Goal: Information Seeking & Learning: Compare options

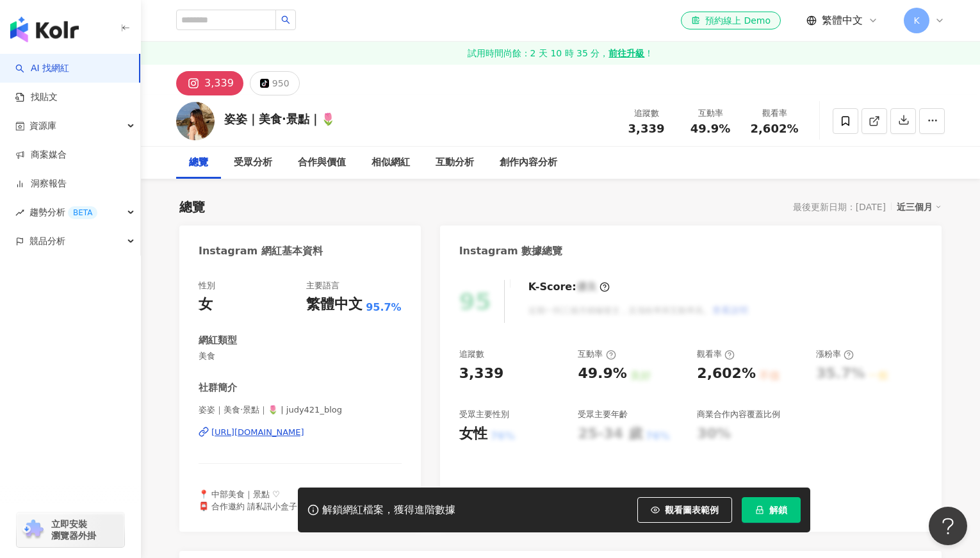
scroll to position [125, 0]
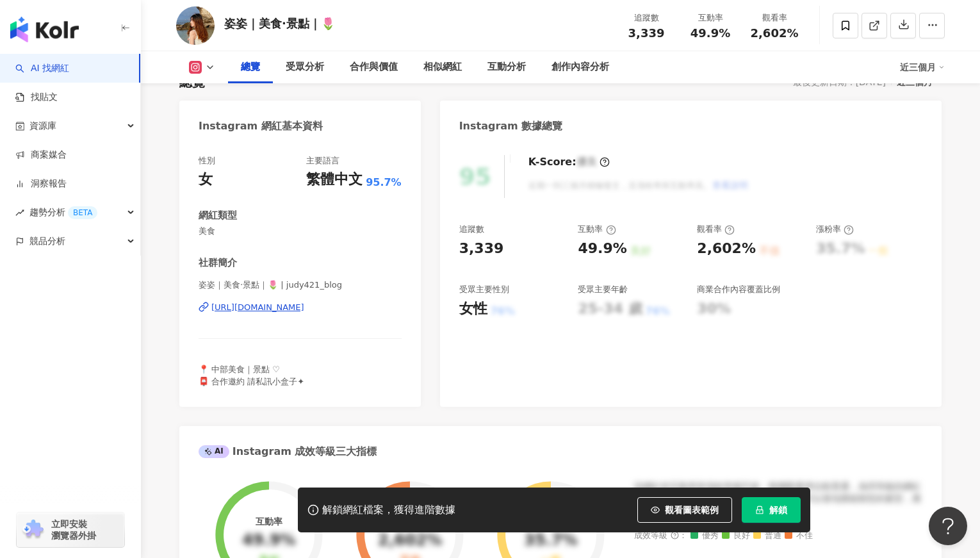
click at [304, 308] on div "https://www.instagram.com/judy421_blog/" at bounding box center [257, 308] width 93 height 12
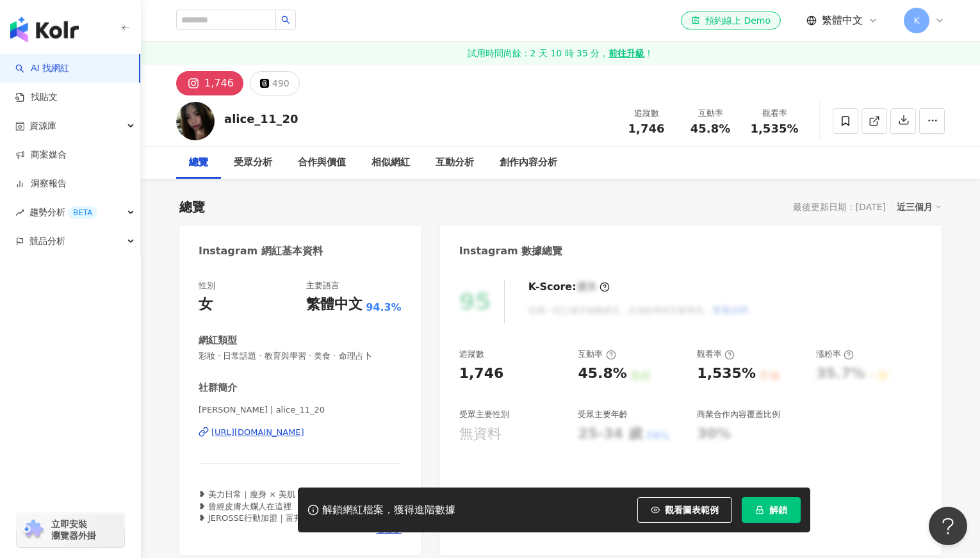
scroll to position [118, 0]
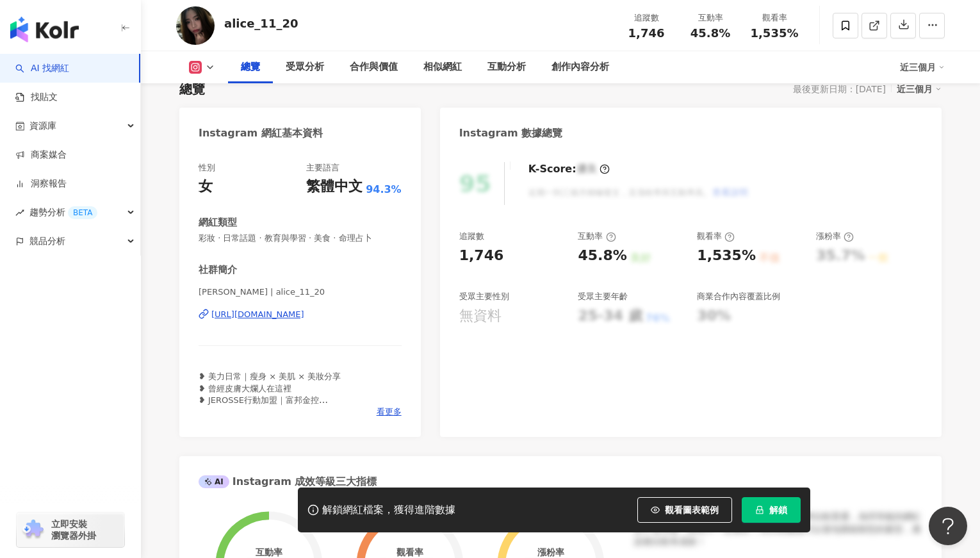
click at [295, 318] on div "https://www.instagram.com/alice_11_20/" at bounding box center [257, 315] width 93 height 12
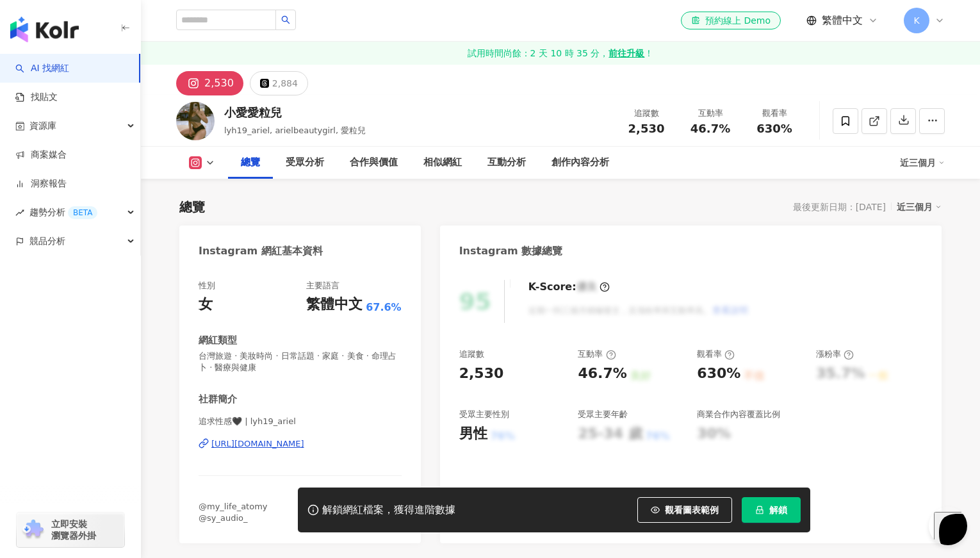
scroll to position [145, 0]
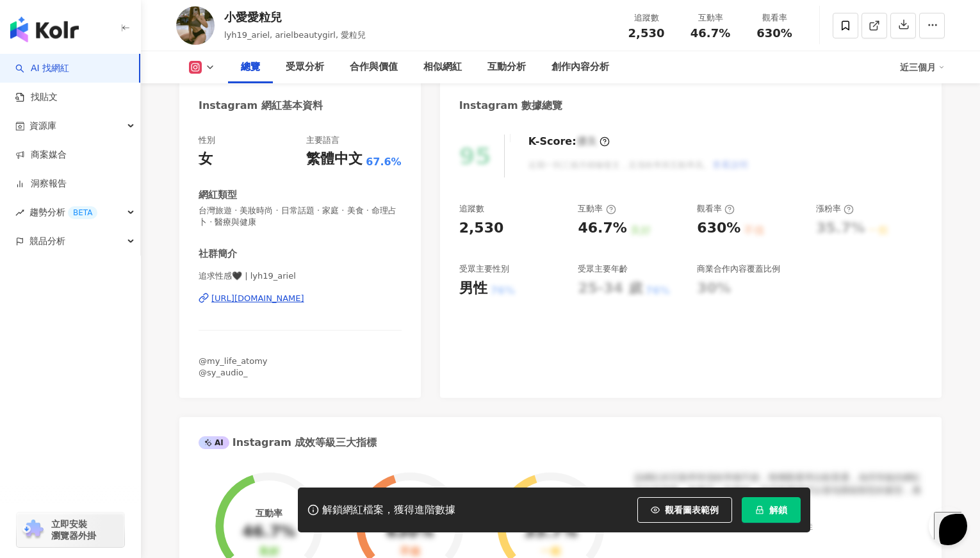
click at [279, 298] on div "https://www.instagram.com/lyh19_ariel/" at bounding box center [257, 299] width 93 height 12
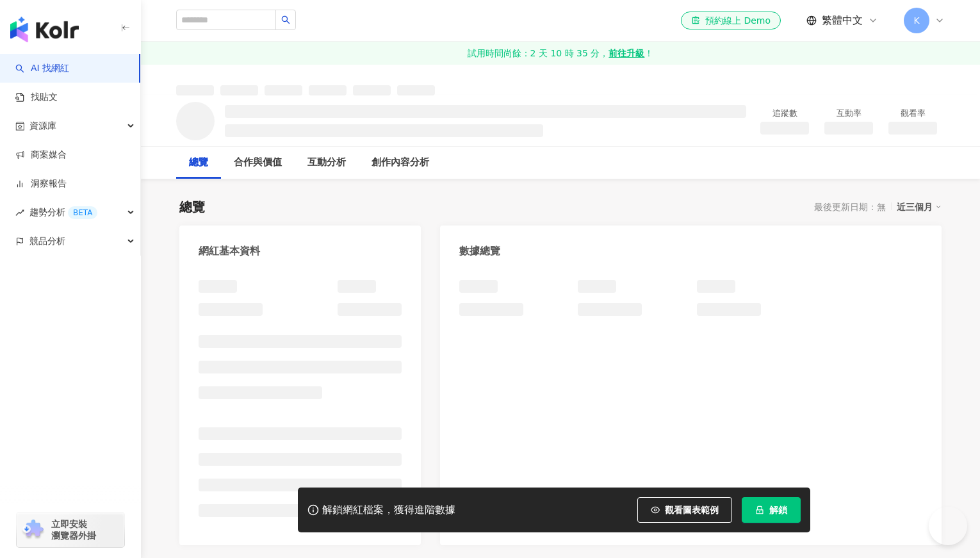
scroll to position [8, 0]
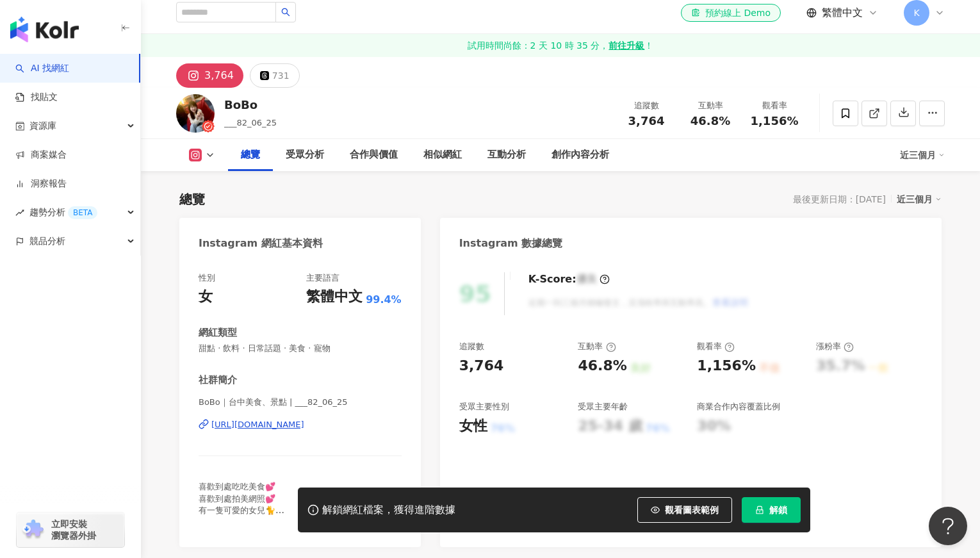
click at [303, 419] on div "https://www.instagram.com/___82_06_25/" at bounding box center [257, 425] width 93 height 12
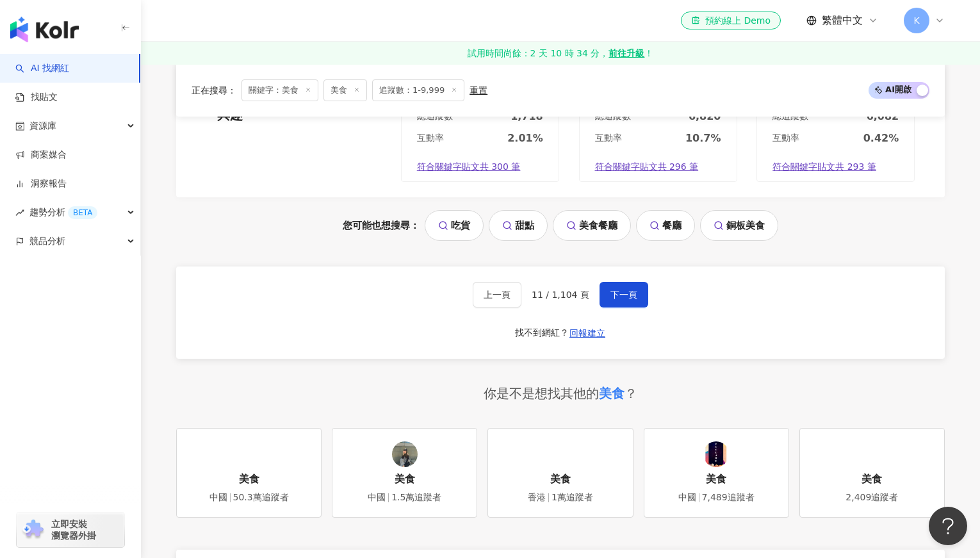
scroll to position [2585, 0]
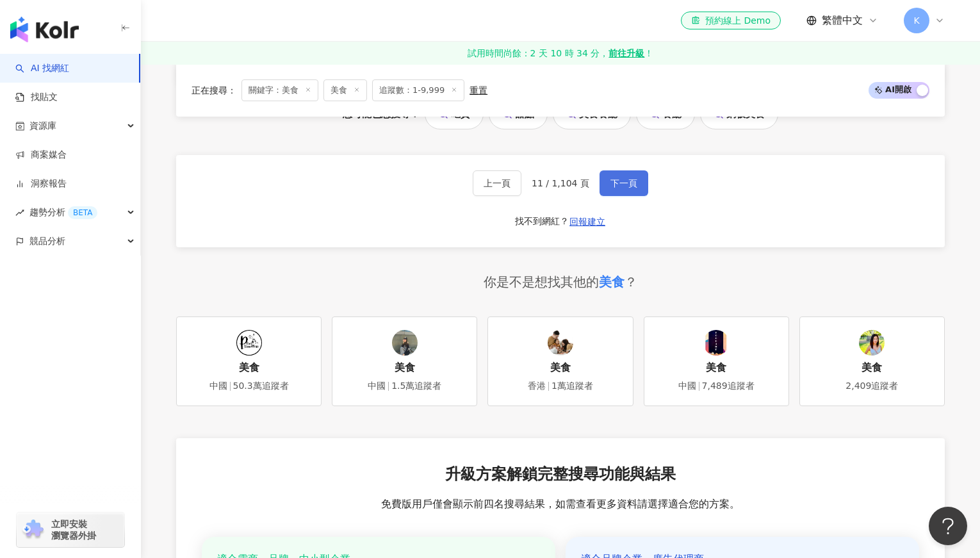
click at [629, 193] on button "下一頁" at bounding box center [623, 183] width 49 height 26
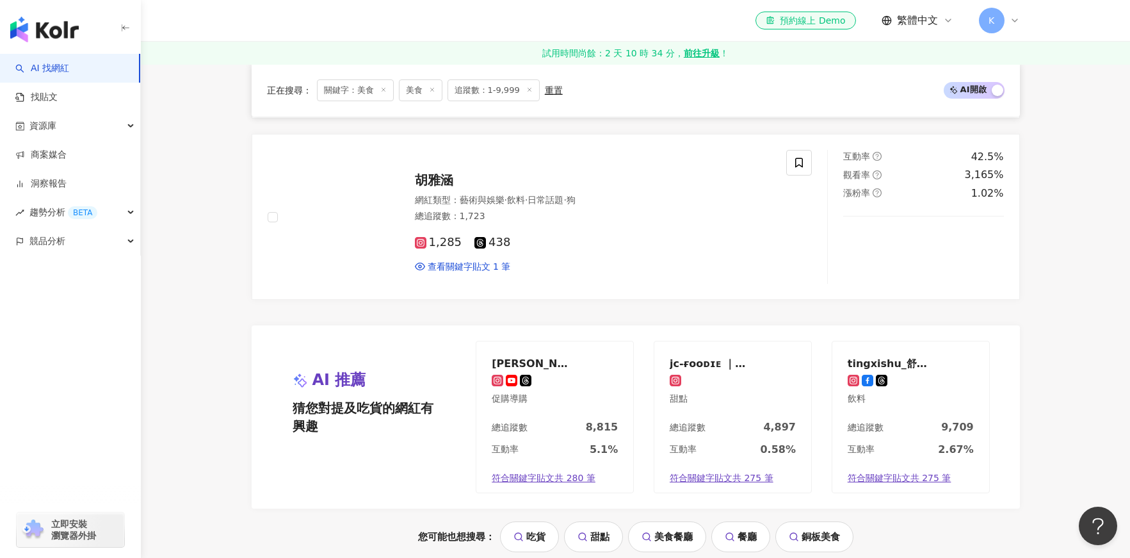
scroll to position [2015, 0]
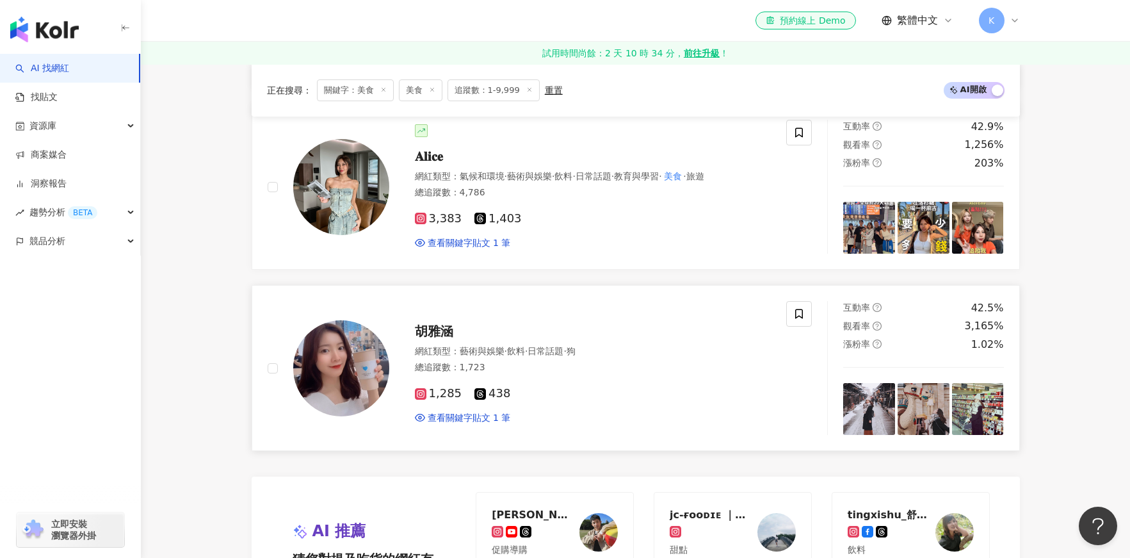
click at [431, 334] on span "胡雅涵" at bounding box center [434, 330] width 38 height 15
click at [437, 157] on span "𝐀𝐥𝐢𝐜𝐞" at bounding box center [429, 156] width 28 height 15
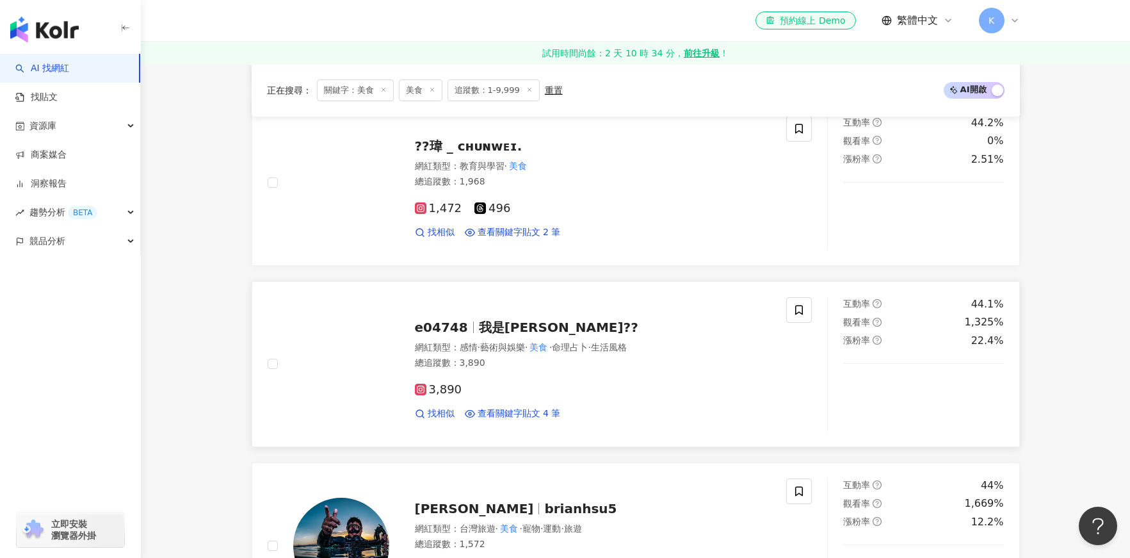
scroll to position [1318, 0]
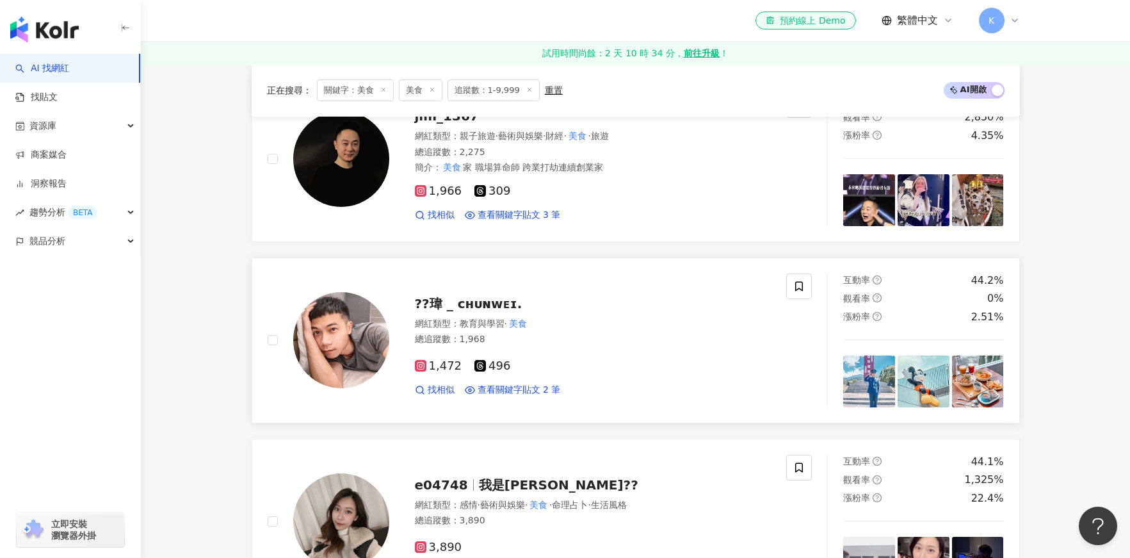
click at [473, 303] on span "??瑋 _ ᴄʜᴜɴᴡᴇɪ." at bounding box center [469, 303] width 108 height 15
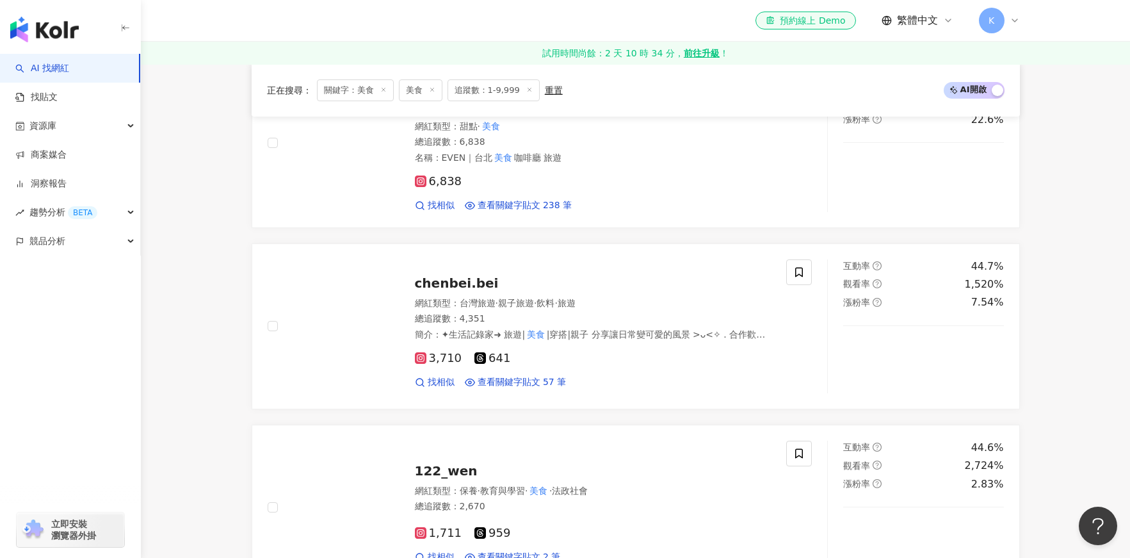
scroll to position [335, 0]
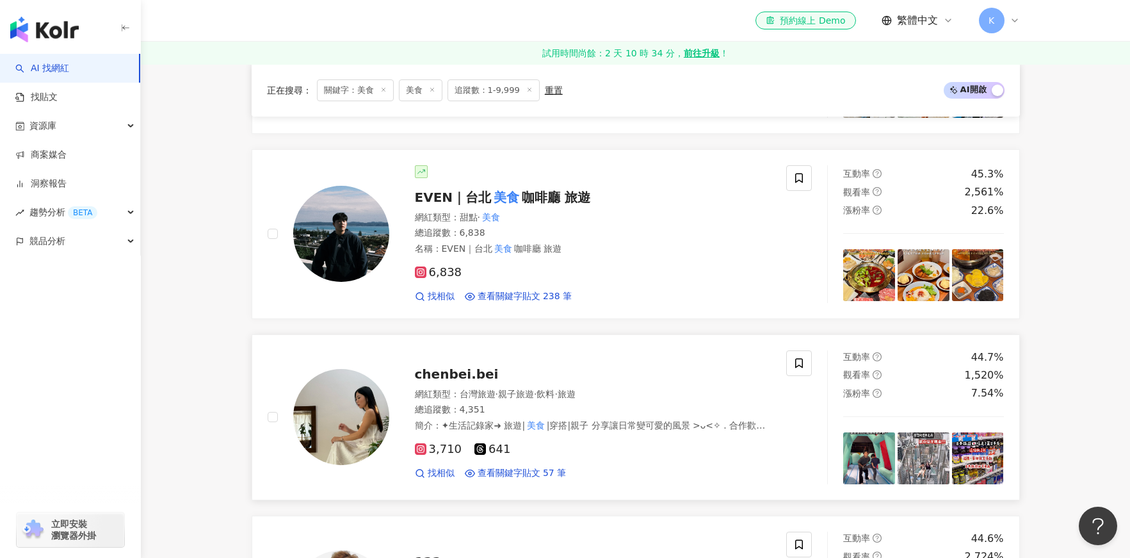
click at [451, 377] on span "chenbei.bei" at bounding box center [457, 373] width 84 height 15
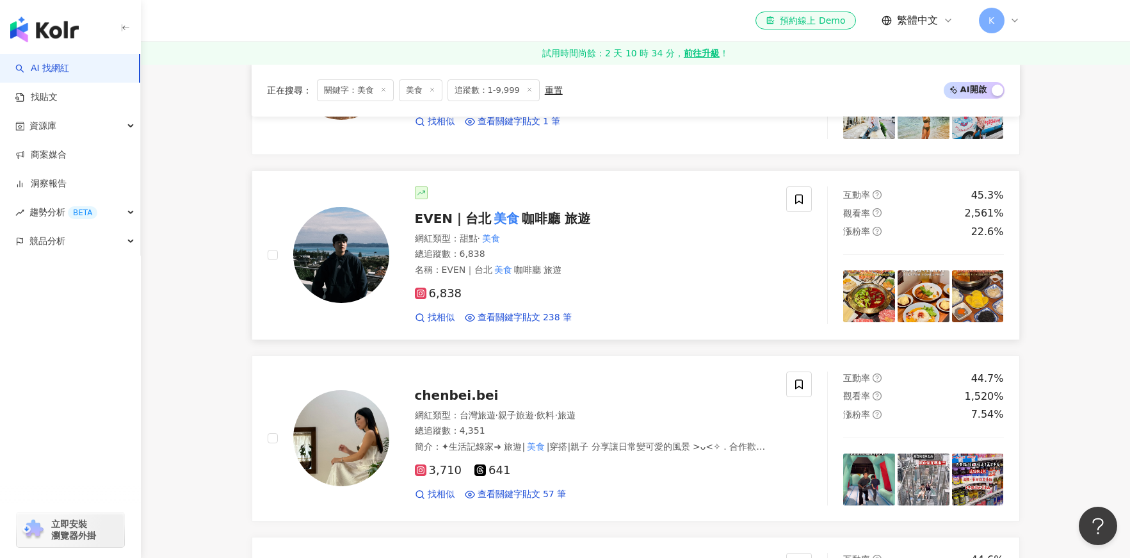
click at [516, 220] on mark "美食" at bounding box center [506, 218] width 31 height 20
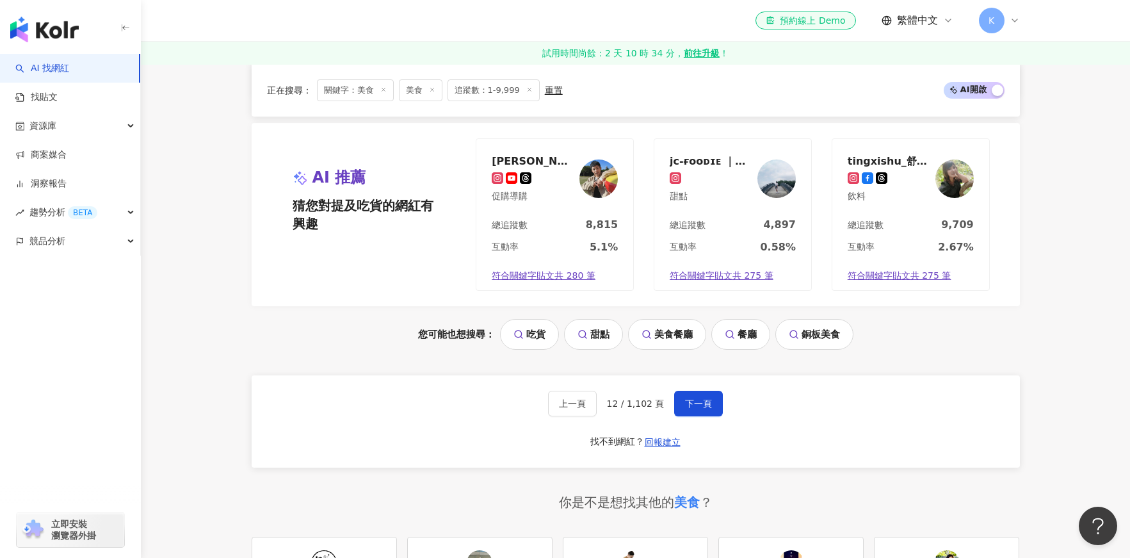
scroll to position [2377, 0]
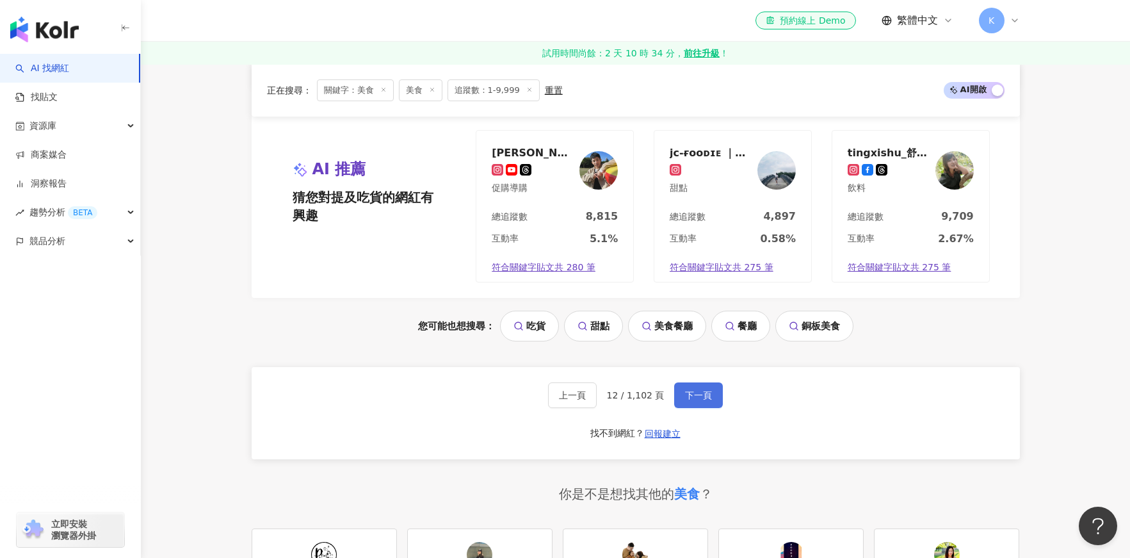
click at [697, 396] on span "下一頁" at bounding box center [698, 395] width 27 height 10
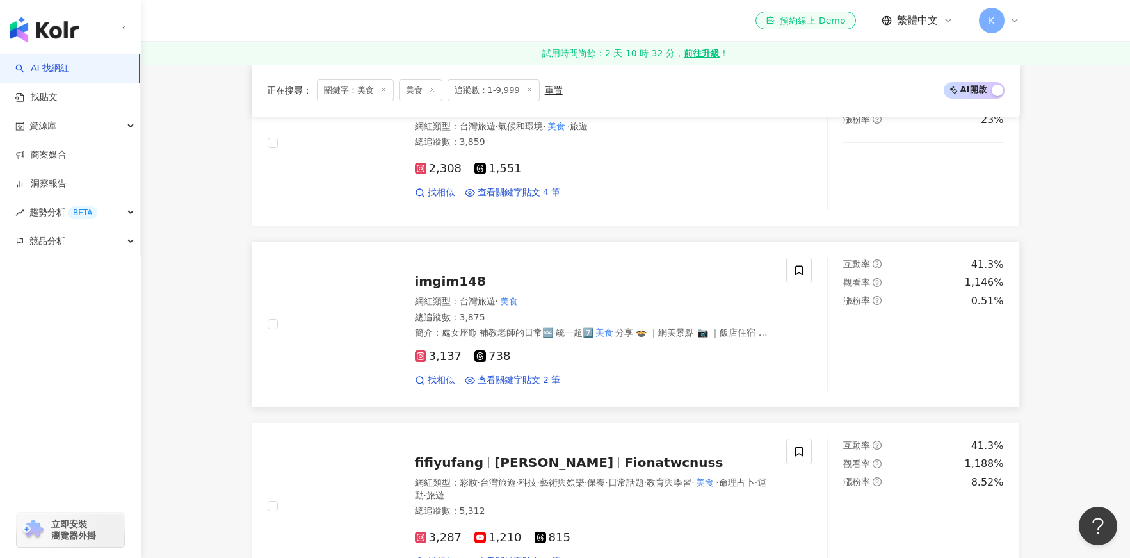
scroll to position [420, 0]
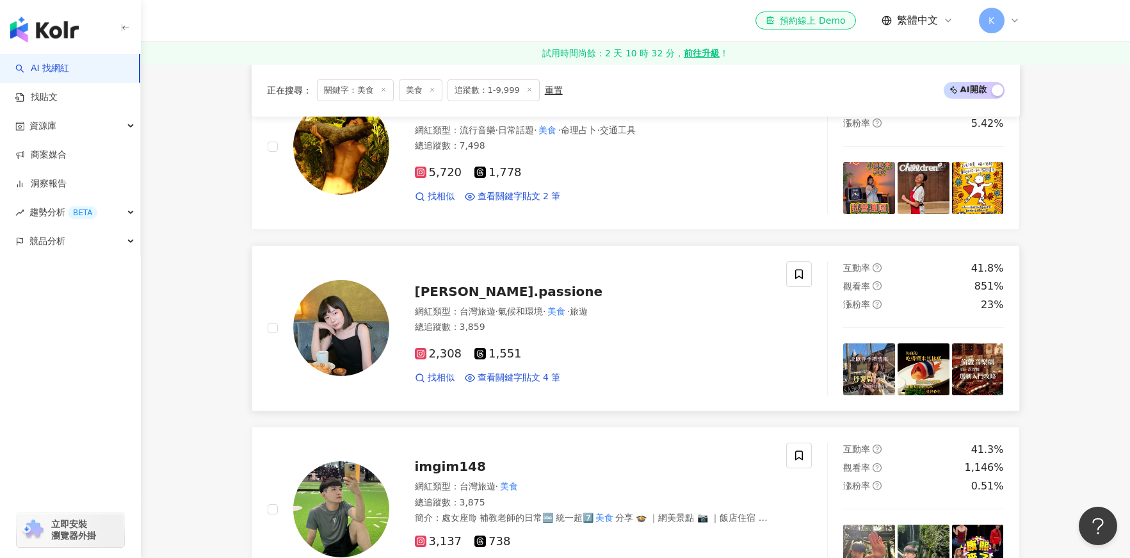
click at [482, 295] on span "olga.passione" at bounding box center [509, 291] width 188 height 15
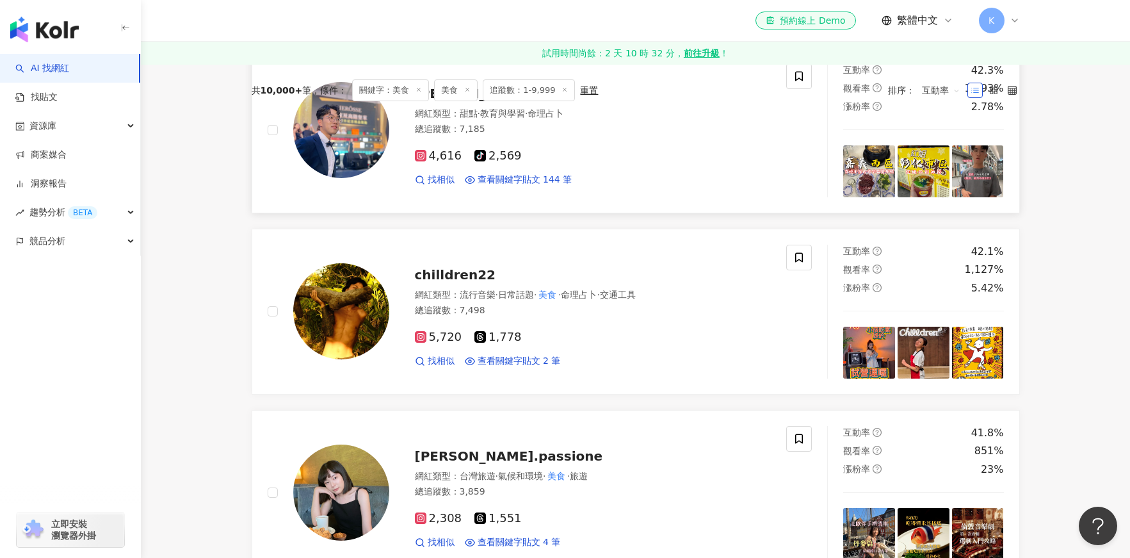
scroll to position [166, 0]
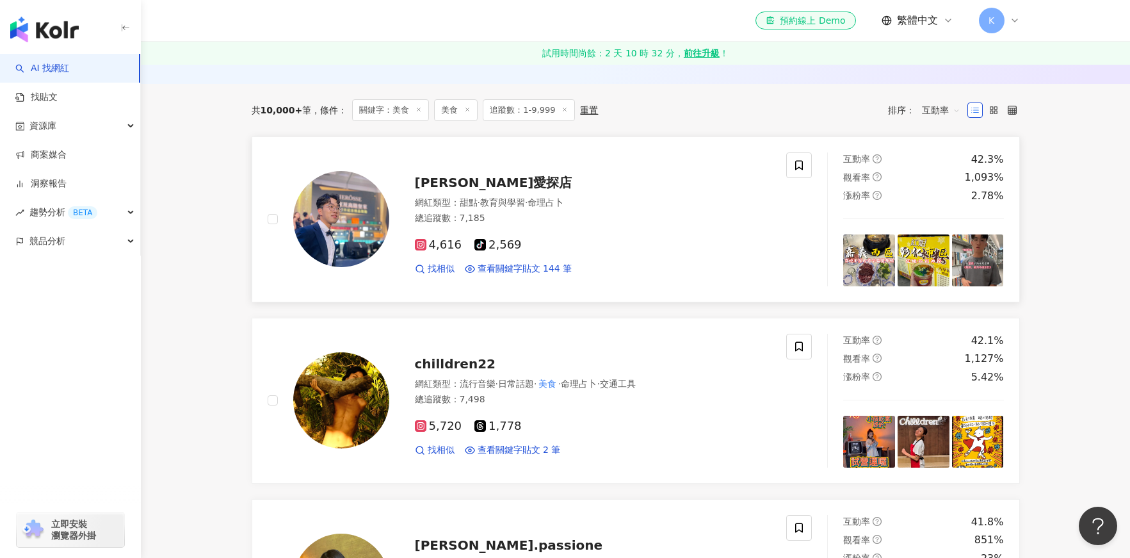
click at [455, 177] on span "鈞鈞愛探店" at bounding box center [493, 182] width 157 height 15
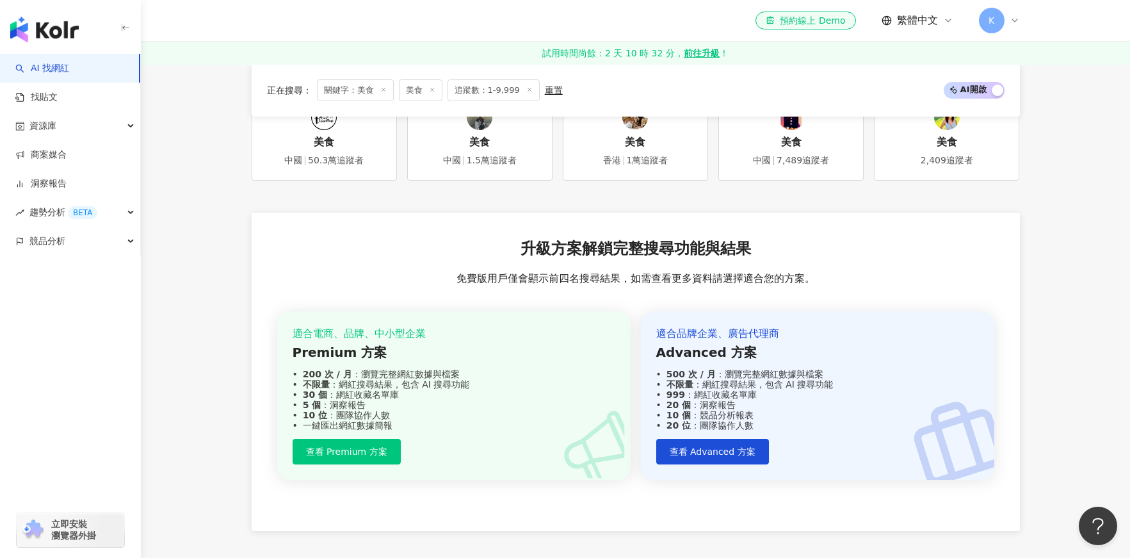
scroll to position [2528, 0]
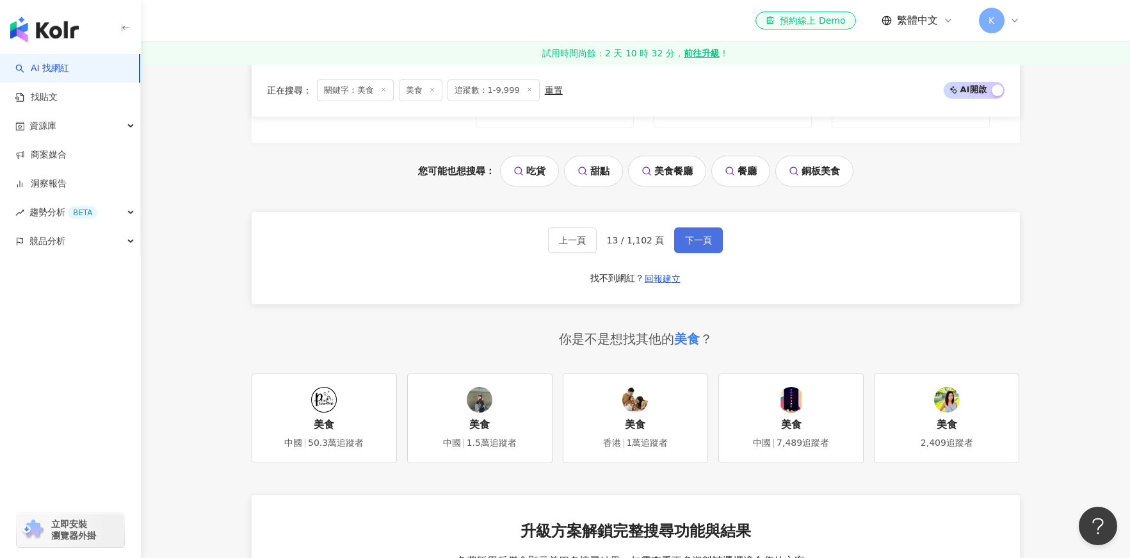
click at [688, 239] on span "下一頁" at bounding box center [698, 240] width 27 height 10
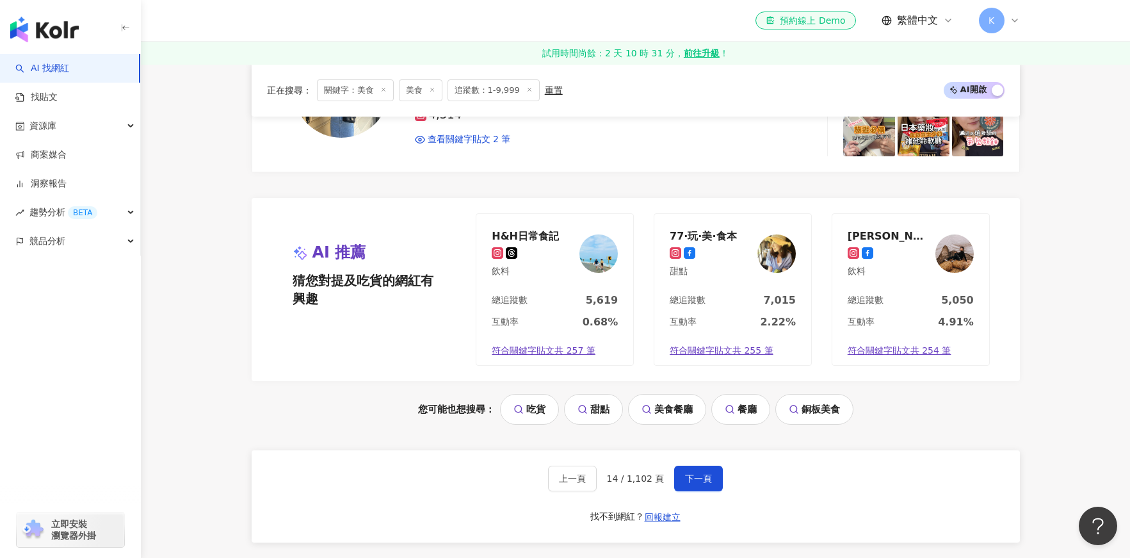
scroll to position [2385, 0]
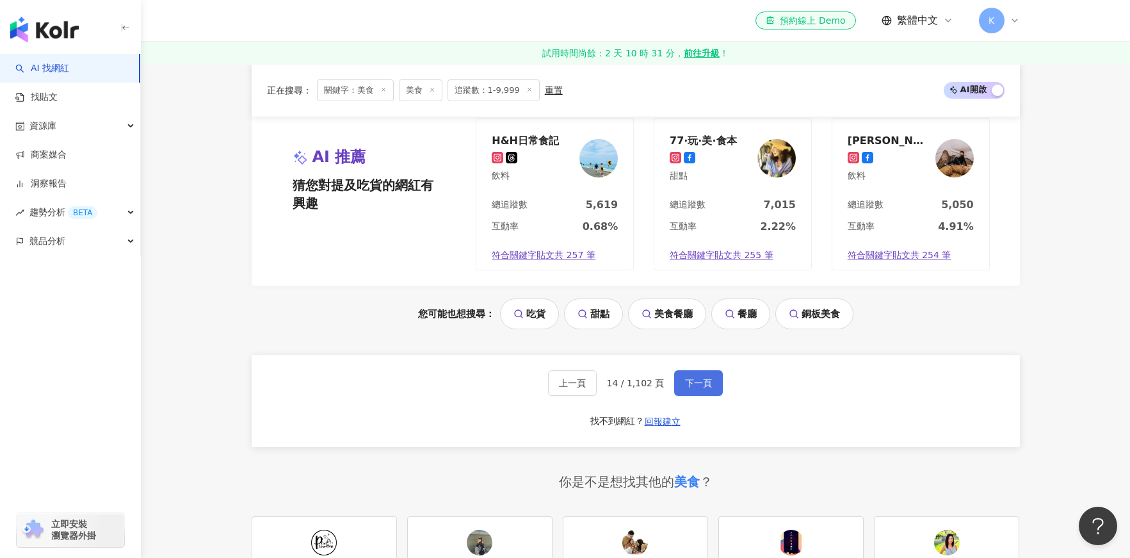
click at [686, 382] on span "下一頁" at bounding box center [698, 383] width 27 height 10
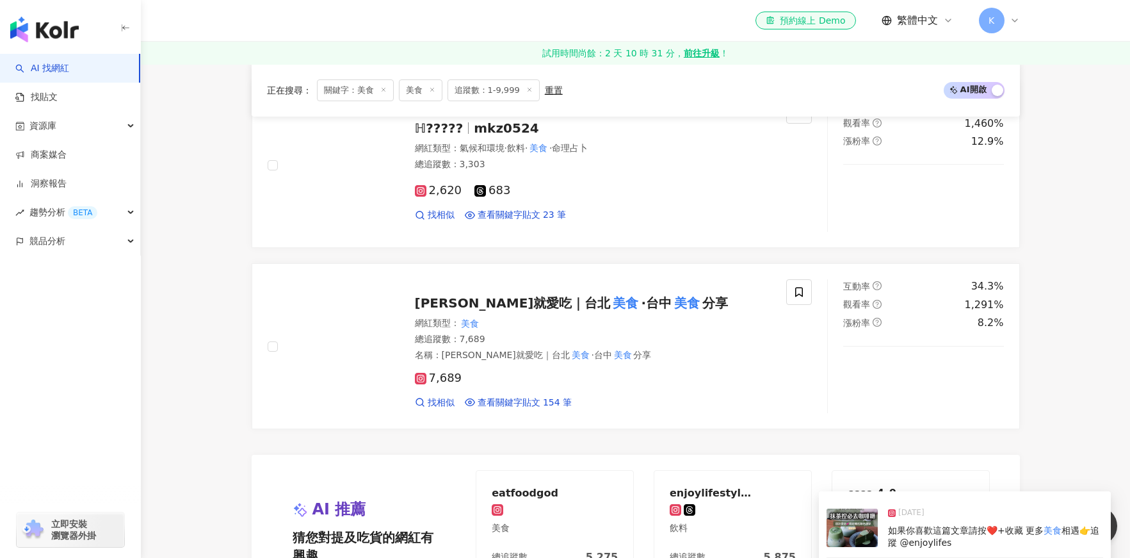
scroll to position [2028, 0]
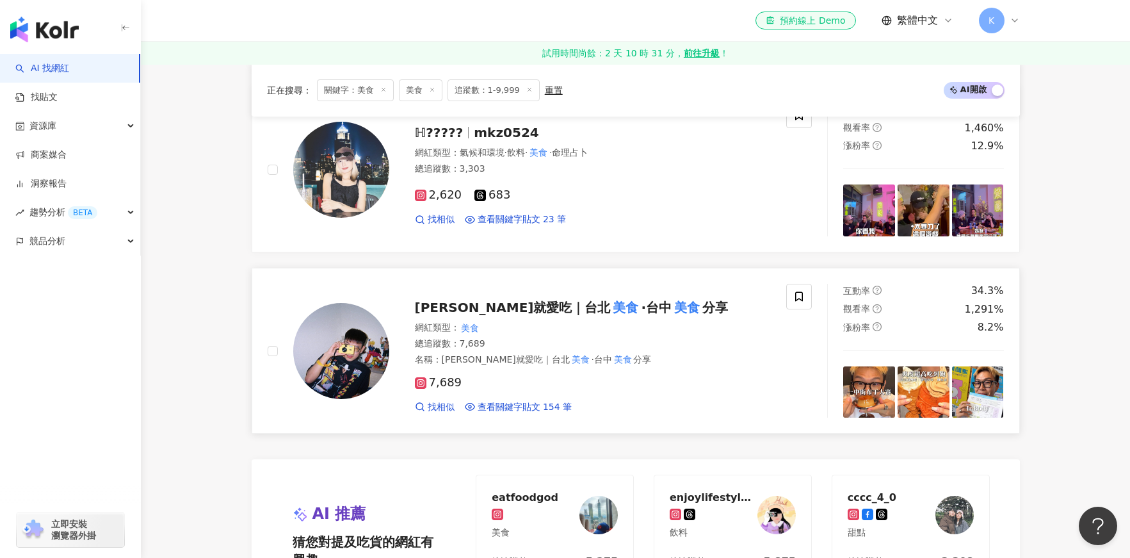
click at [443, 310] on span "泰瑞就愛吃｜台北" at bounding box center [513, 307] width 196 height 15
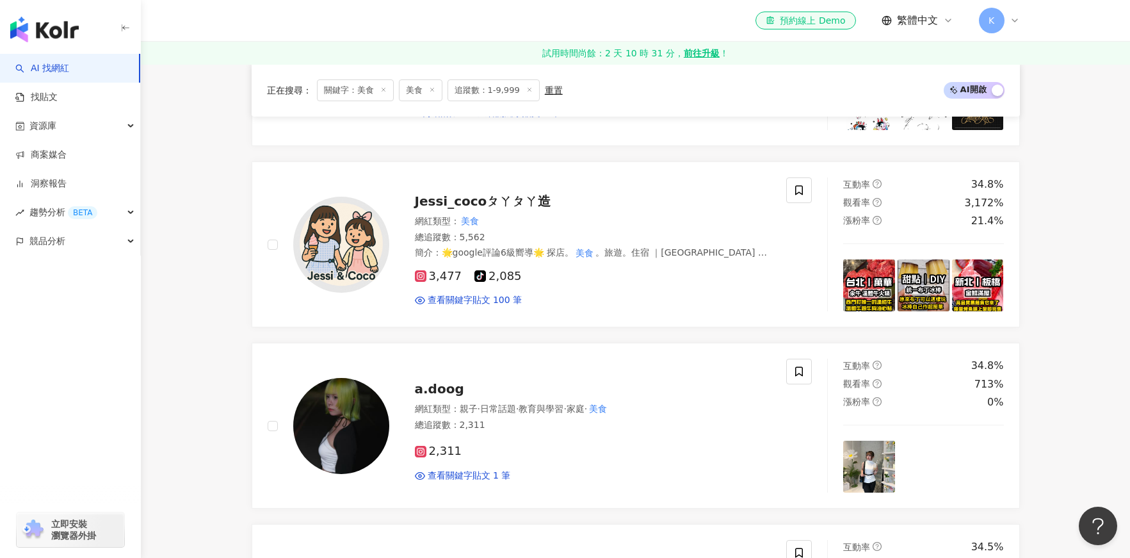
scroll to position [1294, 0]
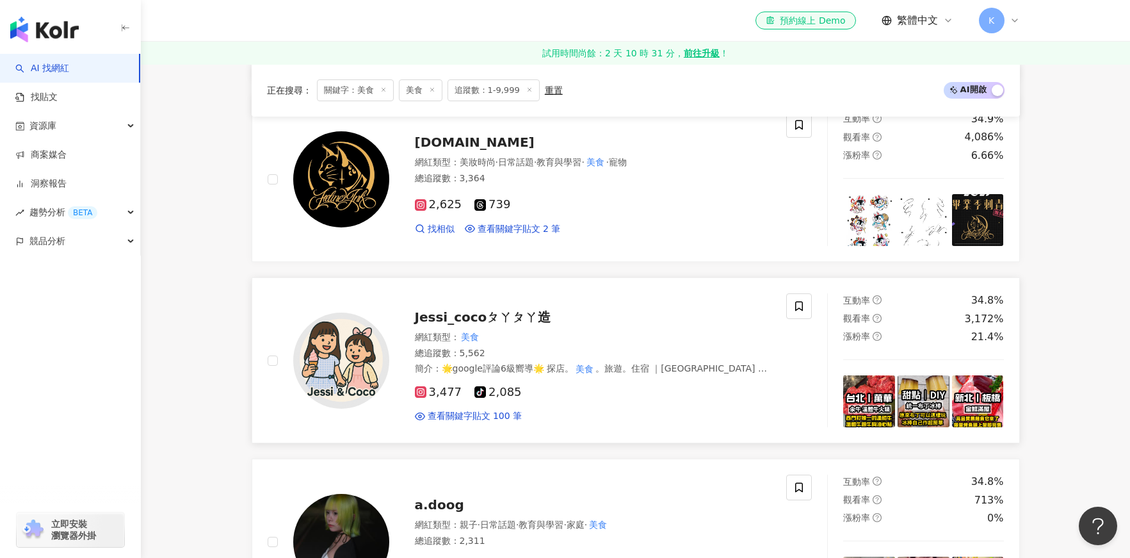
click at [507, 314] on span "Jessi_cocoㄆㄚㄆㄚ造" at bounding box center [483, 316] width 136 height 15
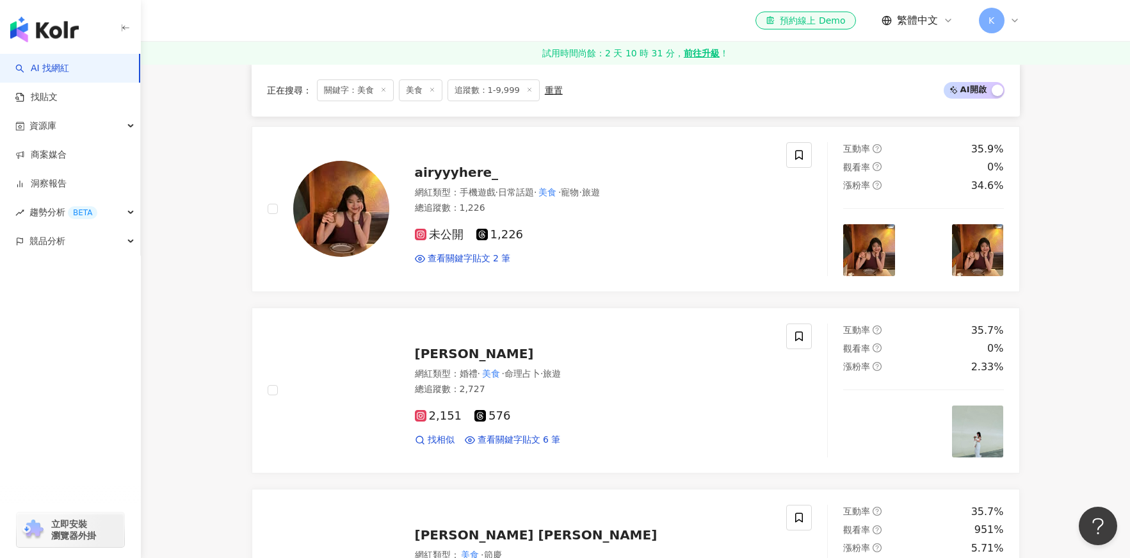
scroll to position [163, 0]
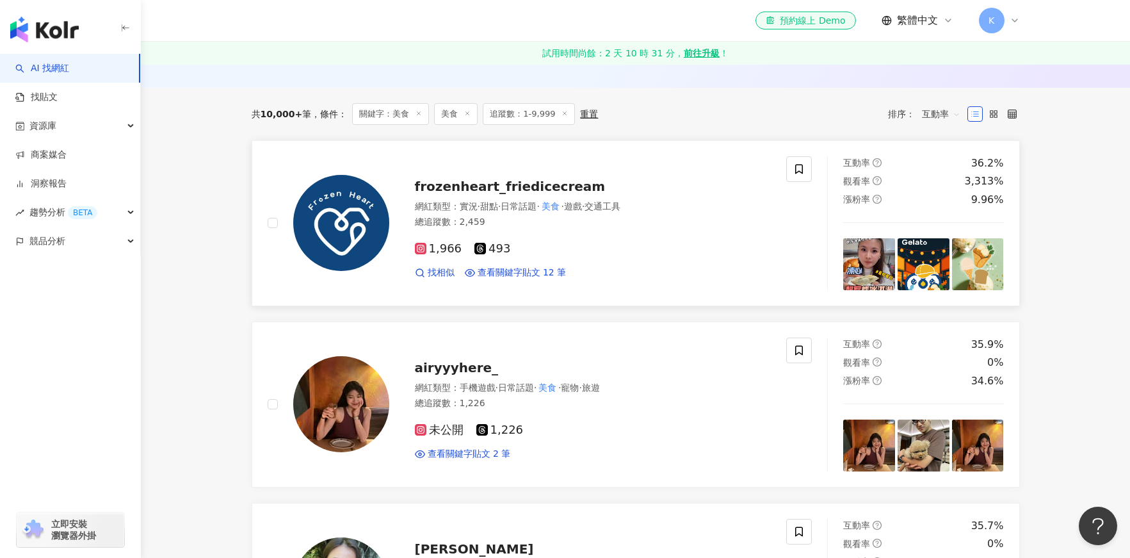
click at [524, 188] on span "frozenheart_friedicecream" at bounding box center [510, 186] width 191 height 15
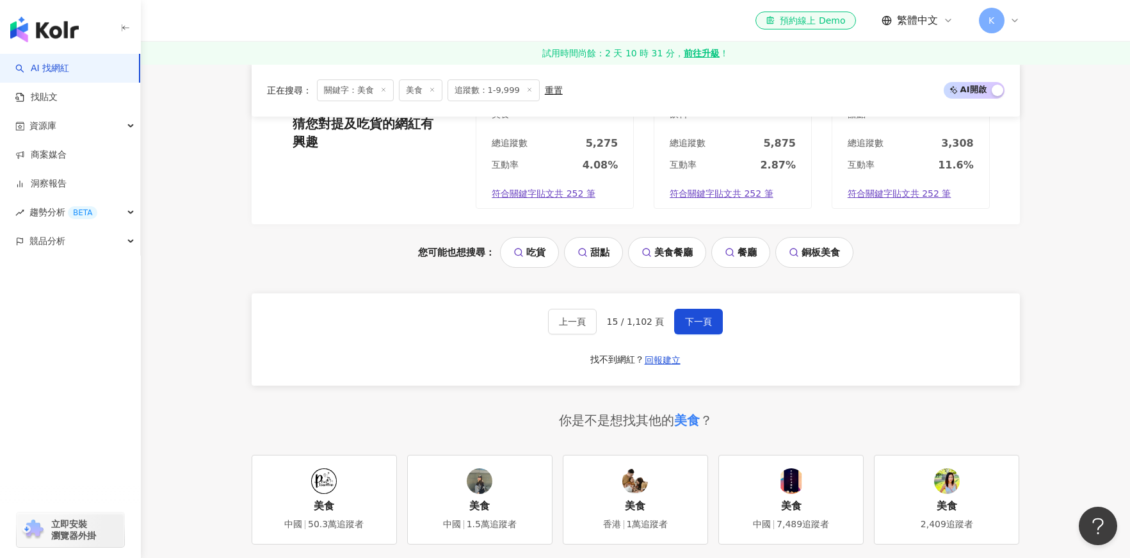
scroll to position [2405, 0]
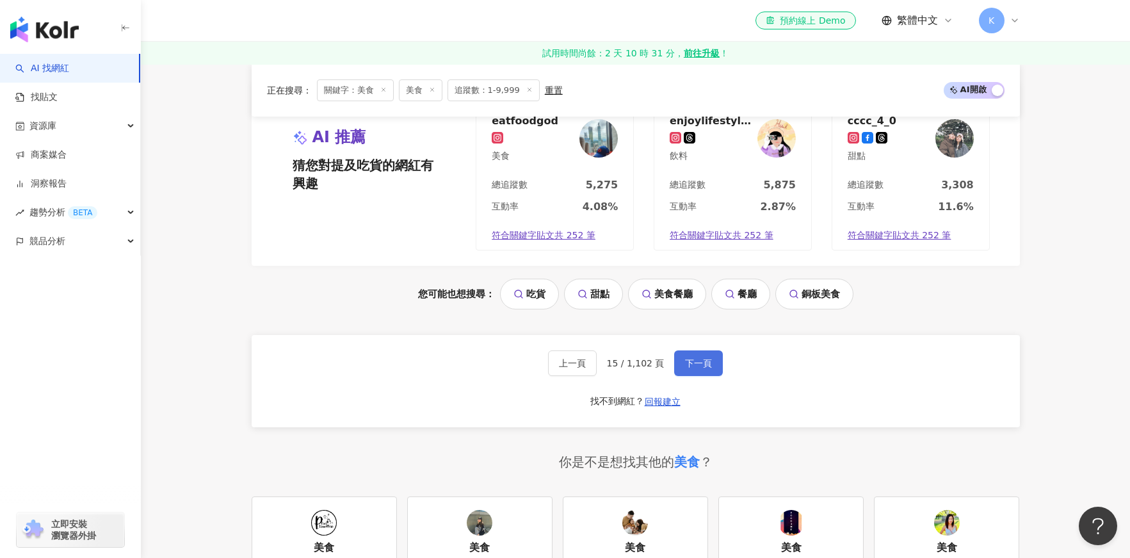
click at [688, 362] on span "下一頁" at bounding box center [698, 363] width 27 height 10
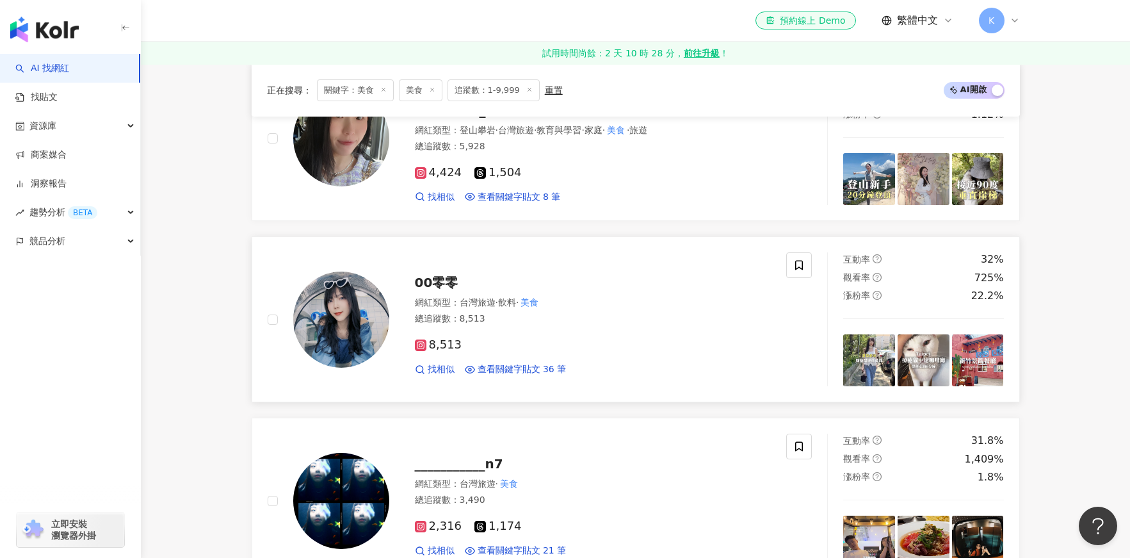
scroll to position [1407, 0]
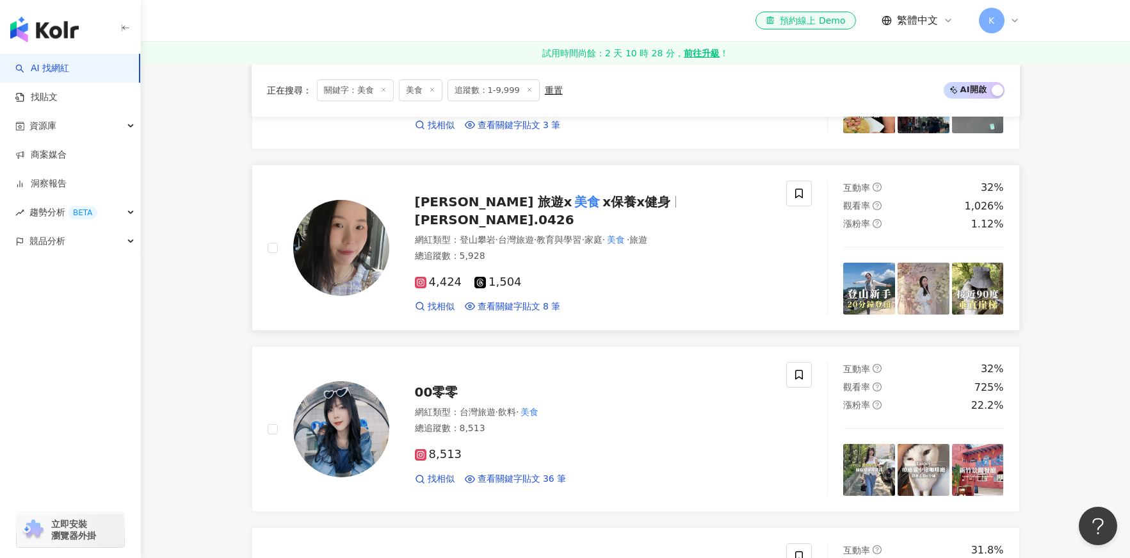
click at [367, 241] on img at bounding box center [341, 248] width 96 height 96
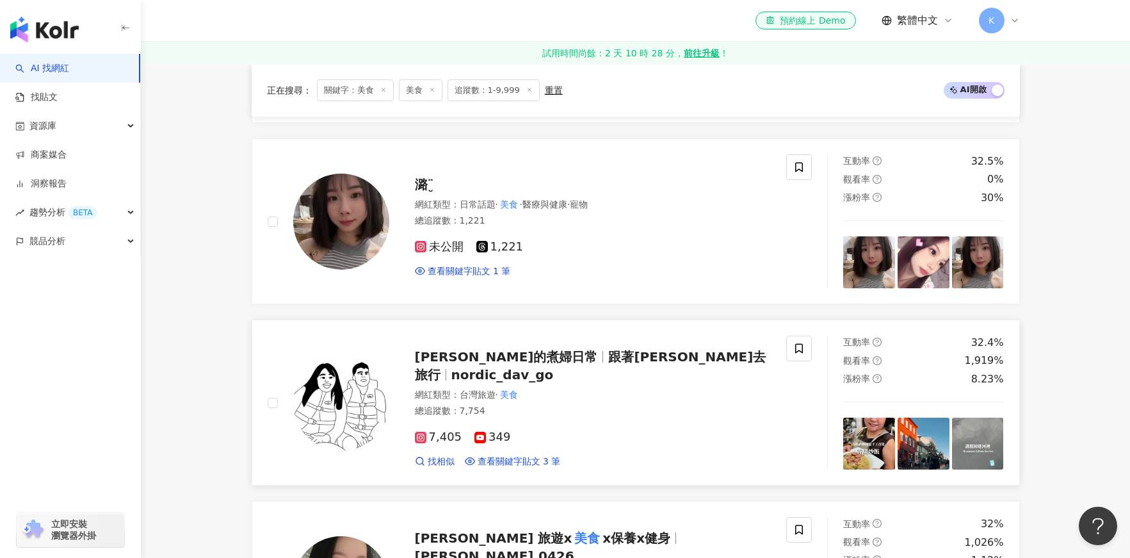
scroll to position [1069, 0]
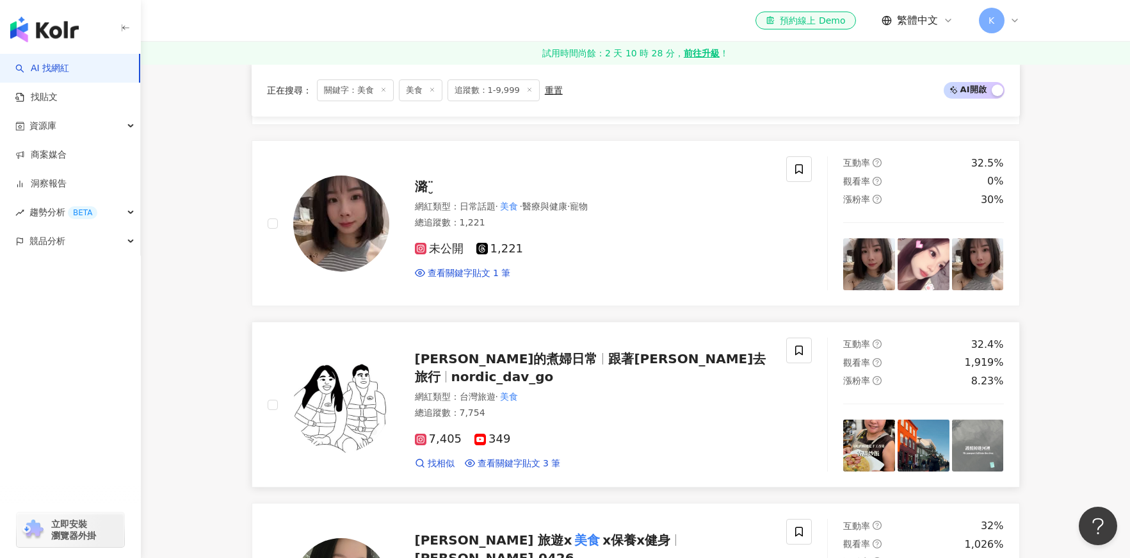
click at [351, 399] on img at bounding box center [341, 405] width 96 height 96
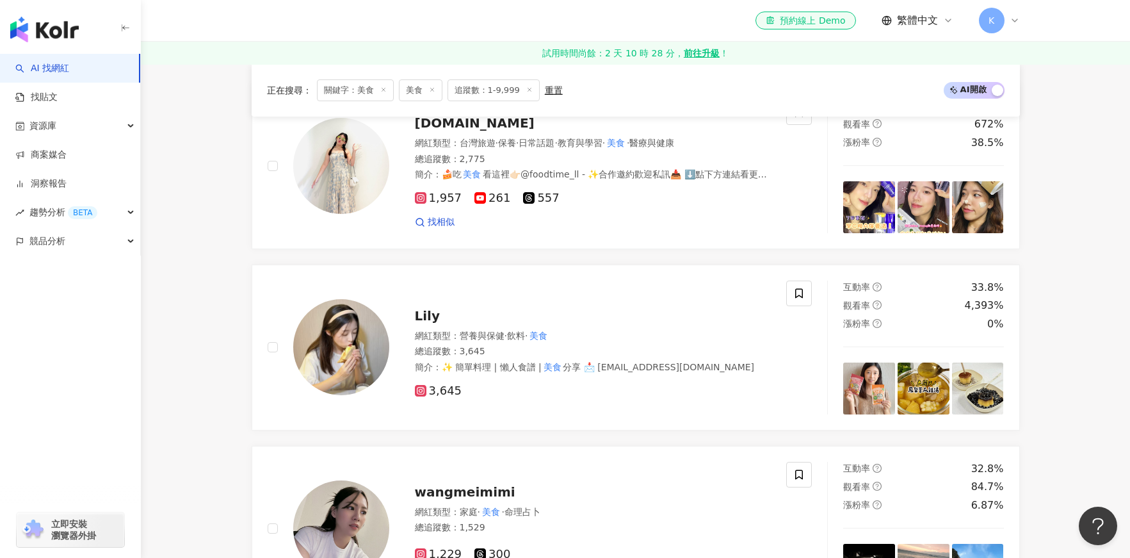
scroll to position [198, 0]
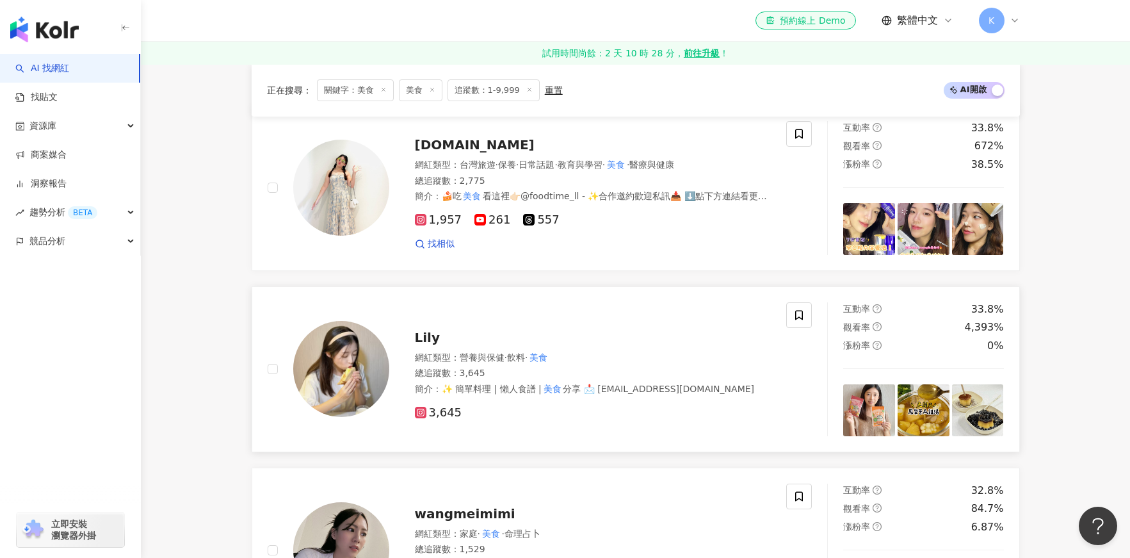
click at [344, 359] on img at bounding box center [341, 369] width 96 height 96
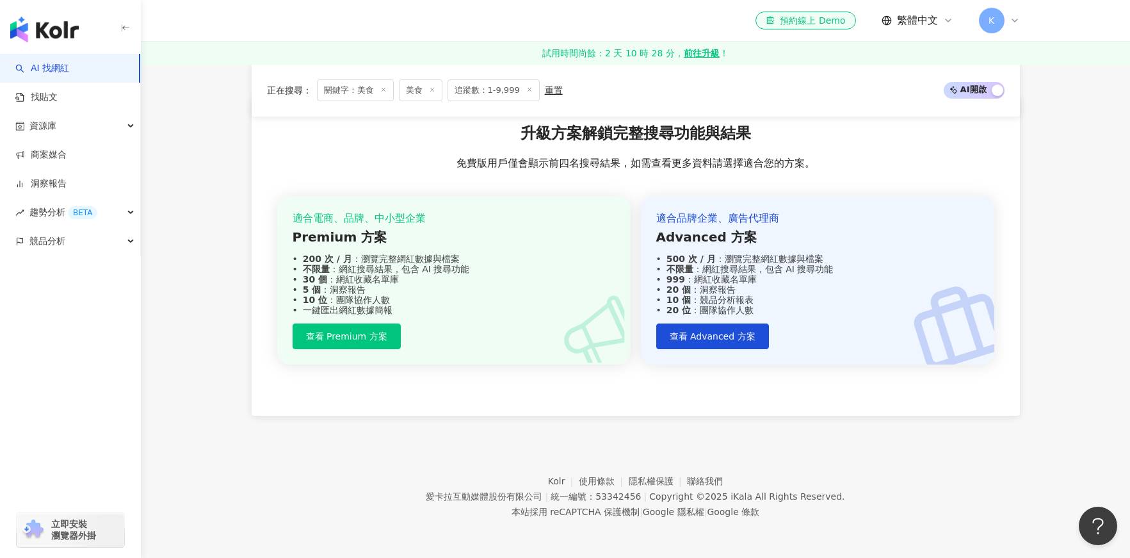
scroll to position [2487, 0]
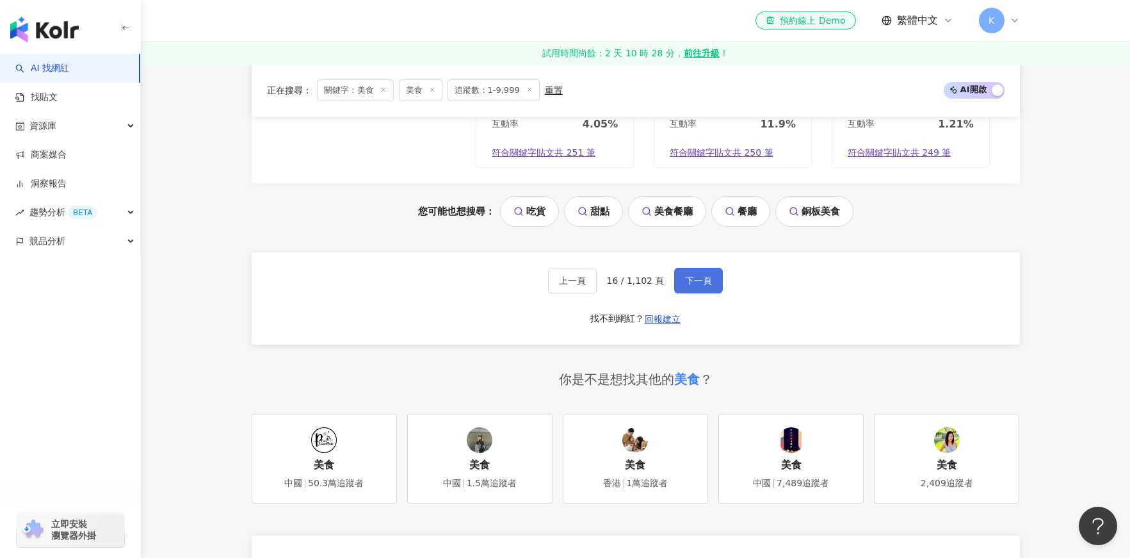
click at [689, 272] on button "下一頁" at bounding box center [698, 281] width 49 height 26
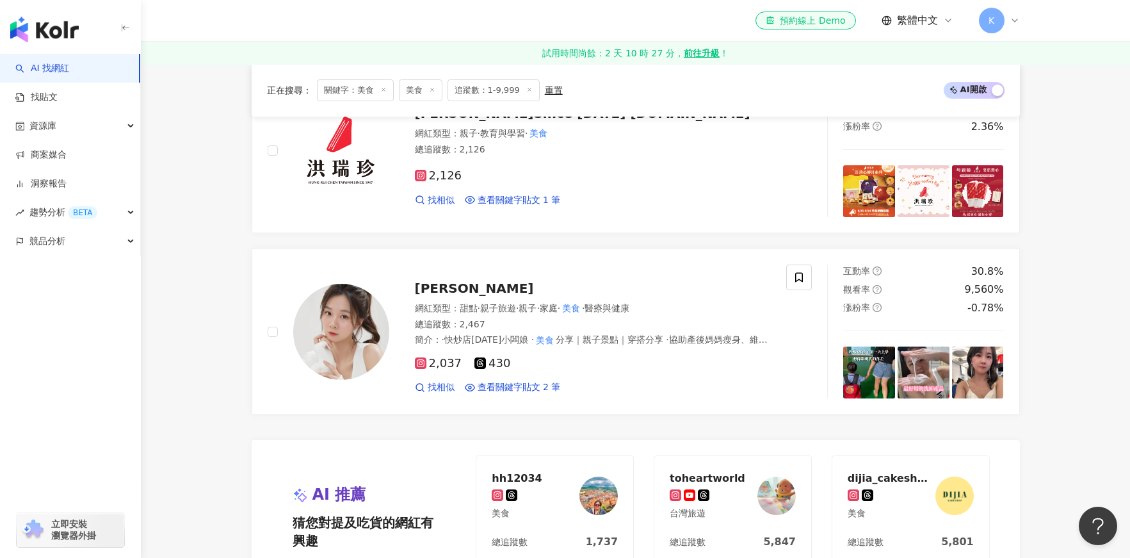
scroll to position [1953, 0]
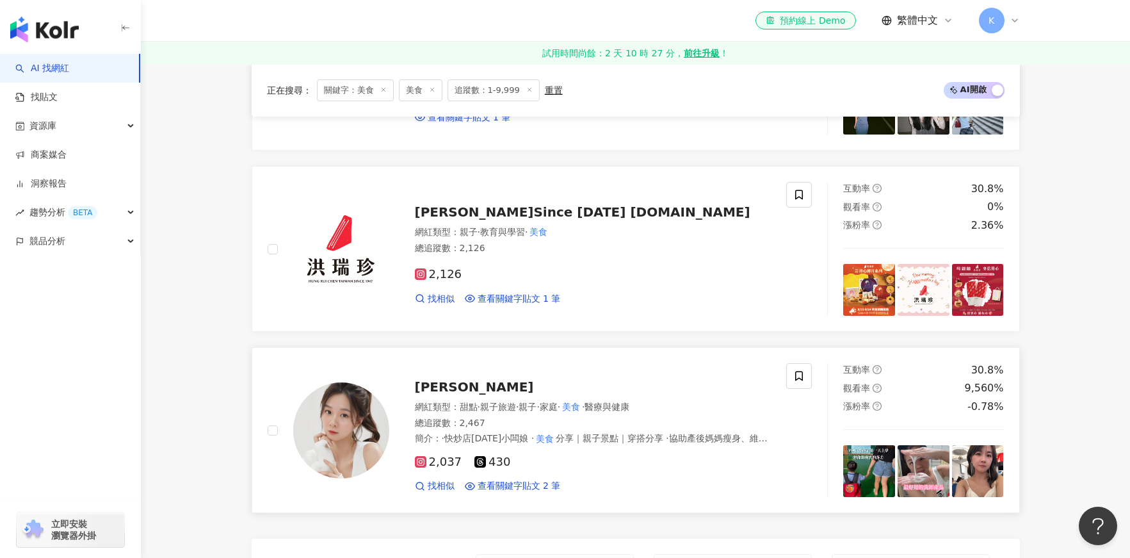
click at [446, 385] on span "許祐瑄" at bounding box center [474, 386] width 119 height 15
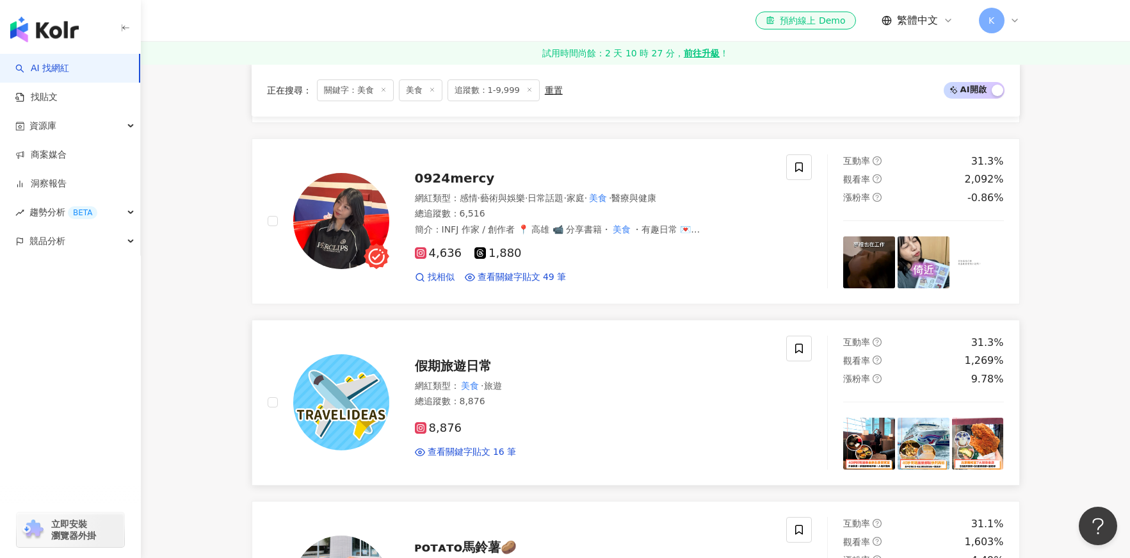
scroll to position [868, 0]
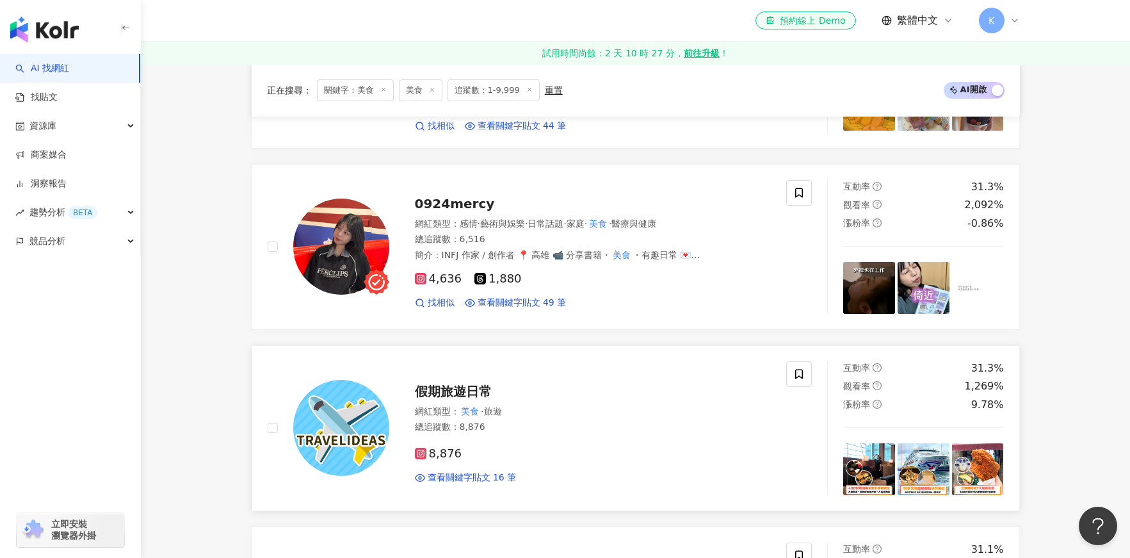
click at [467, 386] on span "假期旅遊日常" at bounding box center [453, 391] width 77 height 15
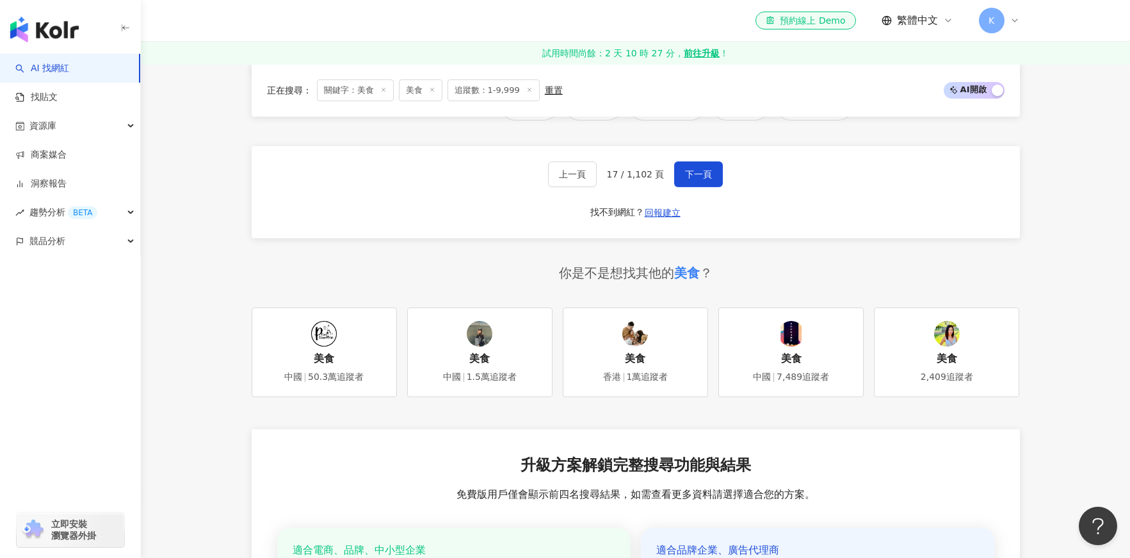
scroll to position [2493, 0]
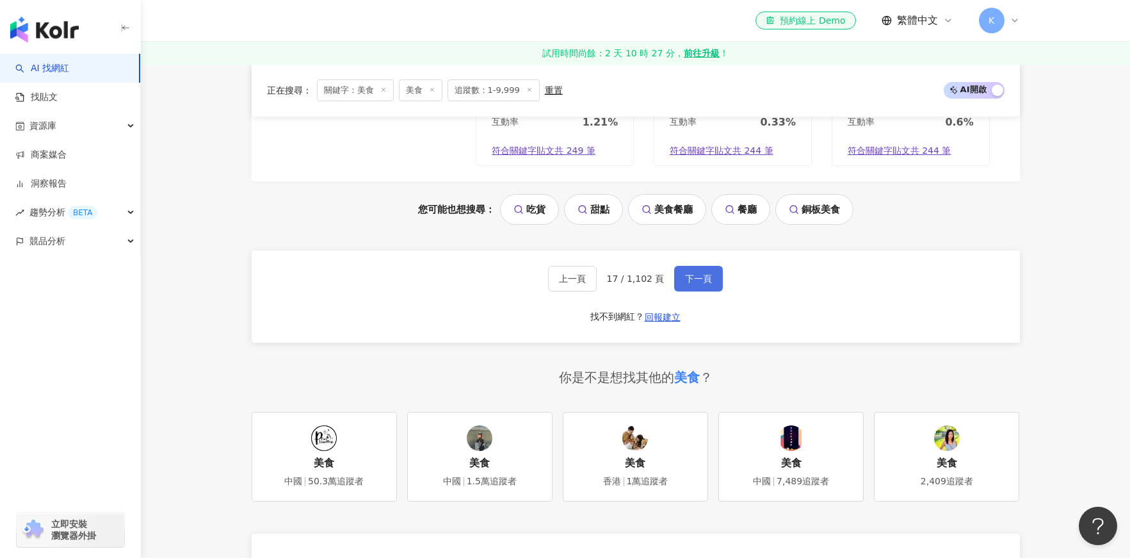
click at [691, 275] on span "下一頁" at bounding box center [698, 278] width 27 height 10
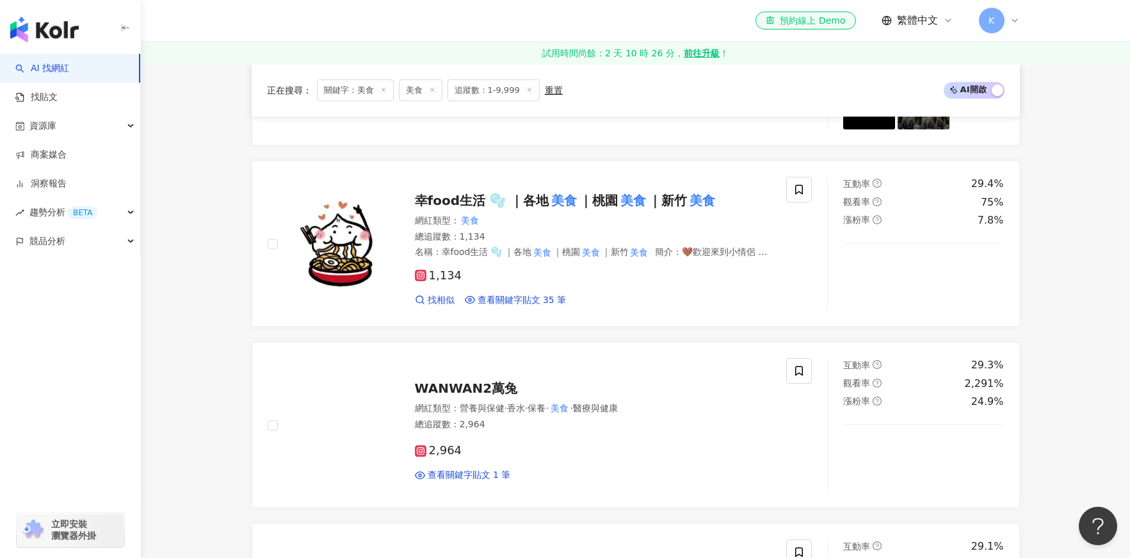
scroll to position [1563, 0]
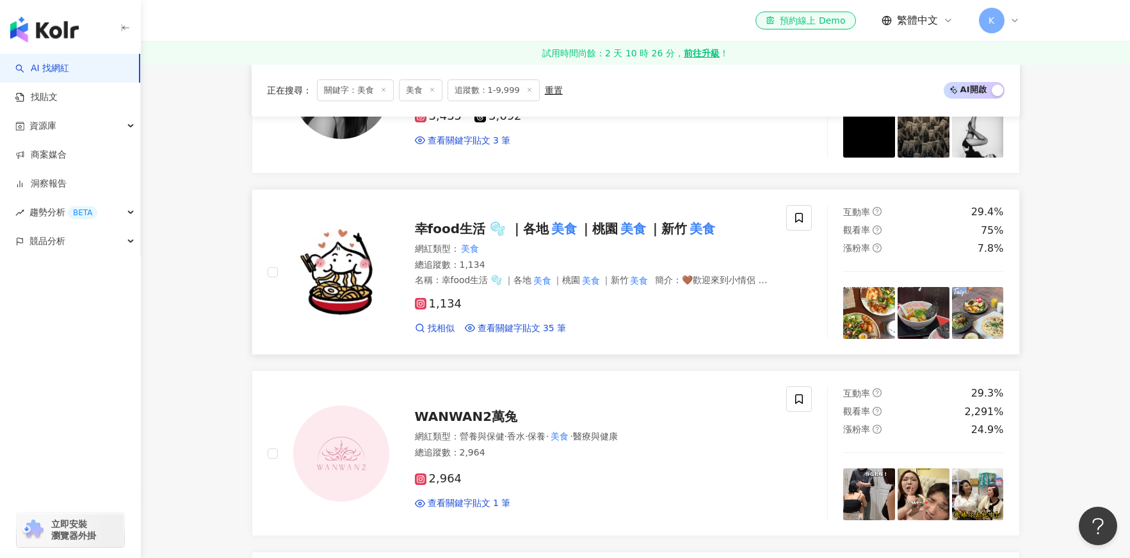
click at [536, 232] on span "幸food生活 🫧 ｜各地" at bounding box center [482, 228] width 134 height 15
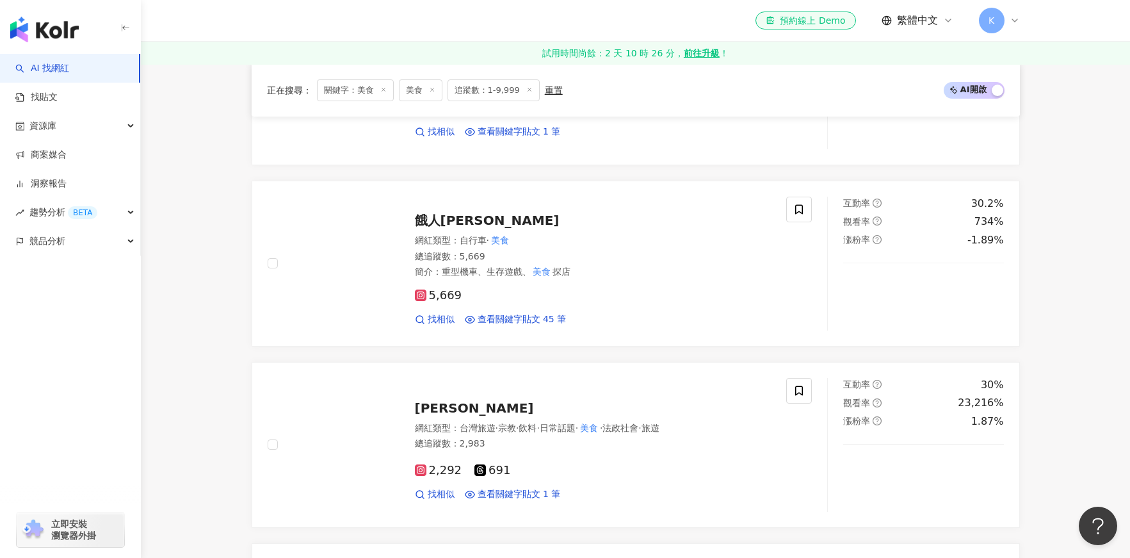
scroll to position [476, 0]
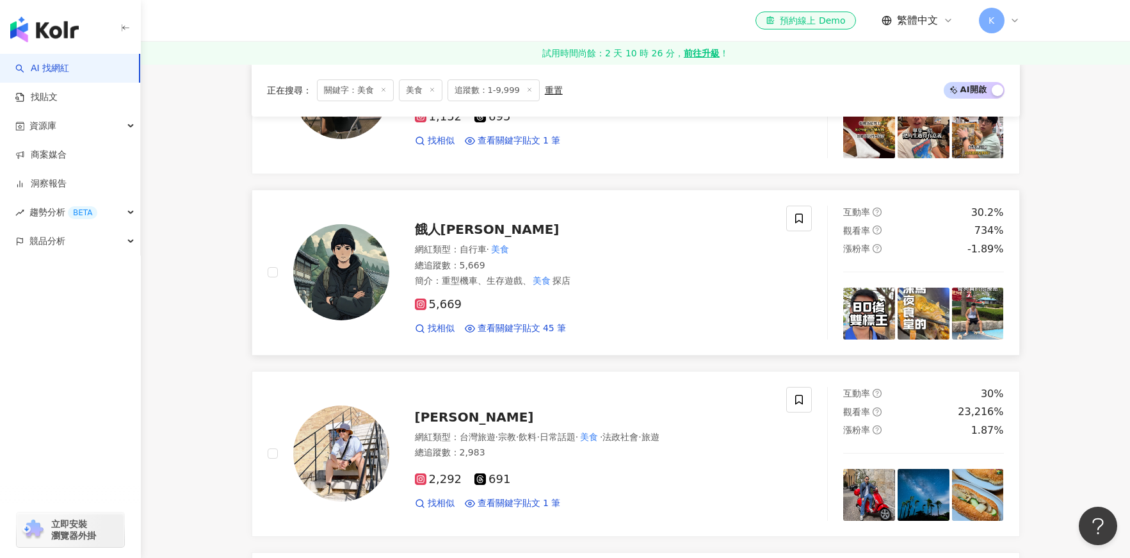
click at [443, 226] on span "餓人[PERSON_NAME]" at bounding box center [487, 229] width 145 height 15
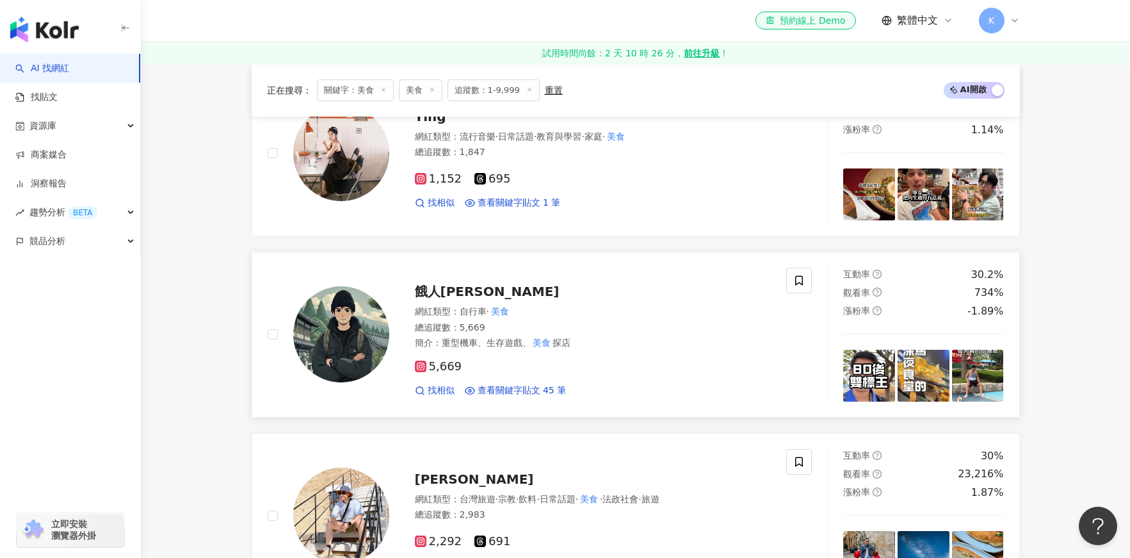
scroll to position [358, 0]
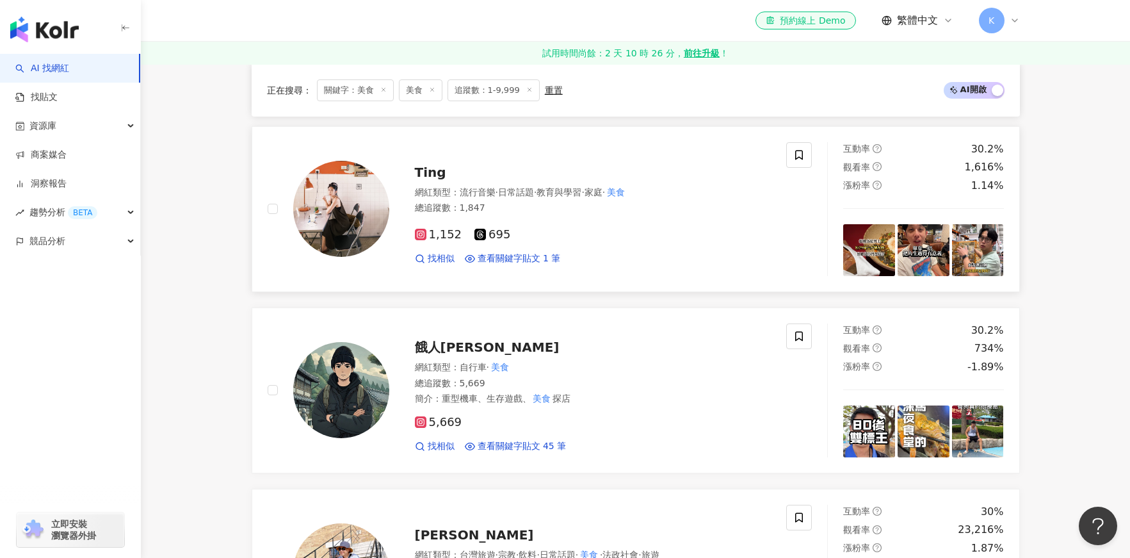
click at [423, 165] on span "Ting" at bounding box center [430, 172] width 31 height 15
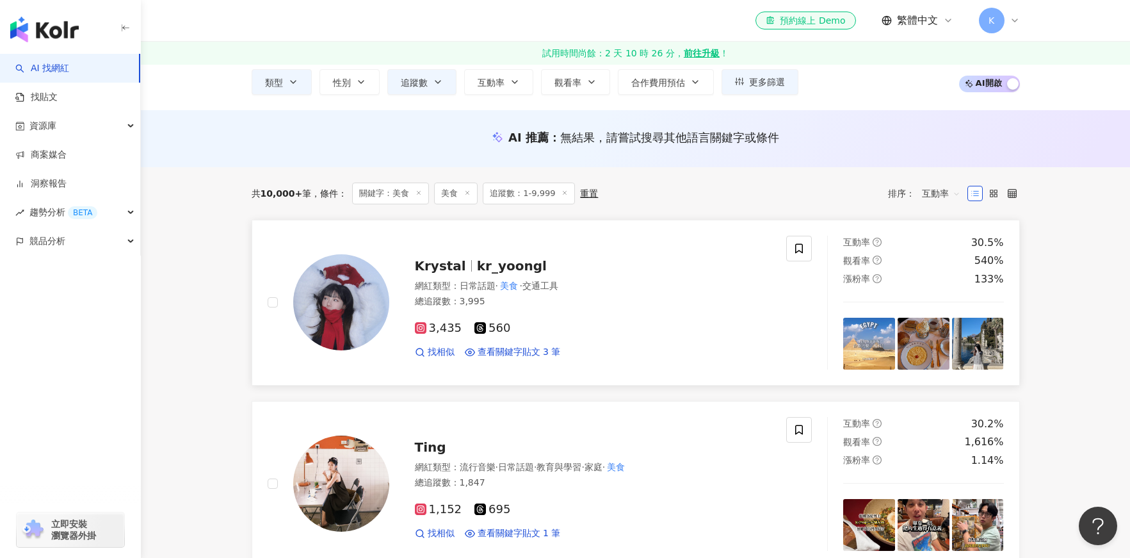
click at [508, 264] on span "kr_yoongl" at bounding box center [512, 265] width 70 height 15
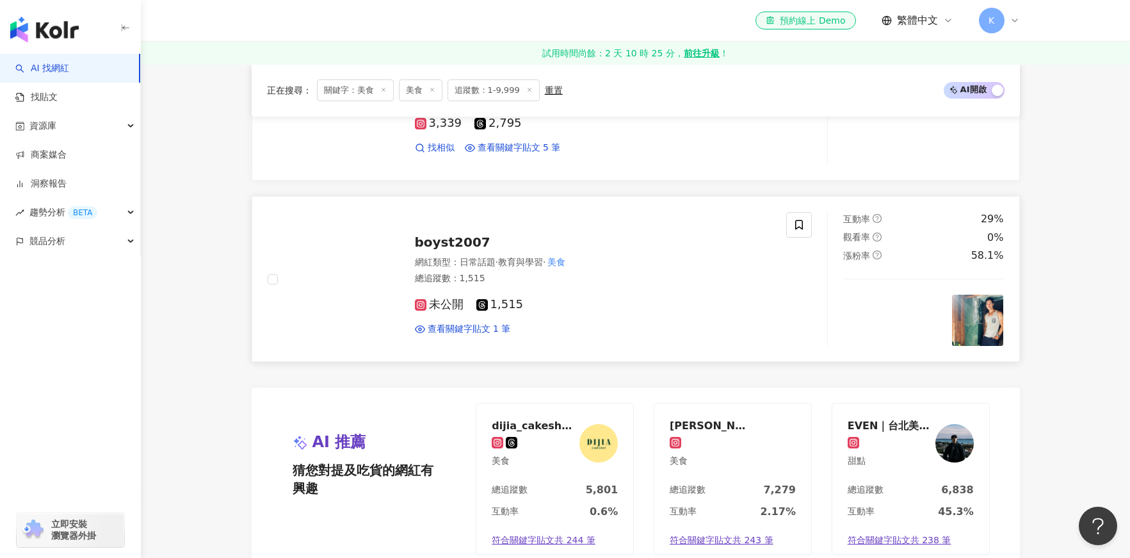
scroll to position [2524, 0]
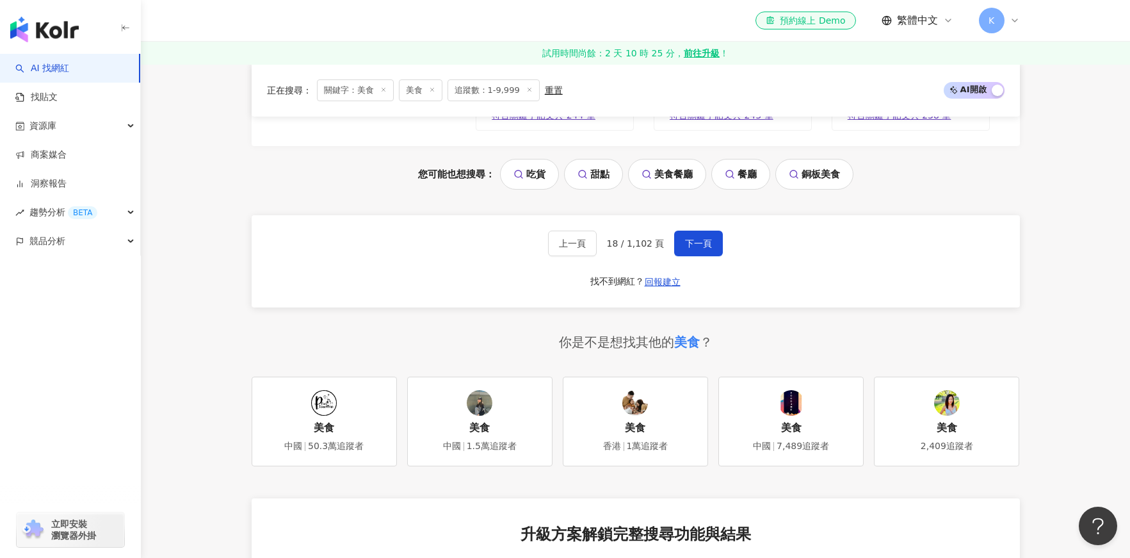
click at [699, 259] on div "上一頁 18 / 1,102 頁 下一頁 找不到網紅？ 回報建立" at bounding box center [636, 261] width 768 height 92
click at [701, 248] on span "下一頁" at bounding box center [698, 243] width 27 height 10
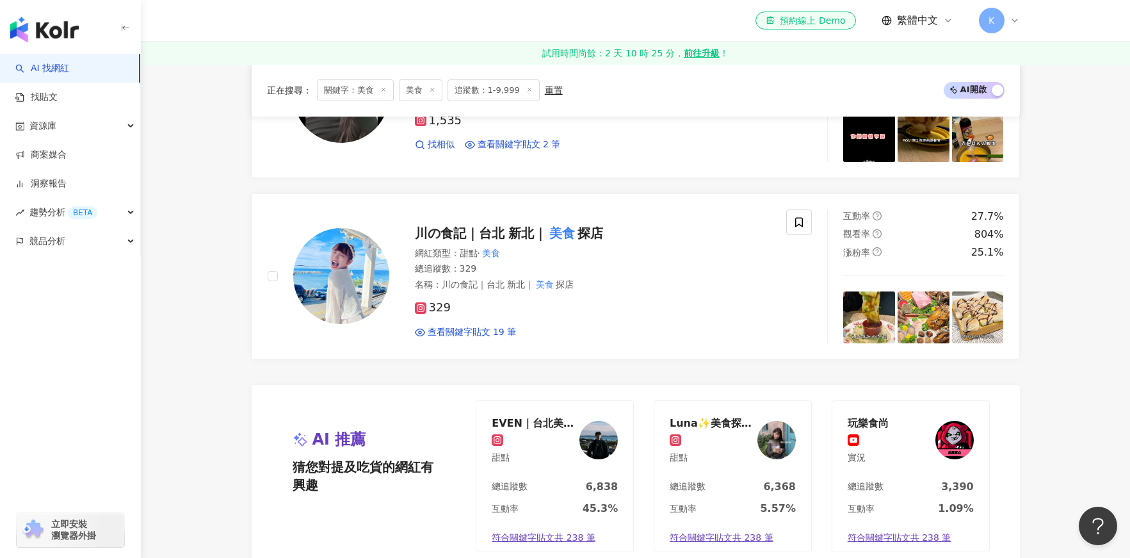
scroll to position [2169, 0]
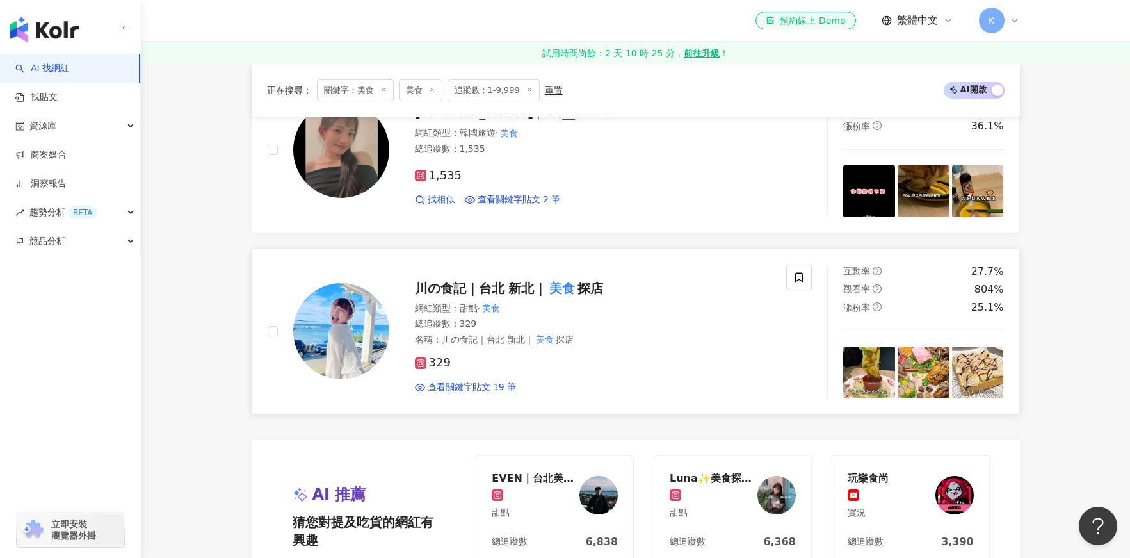
click at [524, 280] on span "川の食記｜台北 新北｜" at bounding box center [481, 287] width 133 height 15
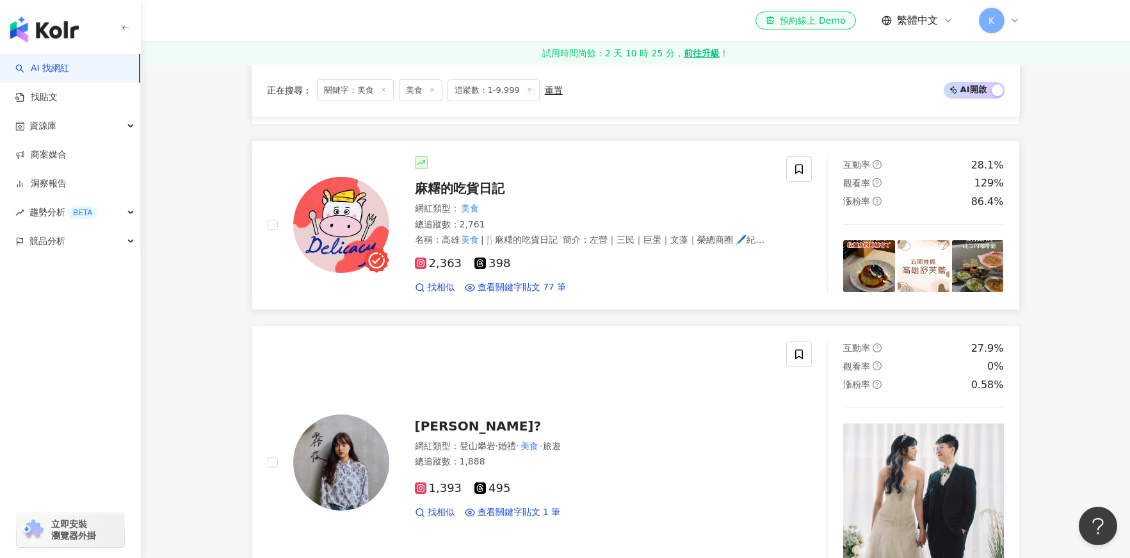
scroll to position [1496, 0]
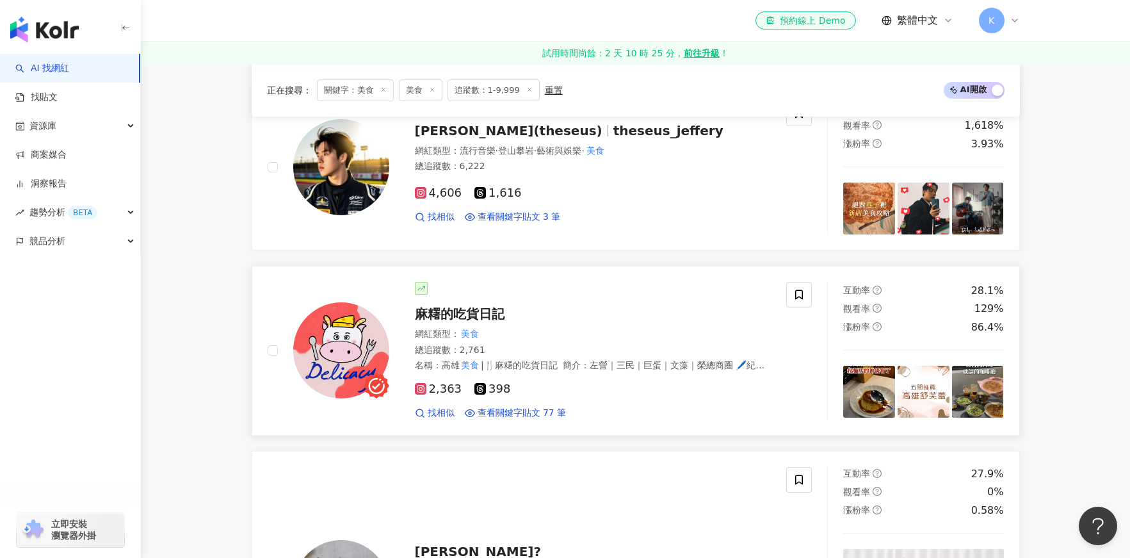
click at [460, 314] on span "麻糬的吃貨日記" at bounding box center [460, 313] width 90 height 15
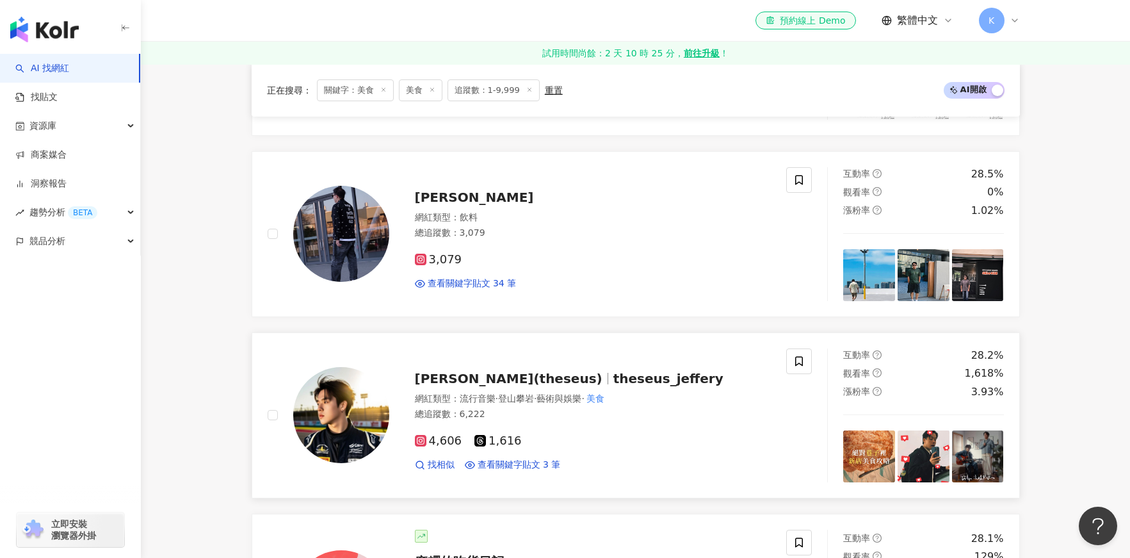
click at [488, 371] on span "Liu劉正(theseus)" at bounding box center [509, 378] width 188 height 15
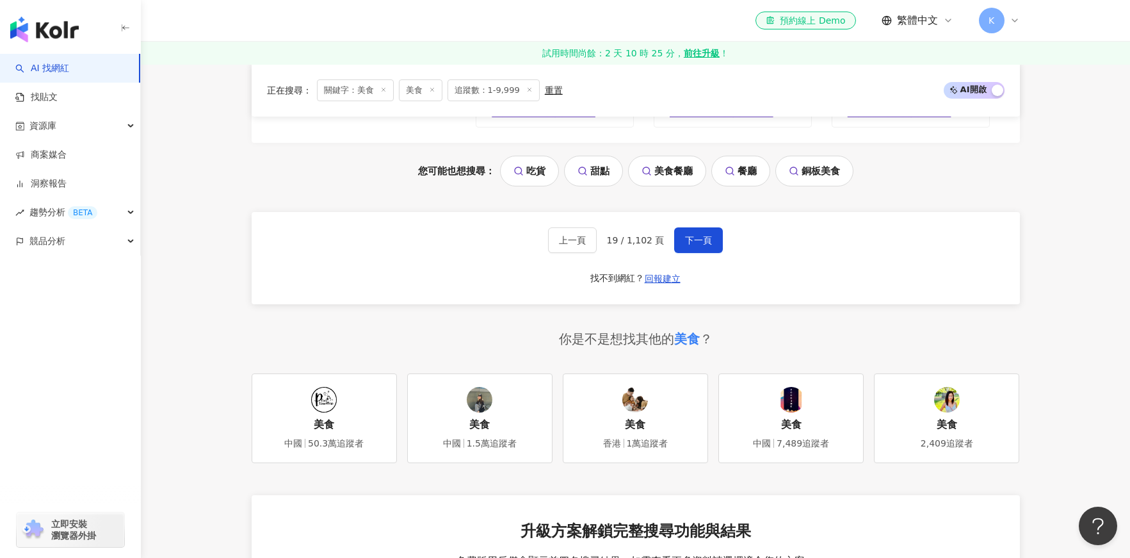
scroll to position [2551, 0]
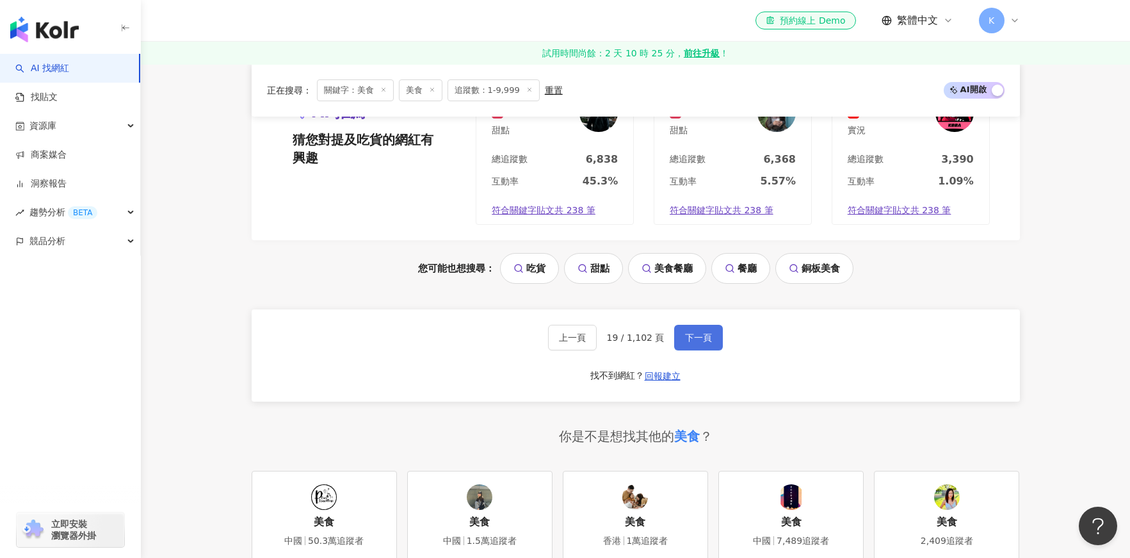
click at [674, 325] on button "下一頁" at bounding box center [698, 338] width 49 height 26
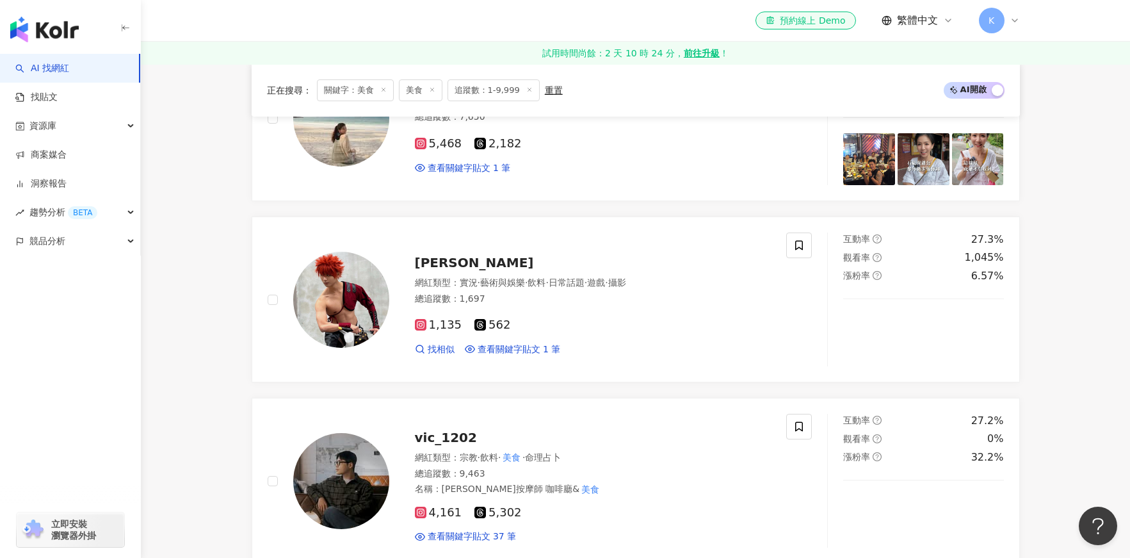
scroll to position [2439, 0]
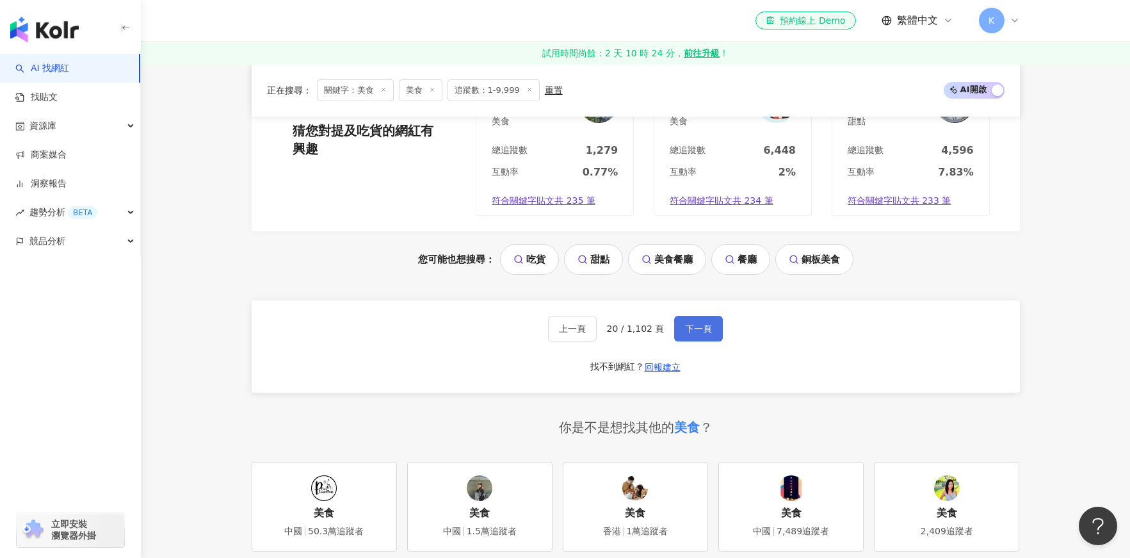
click at [705, 335] on button "下一頁" at bounding box center [698, 329] width 49 height 26
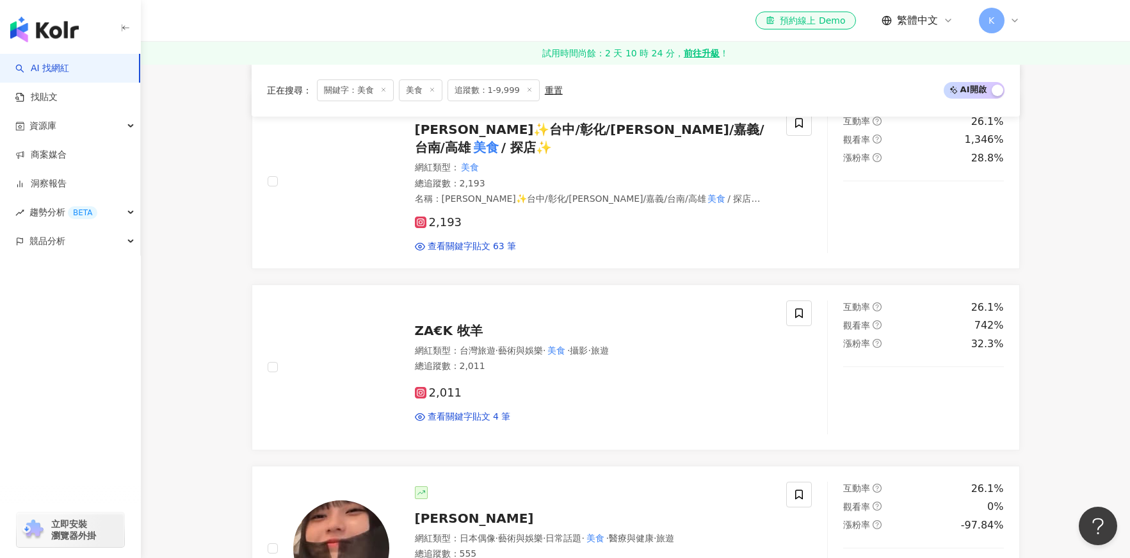
scroll to position [837, 0]
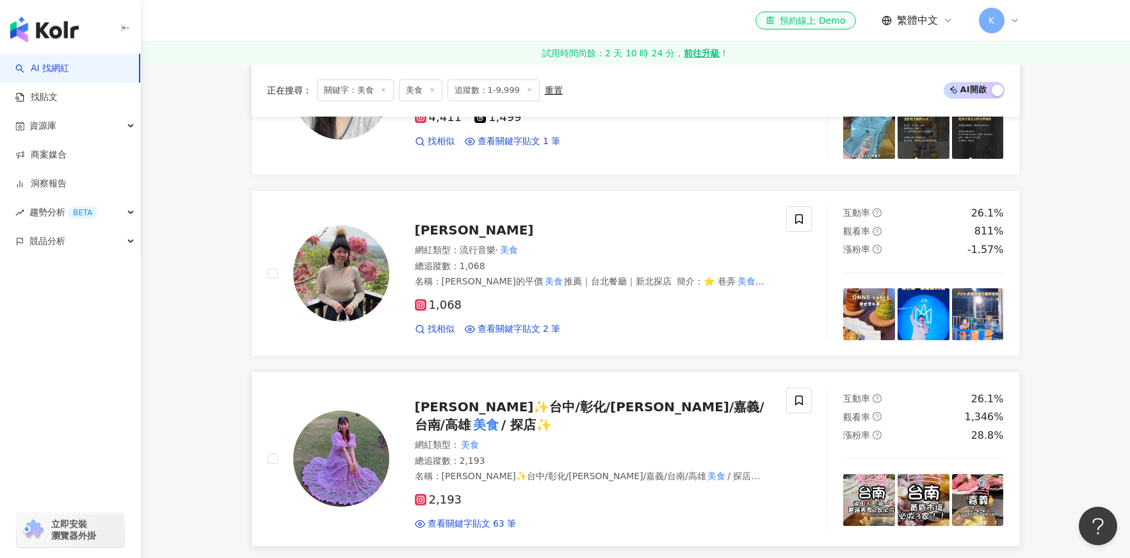
click at [503, 412] on span "Ashley✨台中/彰化/雲林/嘉義/台南/高雄" at bounding box center [590, 415] width 350 height 33
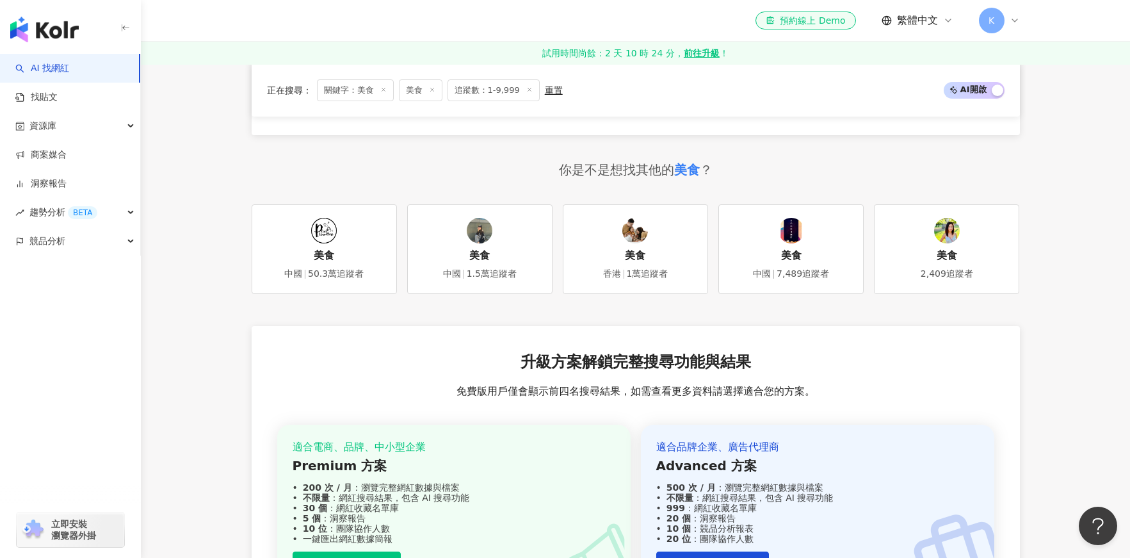
scroll to position [2434, 0]
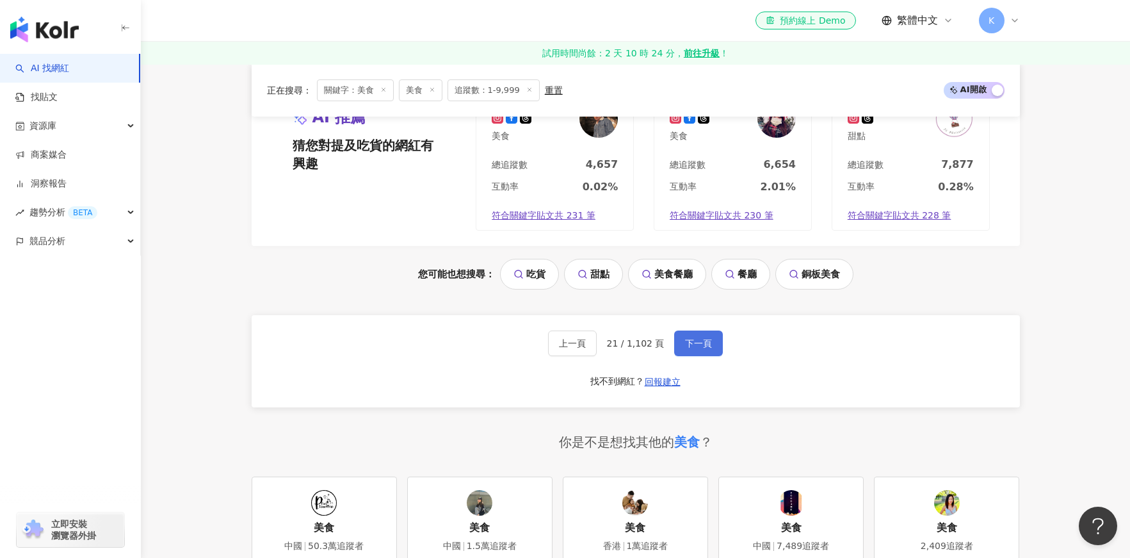
click at [688, 338] on span "下一頁" at bounding box center [698, 343] width 27 height 10
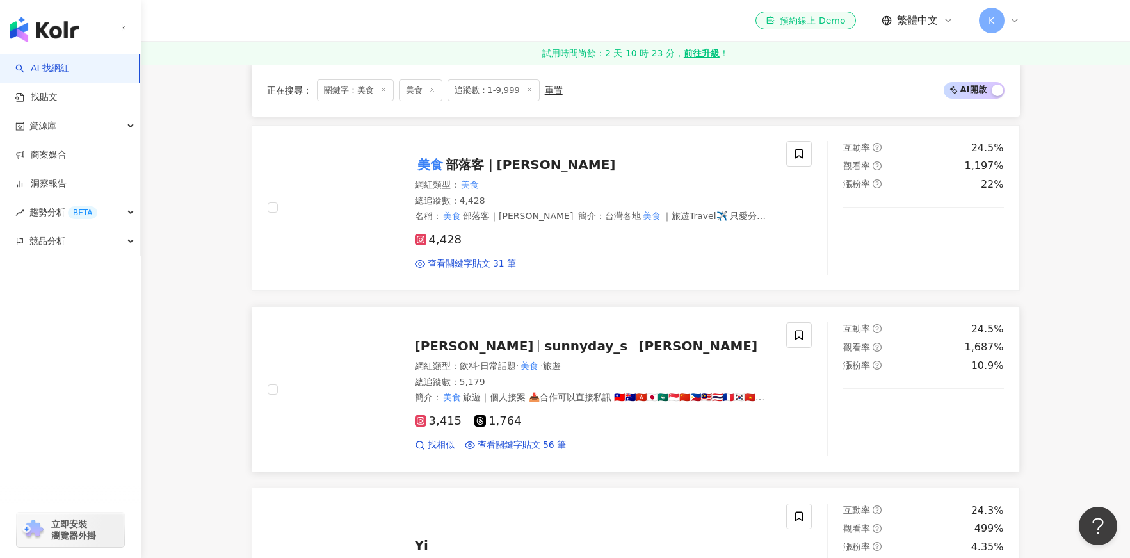
scroll to position [1620, 0]
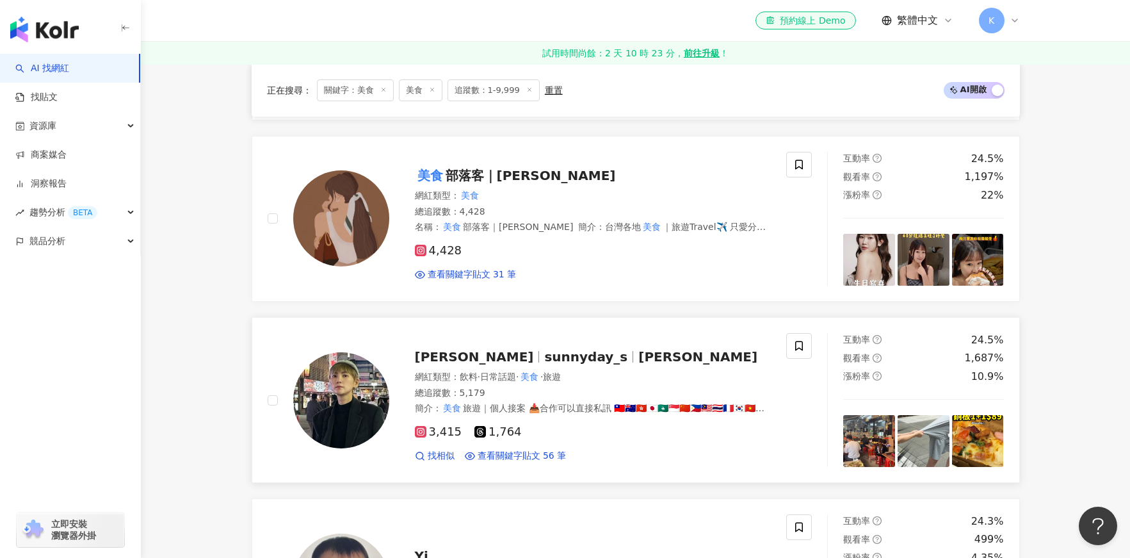
click at [544, 360] on span "sunnyday_s" at bounding box center [585, 356] width 83 height 15
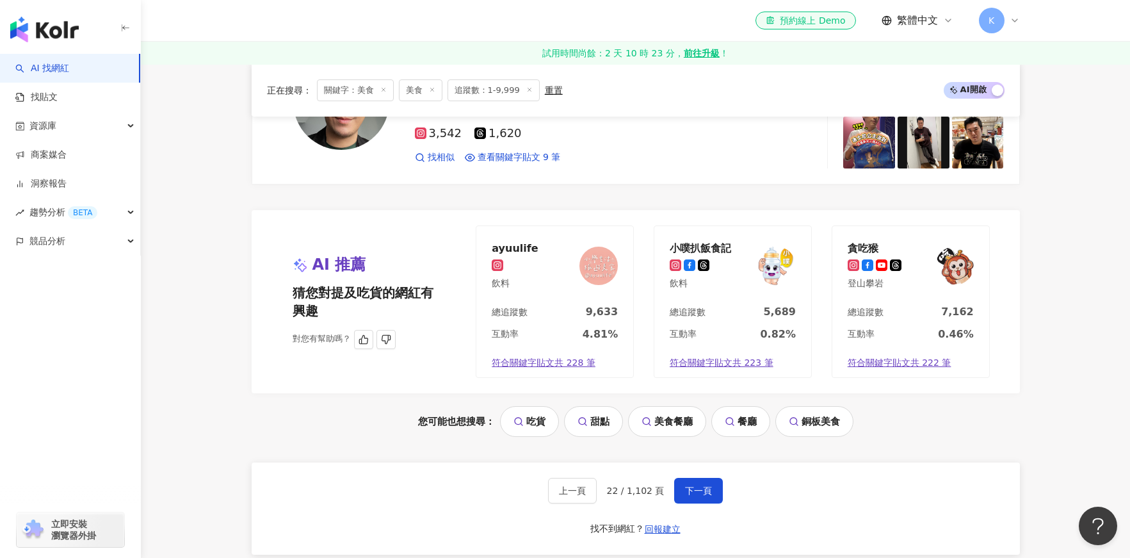
scroll to position [2549, 0]
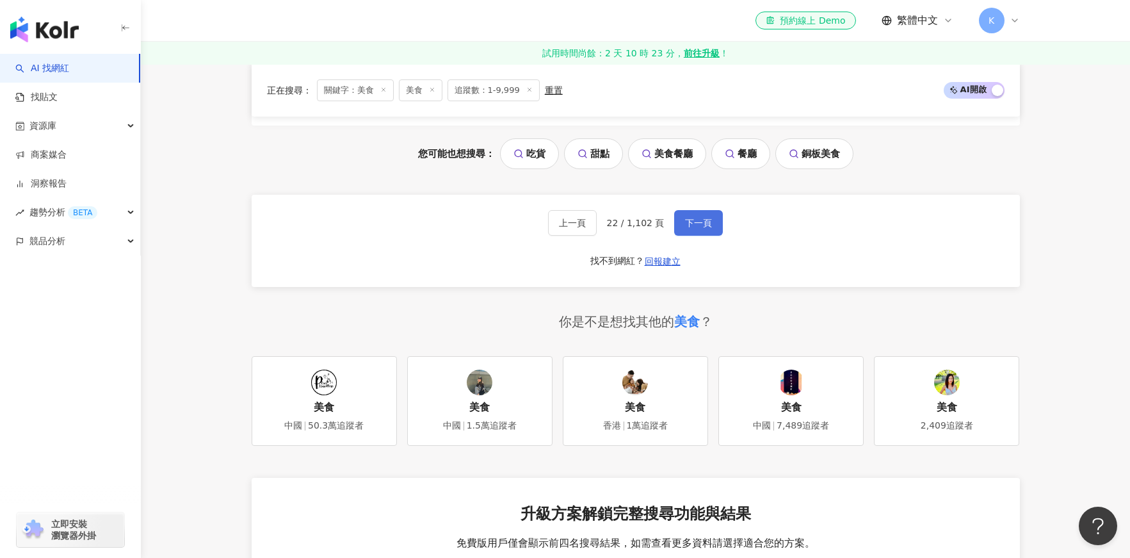
click at [702, 218] on span "下一頁" at bounding box center [698, 223] width 27 height 10
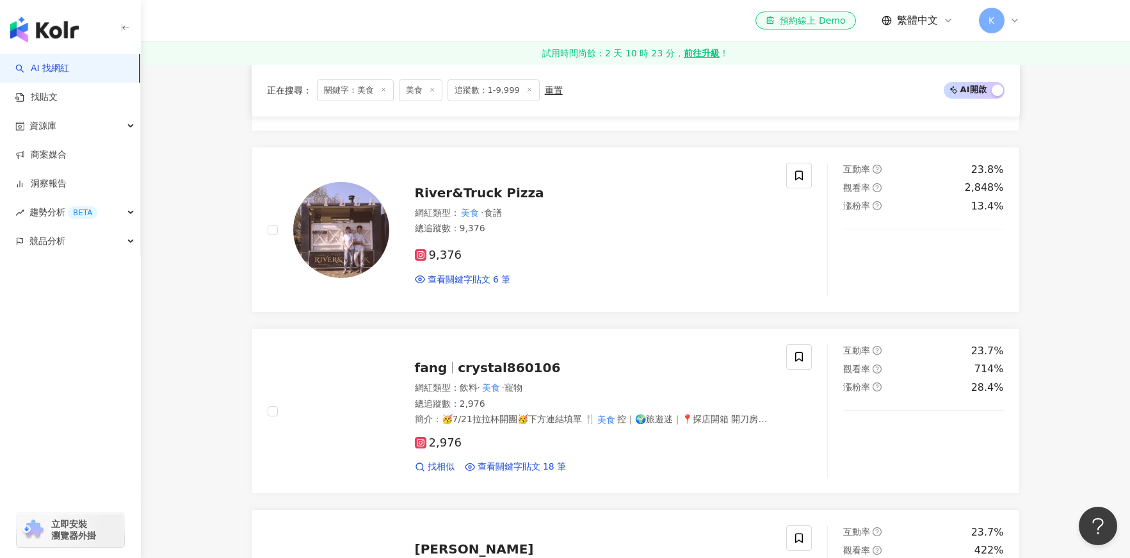
scroll to position [860, 0]
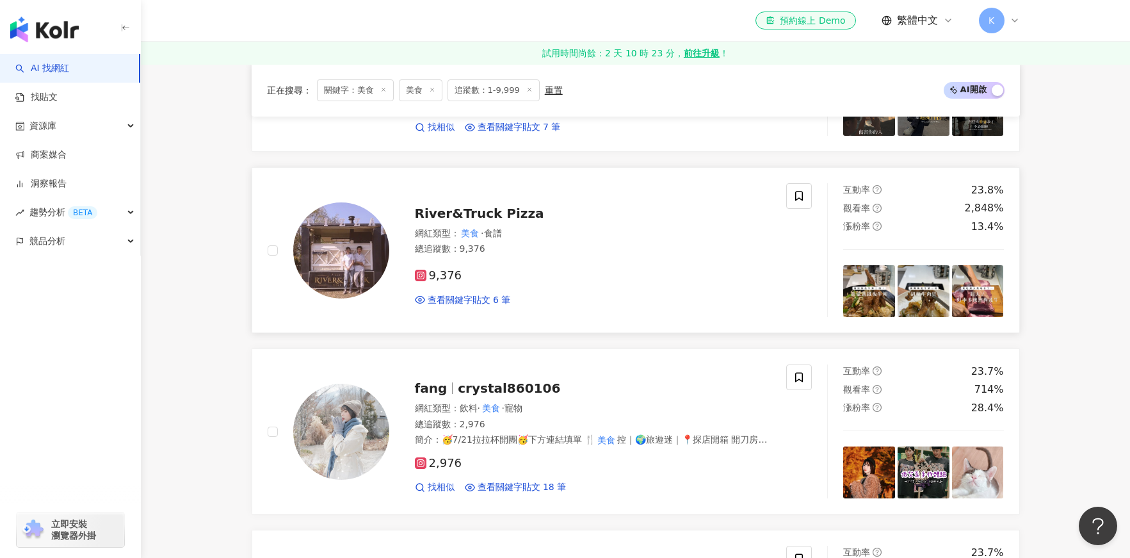
click at [508, 219] on span "River&Truck Pizza" at bounding box center [479, 213] width 129 height 15
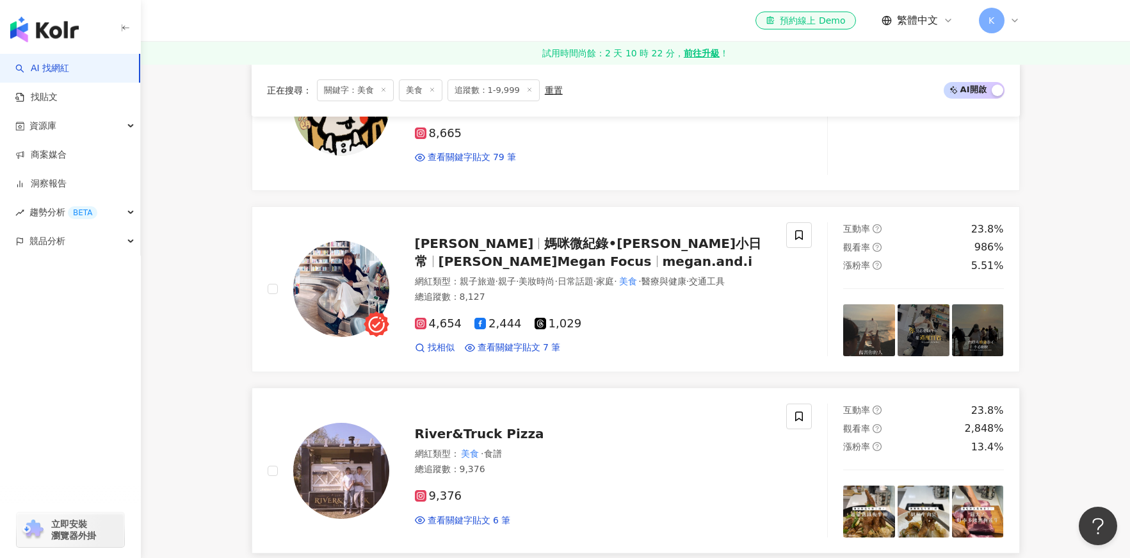
scroll to position [532, 0]
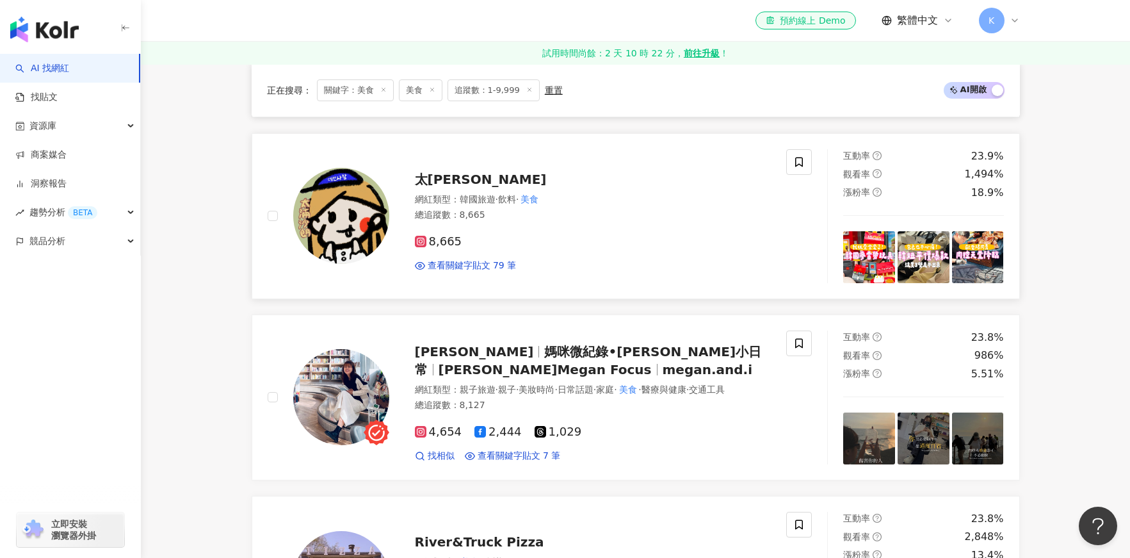
click at [439, 177] on span "太滿沙朗" at bounding box center [481, 179] width 132 height 15
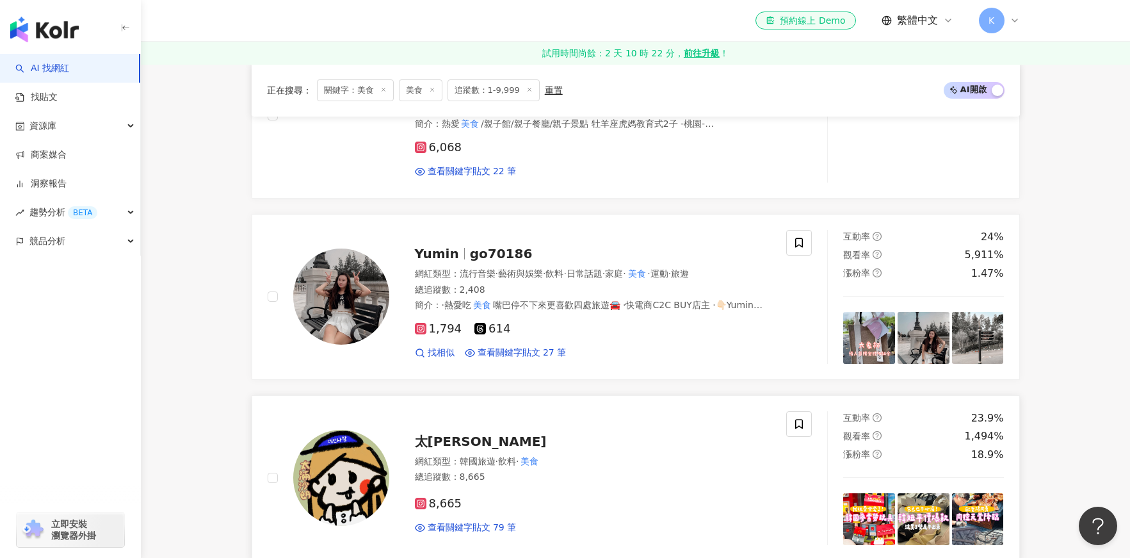
scroll to position [143, 0]
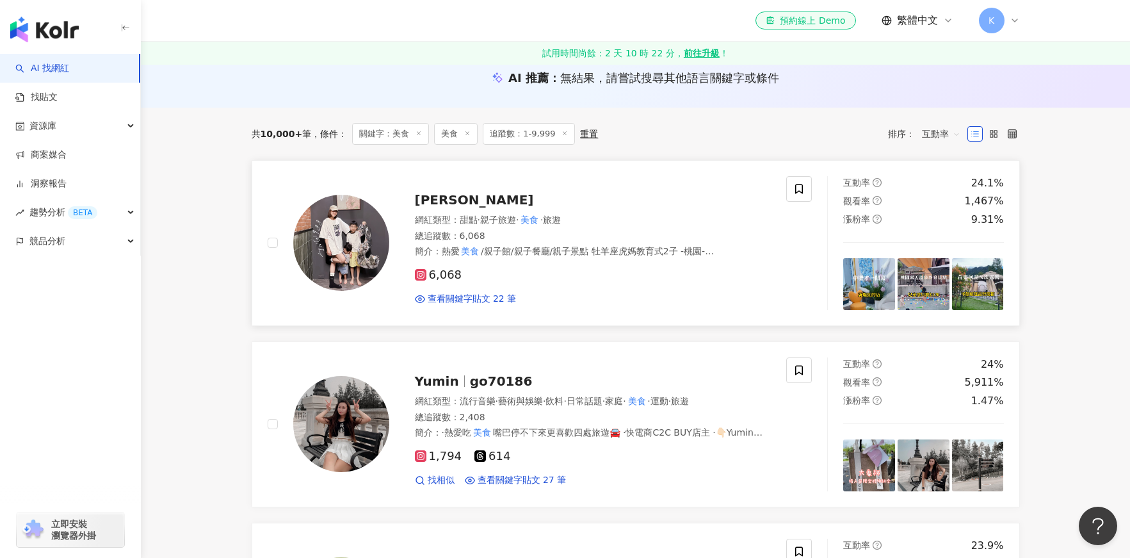
click at [431, 198] on span "陳縈縈" at bounding box center [474, 199] width 119 height 15
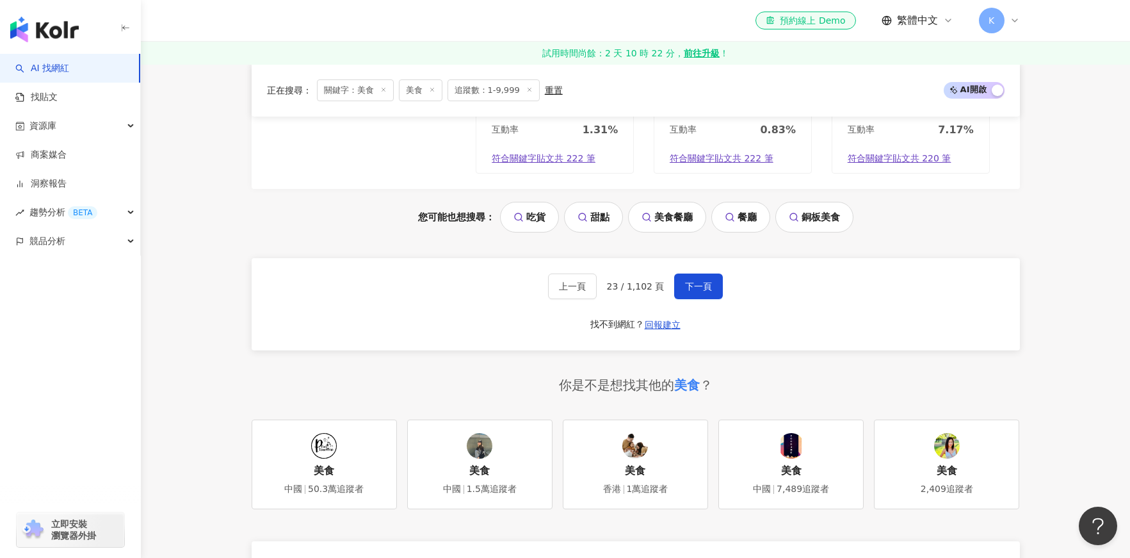
scroll to position [2321, 0]
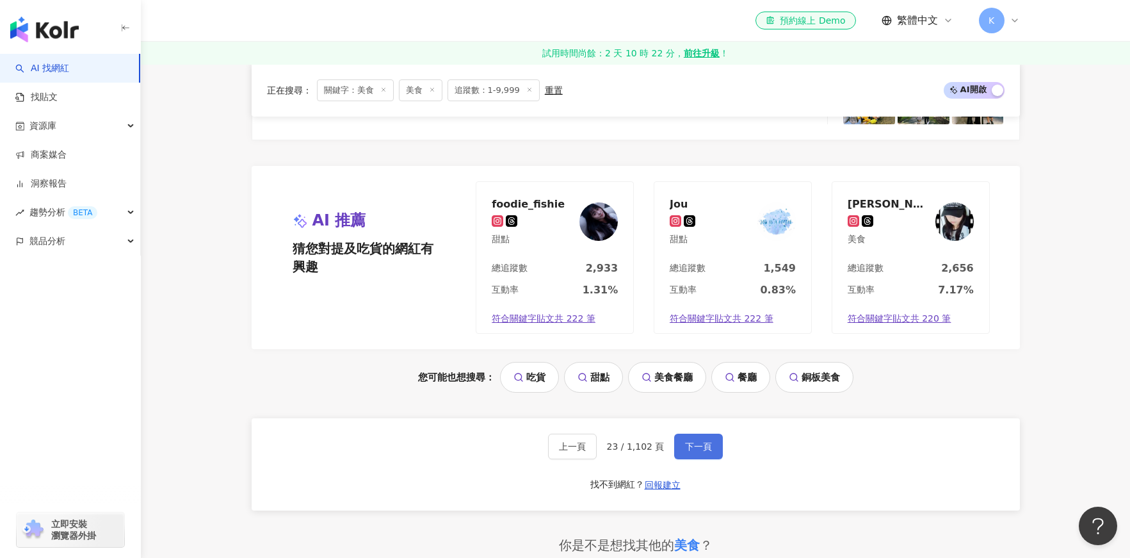
click at [685, 451] on span "下一頁" at bounding box center [698, 446] width 27 height 10
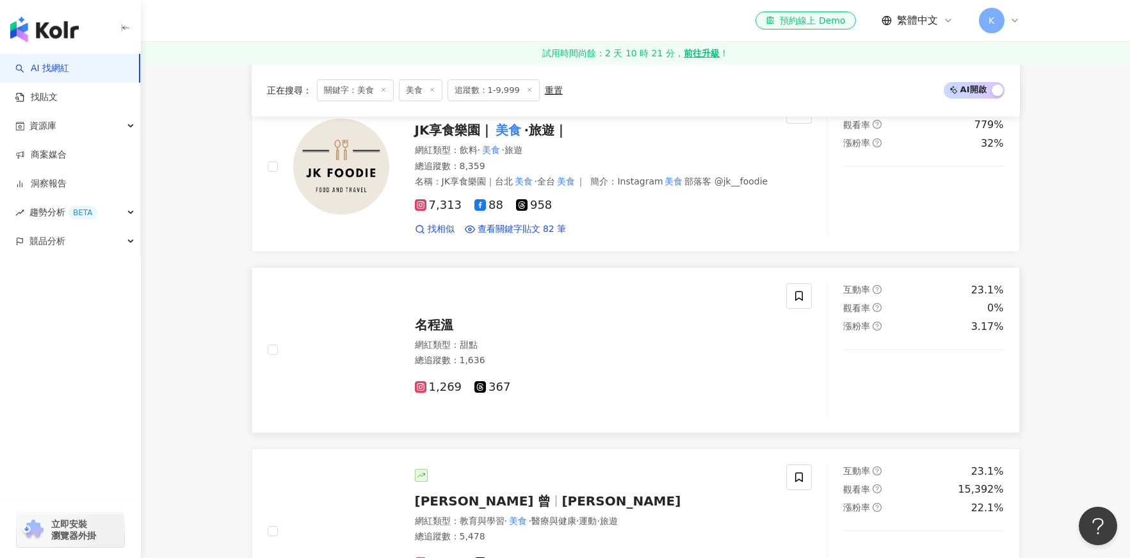
scroll to position [1033, 0]
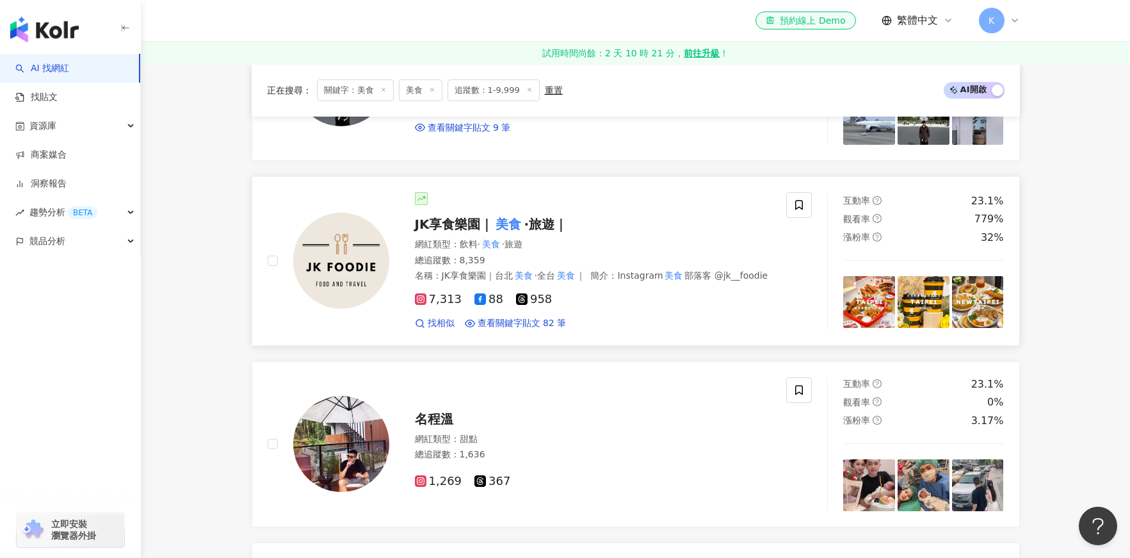
click at [532, 218] on span "·旅遊｜" at bounding box center [546, 223] width 44 height 15
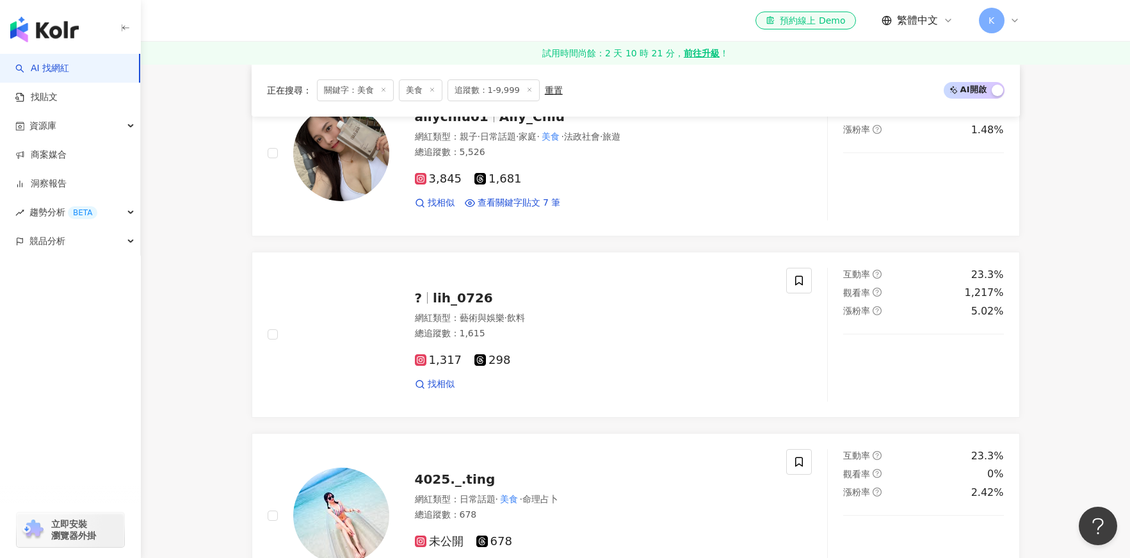
scroll to position [0, 0]
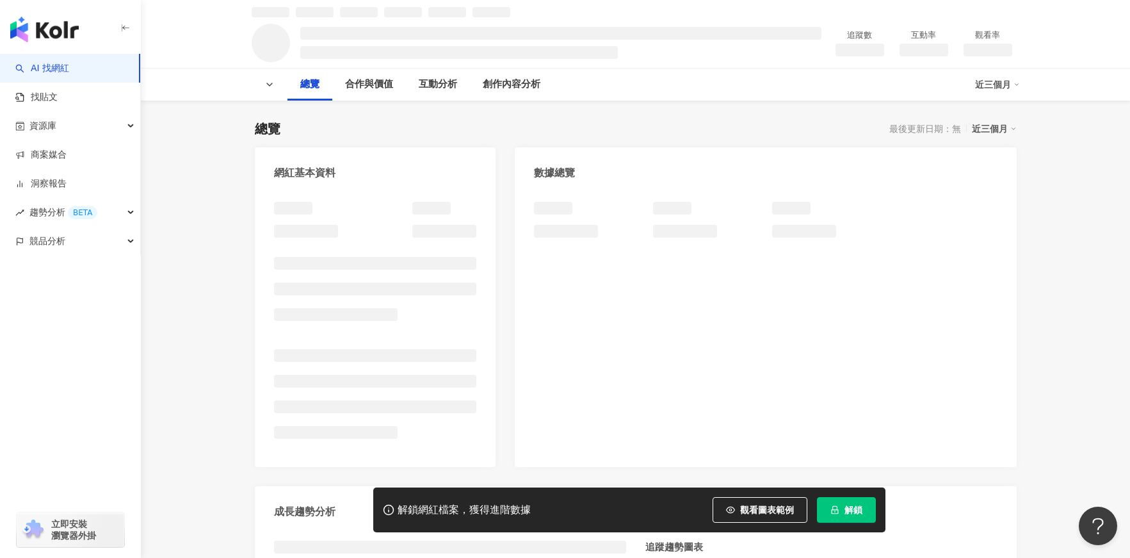
scroll to position [98, 0]
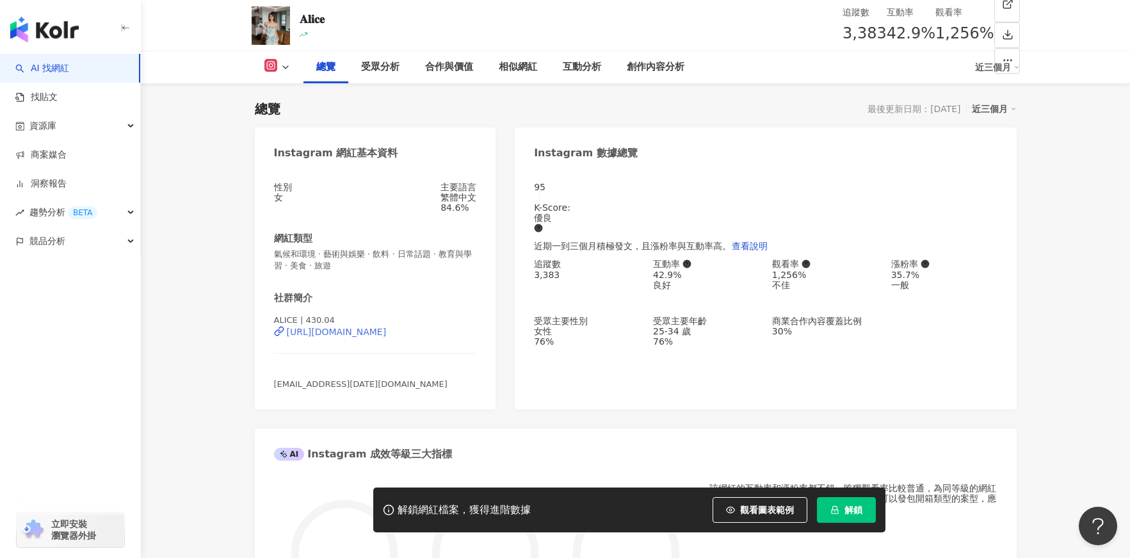
click at [387, 337] on div "[URL][DOMAIN_NAME]" at bounding box center [337, 332] width 100 height 10
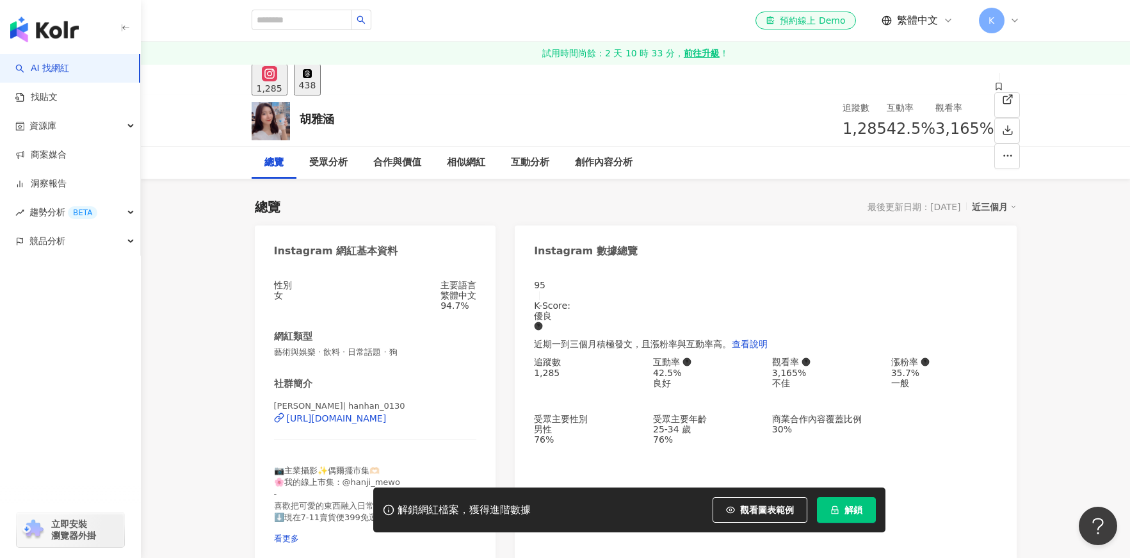
click at [387, 413] on div "https://www.instagram.com/hanhan_0130/" at bounding box center [337, 418] width 100 height 10
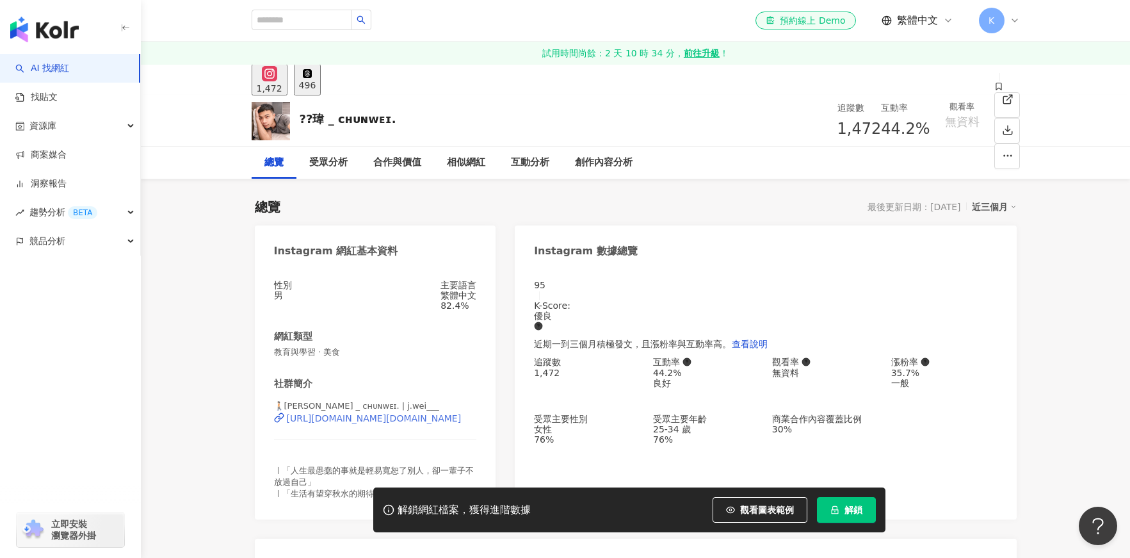
scroll to position [20, 0]
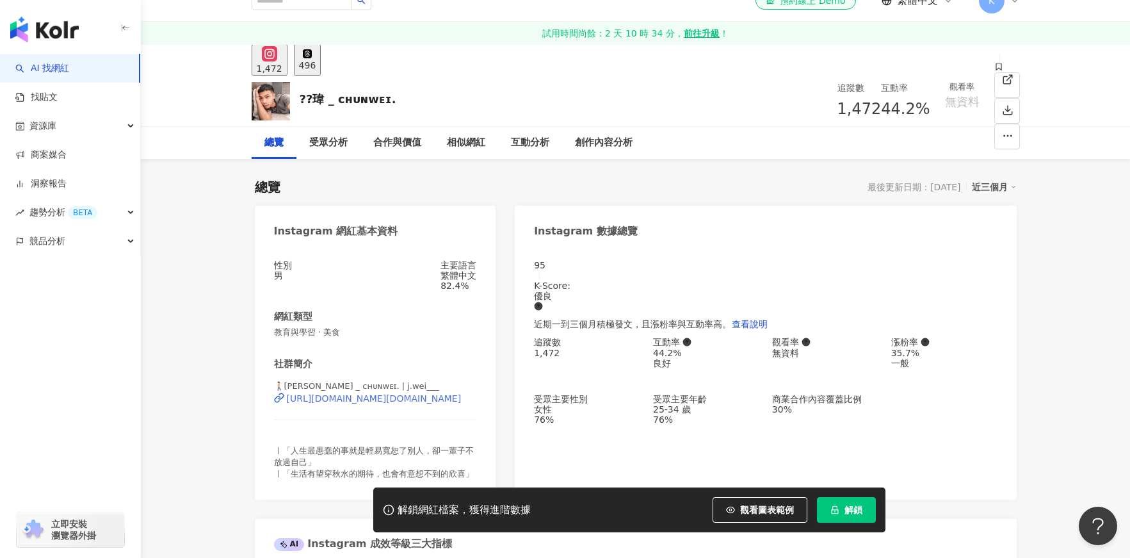
click at [393, 403] on div "https://www.instagram.com/j.wei___/" at bounding box center [374, 398] width 175 height 10
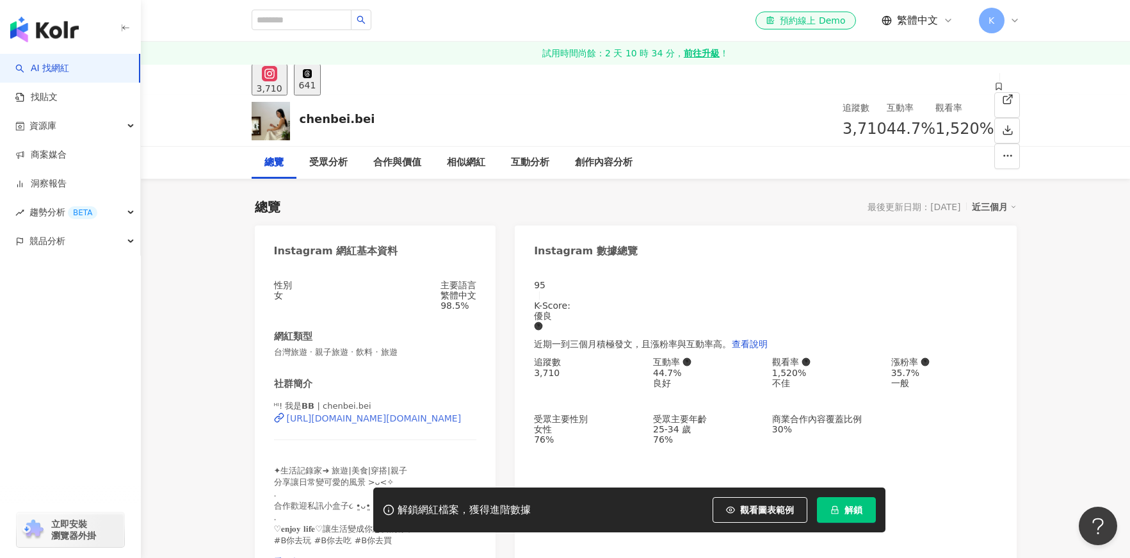
click at [362, 413] on div "[URL][DOMAIN_NAME][DOMAIN_NAME]" at bounding box center [374, 418] width 175 height 10
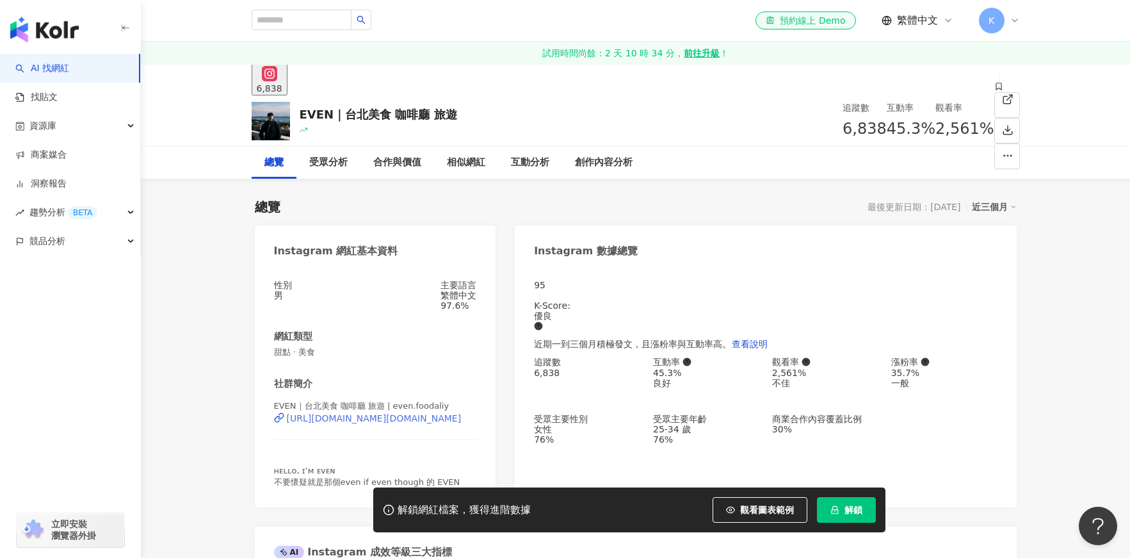
click at [378, 423] on div "https://www.instagram.com/even.foodaliy/" at bounding box center [374, 418] width 175 height 10
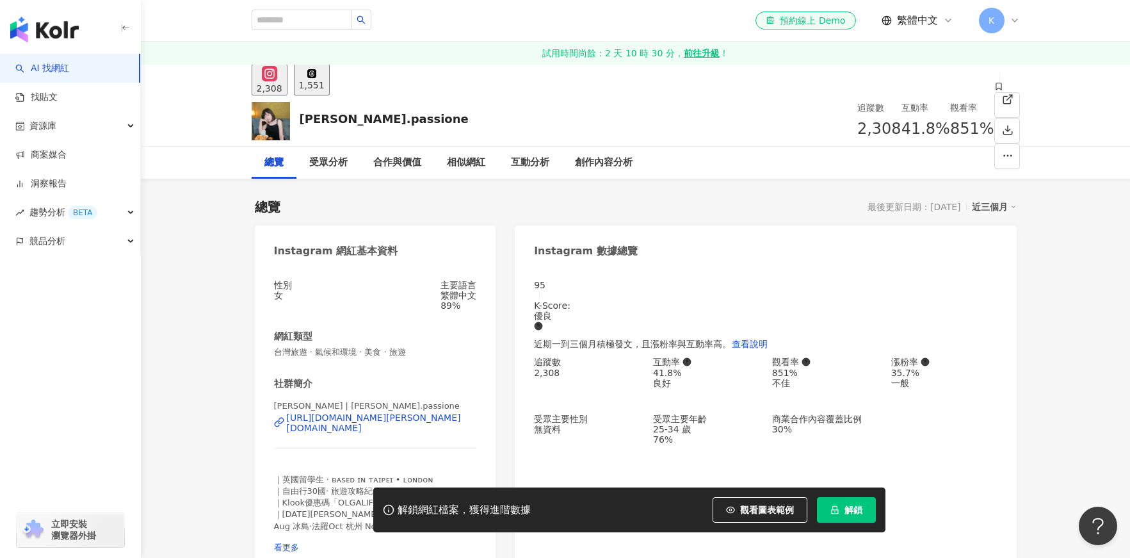
click at [407, 412] on div "https://www.instagram.com/olga.passione/" at bounding box center [382, 422] width 190 height 20
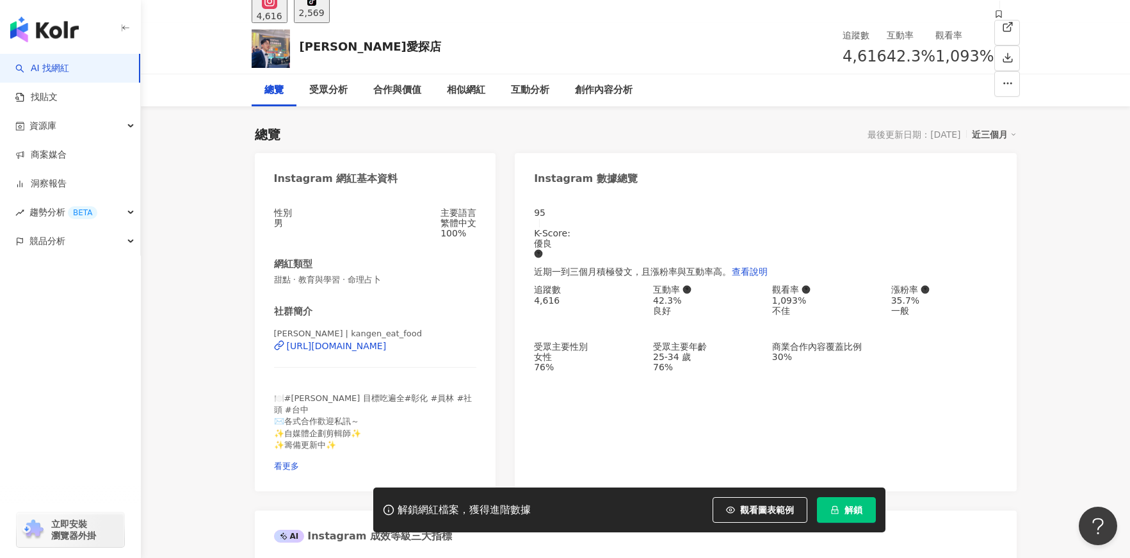
scroll to position [127, 0]
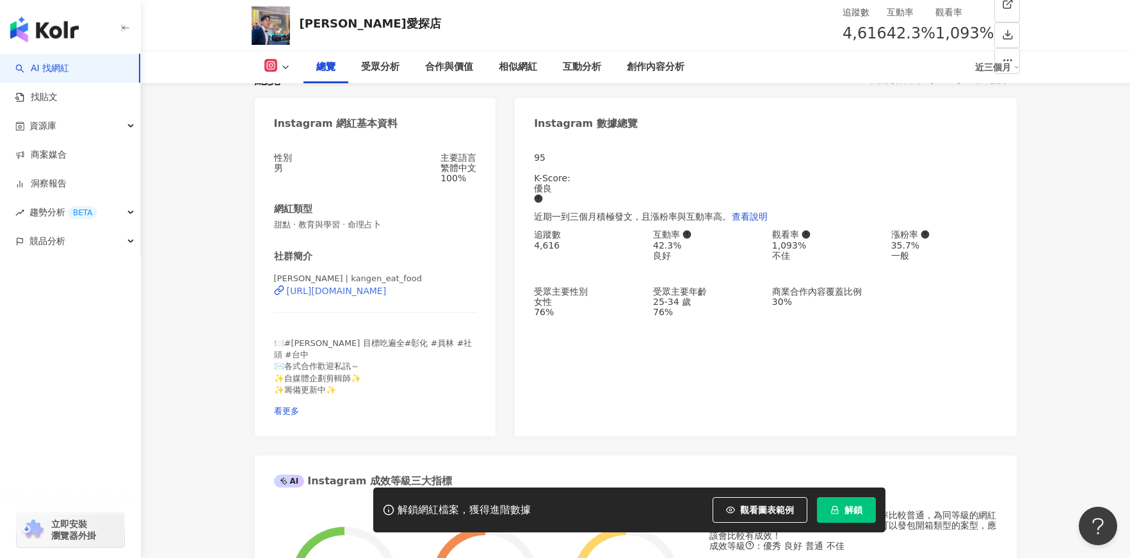
click at [367, 296] on div "[URL][DOMAIN_NAME]" at bounding box center [337, 291] width 100 height 10
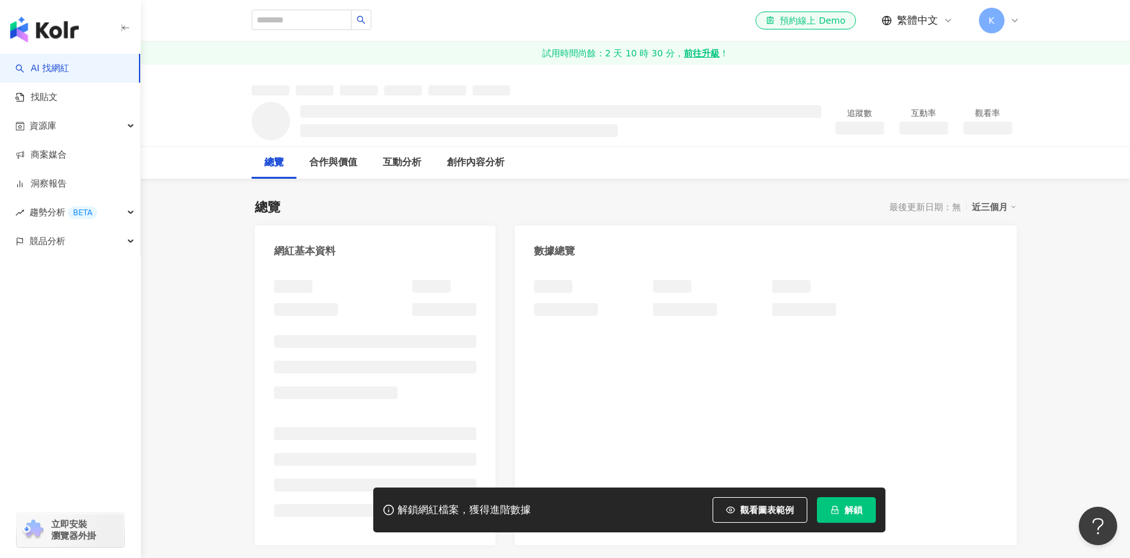
scroll to position [253, 0]
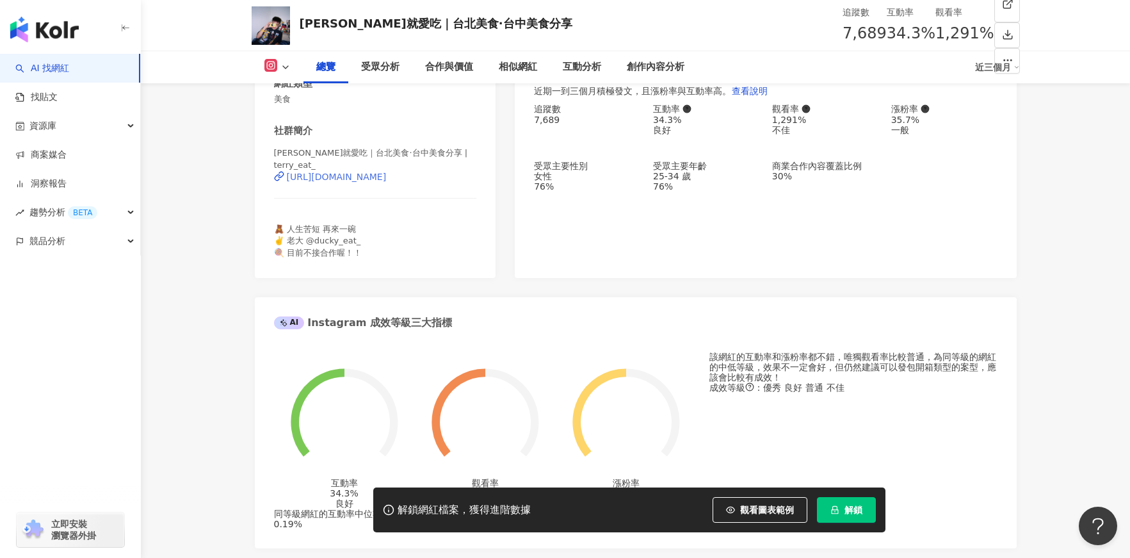
click at [387, 182] on div "https://www.instagram.com/terry_eat_/" at bounding box center [337, 177] width 100 height 10
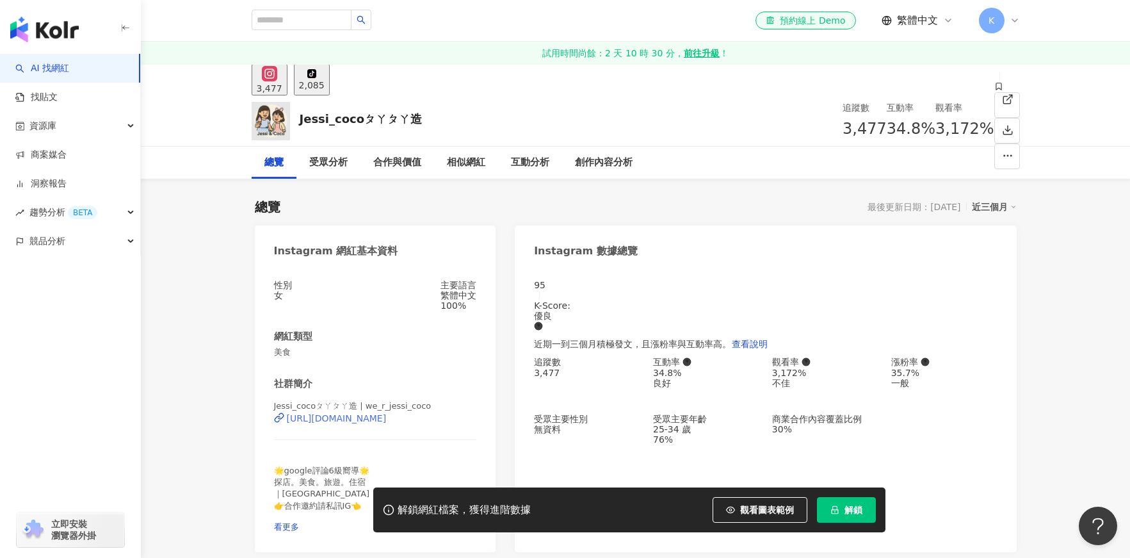
click at [387, 413] on div "https://www.instagram.com/we_r_jessi_coco/" at bounding box center [337, 418] width 100 height 10
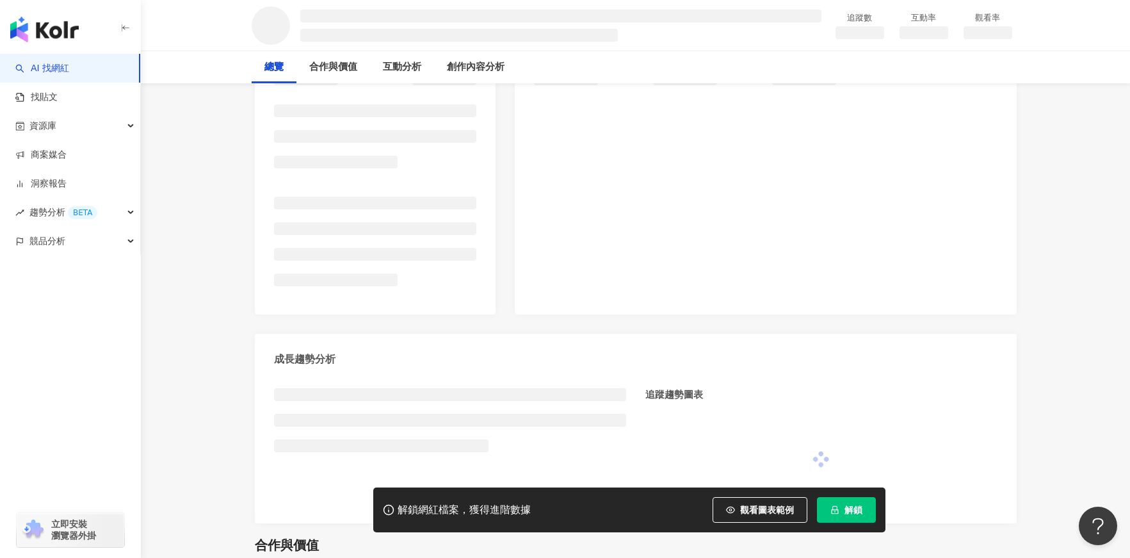
scroll to position [239, 0]
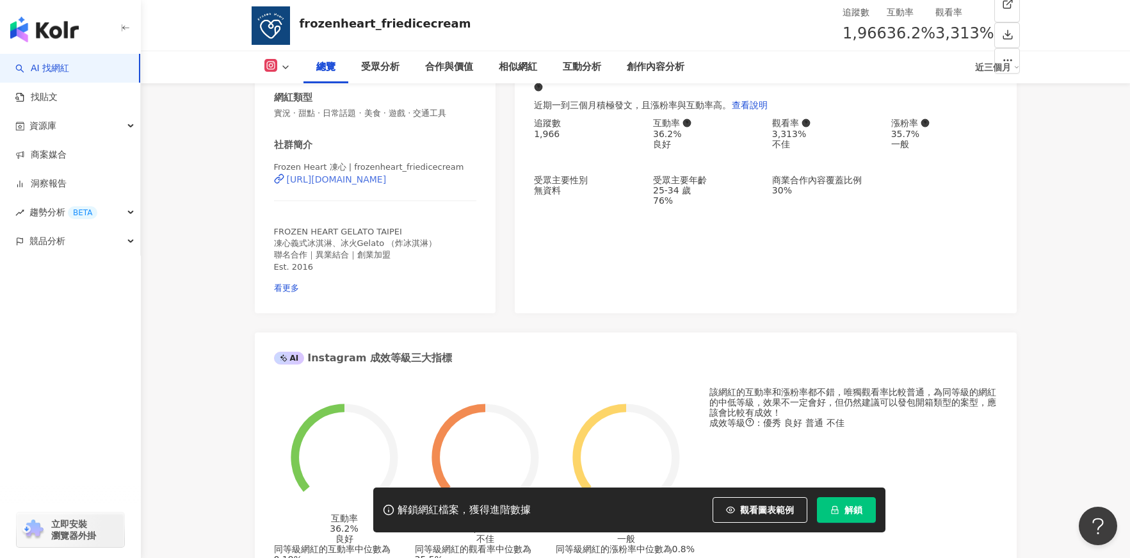
click at [353, 184] on div "https://www.instagram.com/frozenheart_friedicecream/" at bounding box center [337, 179] width 100 height 10
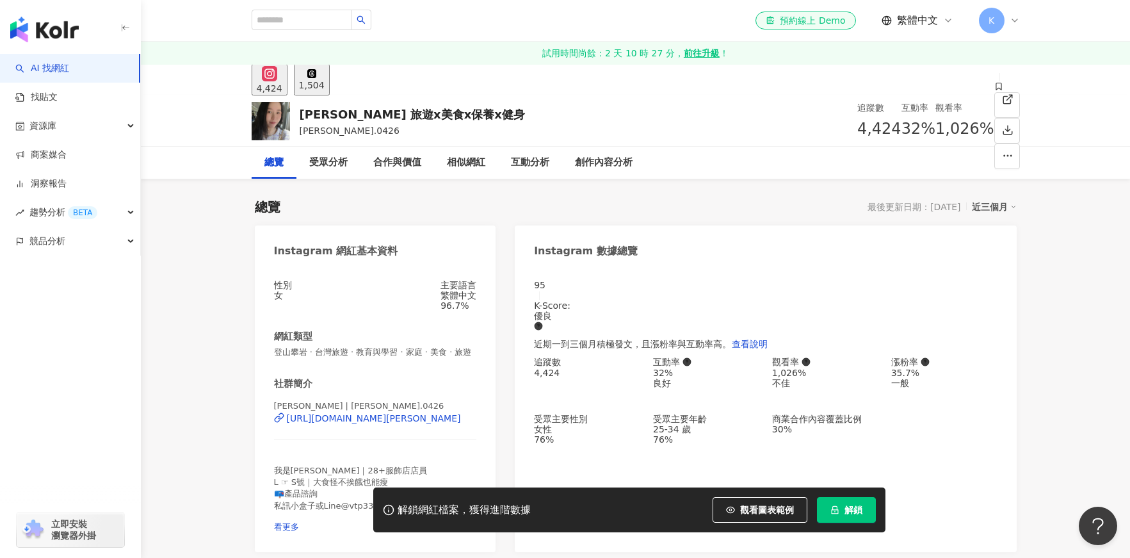
scroll to position [3, 0]
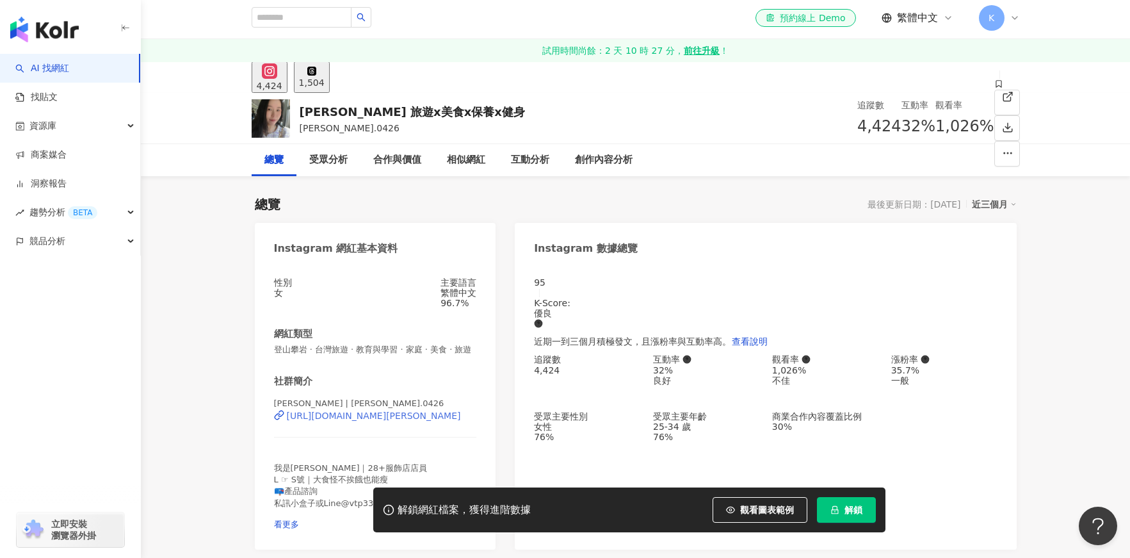
click at [360, 421] on div "https://www.instagram.com/nina.0426/" at bounding box center [374, 415] width 174 height 10
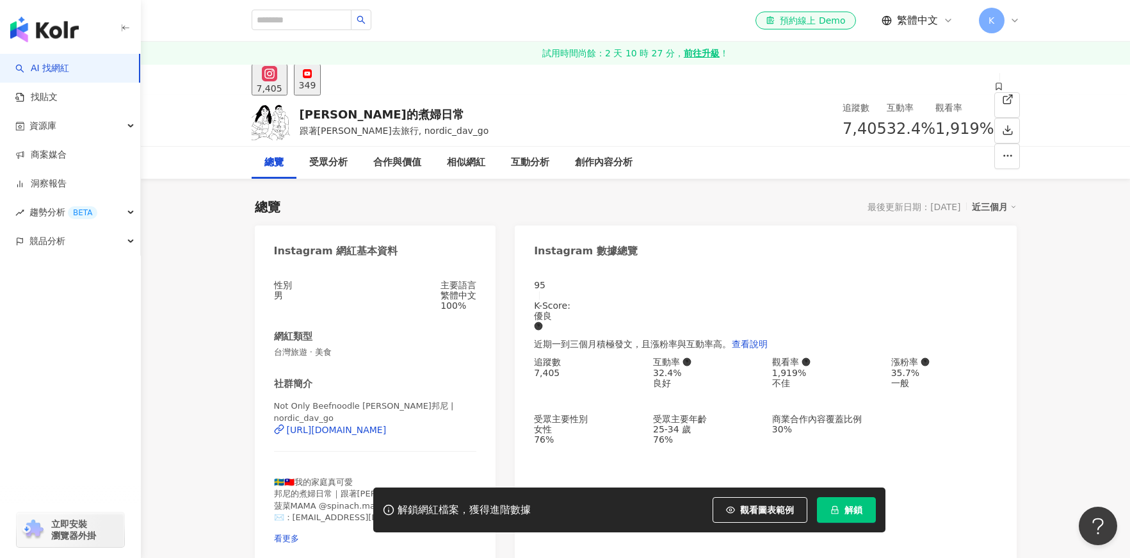
click at [375, 434] on div "[URL][DOMAIN_NAME]" at bounding box center [337, 429] width 100 height 10
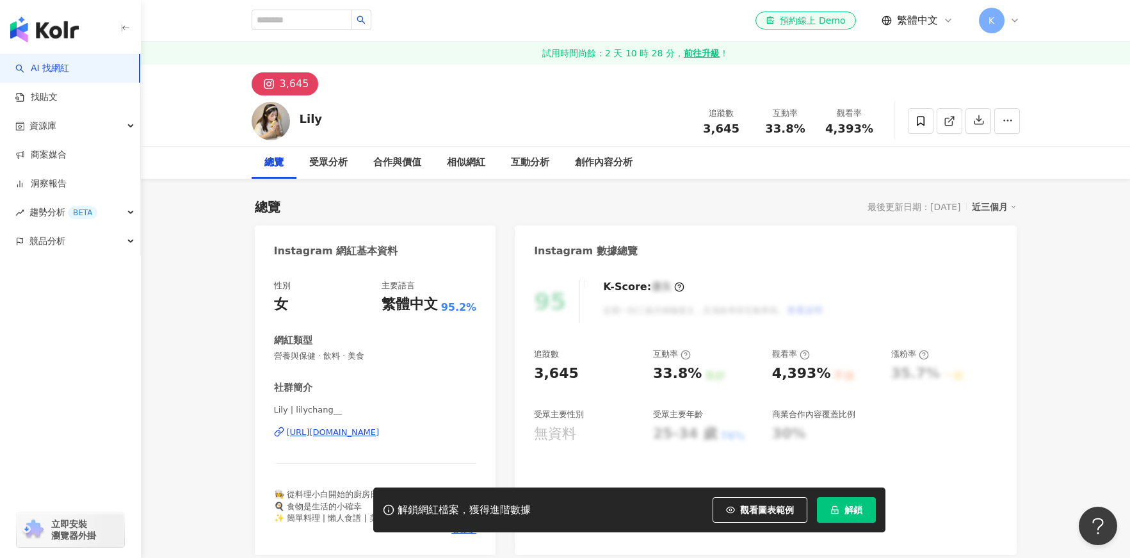
scroll to position [275, 0]
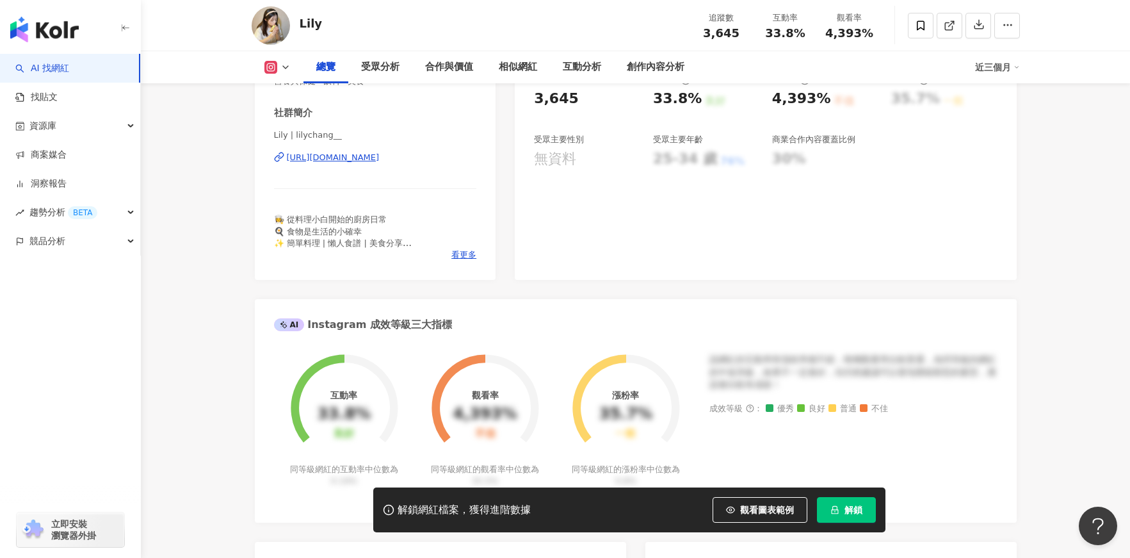
click at [375, 161] on div "https://www.instagram.com/lilychang__/" at bounding box center [333, 158] width 93 height 12
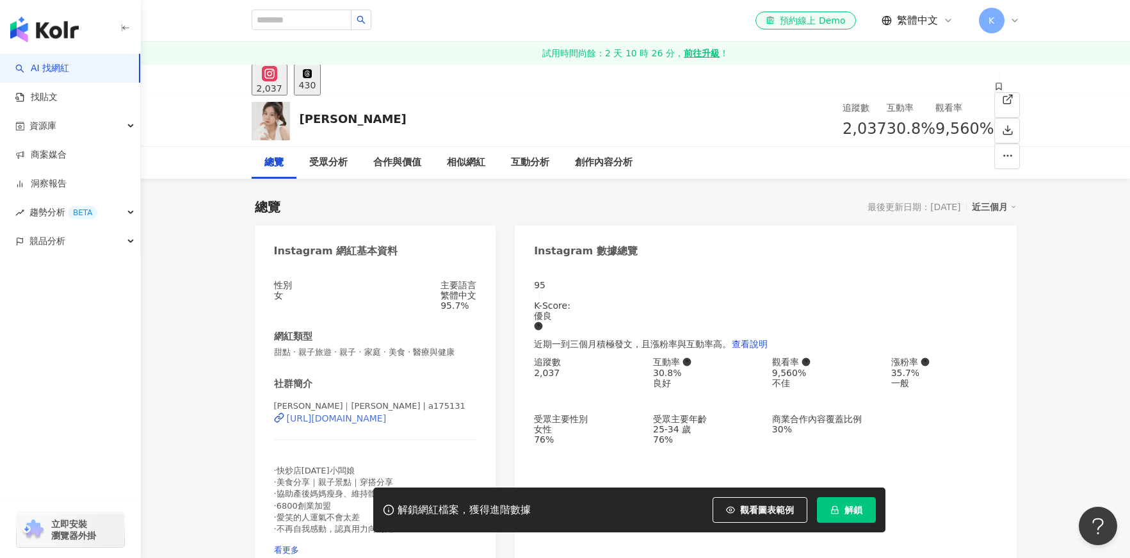
click at [387, 413] on div "https://www.instagram.com/a175131/" at bounding box center [337, 418] width 100 height 10
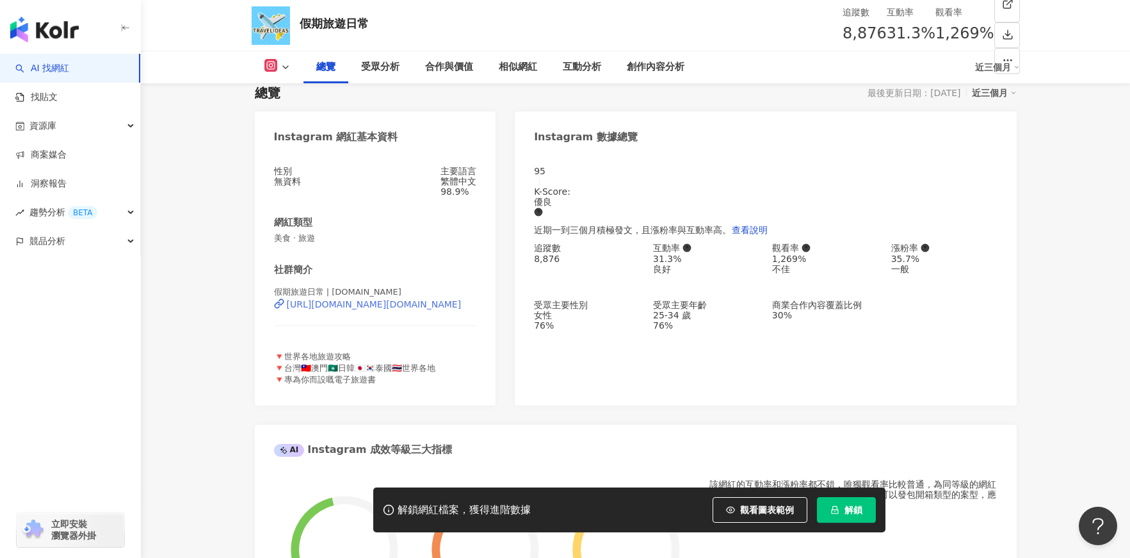
click at [396, 309] on div "[URL][DOMAIN_NAME][DOMAIN_NAME]" at bounding box center [374, 304] width 175 height 10
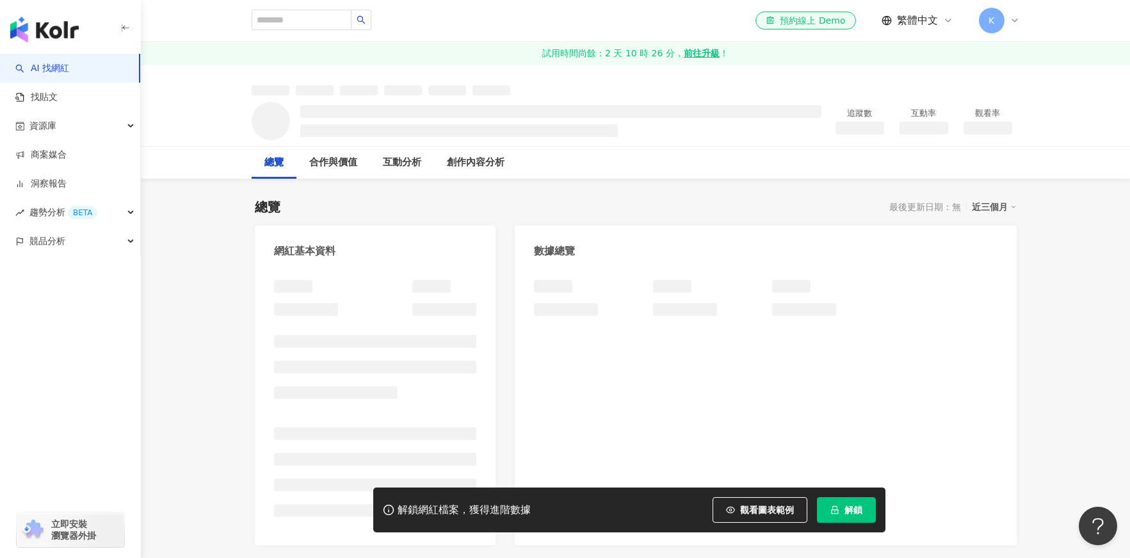
scroll to position [262, 0]
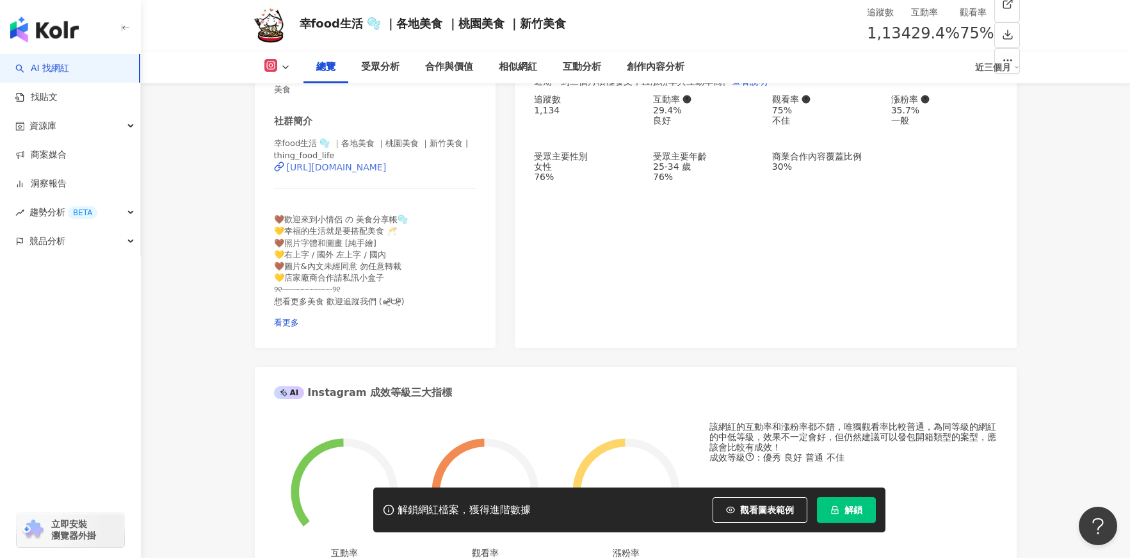
click at [385, 172] on div "https://www.instagram.com/thing_food_life/" at bounding box center [337, 167] width 100 height 10
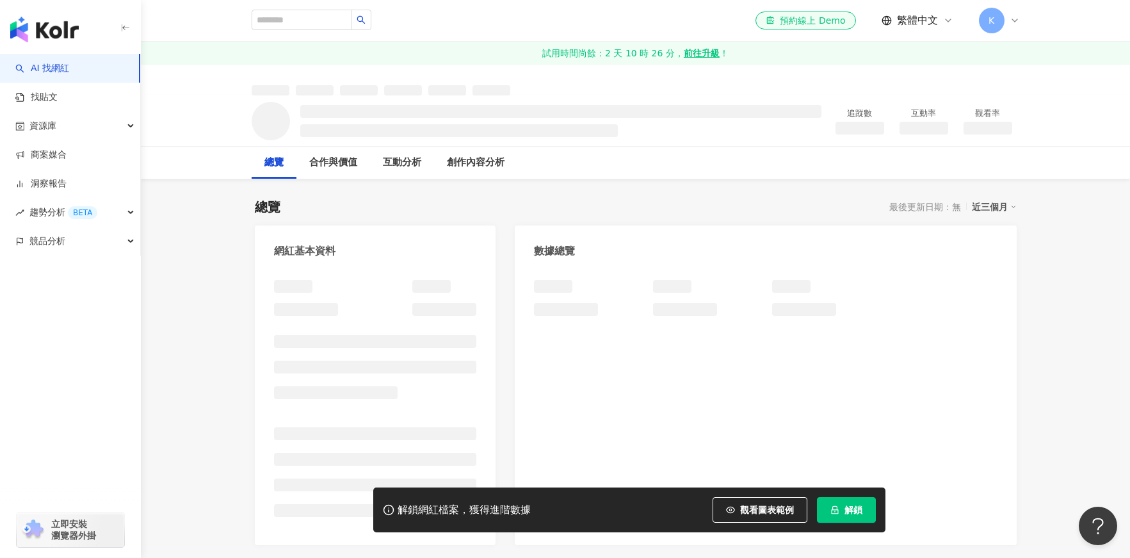
scroll to position [4, 0]
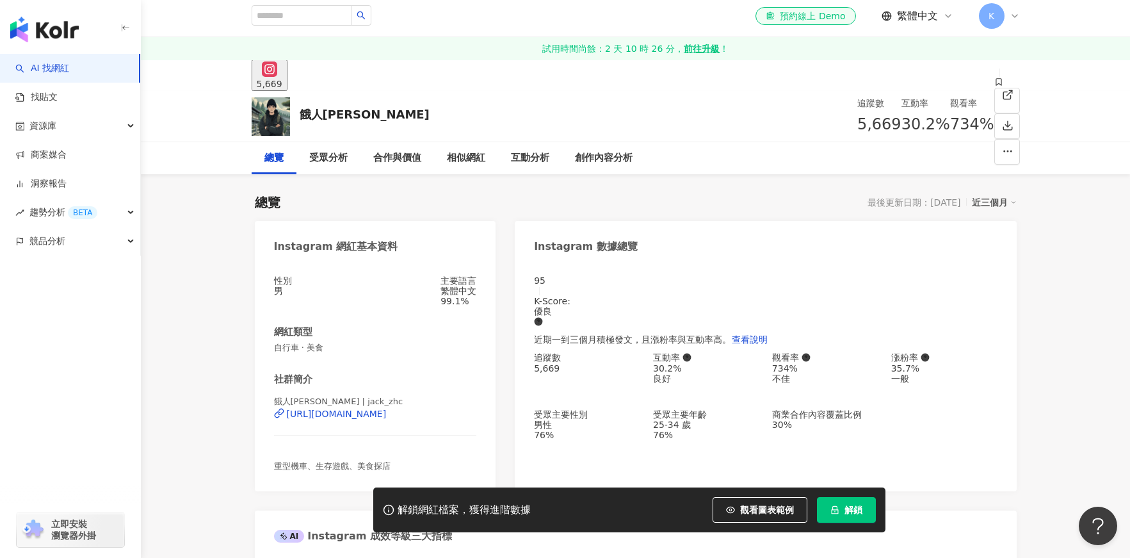
scroll to position [154, 0]
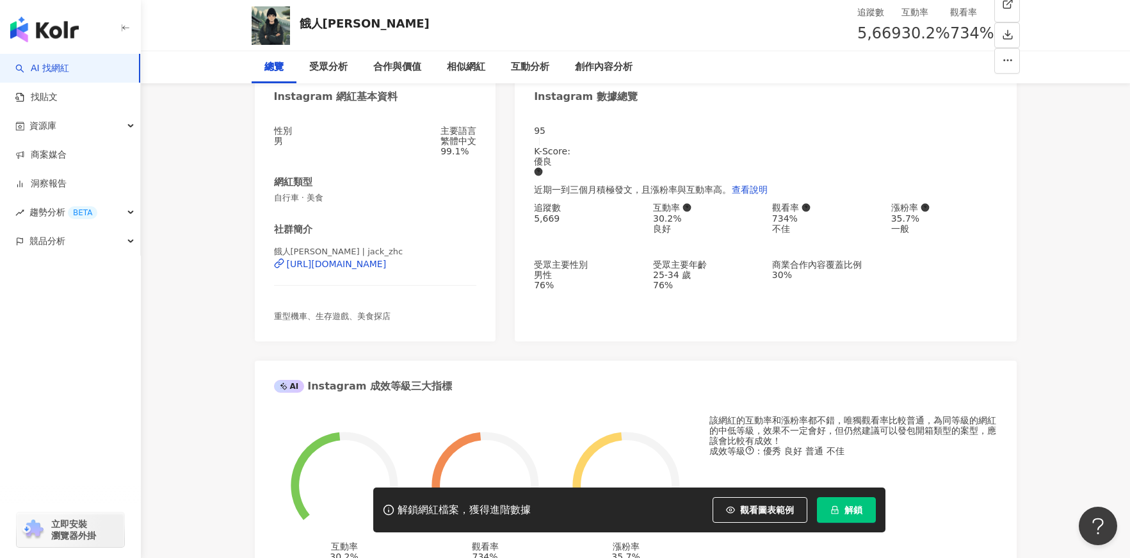
click at [365, 269] on div "https://www.instagram.com/jack_zhc/" at bounding box center [337, 264] width 100 height 10
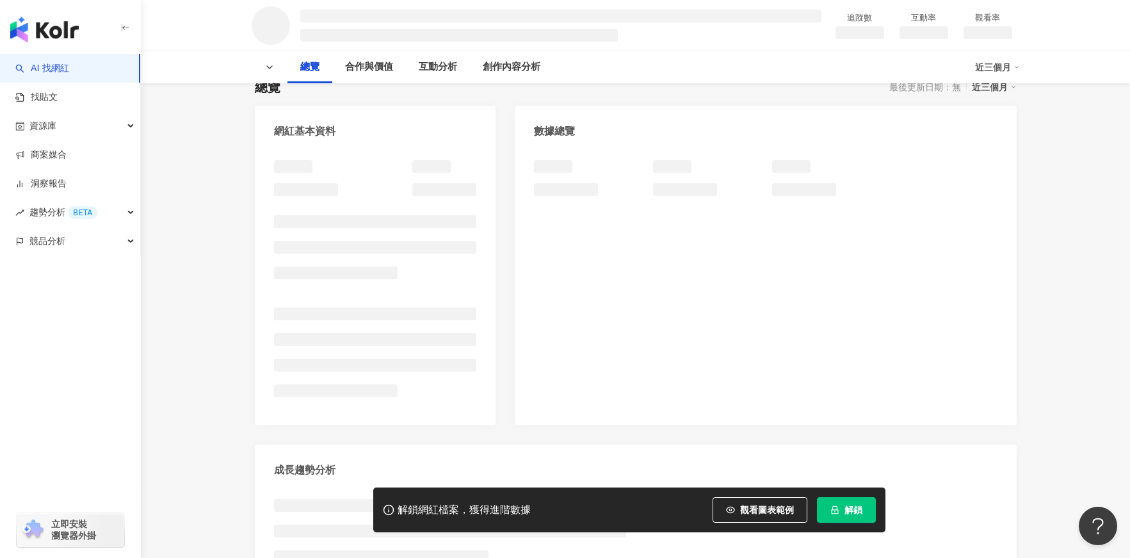
scroll to position [134, 0]
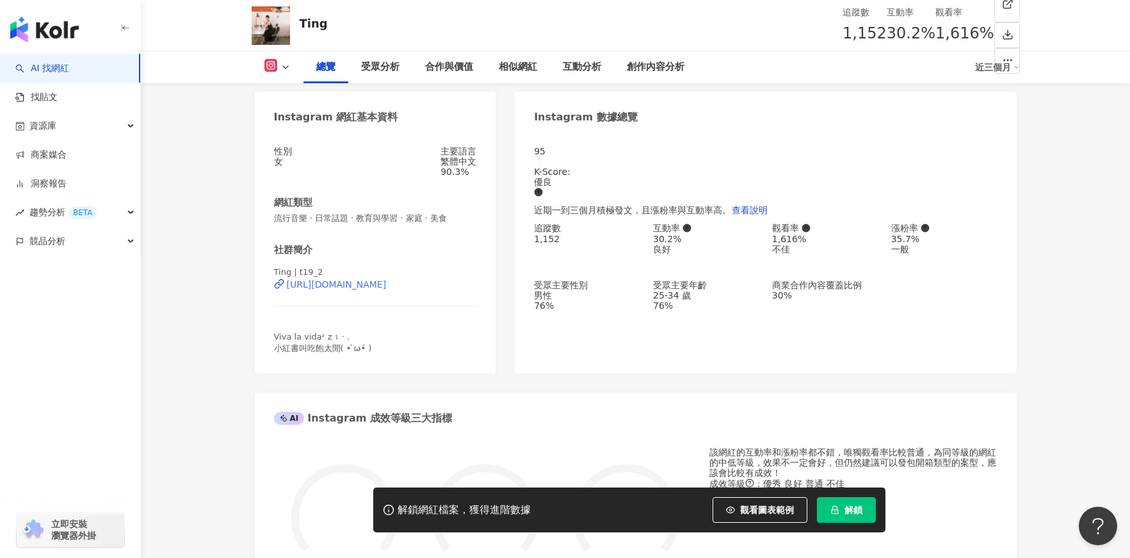
click at [362, 289] on div "https://www.instagram.com/t19_2/" at bounding box center [337, 284] width 100 height 10
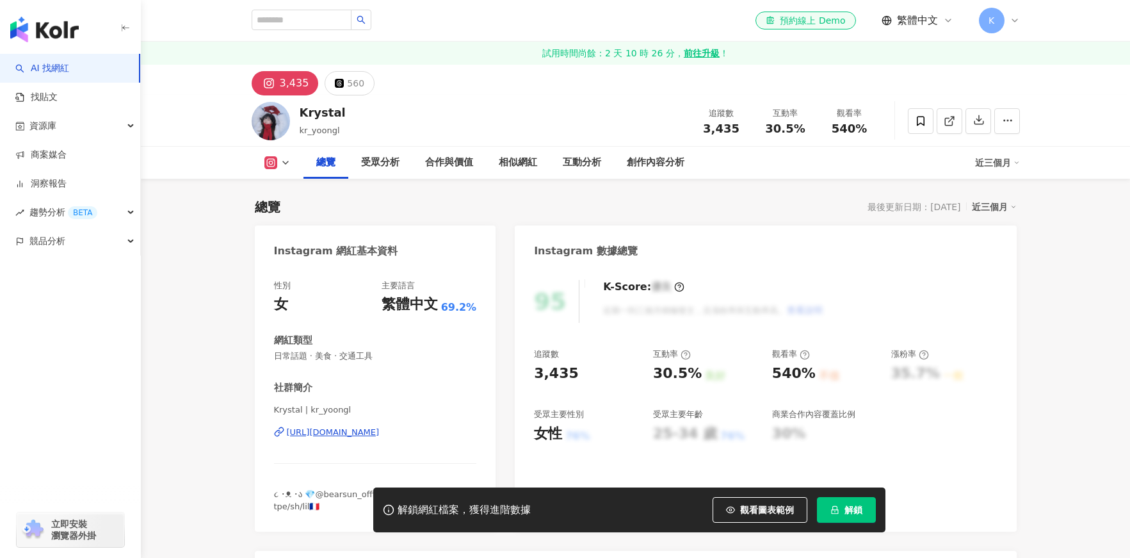
click at [380, 426] on div "https://www.instagram.com/kr_yoongl/" at bounding box center [333, 432] width 93 height 12
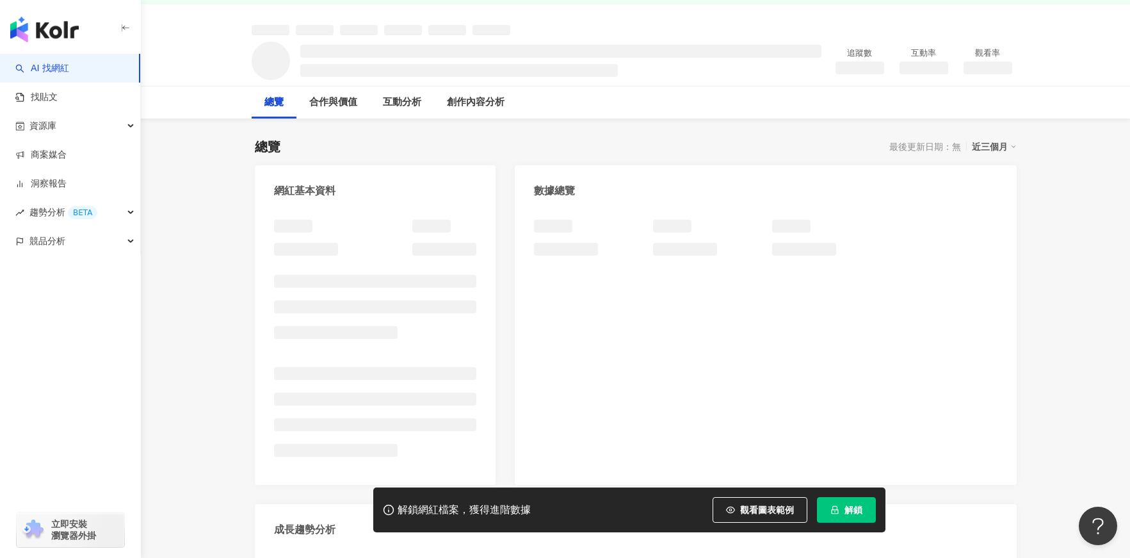
scroll to position [96, 0]
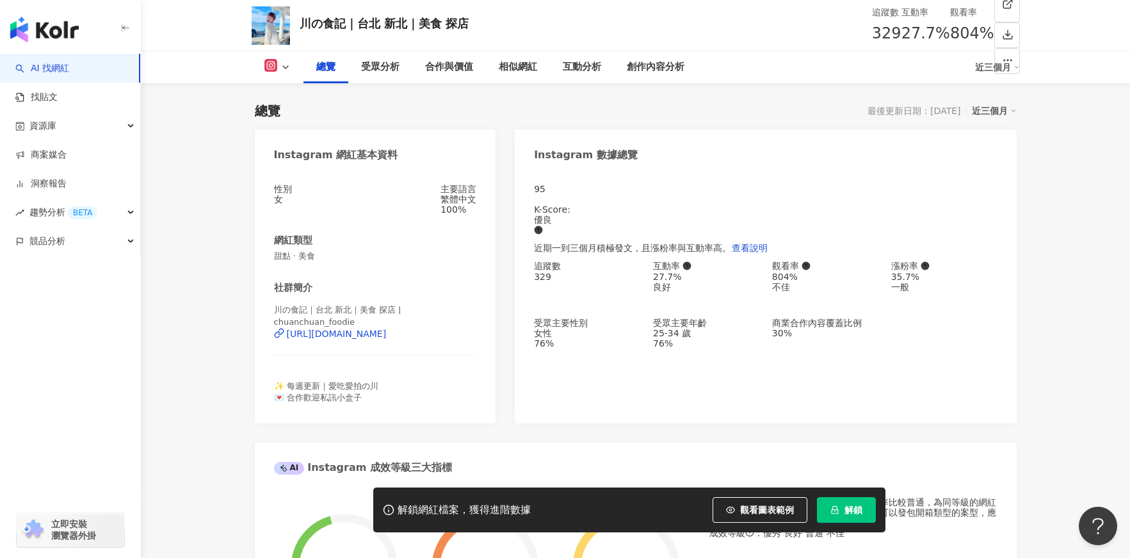
click at [367, 339] on div "[URL][DOMAIN_NAME]" at bounding box center [337, 333] width 100 height 10
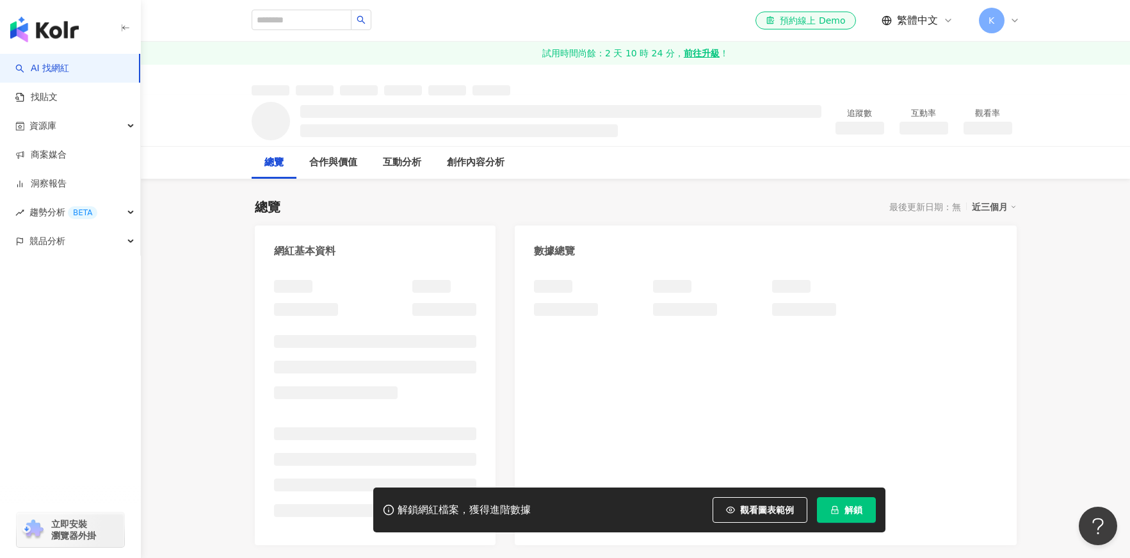
scroll to position [23, 0]
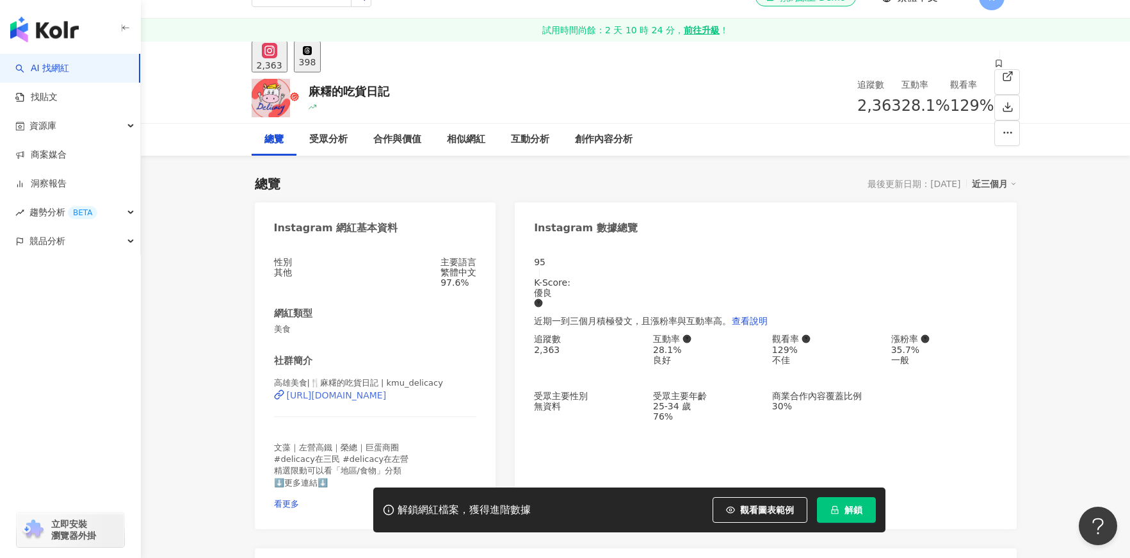
click at [387, 390] on div "[URL][DOMAIN_NAME]" at bounding box center [337, 395] width 100 height 10
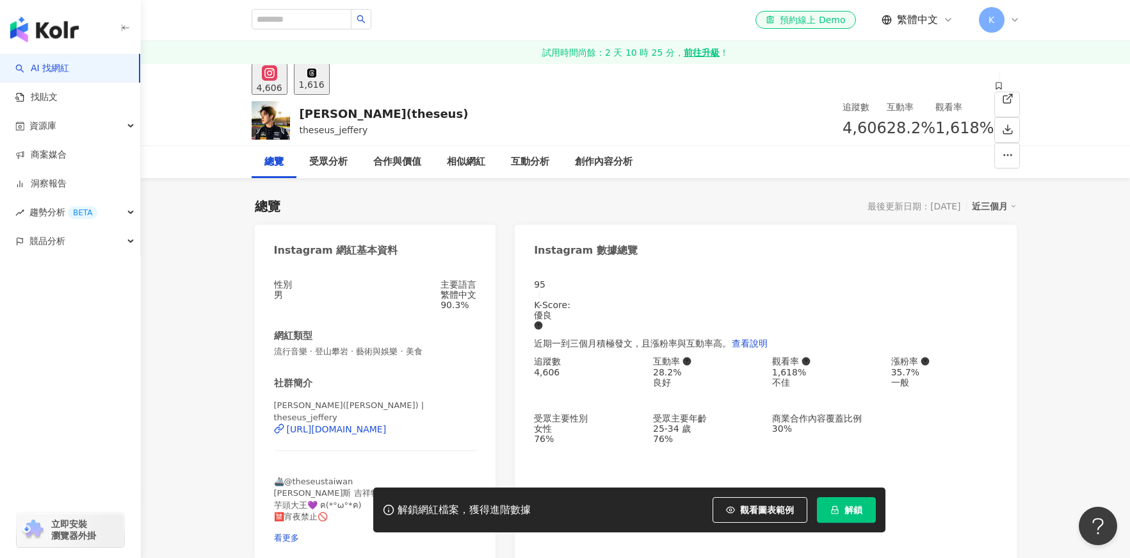
scroll to position [20, 0]
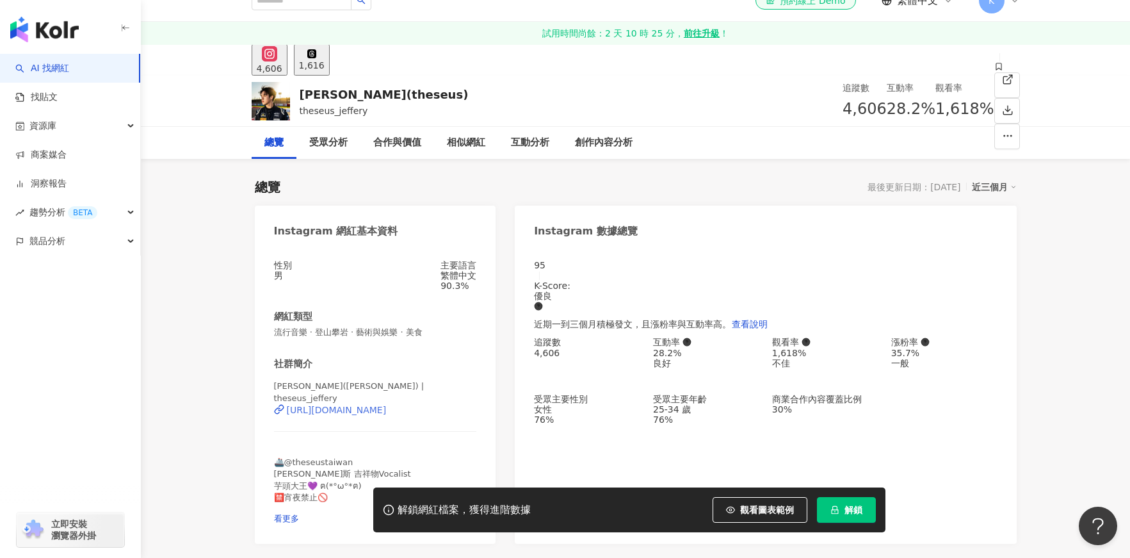
click at [370, 412] on div "[URL][DOMAIN_NAME]" at bounding box center [337, 410] width 100 height 10
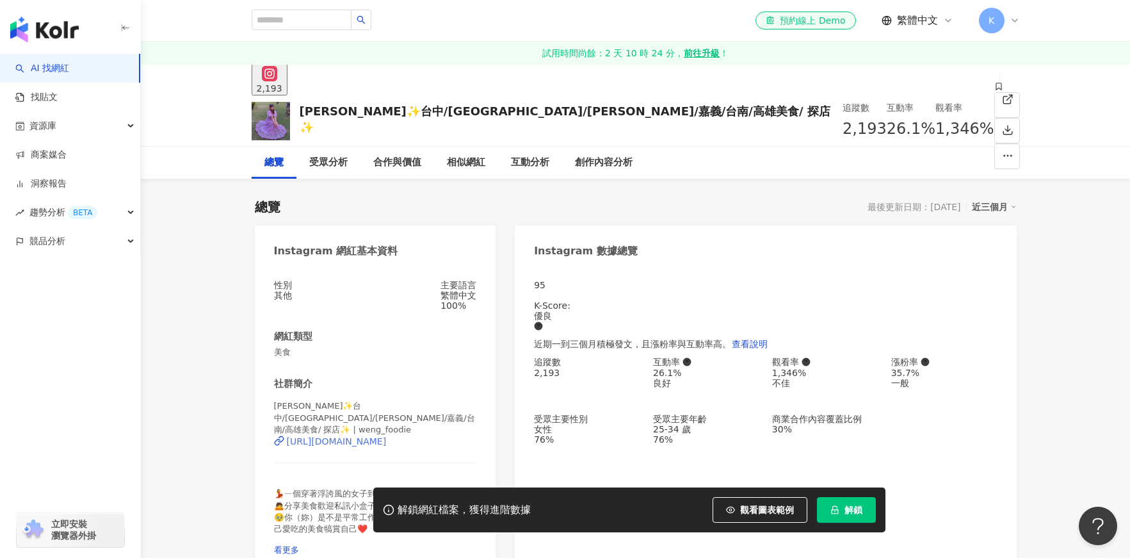
click at [358, 436] on div "https://www.instagram.com/weng_foodie/" at bounding box center [337, 441] width 100 height 10
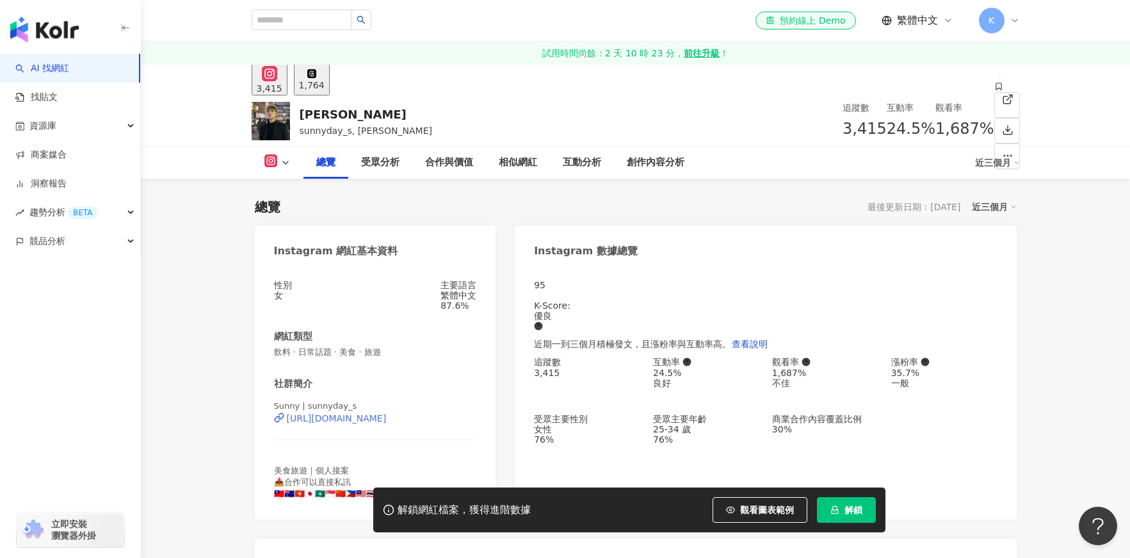
scroll to position [253, 0]
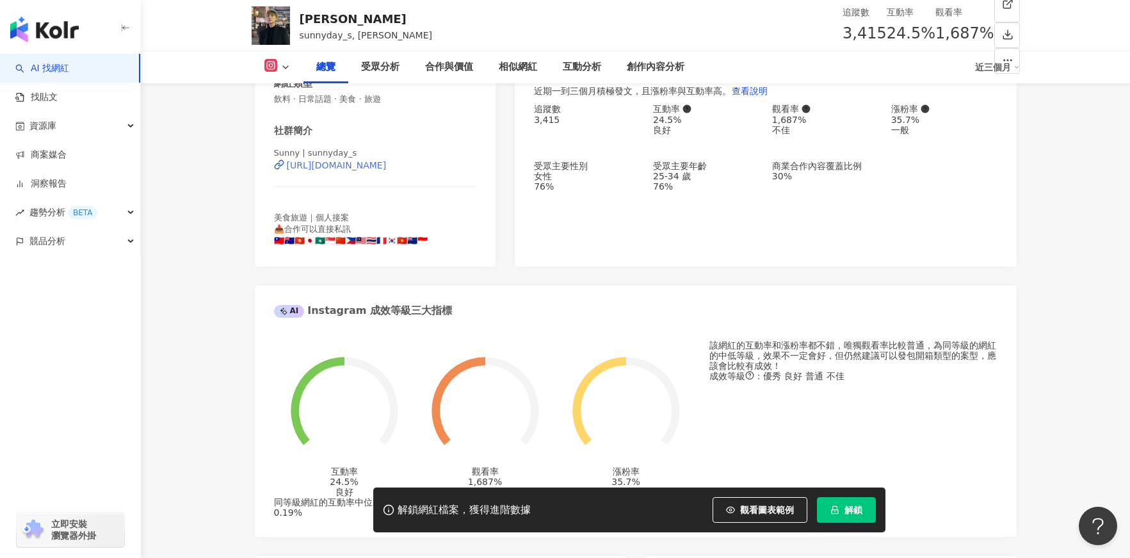
click at [387, 170] on div "[URL][DOMAIN_NAME]" at bounding box center [337, 165] width 100 height 10
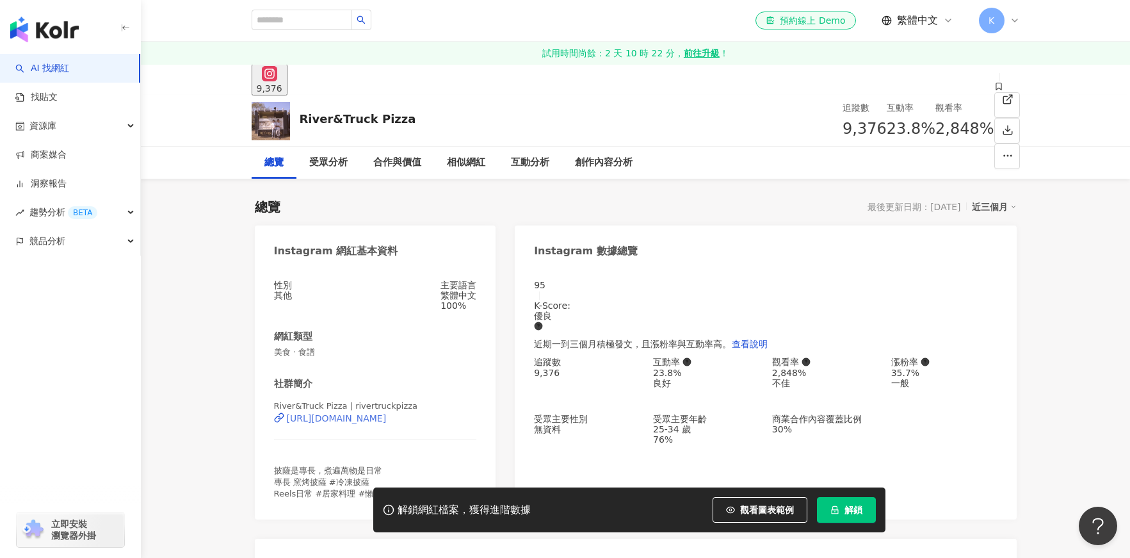
click at [387, 413] on div "https://www.instagram.com/rivertruckpizza/" at bounding box center [337, 418] width 100 height 10
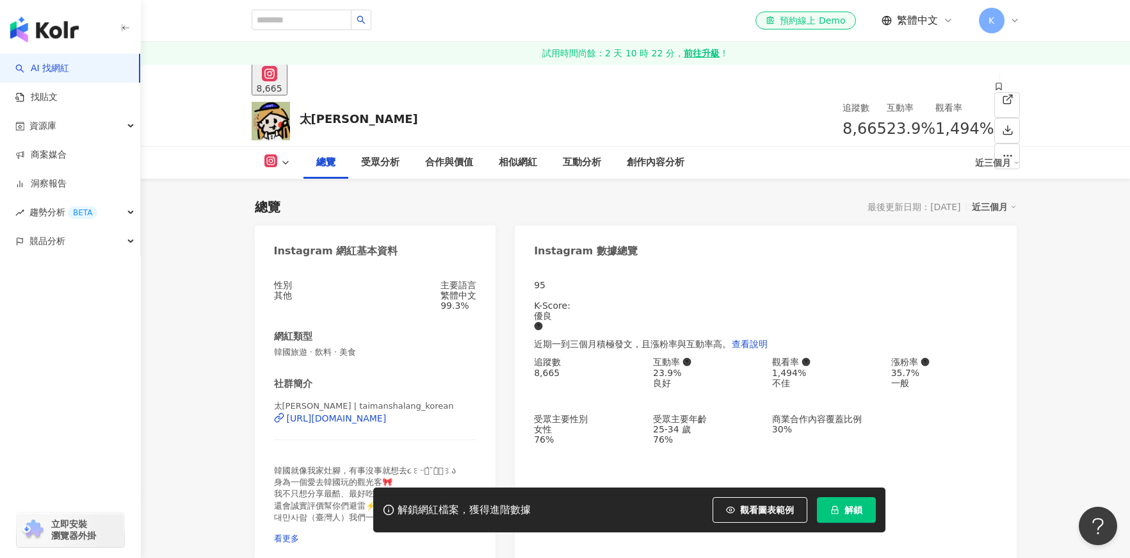
scroll to position [120, 0]
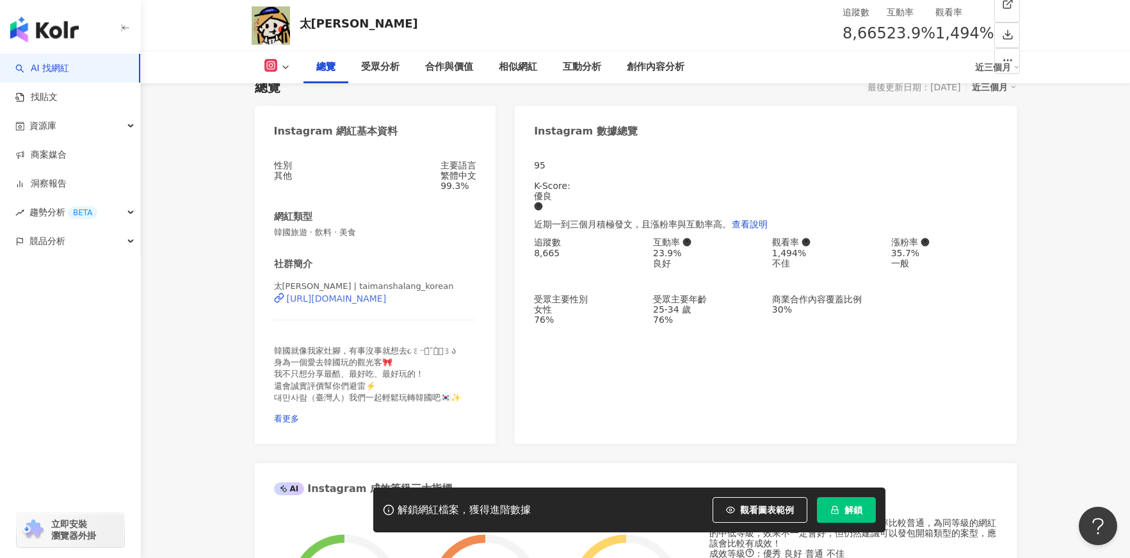
click at [387, 303] on div "https://www.instagram.com/taimanshalang_korean/" at bounding box center [337, 298] width 100 height 10
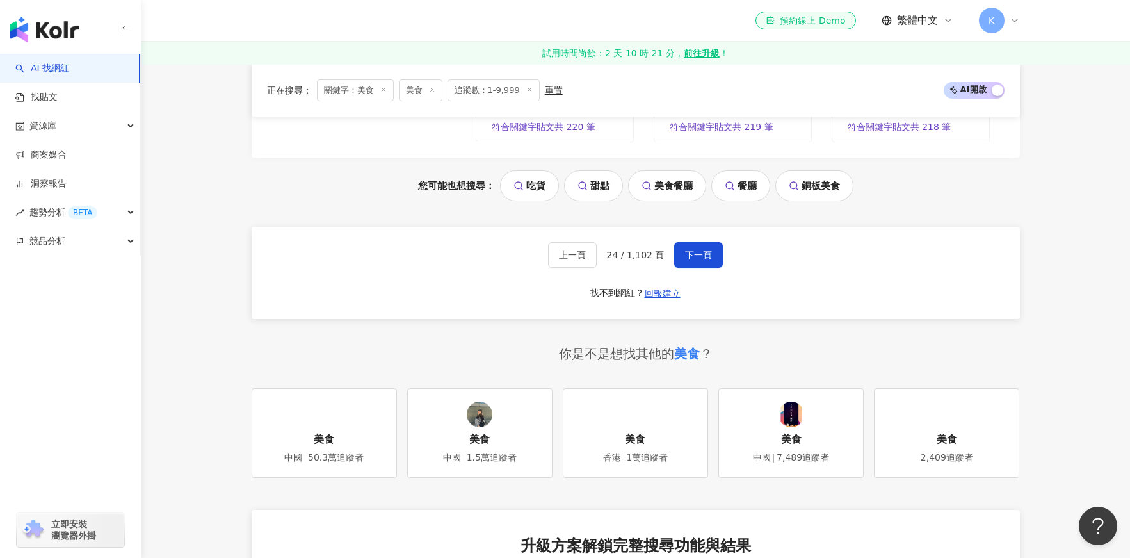
scroll to position [2381, 0]
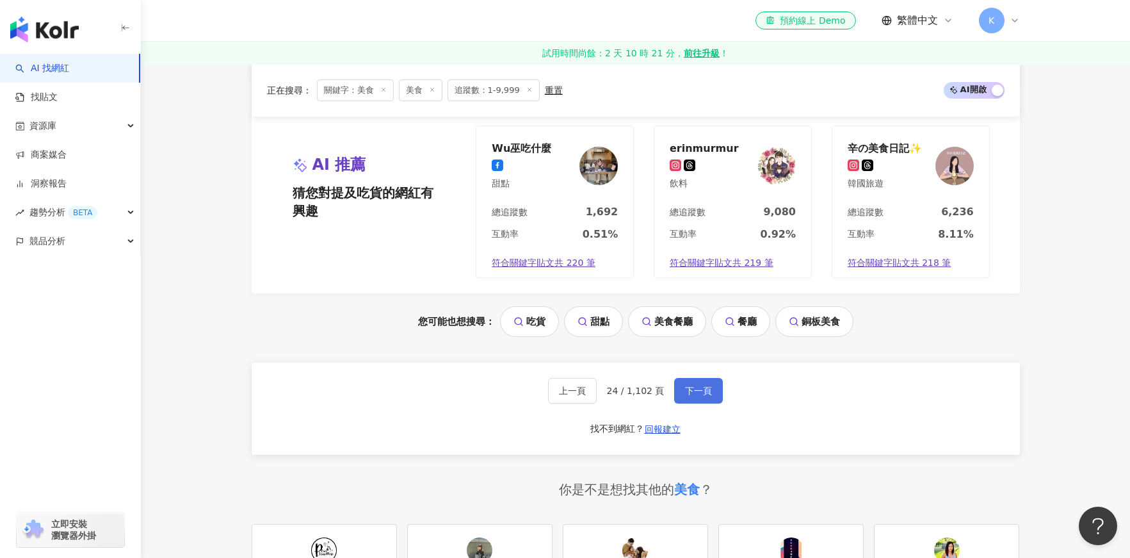
click at [685, 398] on button "下一頁" at bounding box center [698, 391] width 49 height 26
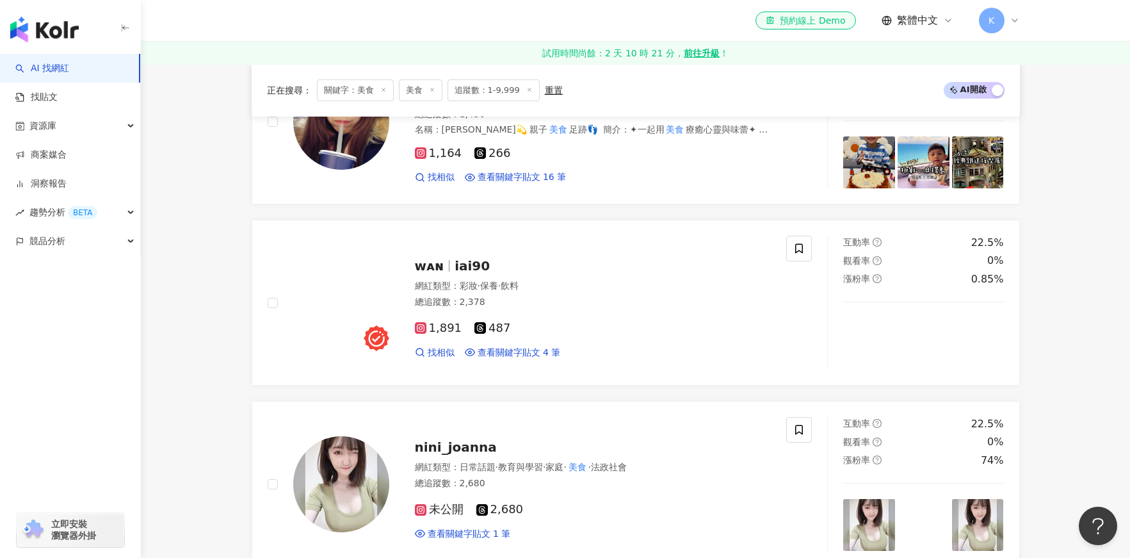
scroll to position [846, 0]
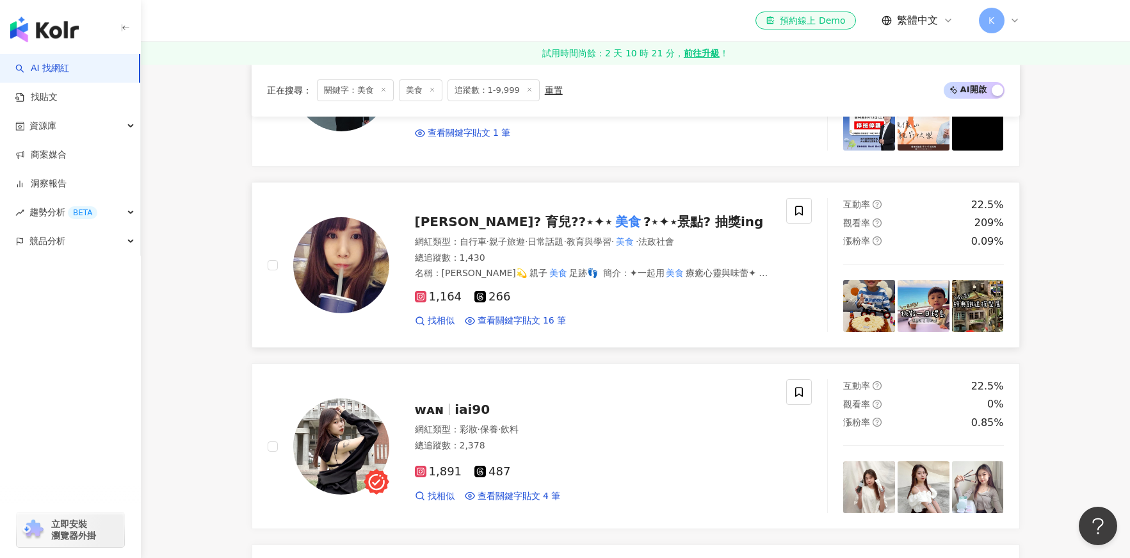
click at [467, 218] on span "小馨? 育兒??⋆✦⋆" at bounding box center [514, 221] width 198 height 15
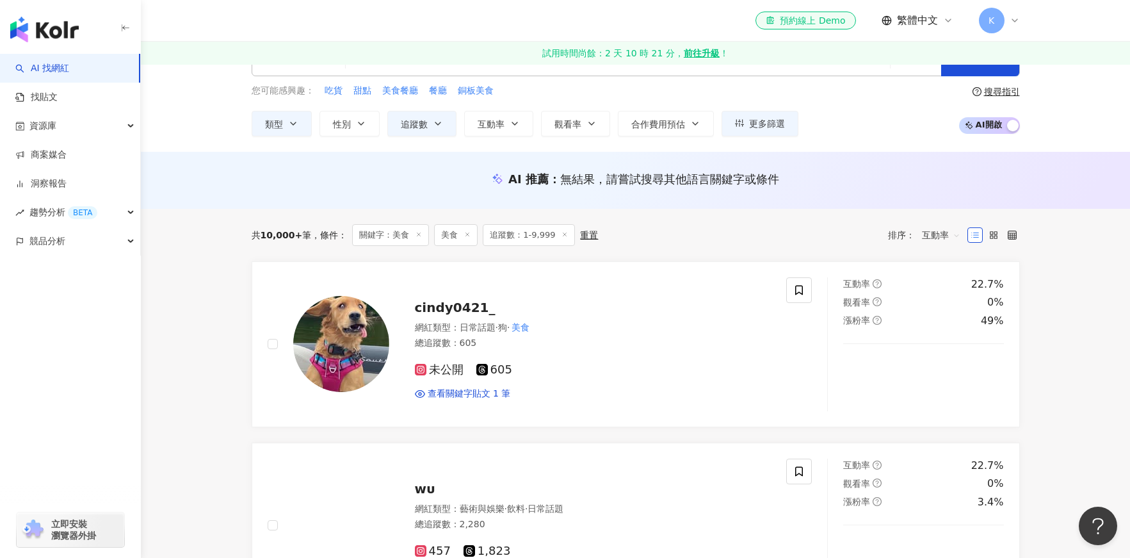
scroll to position [0, 0]
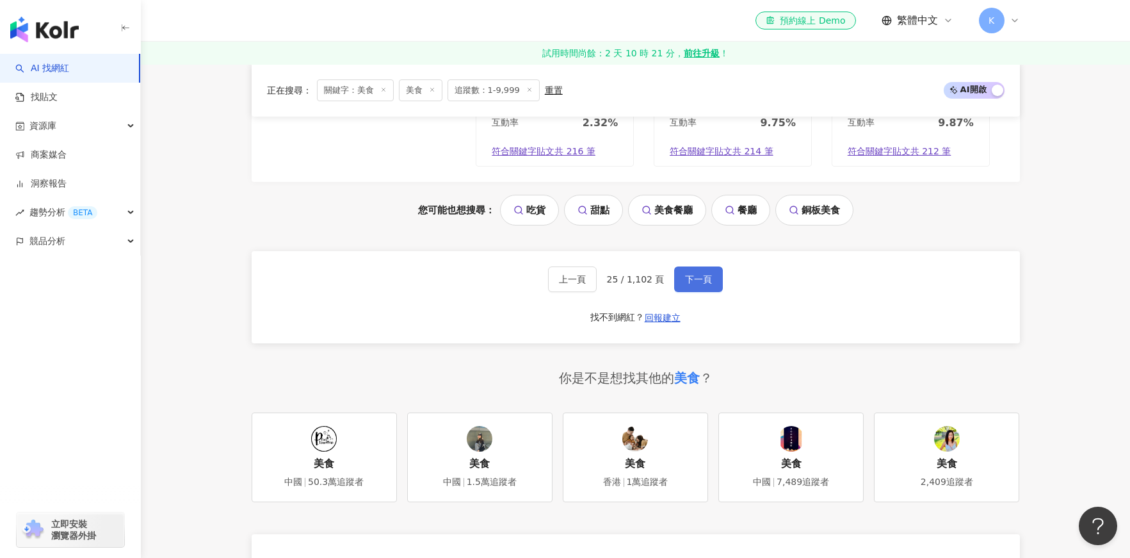
click at [696, 284] on span "下一頁" at bounding box center [698, 279] width 27 height 10
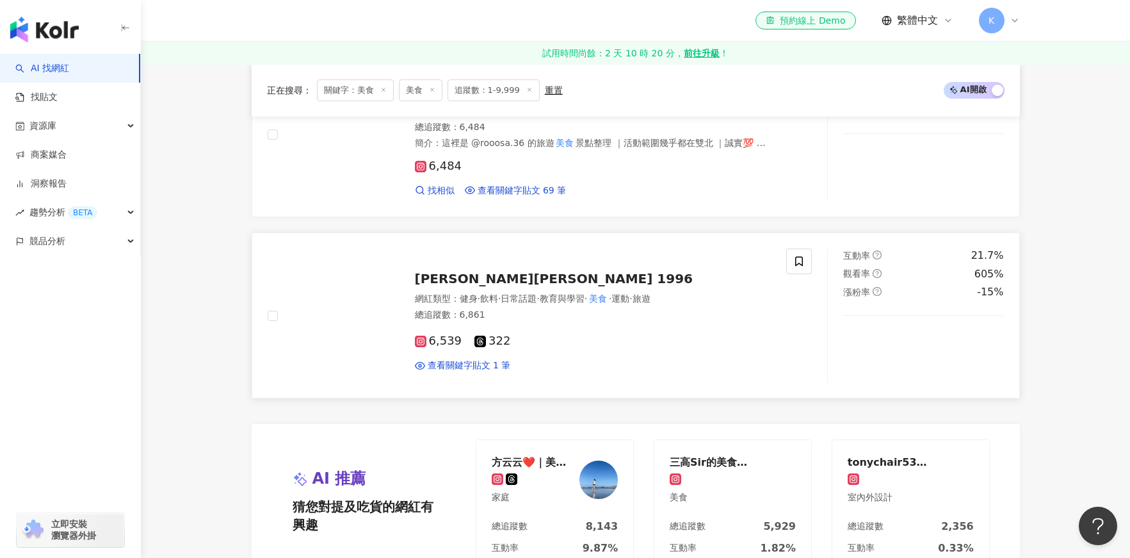
scroll to position [1956, 0]
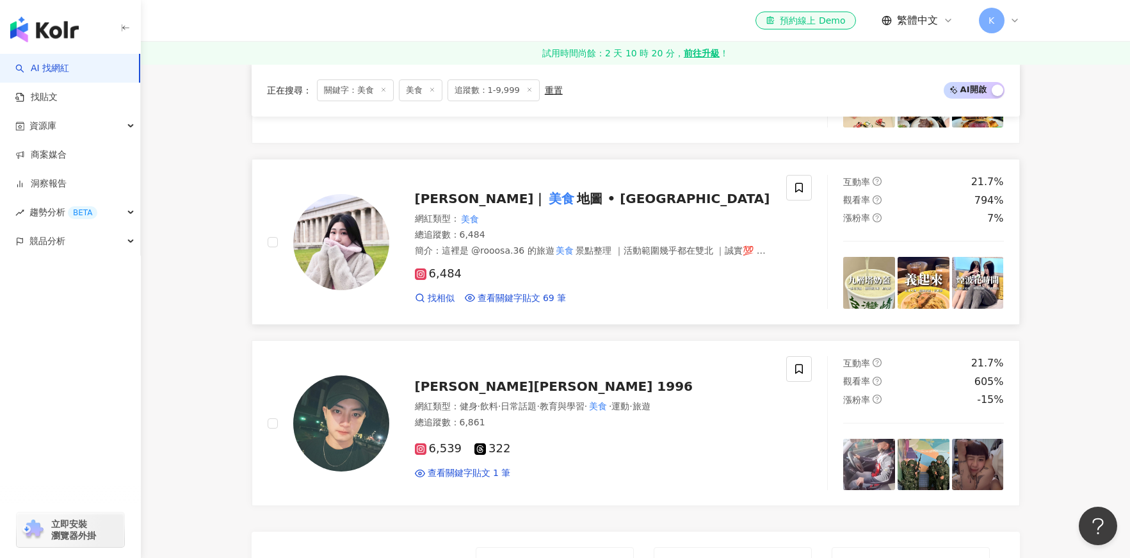
click at [577, 200] on span "地圖 • 台北 桃園" at bounding box center [673, 198] width 193 height 15
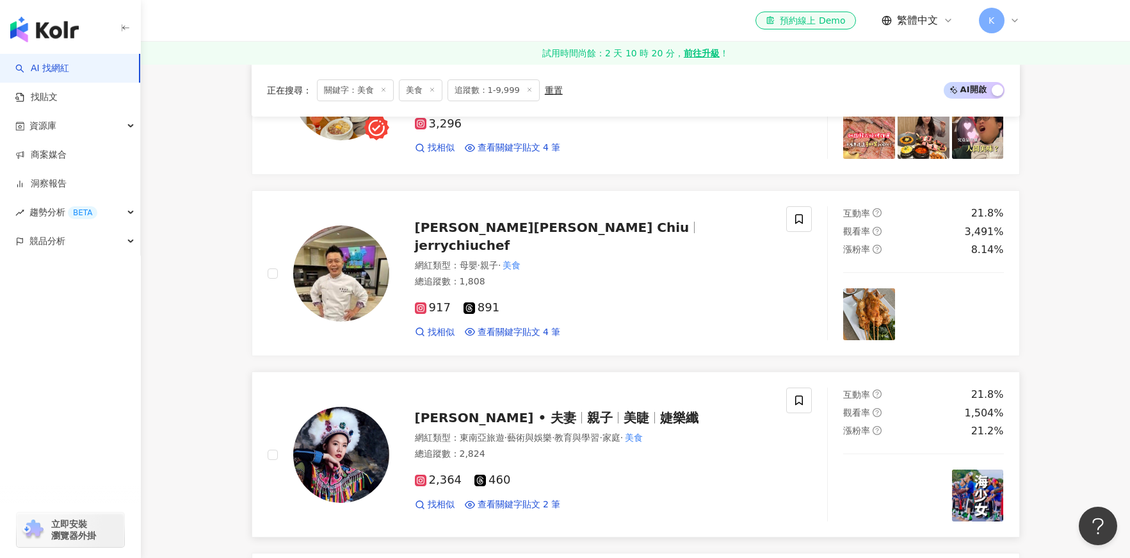
scroll to position [1128, 0]
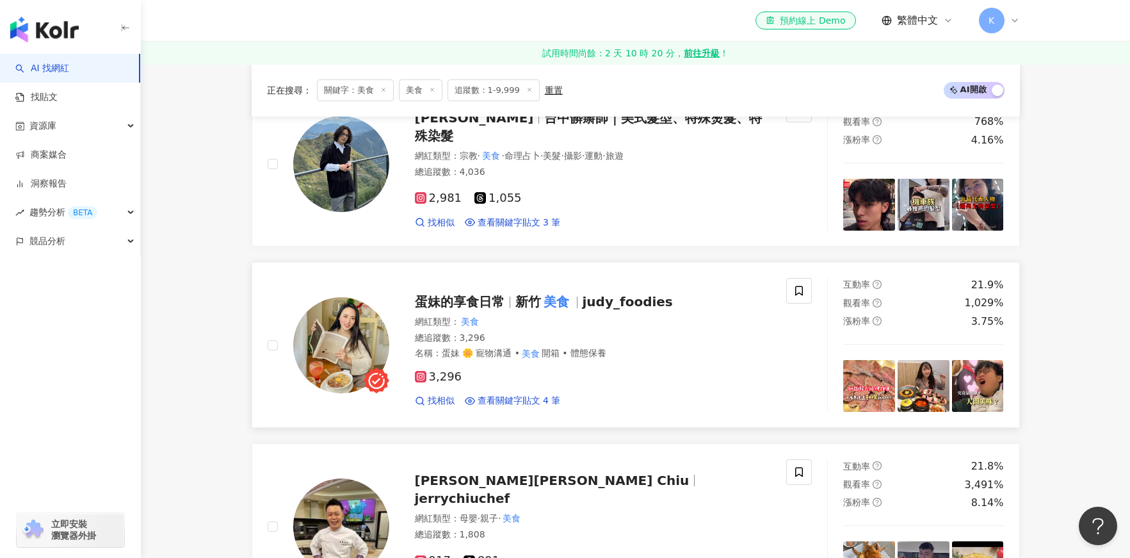
click at [474, 302] on span "蛋妹的享食日常" at bounding box center [460, 301] width 90 height 15
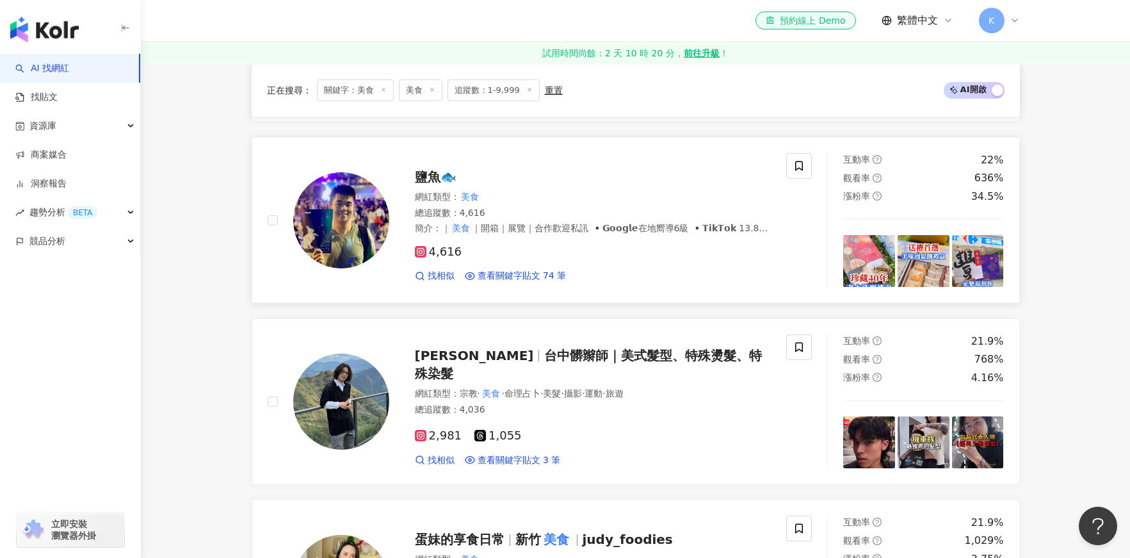
scroll to position [878, 0]
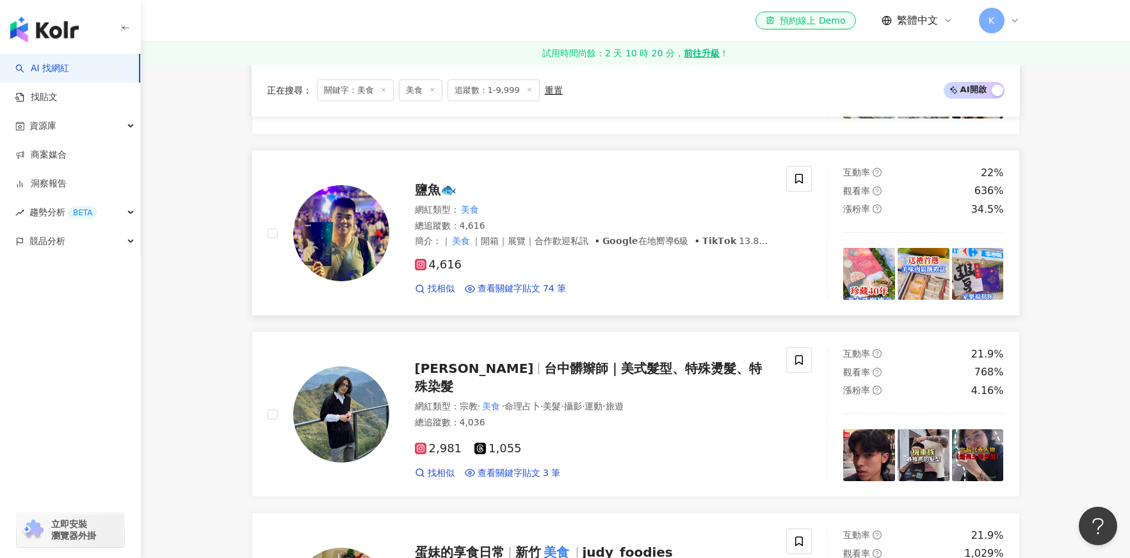
click at [421, 186] on span "鹽魚🐟" at bounding box center [436, 189] width 42 height 15
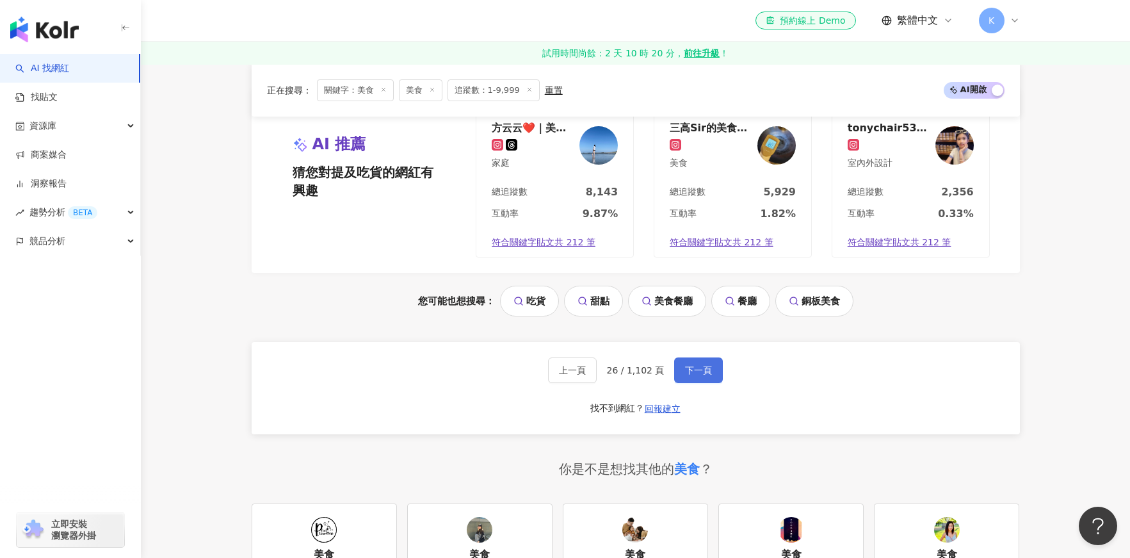
click at [691, 362] on button "下一頁" at bounding box center [698, 370] width 49 height 26
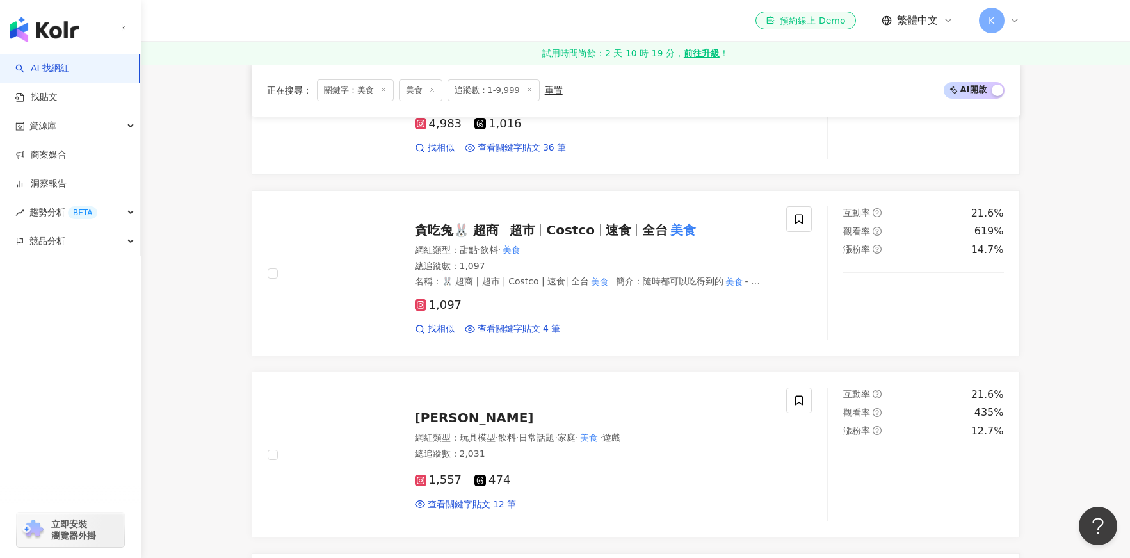
scroll to position [904, 0]
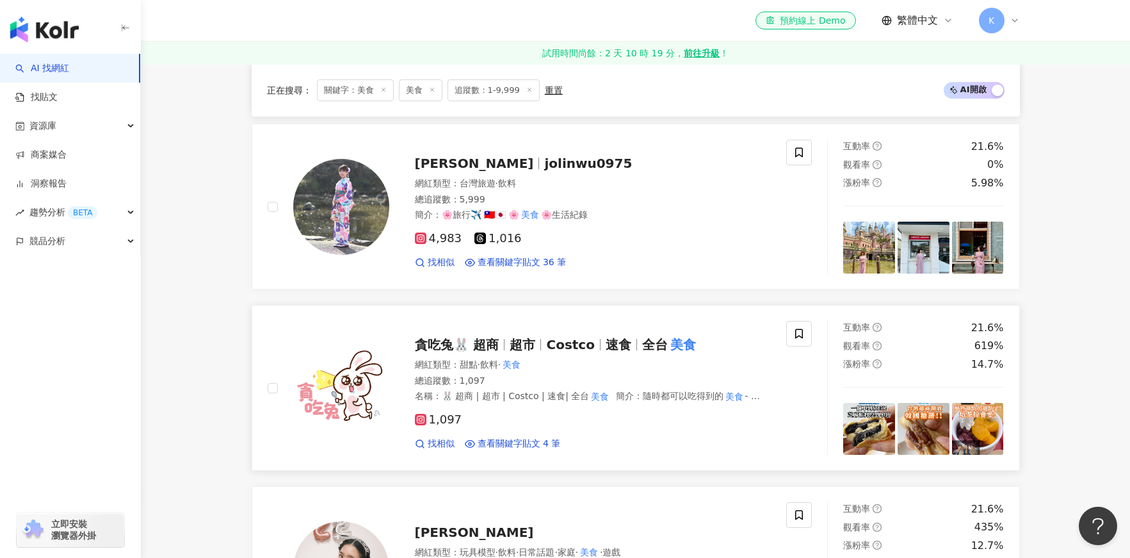
click at [519, 342] on span "超市" at bounding box center [523, 344] width 26 height 15
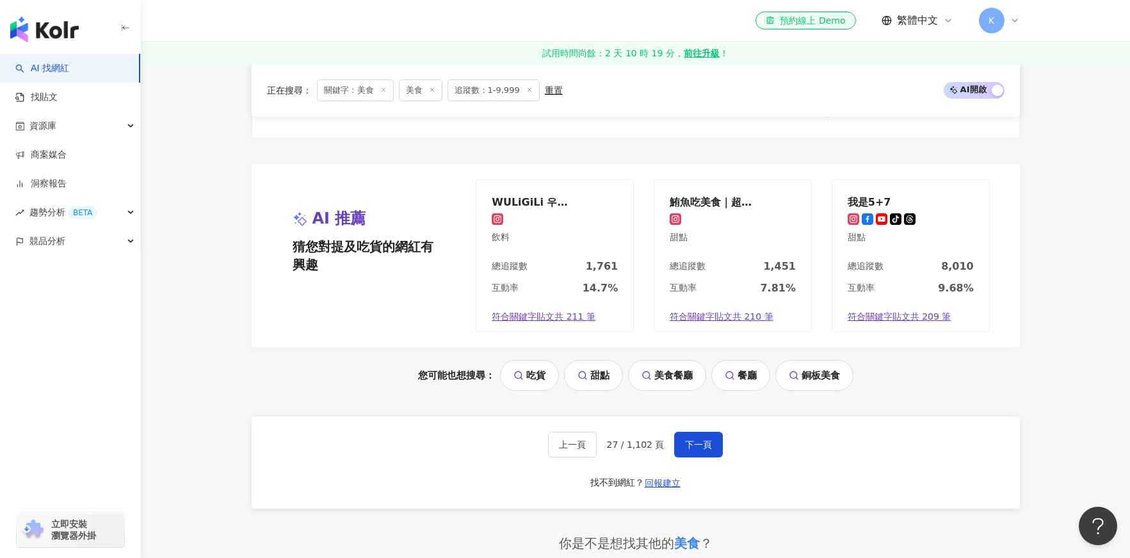
scroll to position [2332, 0]
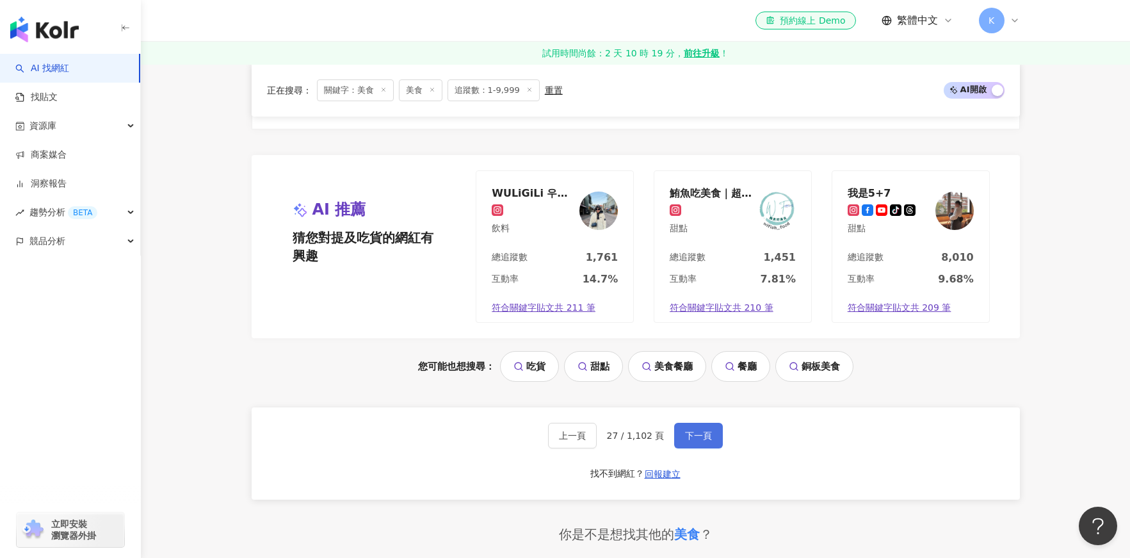
click at [693, 427] on button "下一頁" at bounding box center [698, 436] width 49 height 26
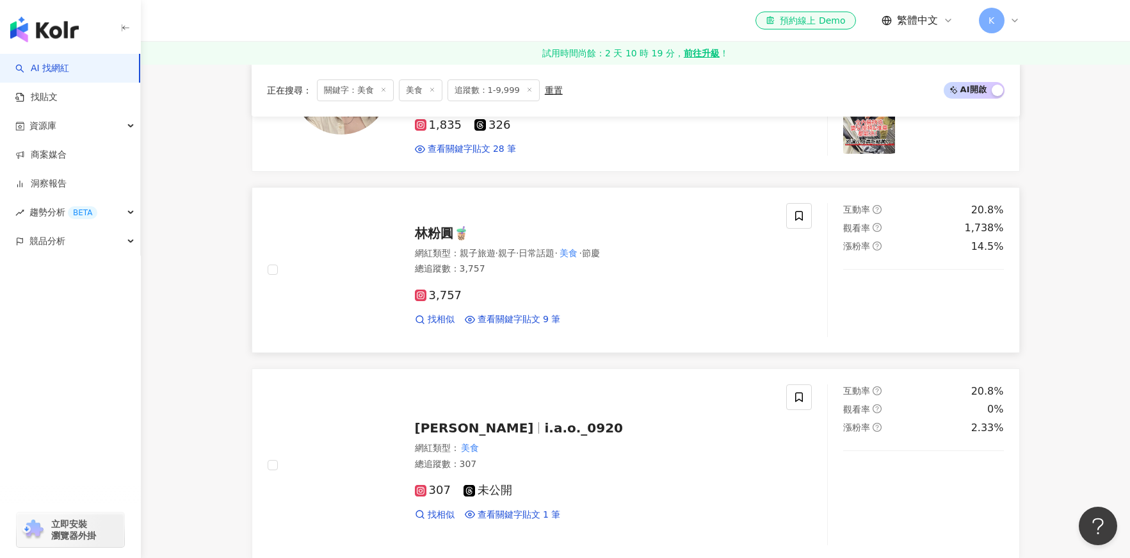
scroll to position [763, 0]
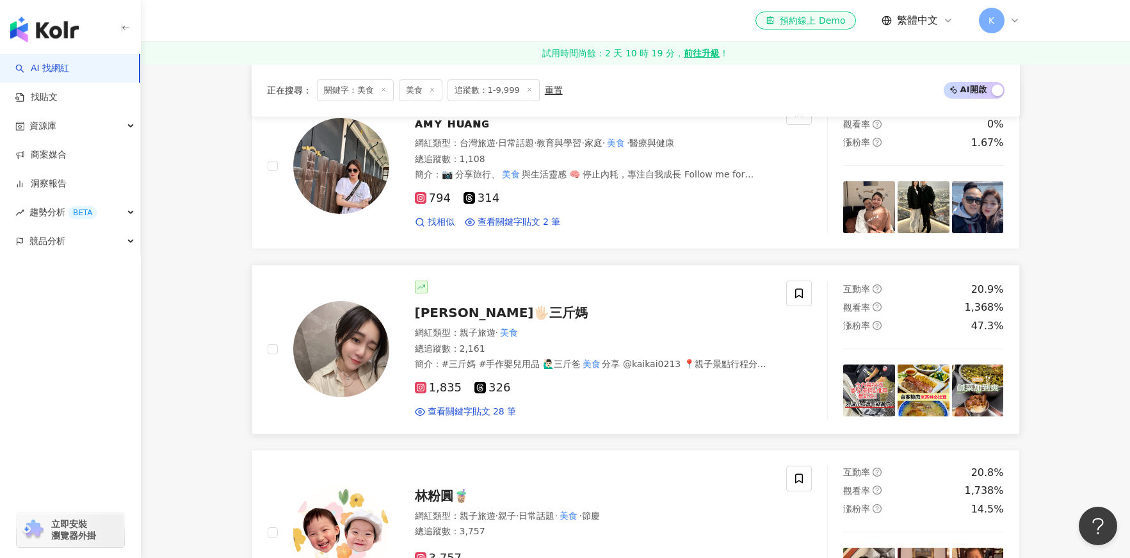
click at [464, 311] on span "瑄瑄🖐🏻三斤媽" at bounding box center [502, 312] width 174 height 15
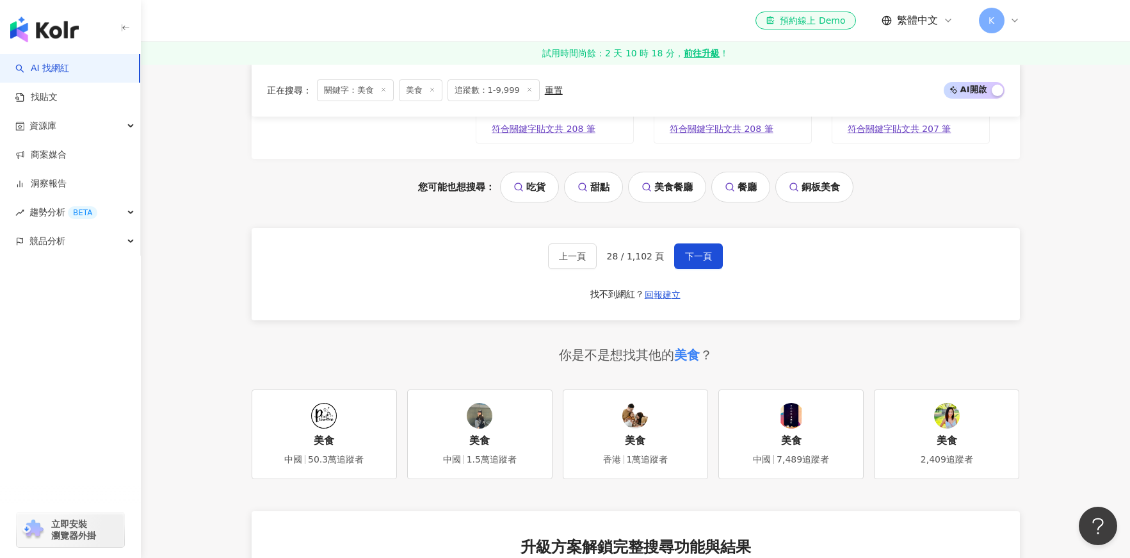
scroll to position [2426, 0]
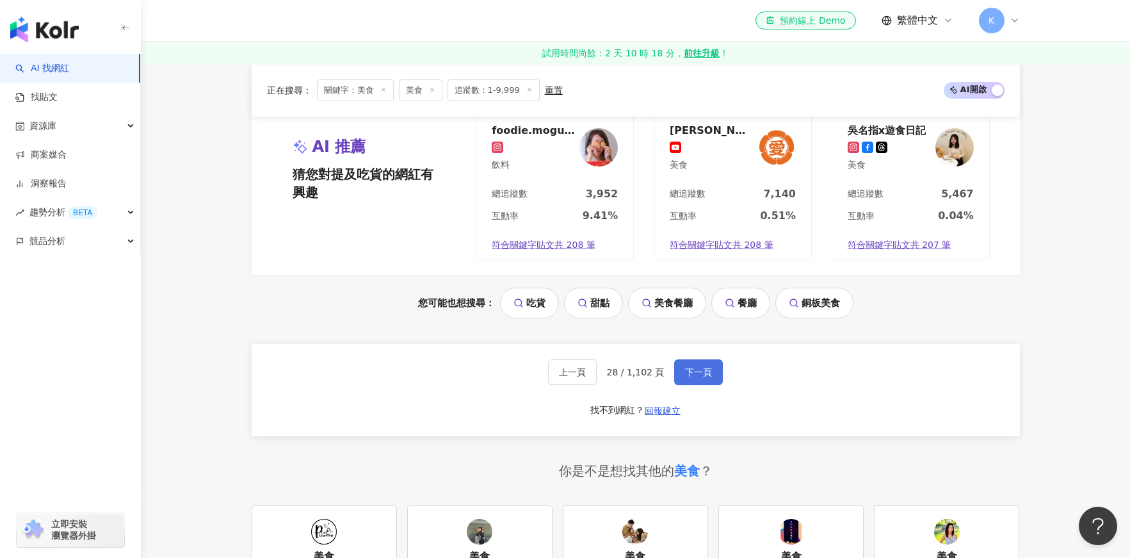
click at [677, 377] on button "下一頁" at bounding box center [698, 372] width 49 height 26
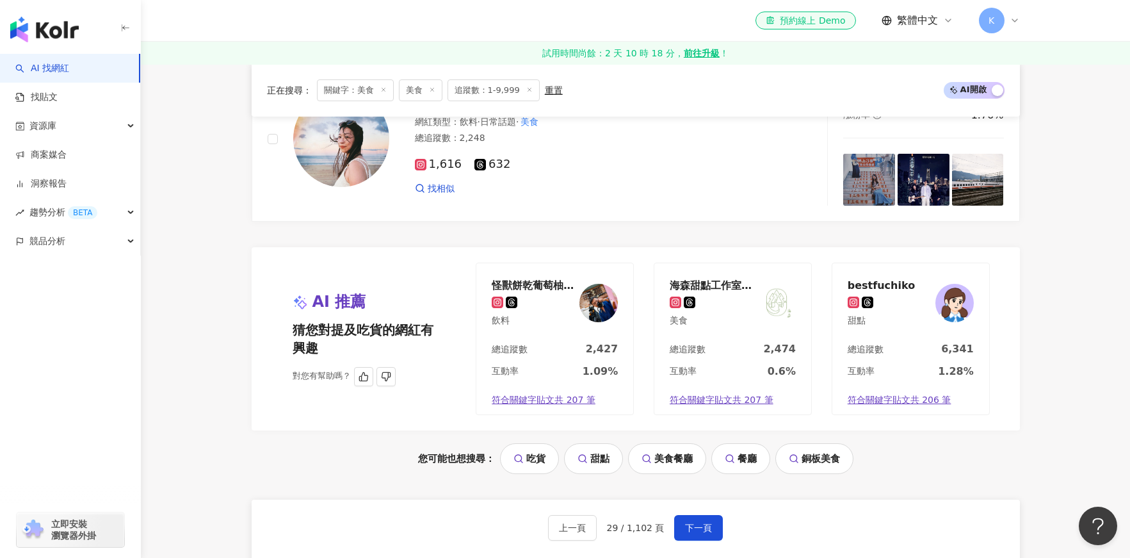
scroll to position [1971, 0]
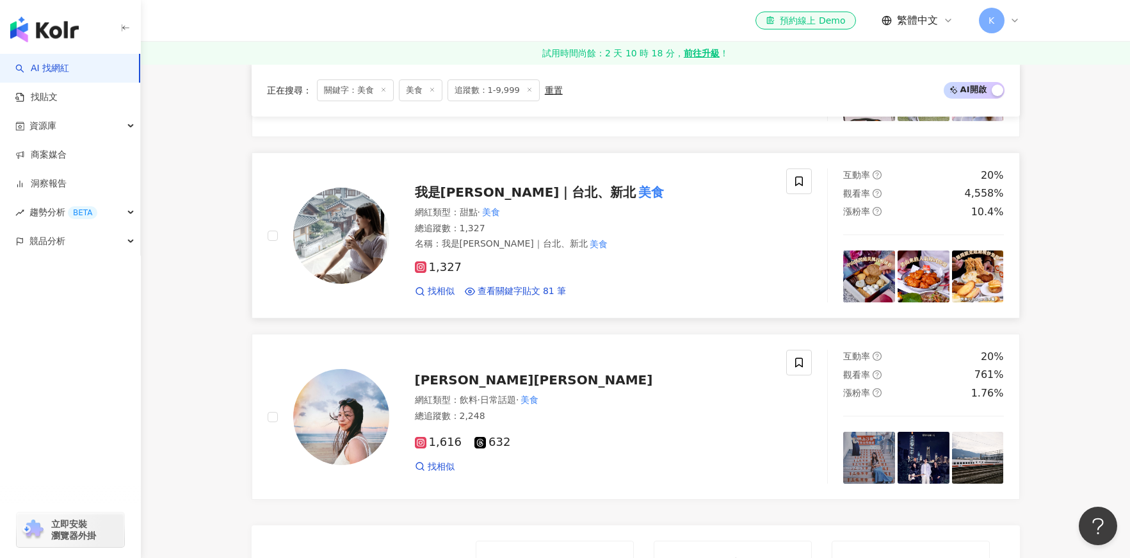
click at [465, 184] on span "我是凱倫｜台北、新北" at bounding box center [526, 191] width 222 height 15
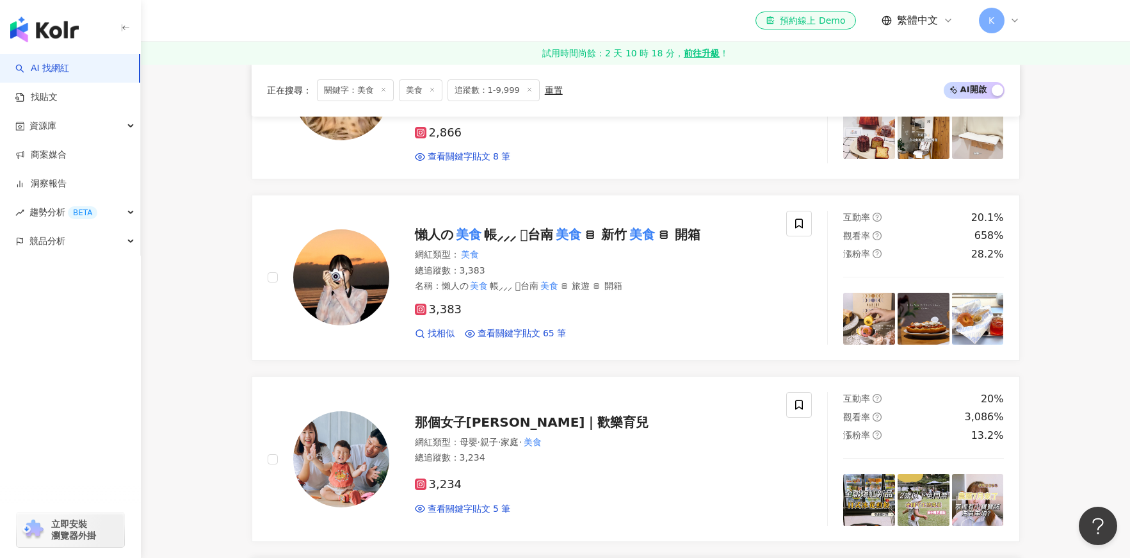
scroll to position [1564, 0]
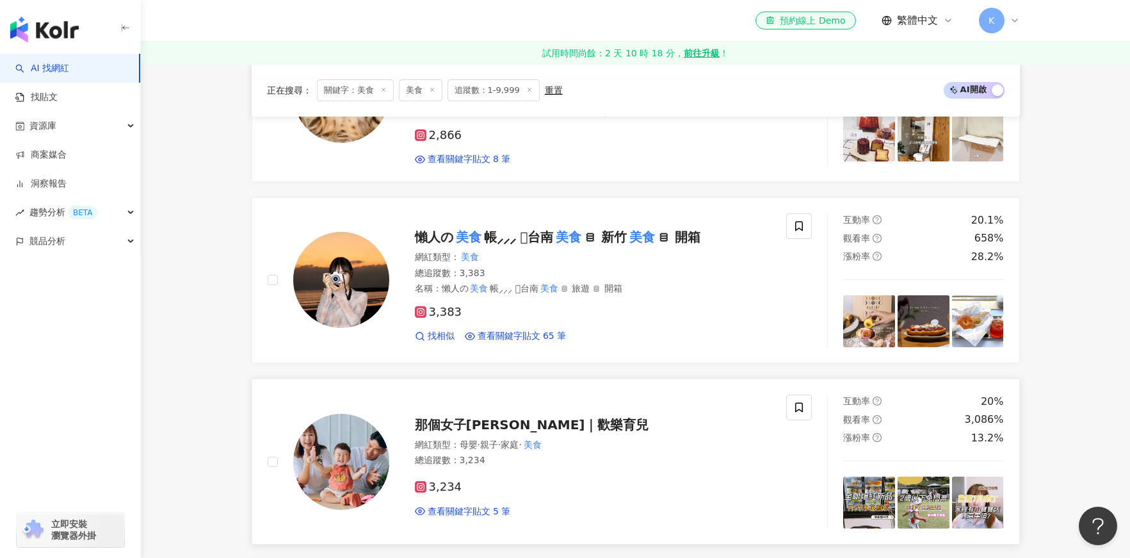
click at [478, 418] on span "那個女子Lulu｜歡樂育兒" at bounding box center [532, 424] width 234 height 15
click at [502, 229] on span "帳⸝⸝⸝ 𓍯台南" at bounding box center [519, 236] width 70 height 15
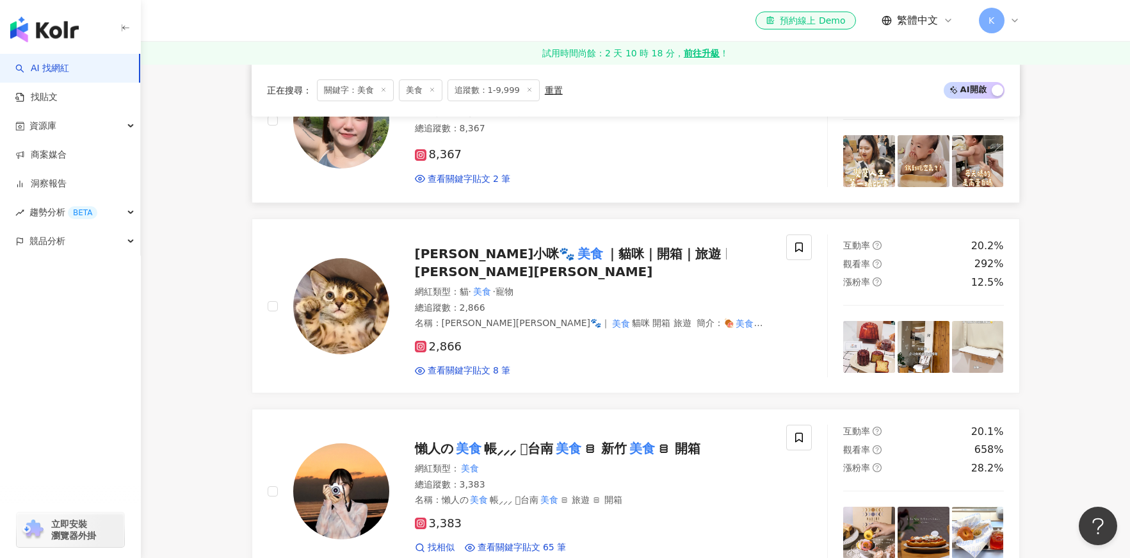
scroll to position [1240, 0]
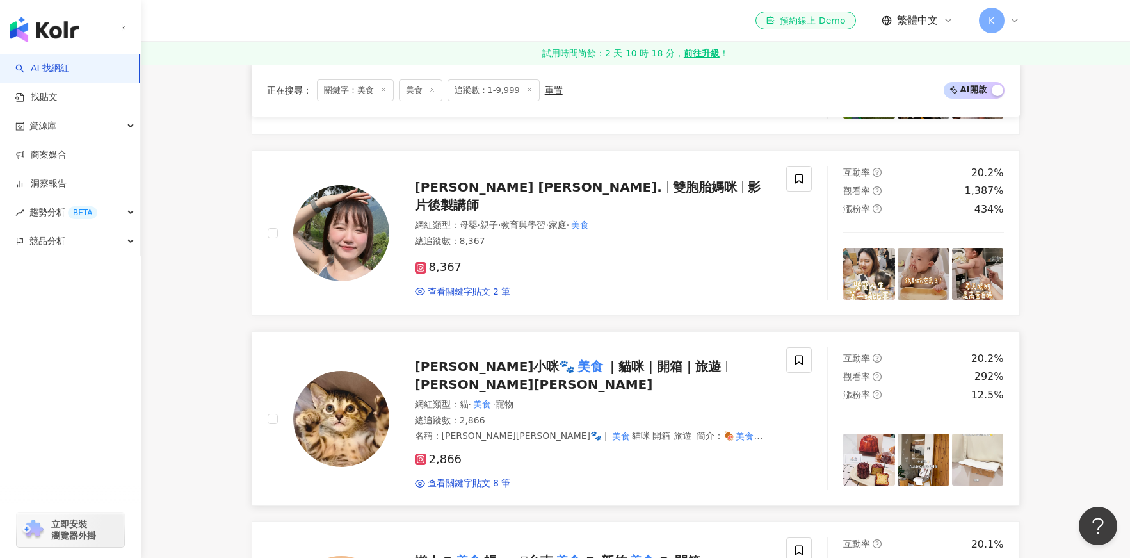
click at [606, 373] on span "｜貓咪｜開箱｜旅遊" at bounding box center [663, 366] width 115 height 15
click at [673, 193] on span "雙胞胎媽咪" at bounding box center [705, 186] width 64 height 15
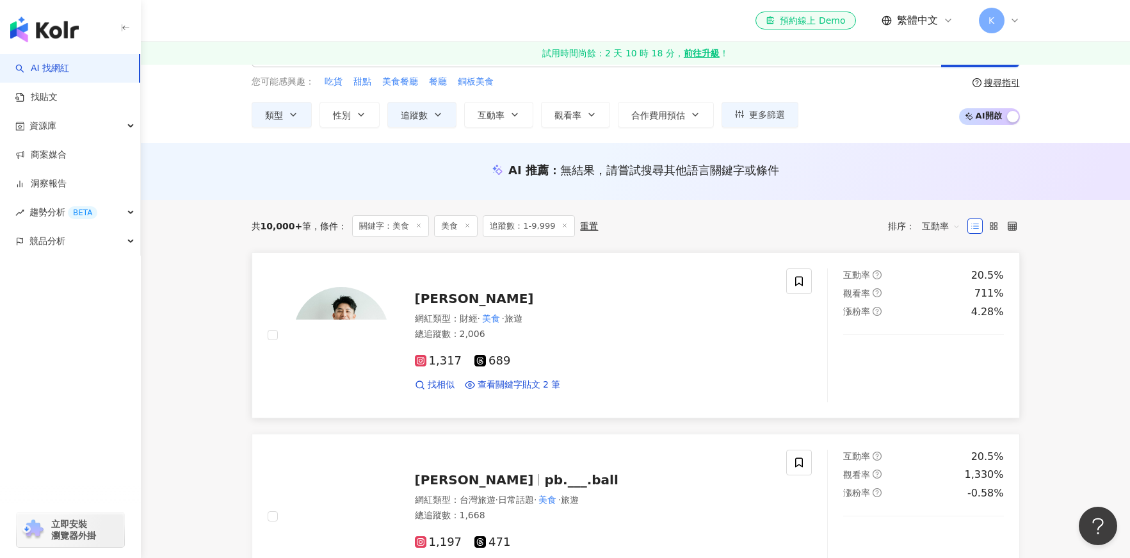
scroll to position [0, 0]
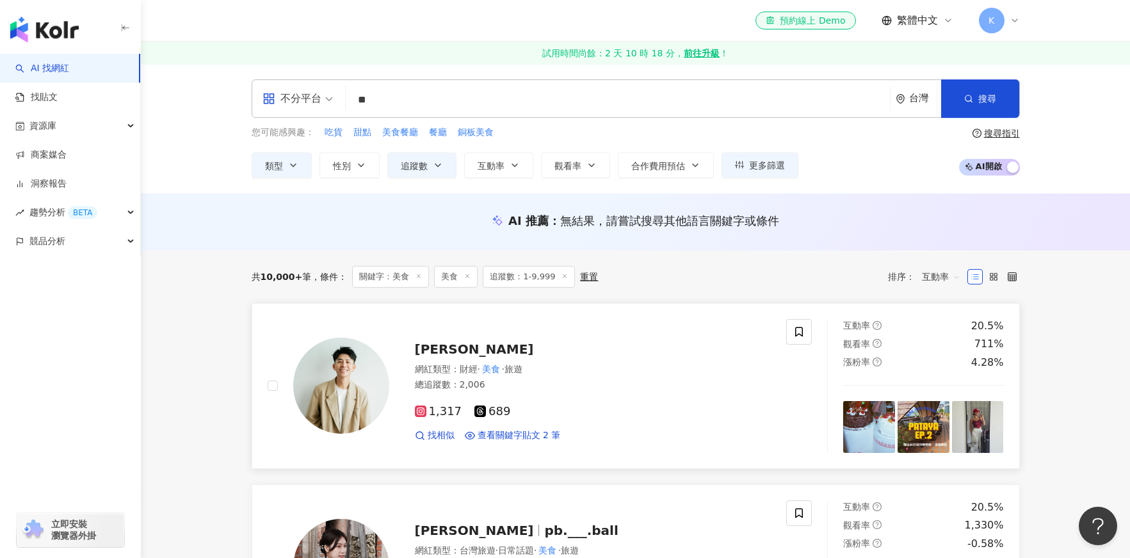
click at [444, 347] on span "李冠樺" at bounding box center [474, 348] width 119 height 15
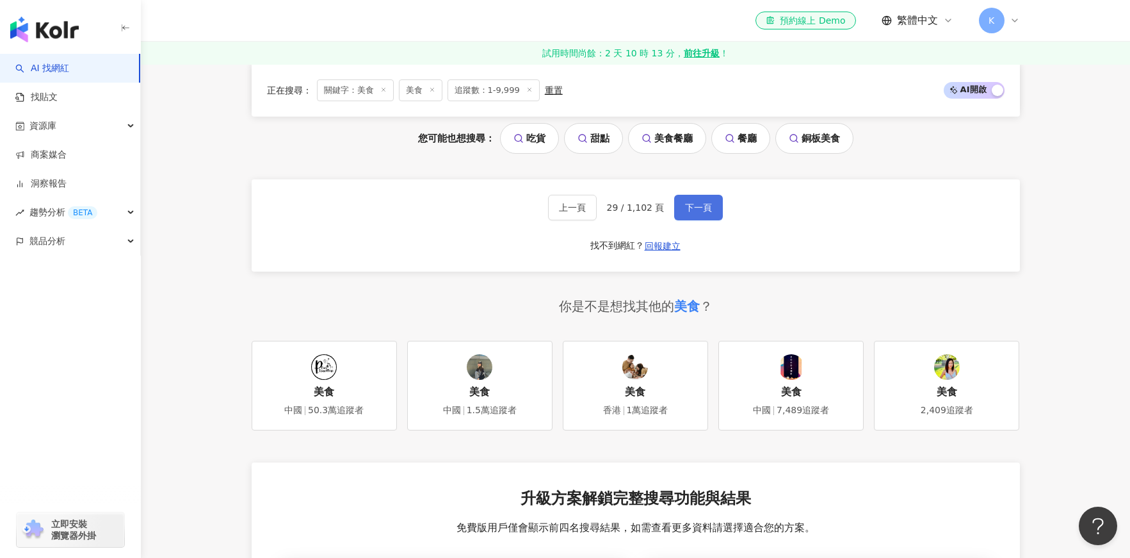
click at [704, 207] on button "下一頁" at bounding box center [698, 208] width 49 height 26
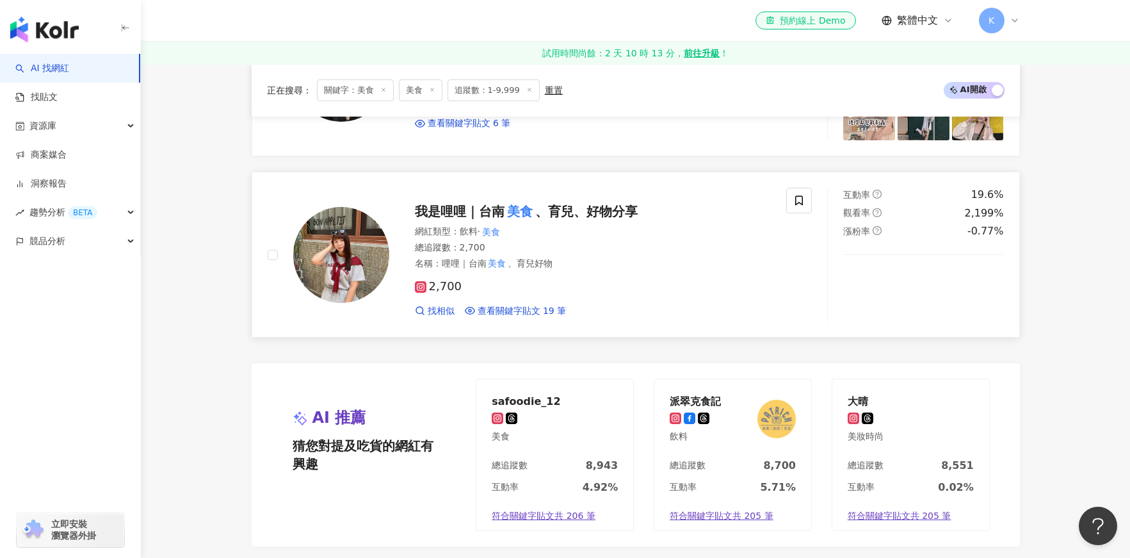
scroll to position [2122, 0]
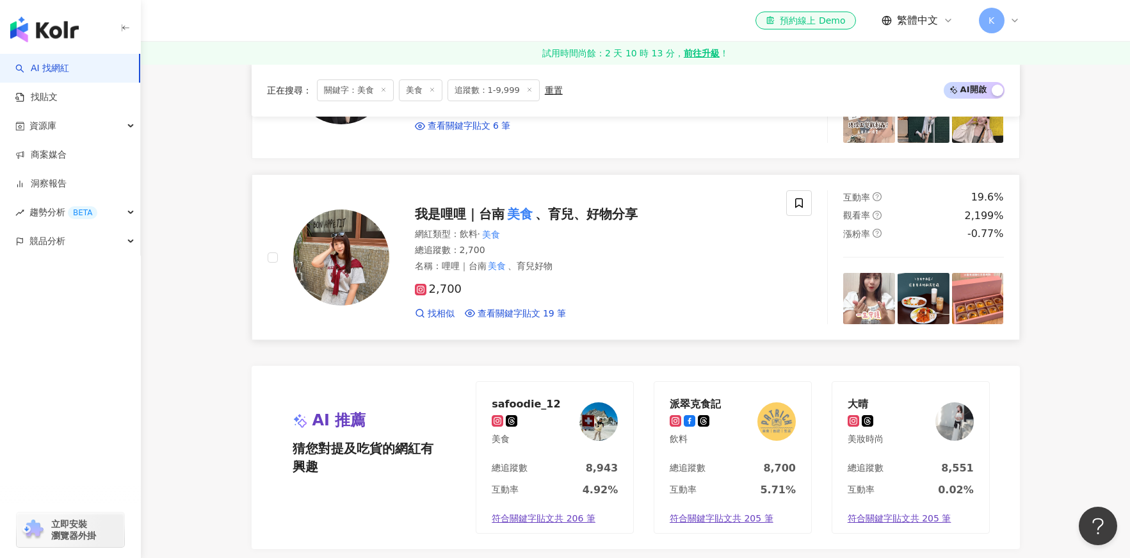
click at [469, 213] on span "我是哩哩｜台南" at bounding box center [460, 213] width 90 height 15
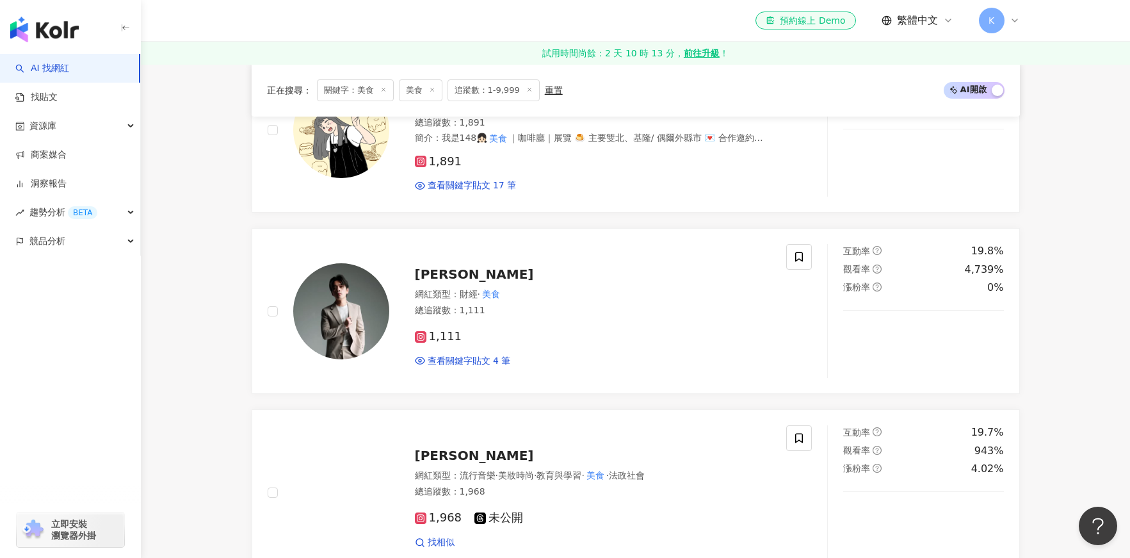
scroll to position [1234, 0]
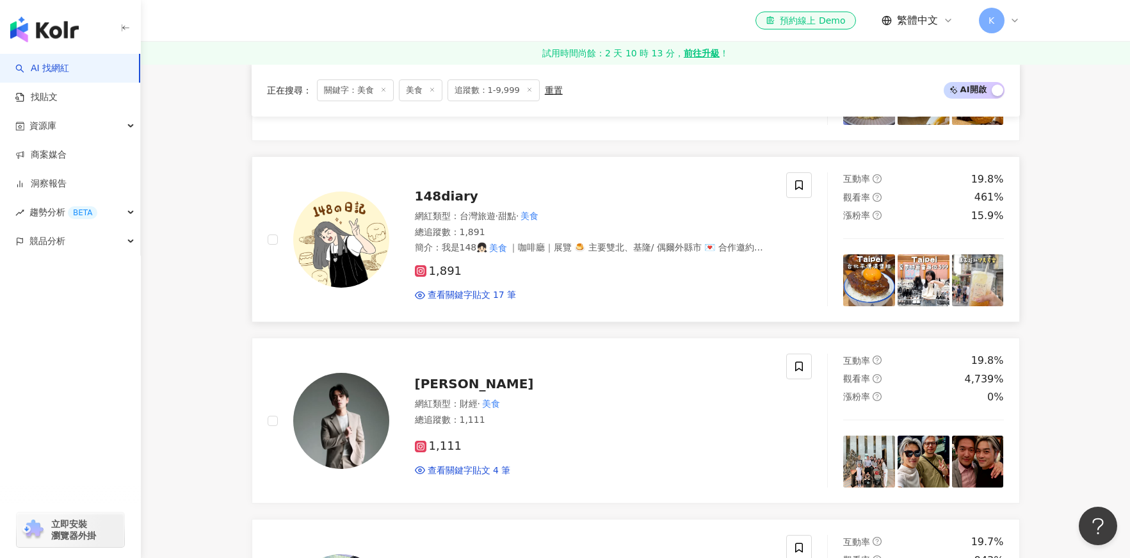
click at [433, 194] on span "148diary" at bounding box center [446, 195] width 63 height 15
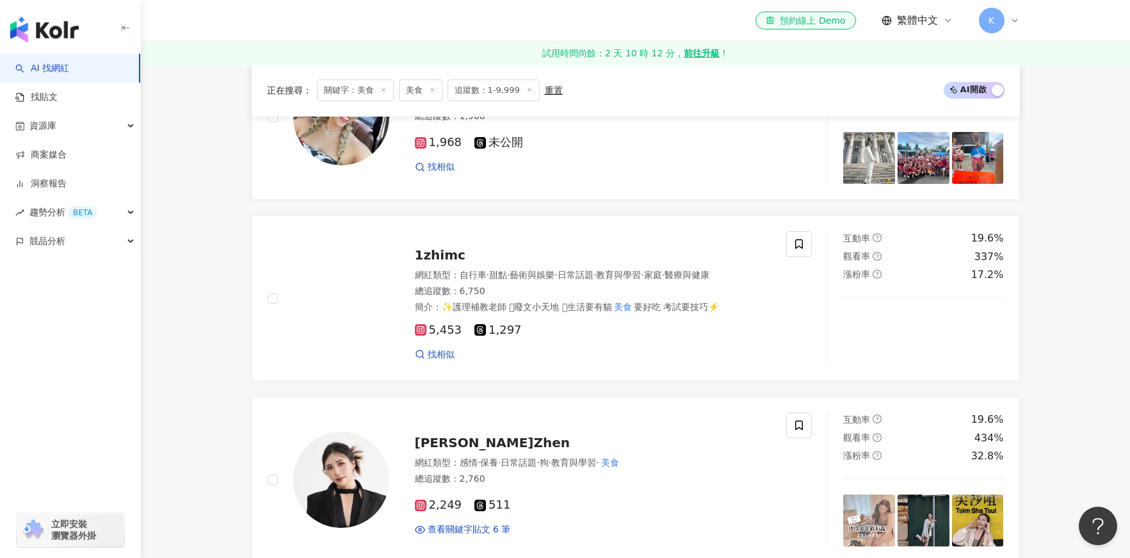
scroll to position [2368, 0]
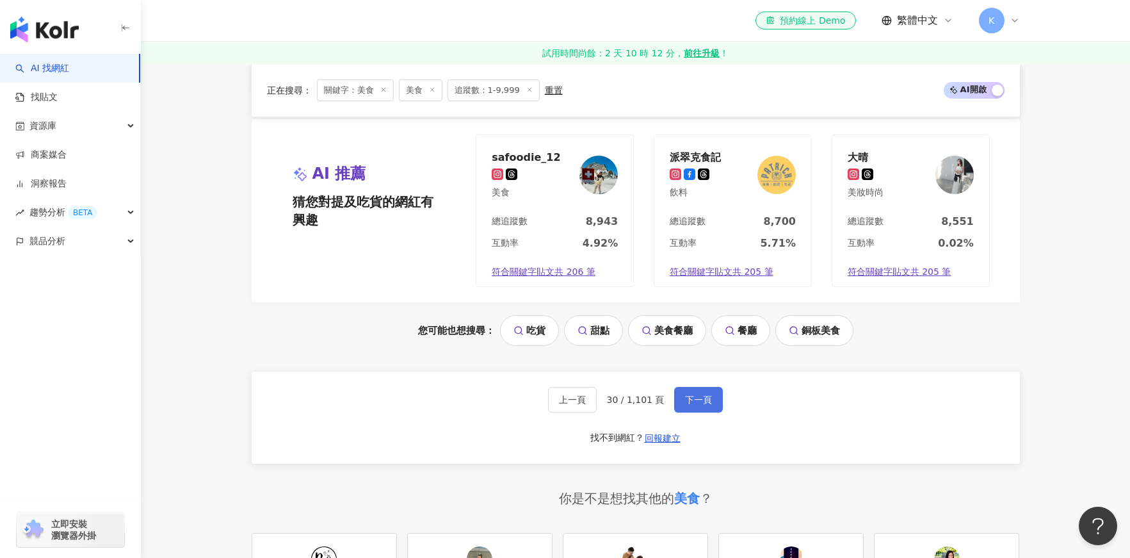
click at [688, 403] on span "下一頁" at bounding box center [698, 399] width 27 height 10
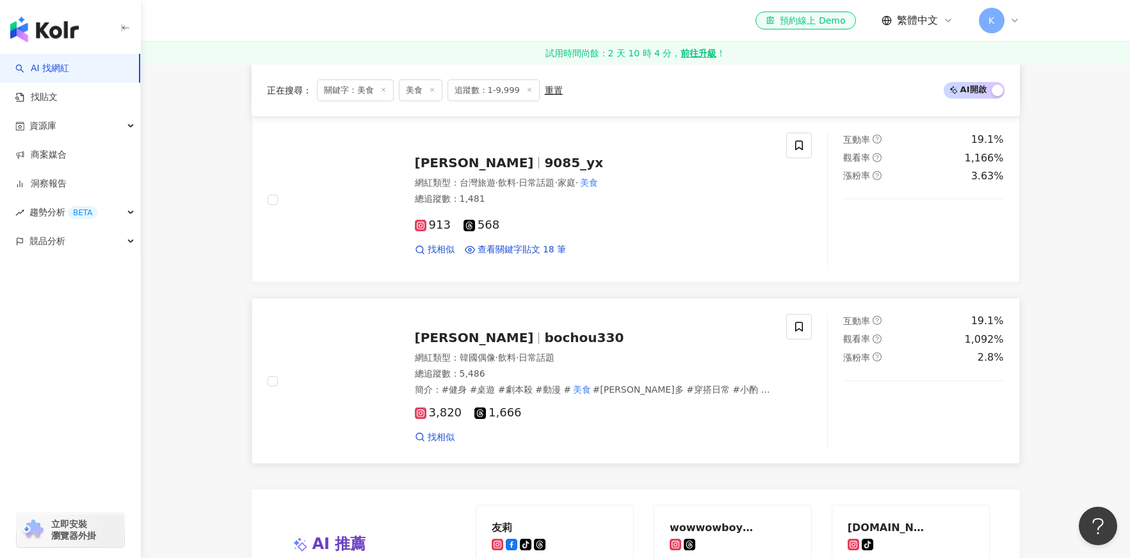
scroll to position [1893, 0]
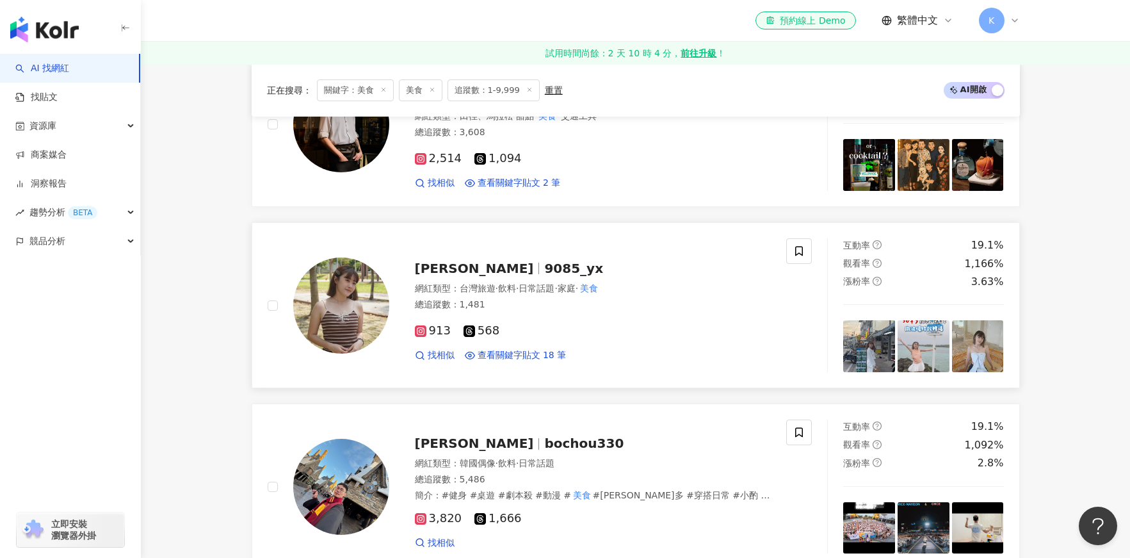
click at [457, 270] on span "劉芸瑄" at bounding box center [480, 268] width 130 height 15
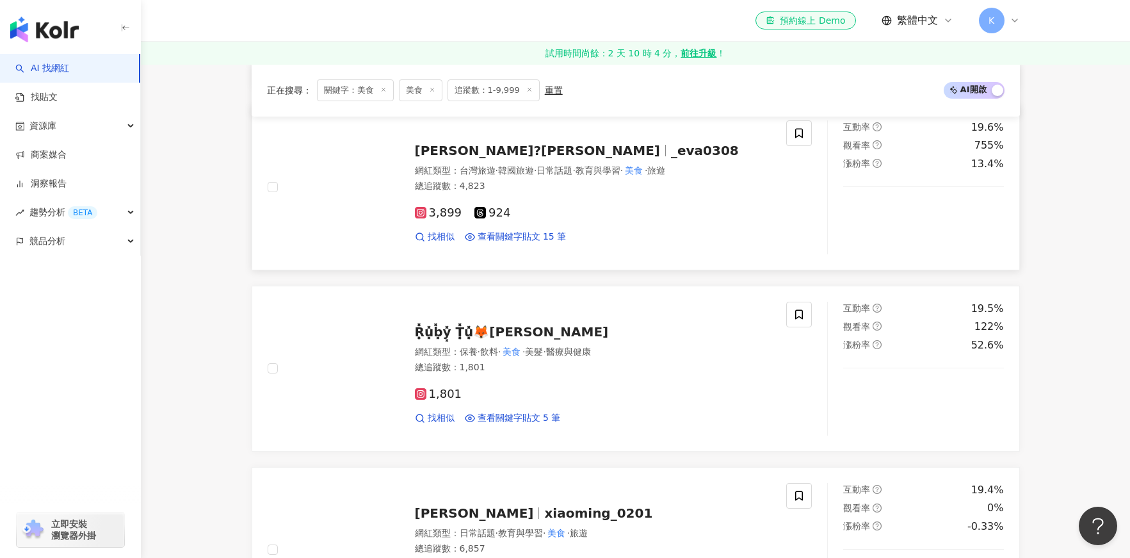
scroll to position [379, 0]
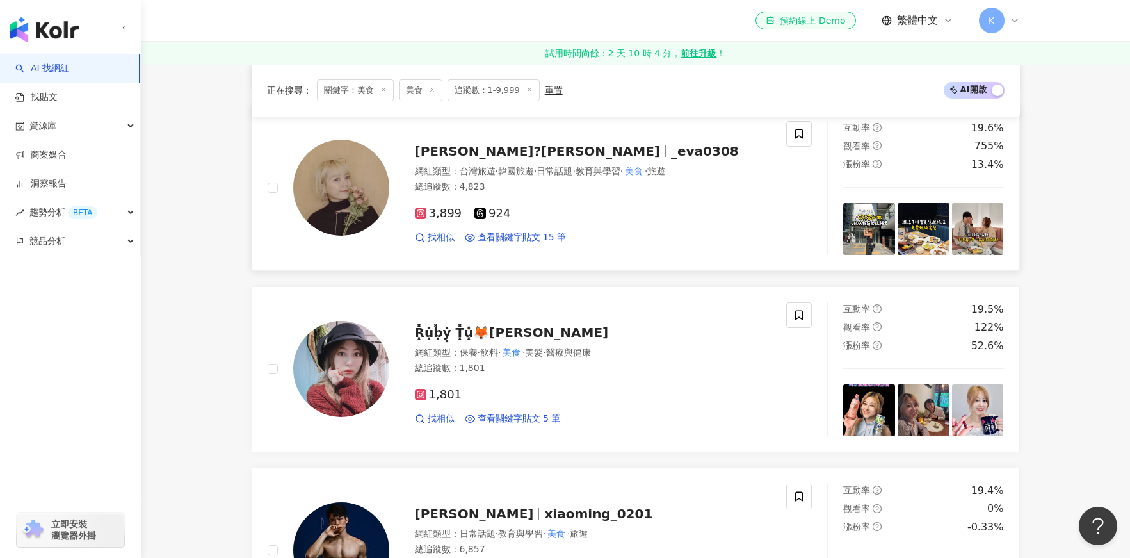
click at [480, 150] on span "苡慈?哈比Eva" at bounding box center [537, 150] width 245 height 15
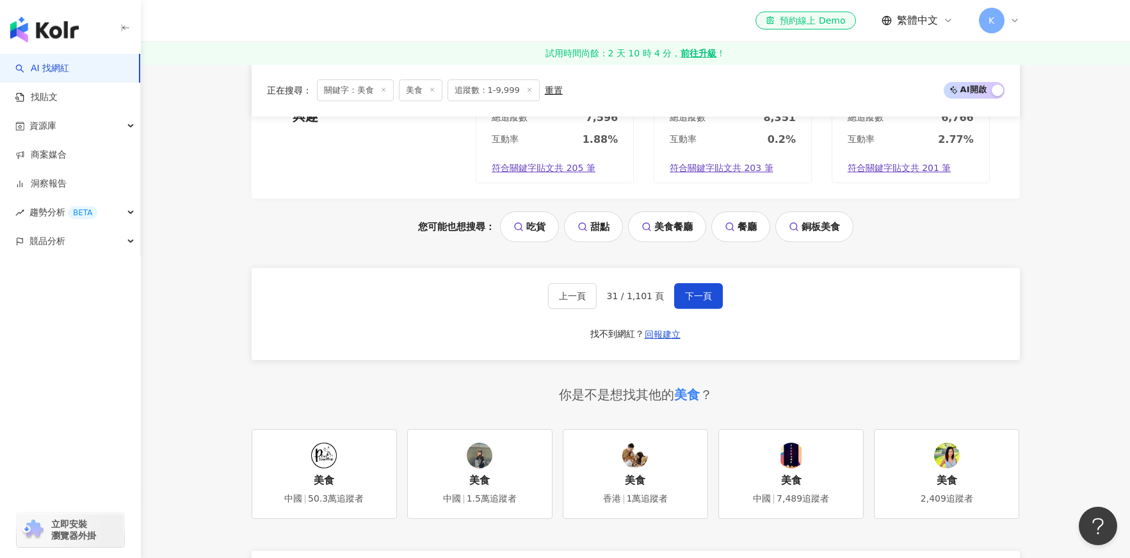
scroll to position [2398, 0]
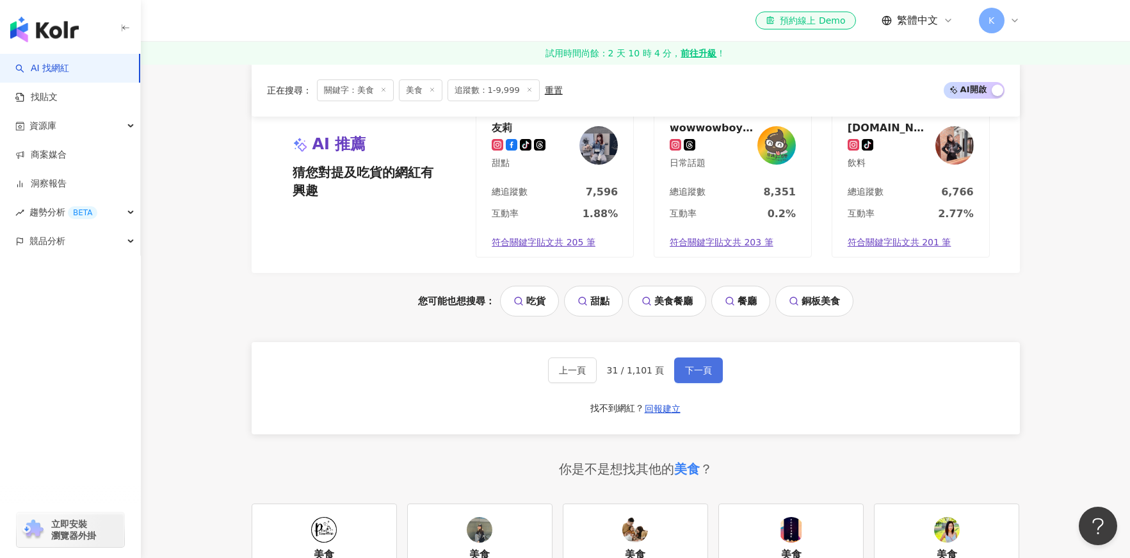
click at [695, 375] on span "下一頁" at bounding box center [698, 370] width 27 height 10
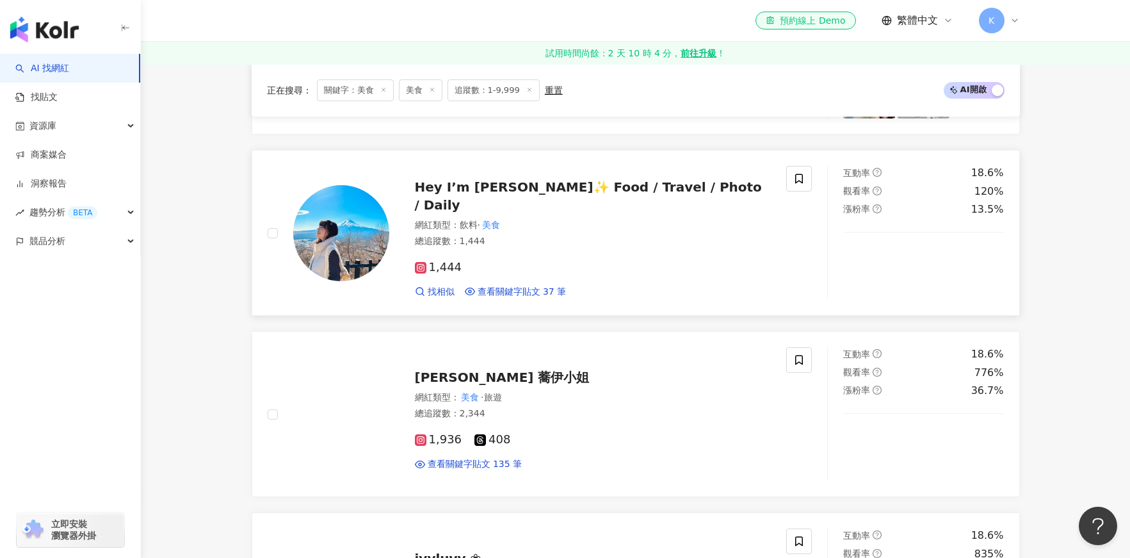
scroll to position [1421, 0]
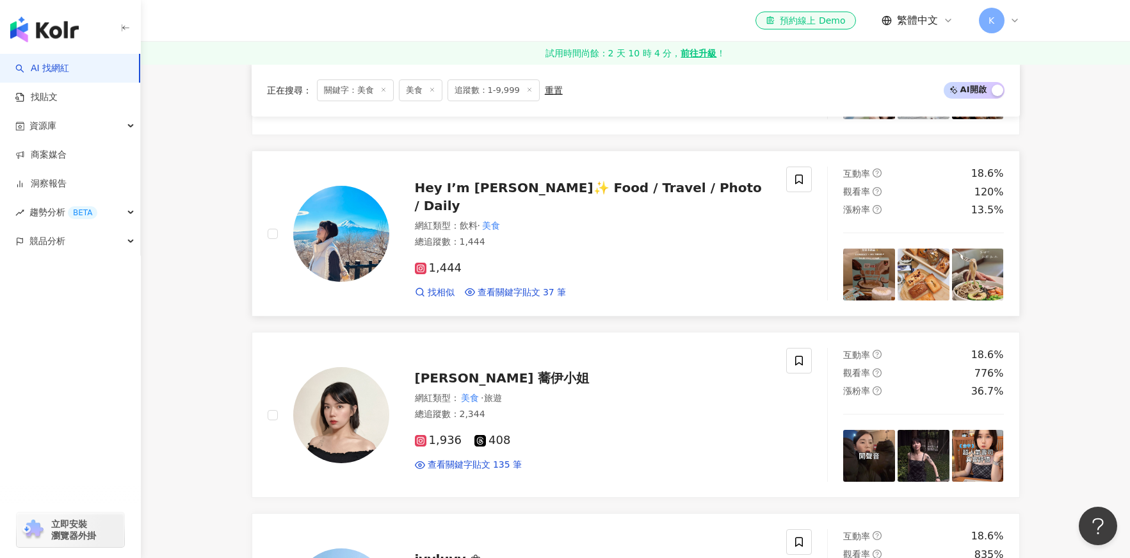
click at [592, 200] on span "Hey I’m Rebecca✨ Food / Travel / Photo / Daily" at bounding box center [588, 196] width 347 height 33
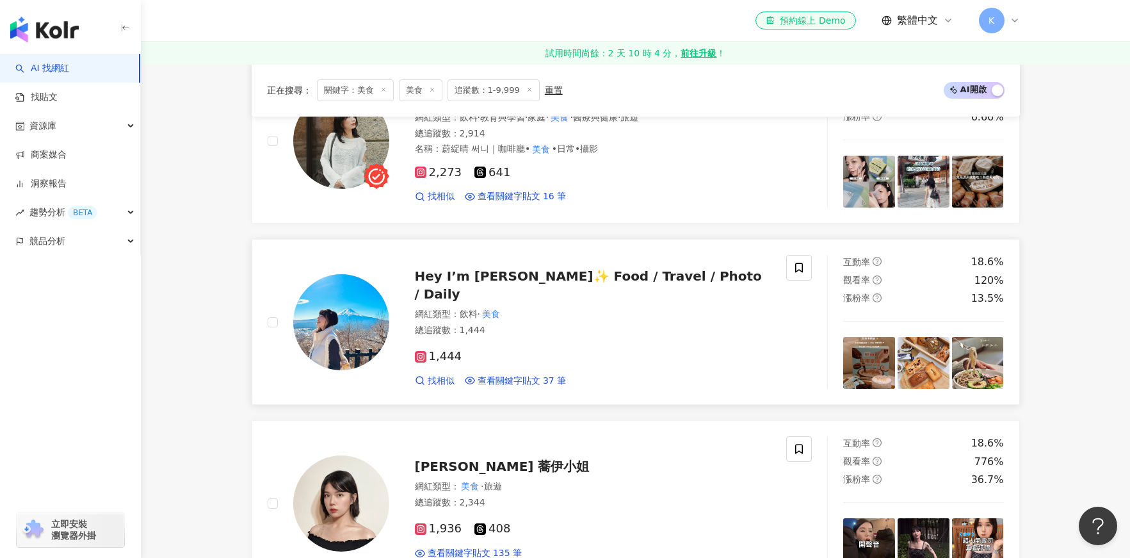
scroll to position [1149, 0]
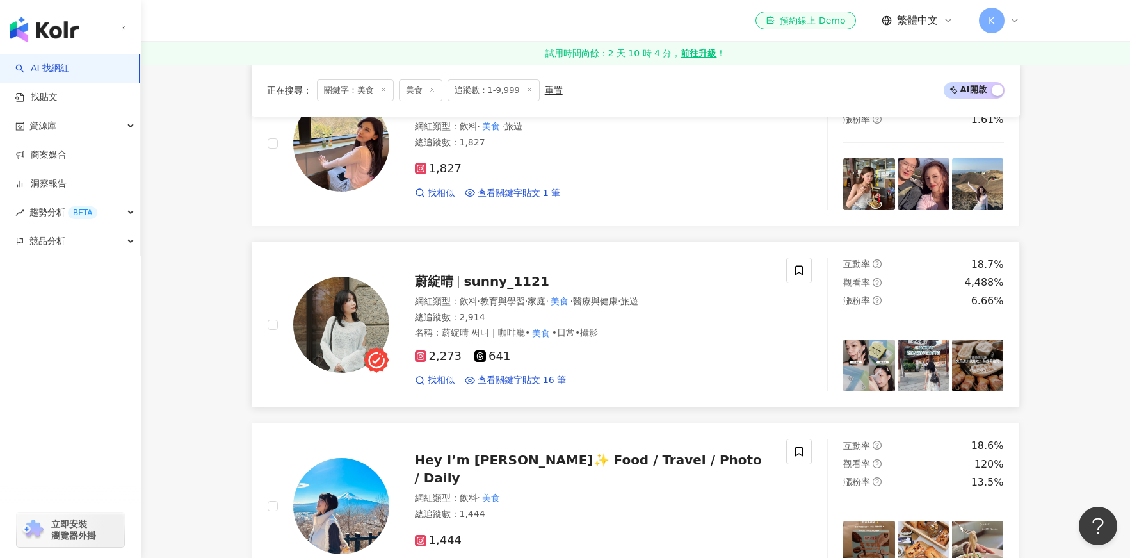
click at [481, 280] on span "sunny_1121" at bounding box center [506, 280] width 85 height 15
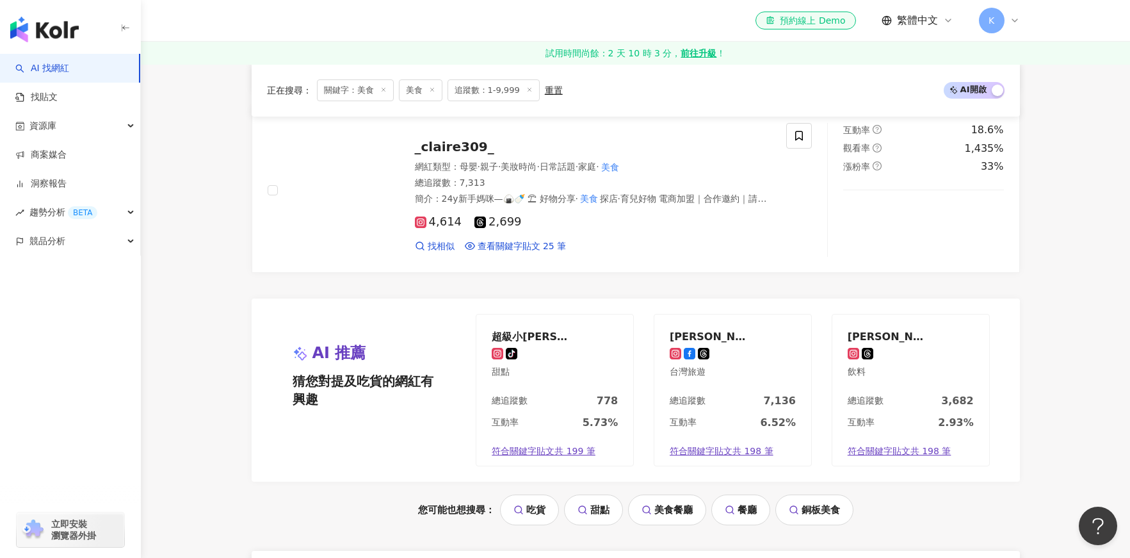
scroll to position [2363, 0]
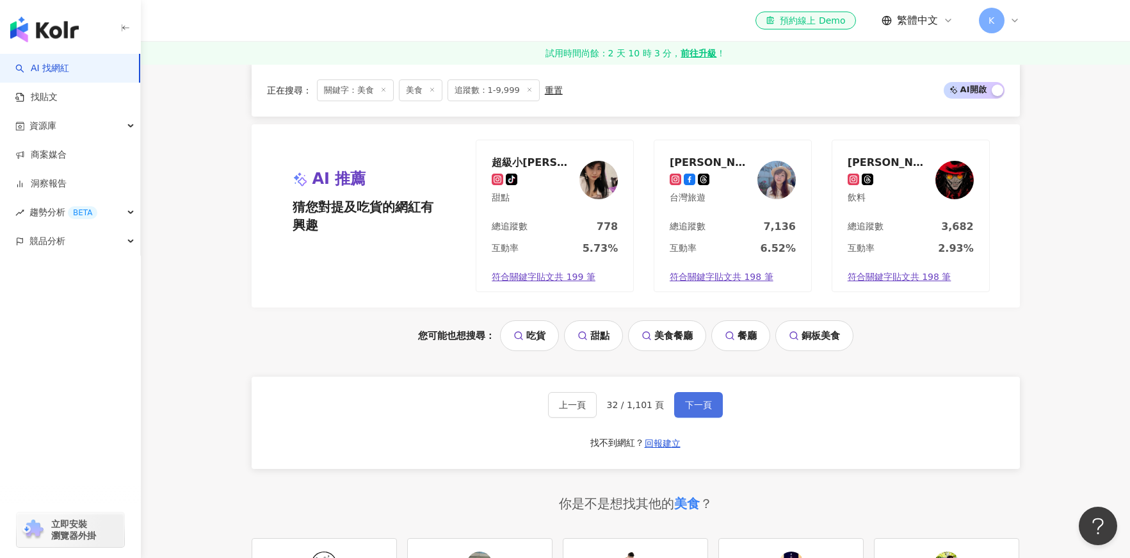
click at [698, 404] on span "下一頁" at bounding box center [698, 405] width 27 height 10
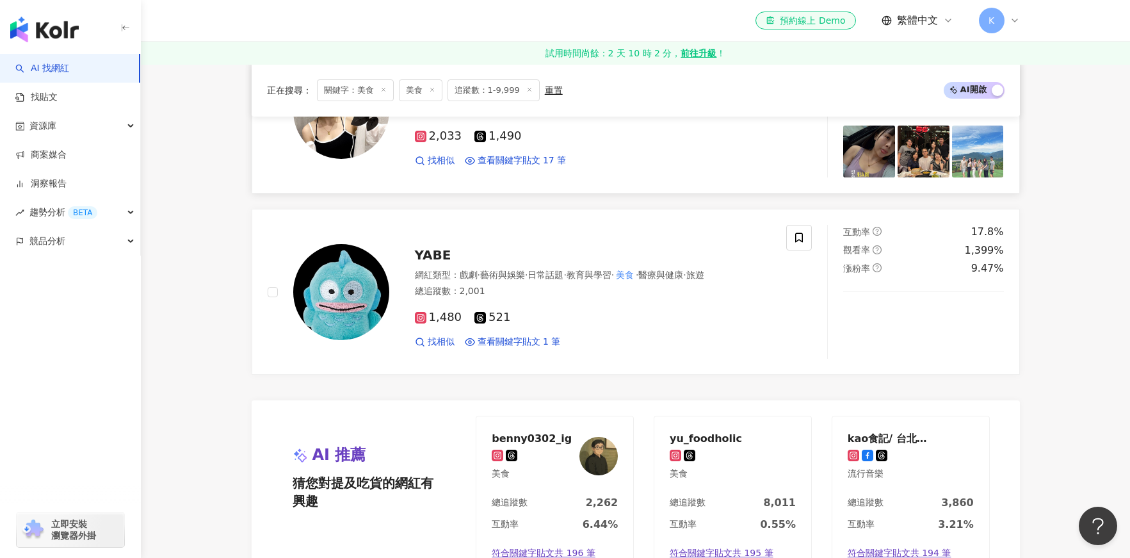
scroll to position [1986, 0]
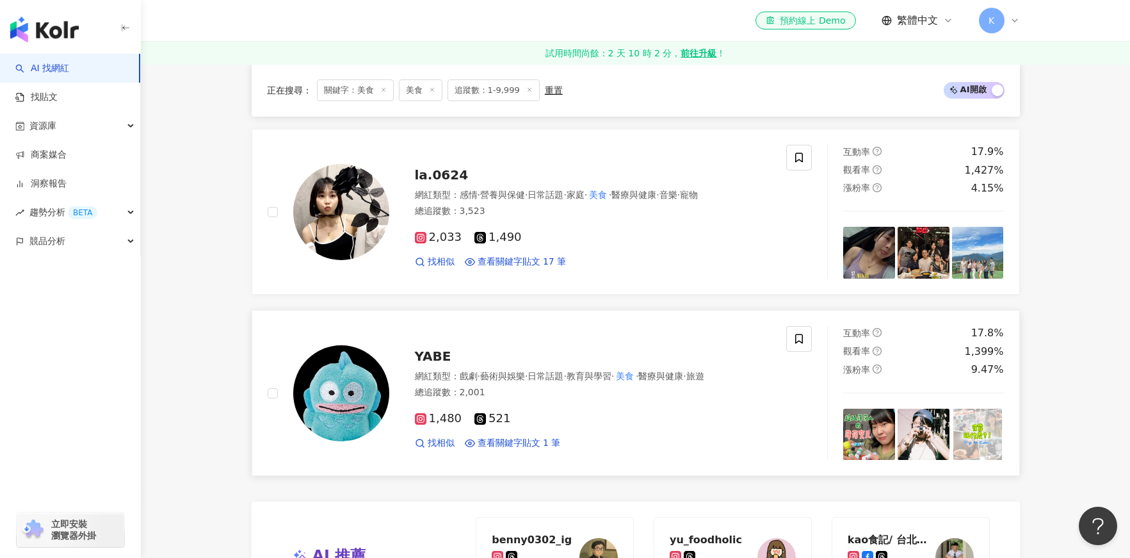
click at [442, 357] on span "YABE" at bounding box center [433, 355] width 36 height 15
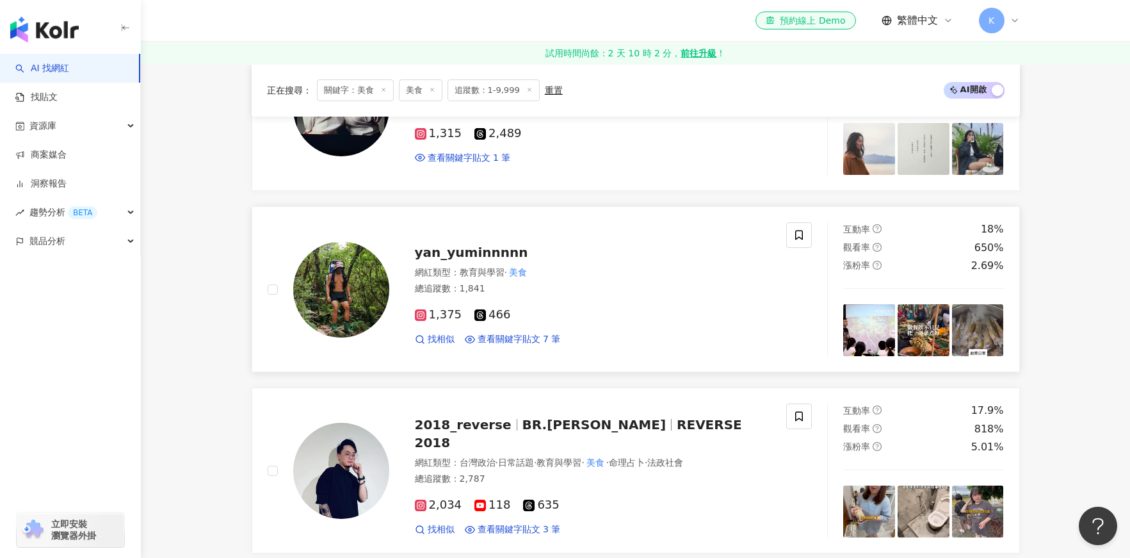
click at [482, 249] on span "yan_yuminnnnn" at bounding box center [471, 252] width 113 height 15
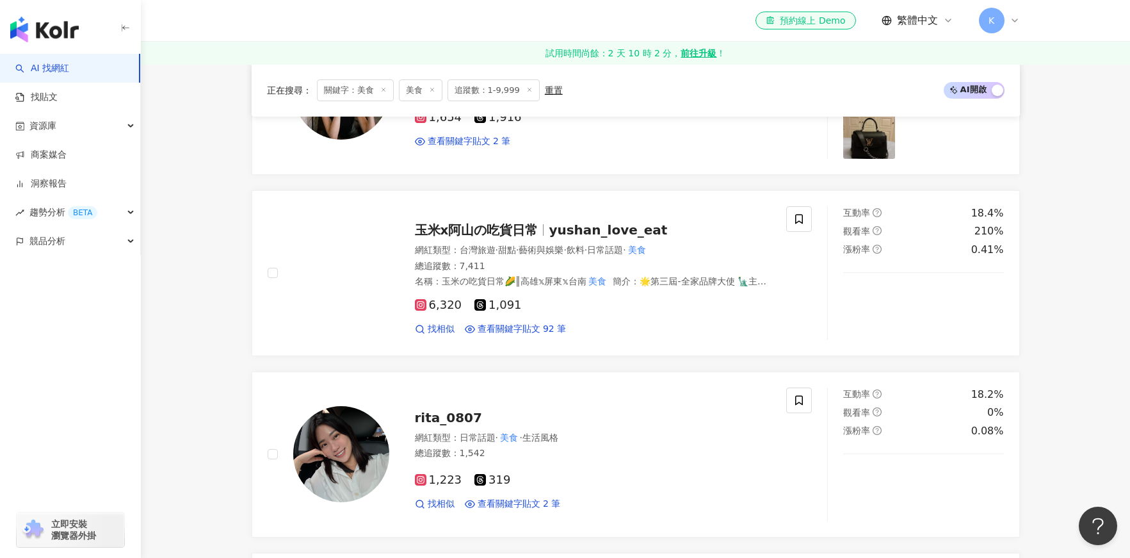
scroll to position [264, 0]
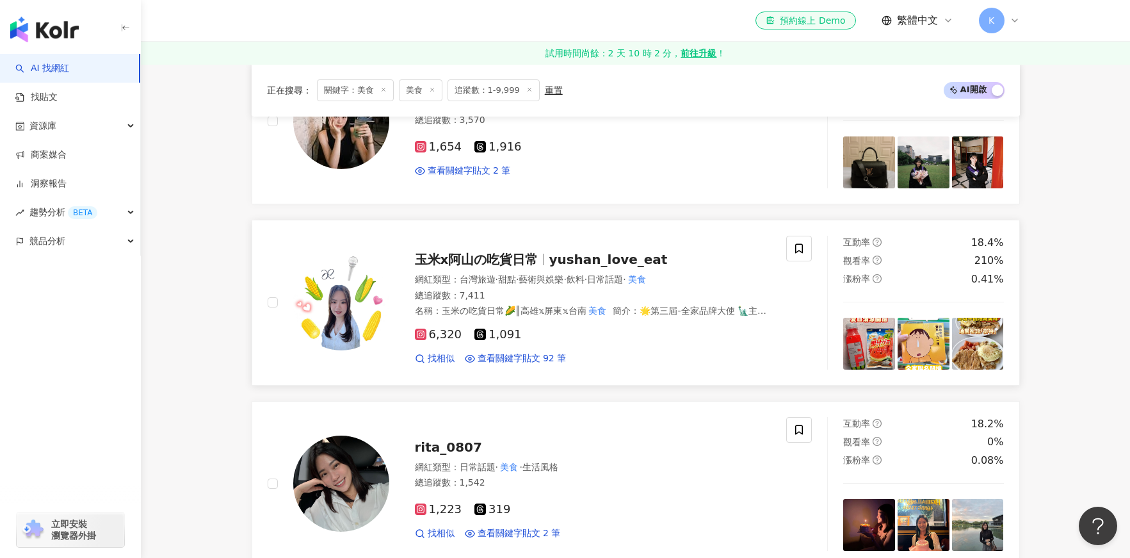
click at [501, 260] on span "玉米x阿山の吃貨日常" at bounding box center [477, 259] width 124 height 15
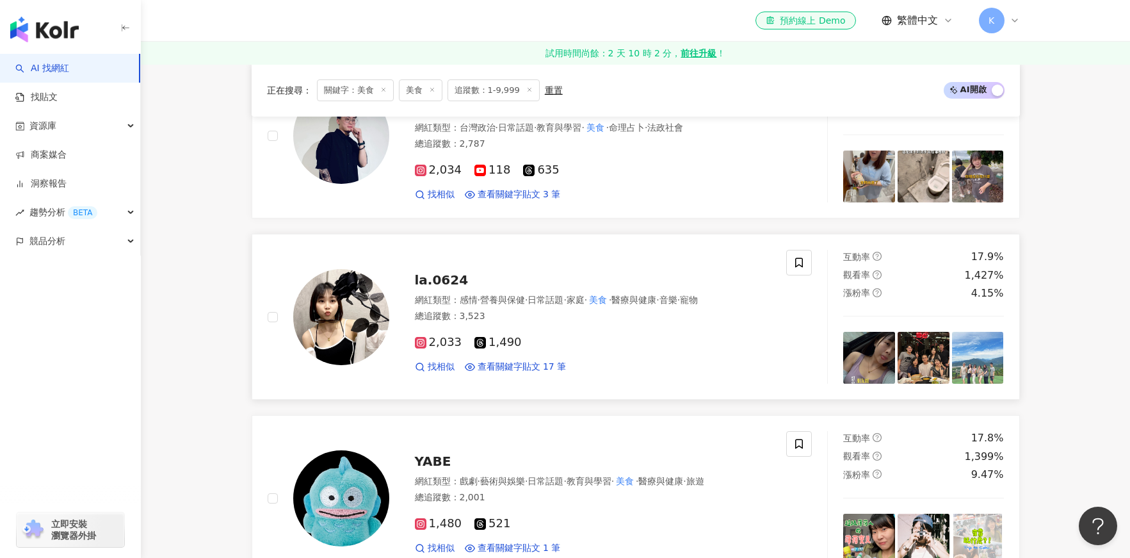
scroll to position [2511, 0]
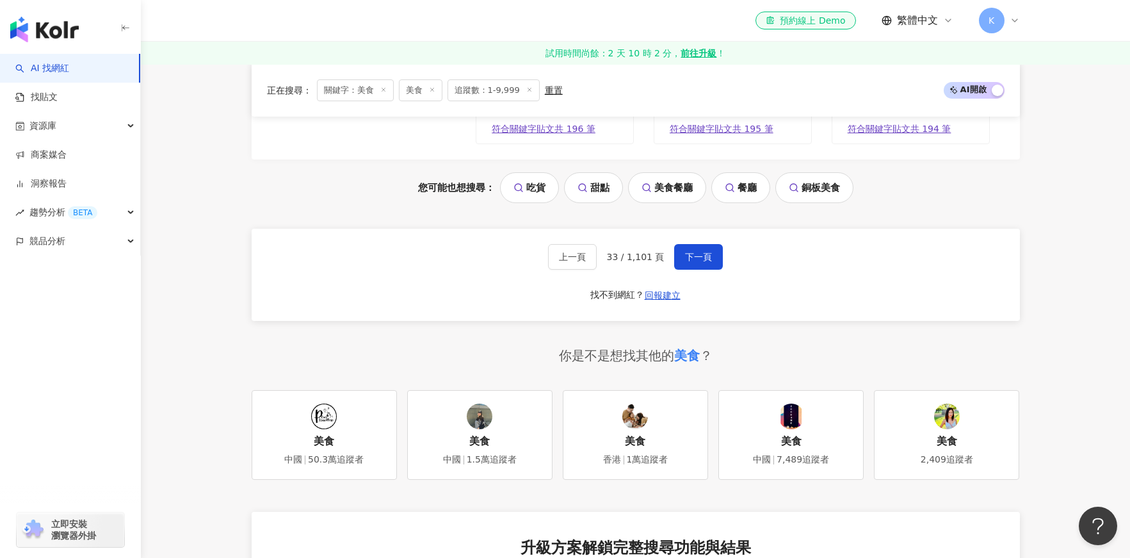
click at [695, 270] on div "上一頁 33 / 1,101 頁 下一頁 找不到網紅？ 回報建立" at bounding box center [636, 275] width 768 height 92
click at [708, 258] on span "下一頁" at bounding box center [698, 257] width 27 height 10
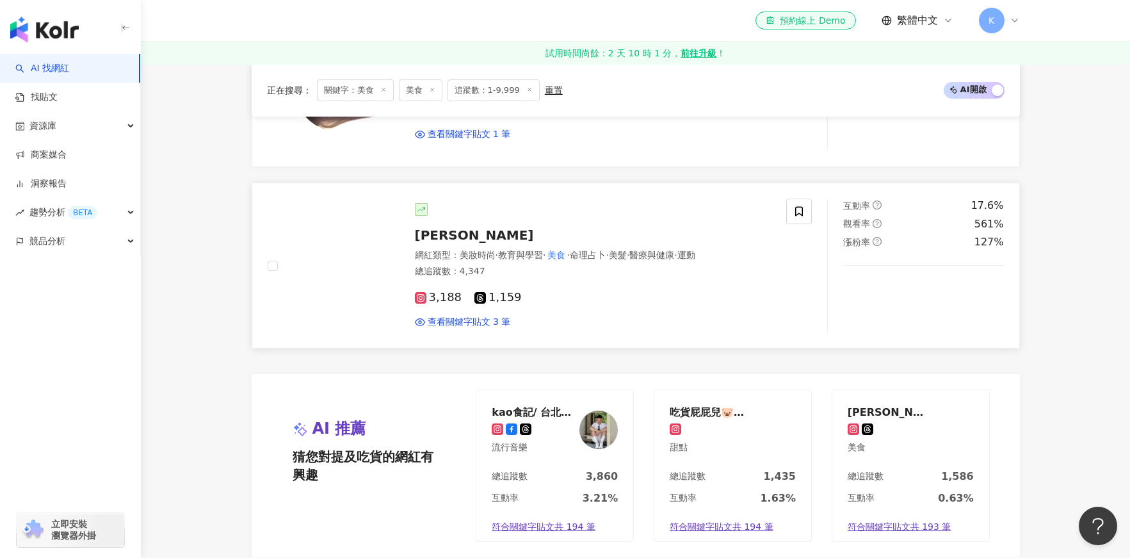
scroll to position [2004, 0]
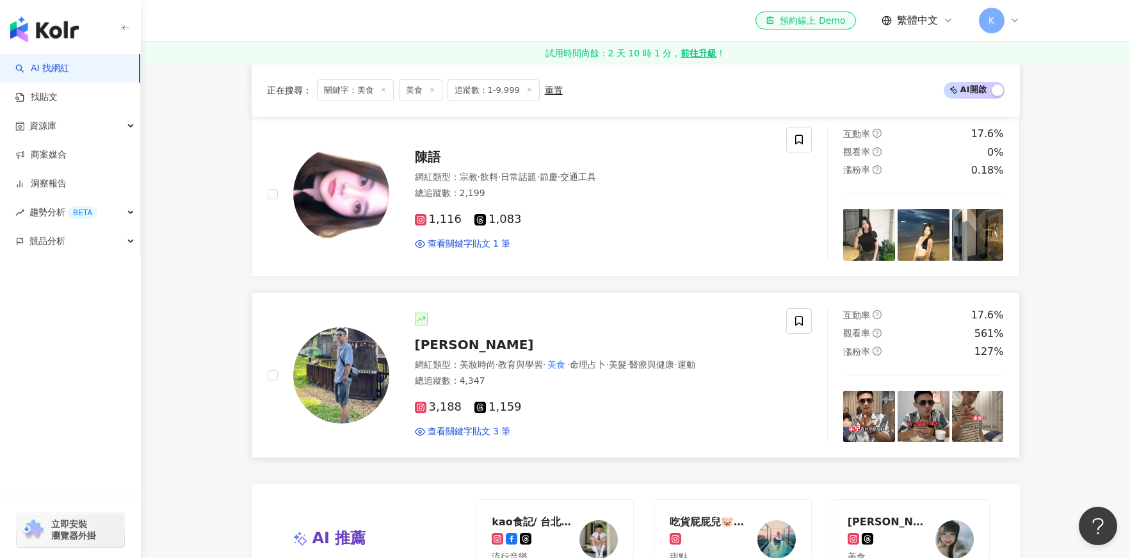
click at [448, 343] on span "Sunny Lin" at bounding box center [474, 344] width 119 height 15
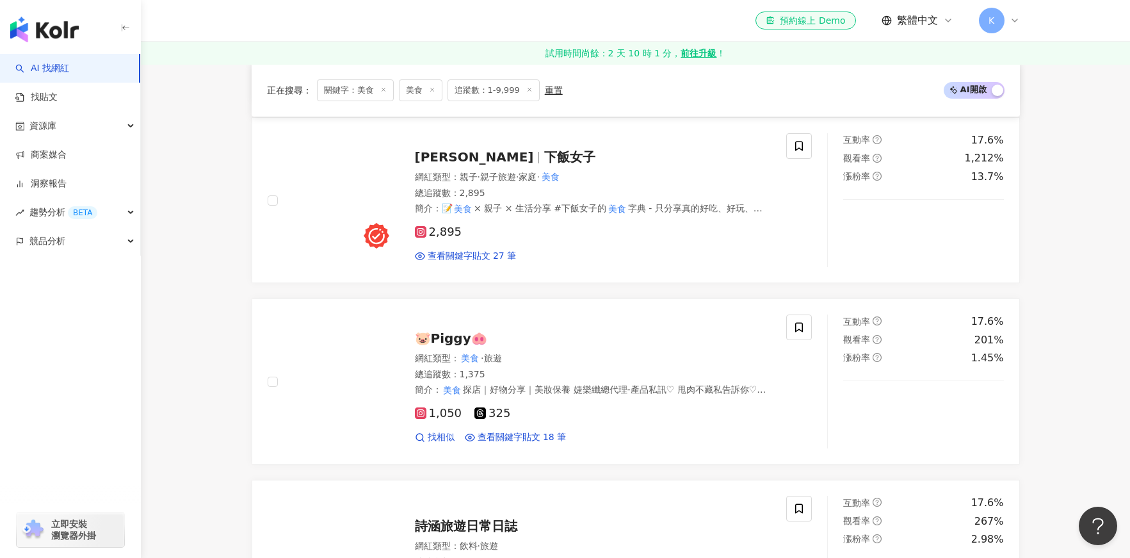
scroll to position [1221, 0]
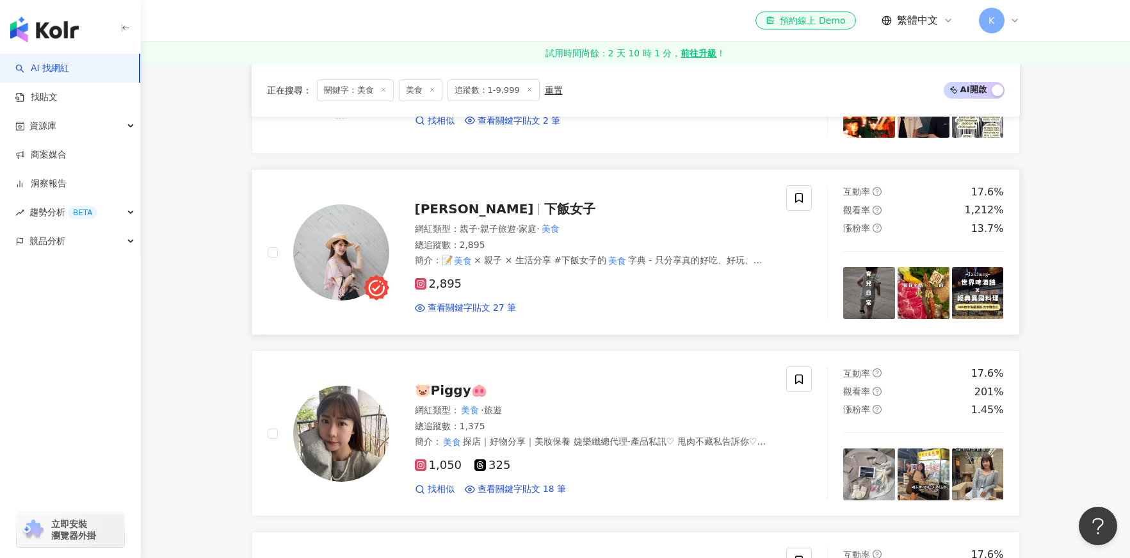
click at [538, 209] on div at bounding box center [538, 210] width 1 height 12
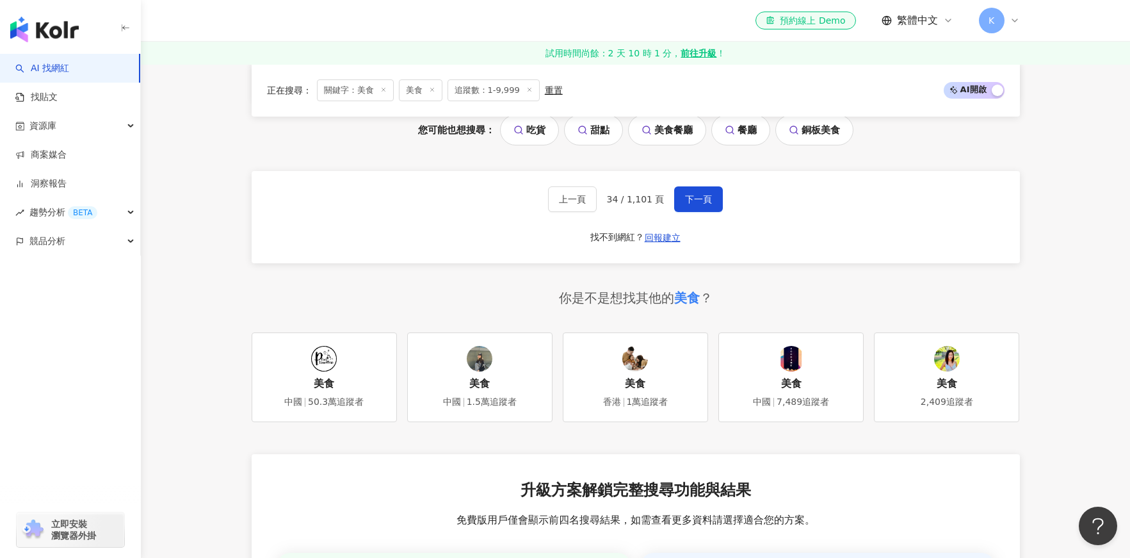
scroll to position [2596, 0]
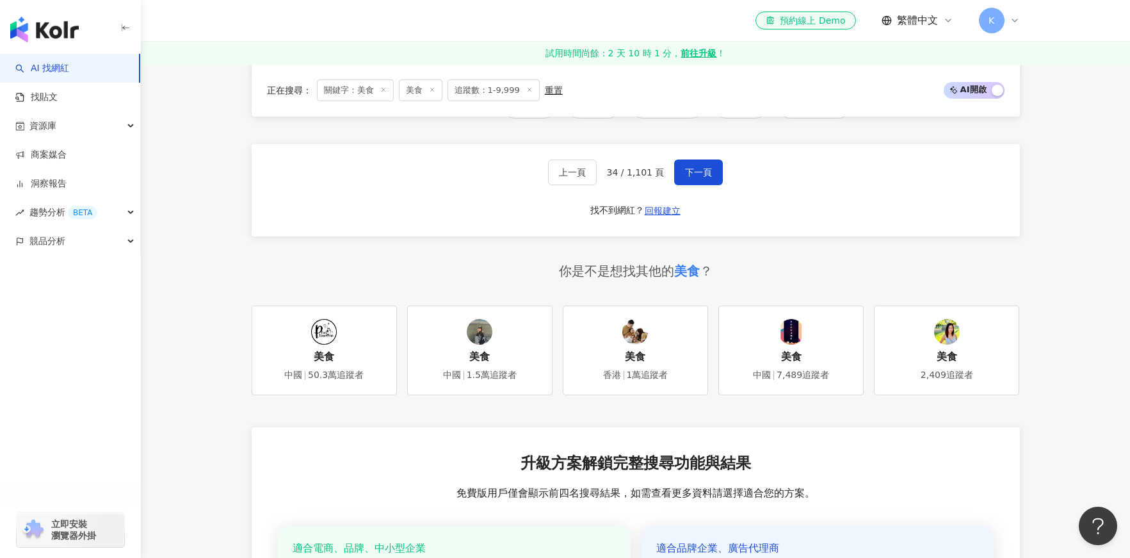
click at [690, 186] on div "上一頁 34 / 1,101 頁 下一頁 找不到網紅？ 回報建立" at bounding box center [636, 190] width 768 height 92
click at [695, 177] on span "下一頁" at bounding box center [698, 172] width 27 height 10
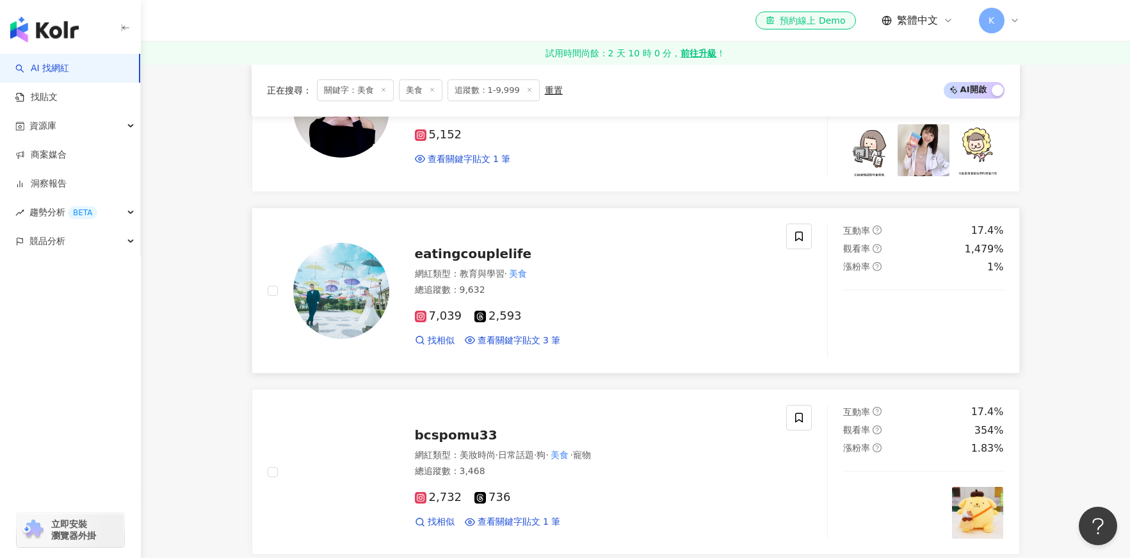
scroll to position [1363, 0]
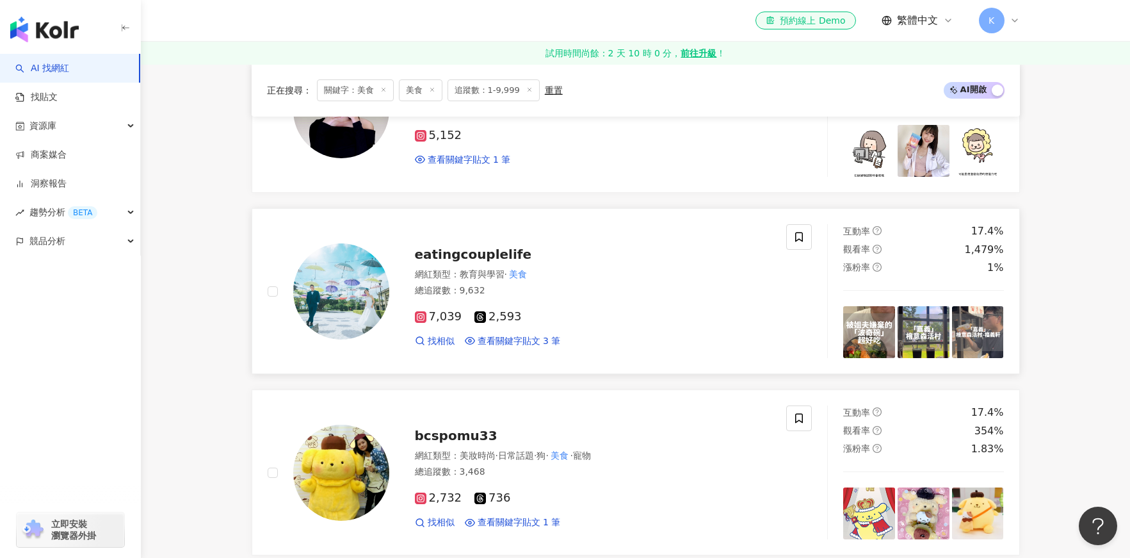
click at [463, 254] on span "eatingcouplelife" at bounding box center [473, 253] width 117 height 15
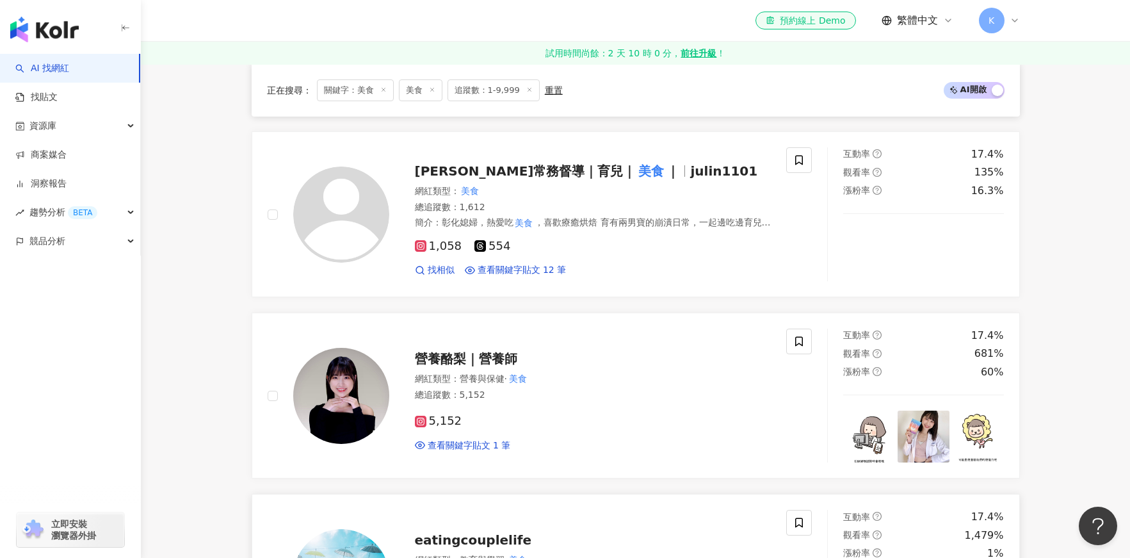
scroll to position [951, 0]
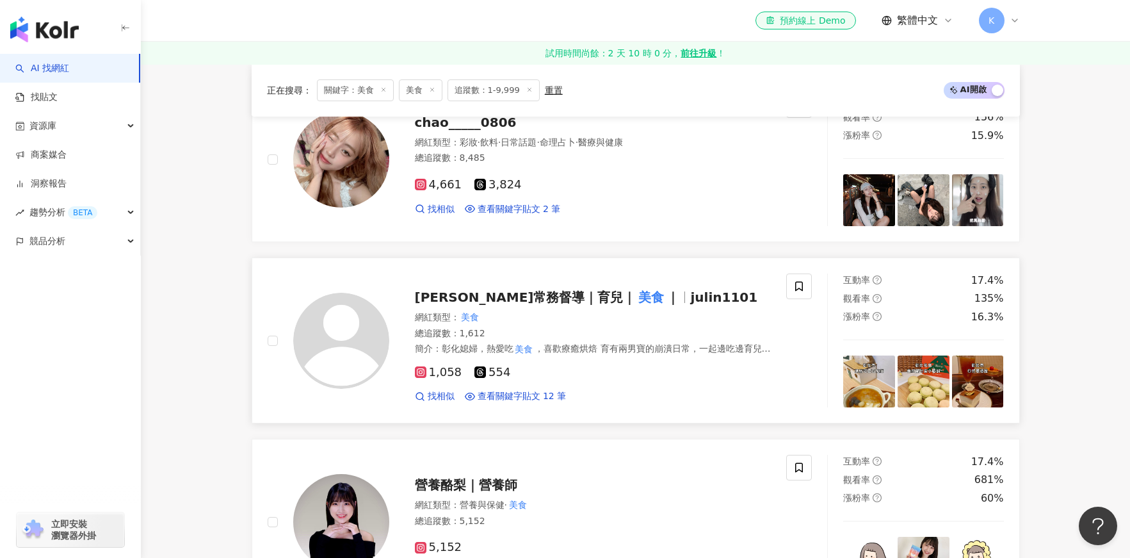
click at [547, 296] on span "Miya 日喬恩常務督導｜育兒｜" at bounding box center [526, 296] width 222 height 15
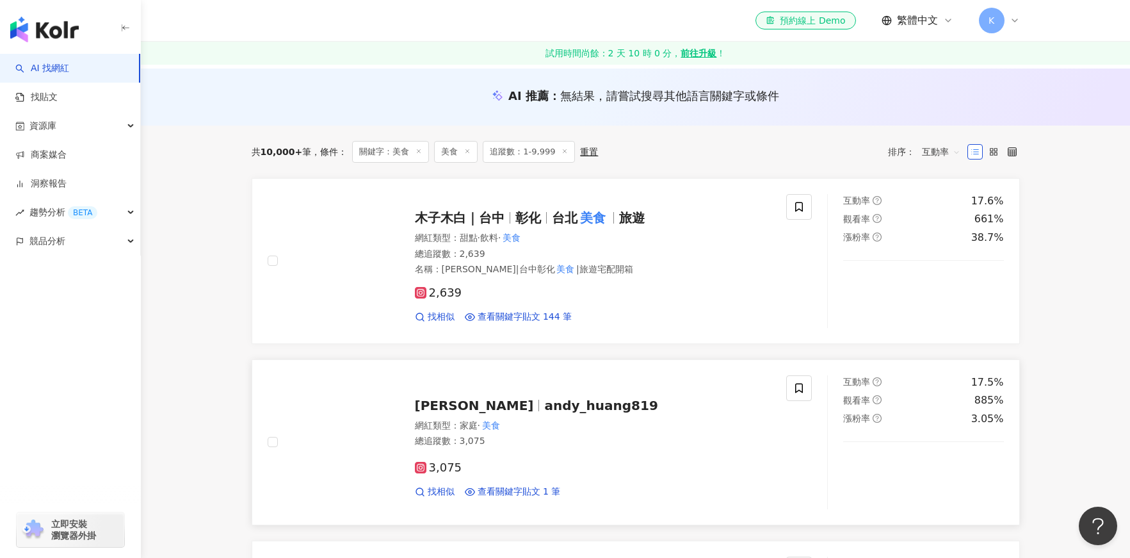
scroll to position [98, 0]
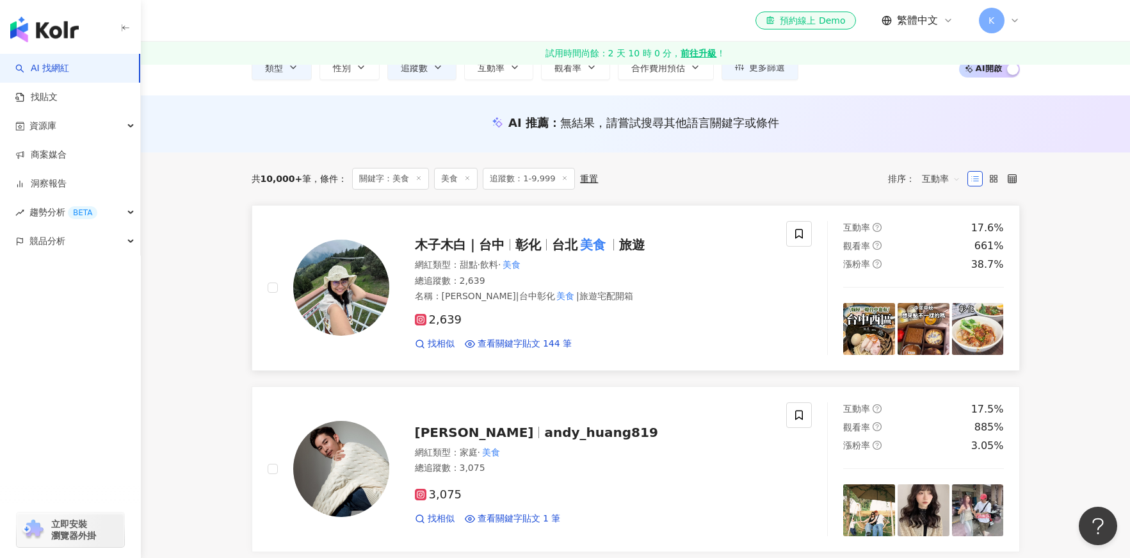
click at [488, 248] on span "木子木白｜台中" at bounding box center [460, 244] width 90 height 15
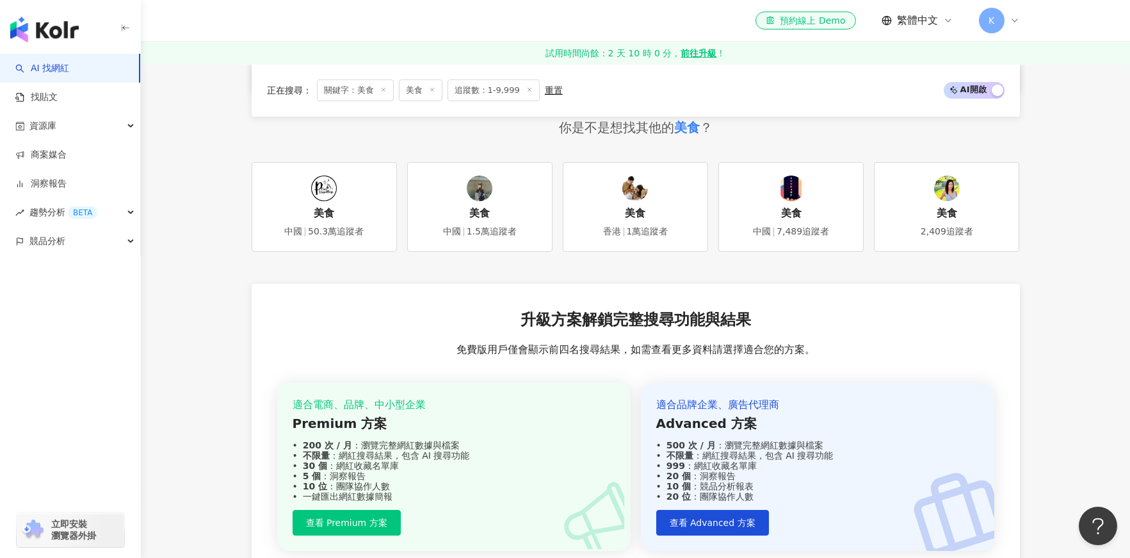
scroll to position [2507, 0]
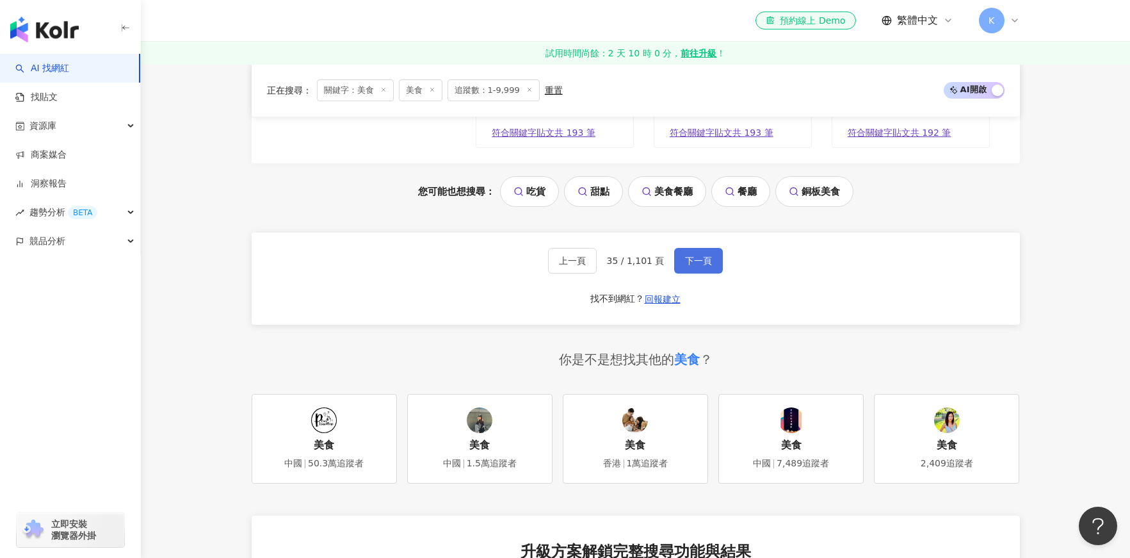
click at [688, 255] on span "下一頁" at bounding box center [698, 260] width 27 height 10
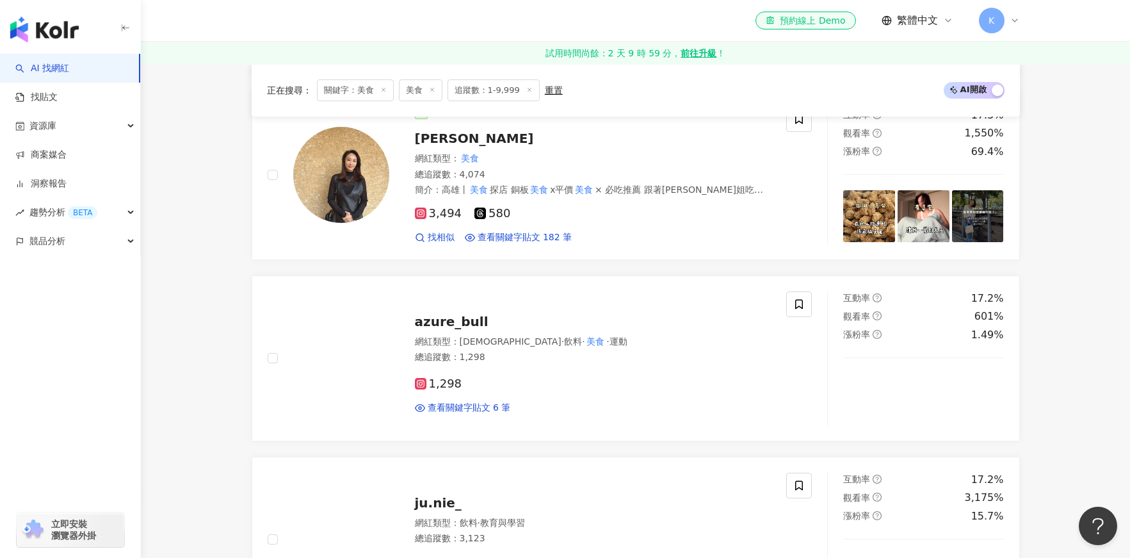
scroll to position [553, 0]
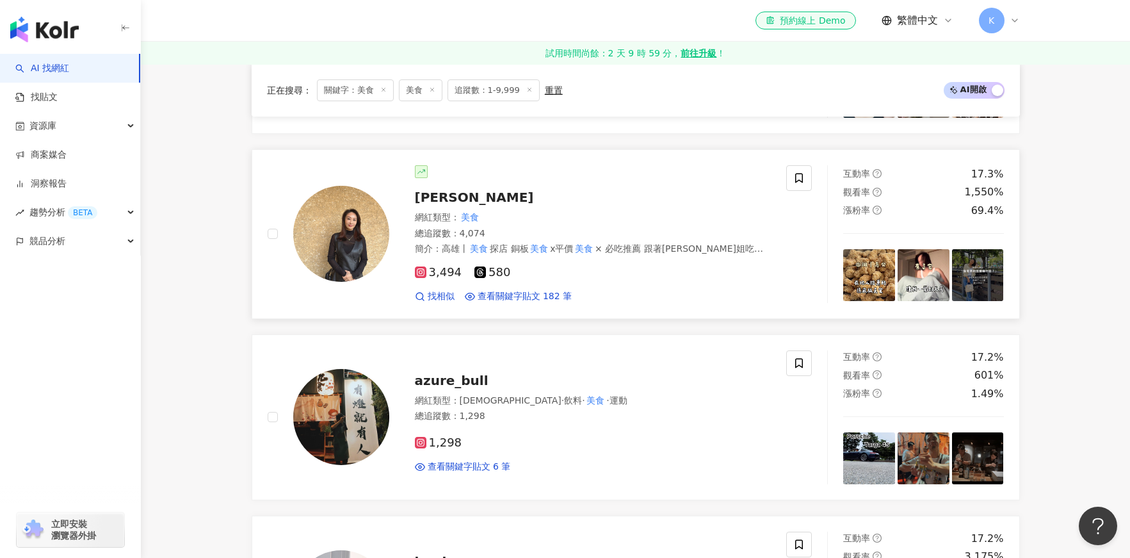
click at [441, 190] on span "[PERSON_NAME]" at bounding box center [474, 197] width 119 height 15
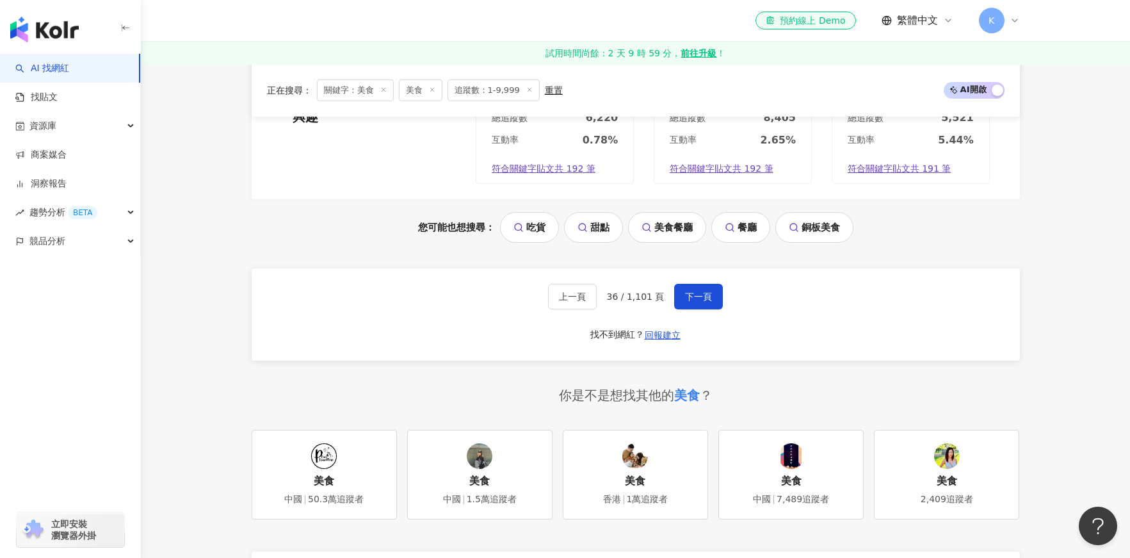
scroll to position [2507, 0]
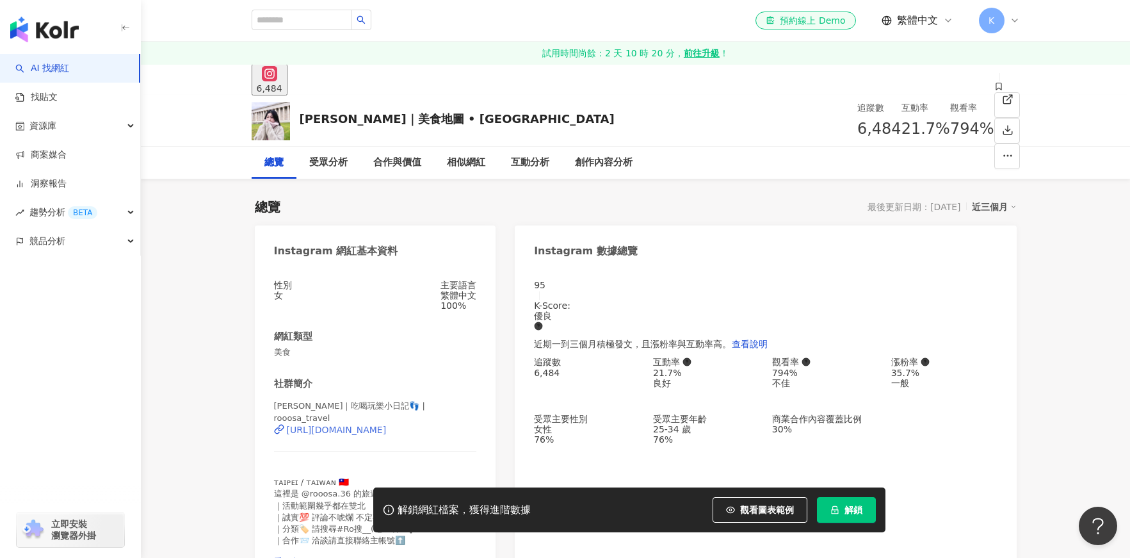
click at [354, 424] on div "[URL][DOMAIN_NAME]" at bounding box center [337, 429] width 100 height 10
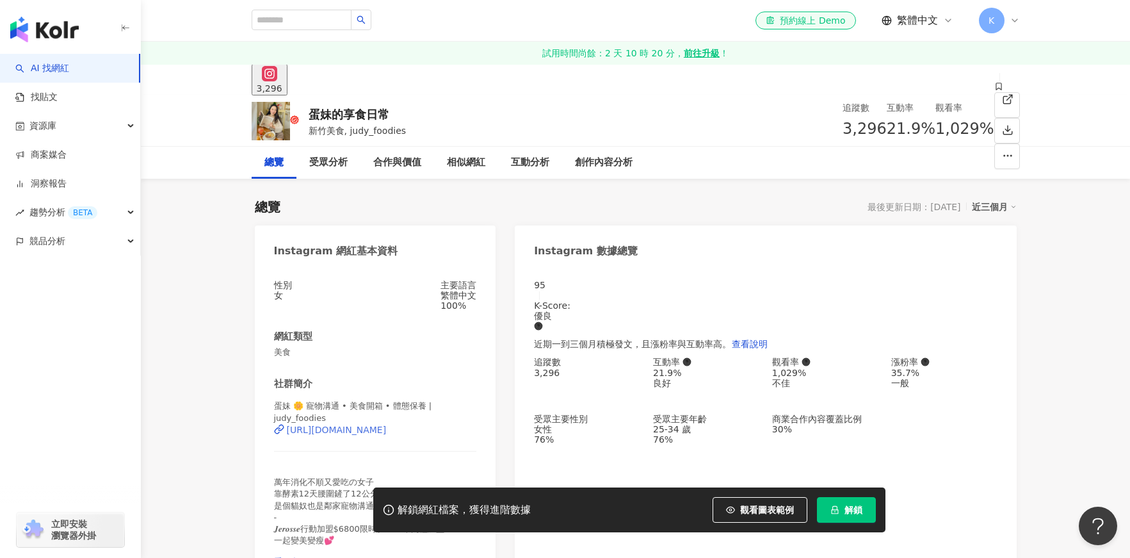
click at [376, 424] on div "https://www.instagram.com/judy_foodies/" at bounding box center [337, 429] width 100 height 10
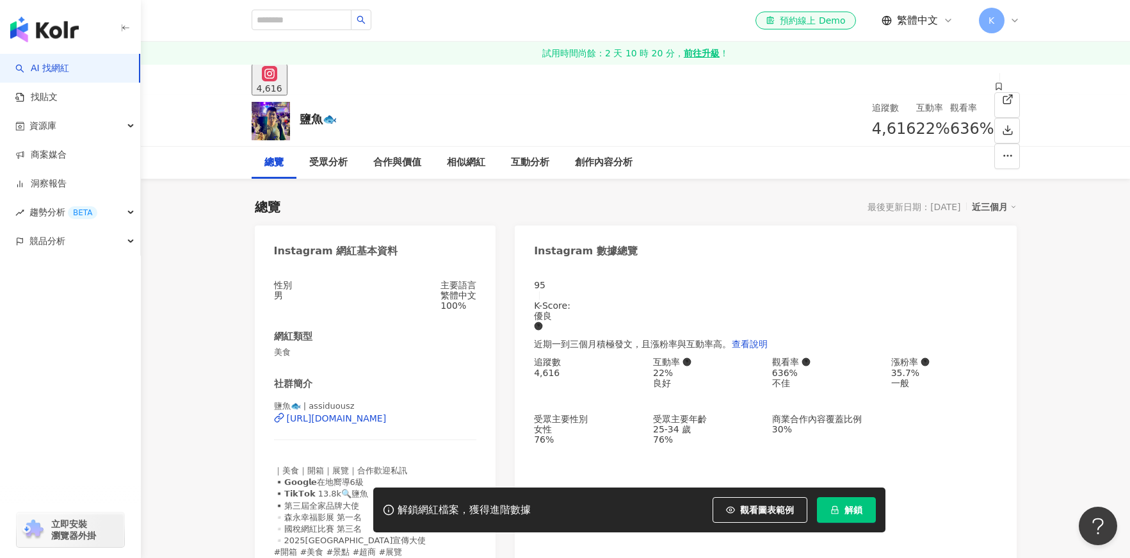
click at [369, 317] on div "性別 男 主要語言 繁體中文 100% 網紅類型 美食 社群簡介 鹽魚🐟 | assiduousz https://www.instagram.com/ass…" at bounding box center [375, 430] width 203 height 300
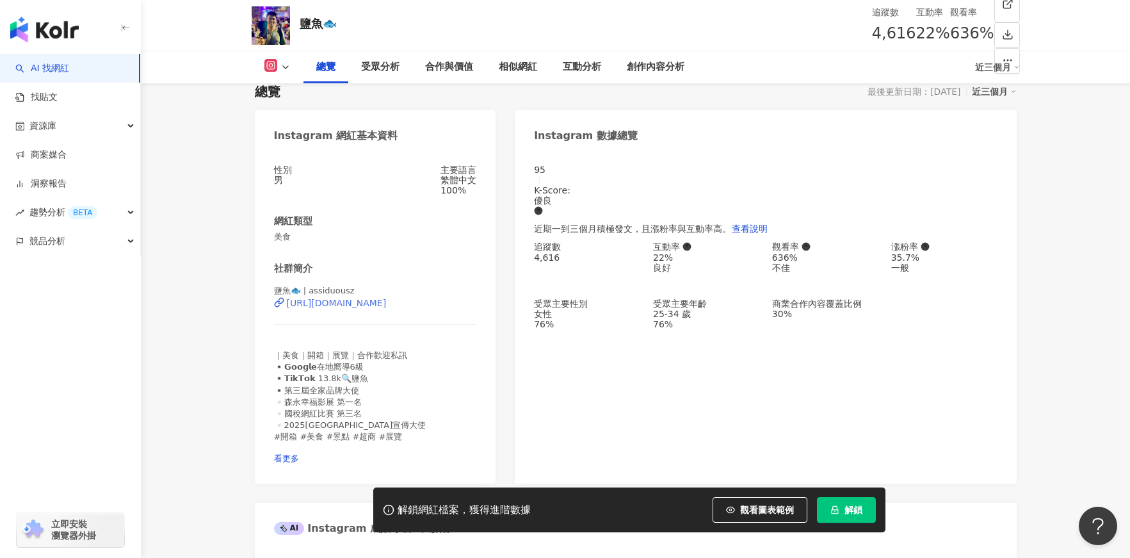
click at [355, 308] on div "https://www.instagram.com/assiduousz/" at bounding box center [337, 303] width 100 height 10
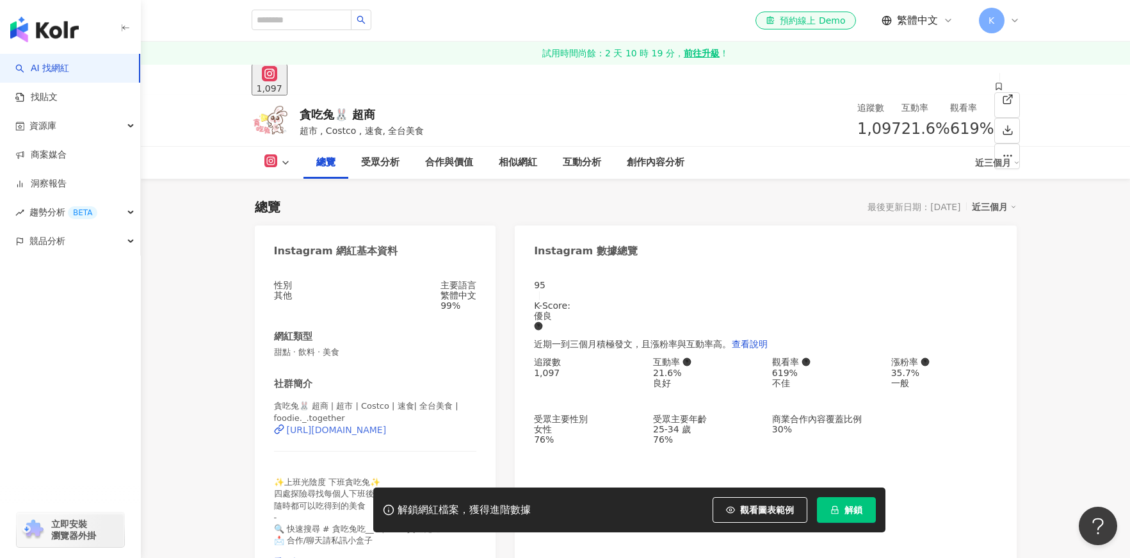
scroll to position [182, 0]
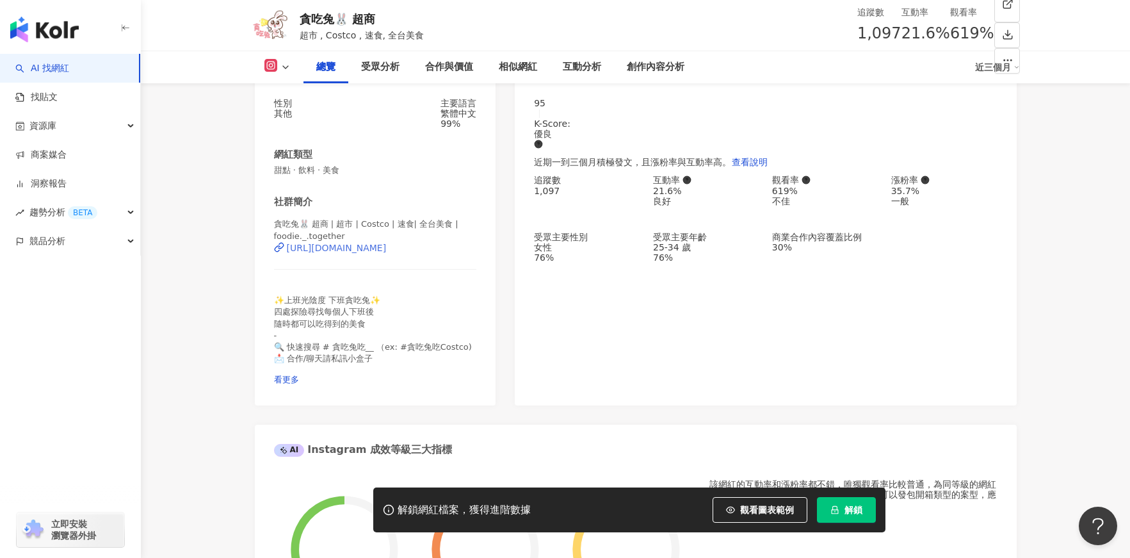
click at [381, 253] on div "https://www.instagram.com/foodie._.together/" at bounding box center [337, 248] width 100 height 10
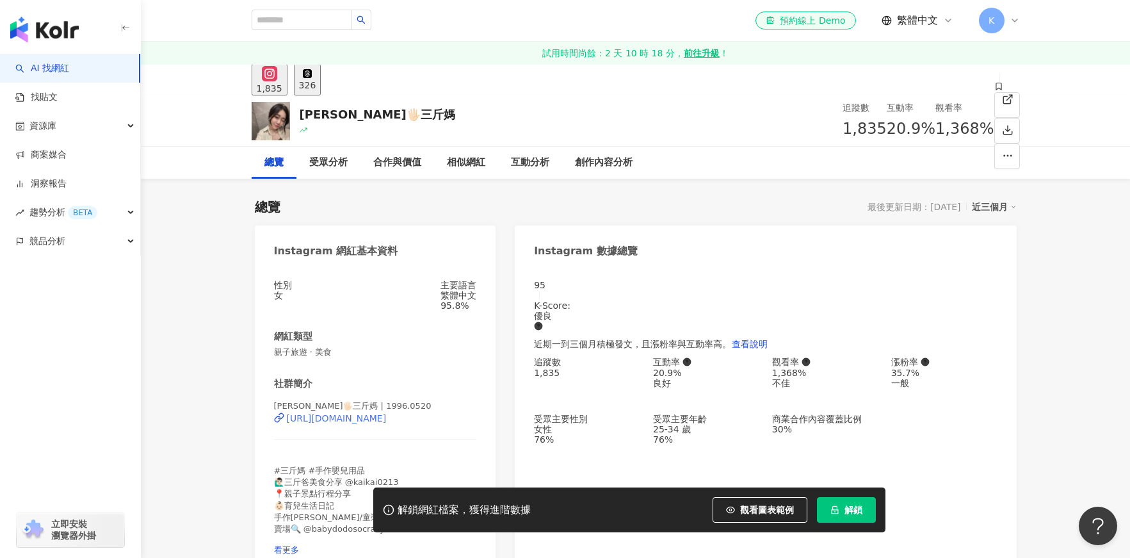
scroll to position [3, 0]
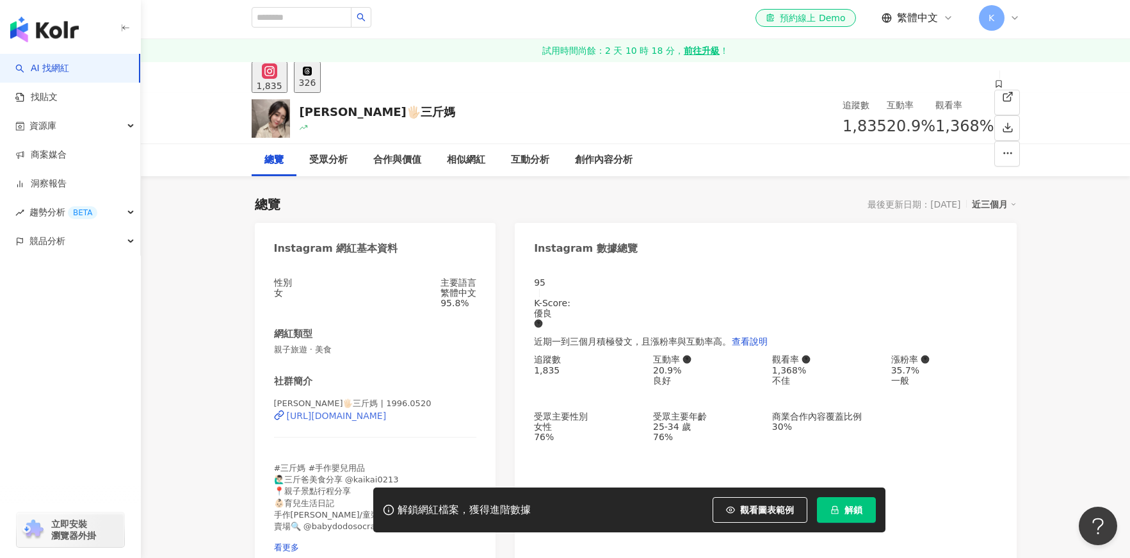
click at [387, 421] on div "https://www.instagram.com/1996.0520/" at bounding box center [337, 415] width 100 height 10
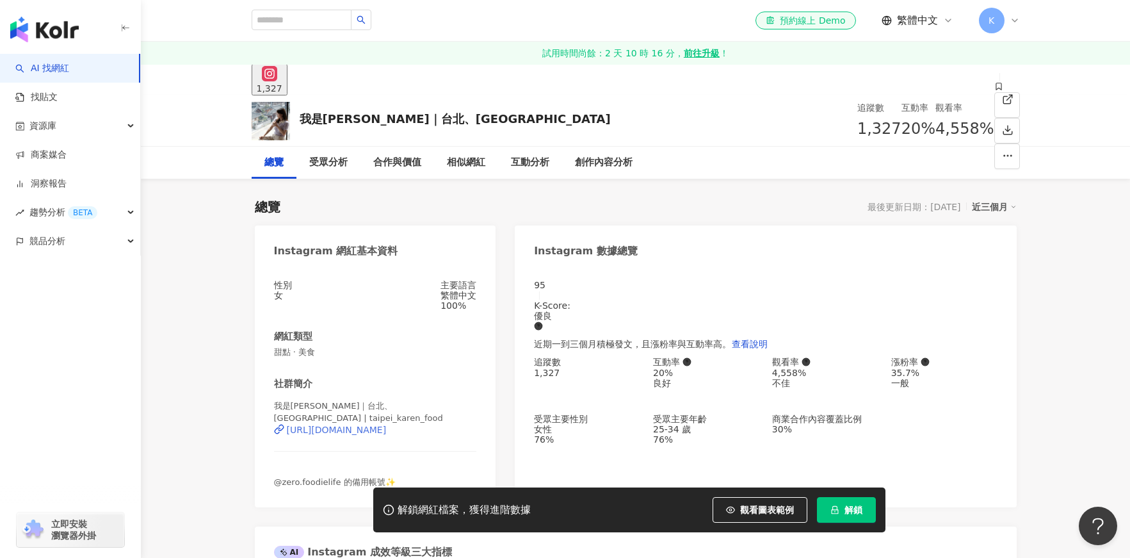
click at [387, 430] on div "https://www.instagram.com/taipei_karen_food/" at bounding box center [337, 429] width 100 height 10
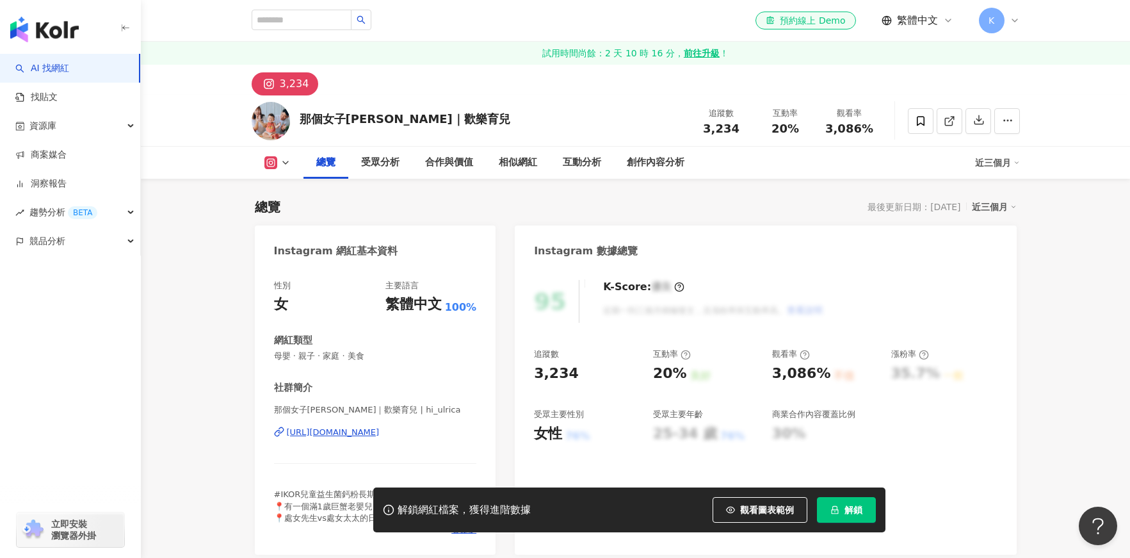
scroll to position [264, 0]
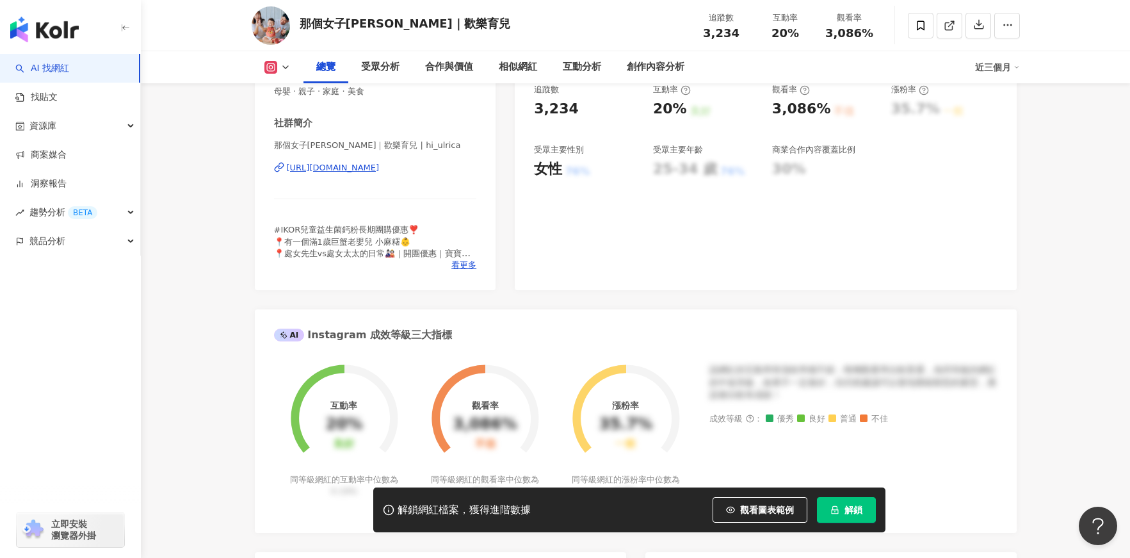
click at [380, 168] on div "[URL][DOMAIN_NAME]" at bounding box center [333, 168] width 93 height 12
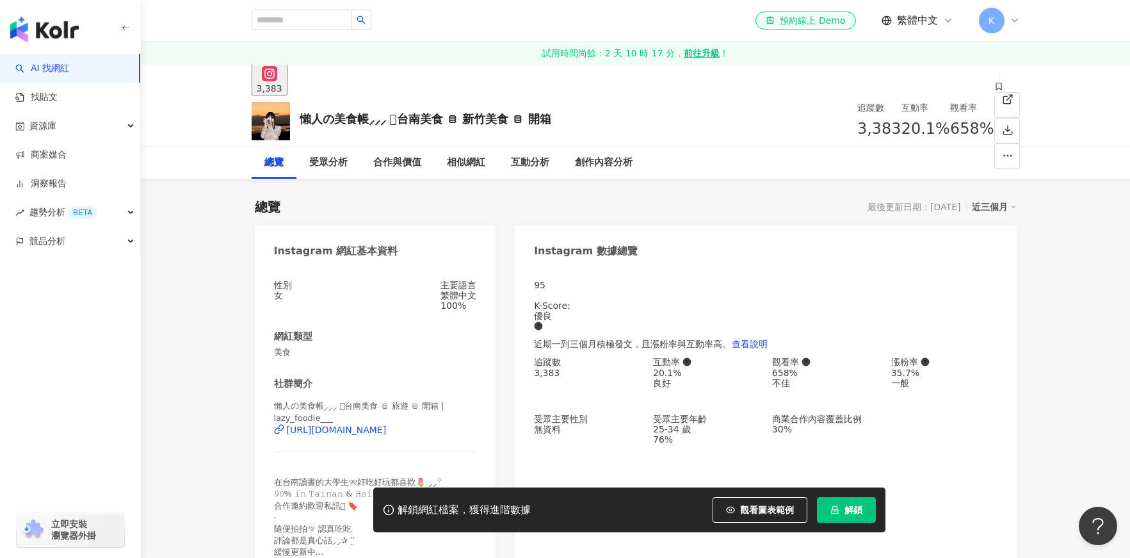
scroll to position [23, 0]
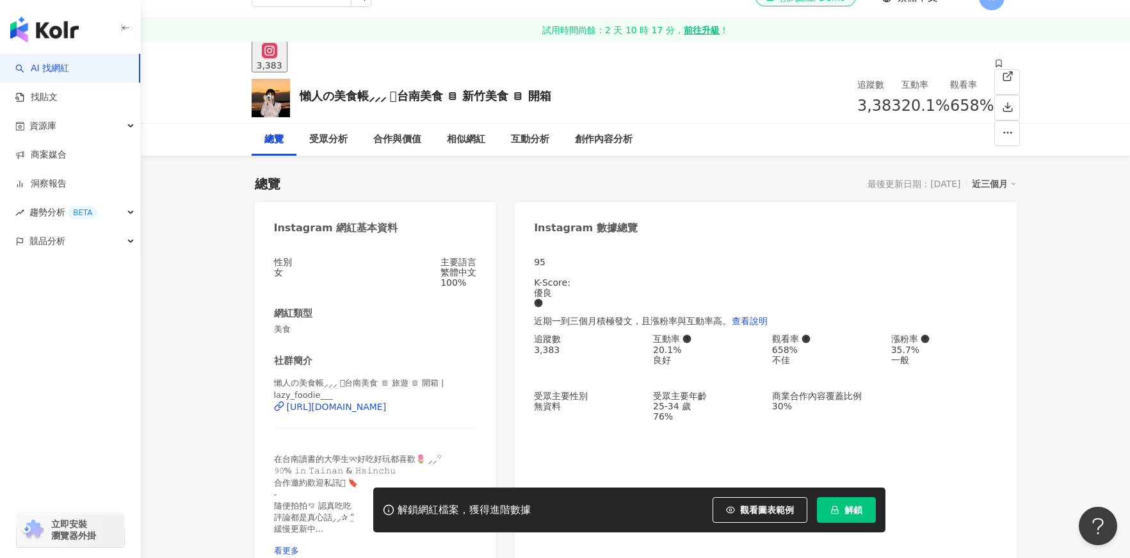
click at [375, 405] on div "https://www.instagram.com/lazy_foodie___/" at bounding box center [337, 406] width 100 height 10
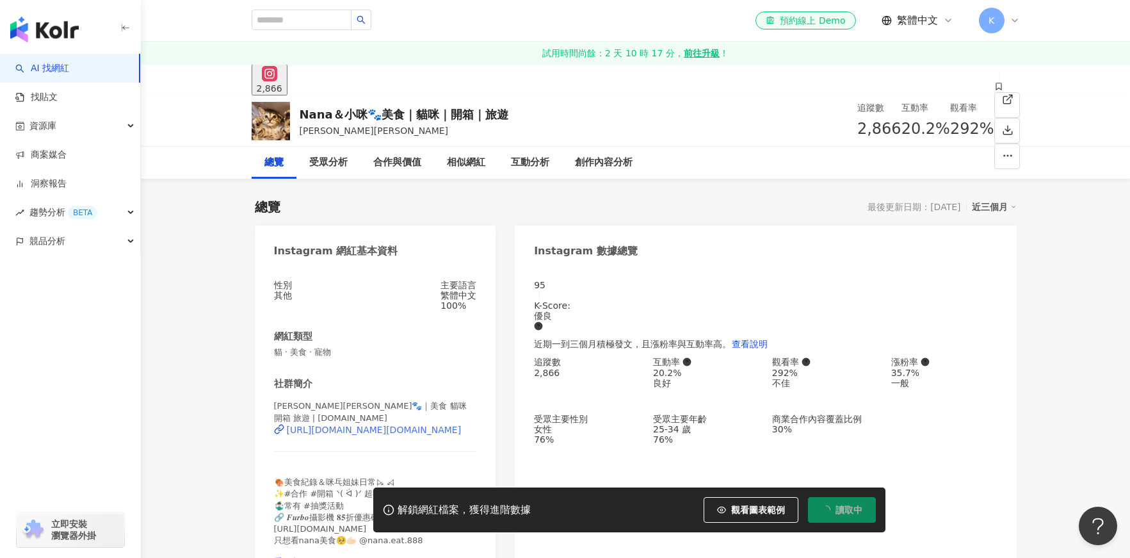
scroll to position [159, 0]
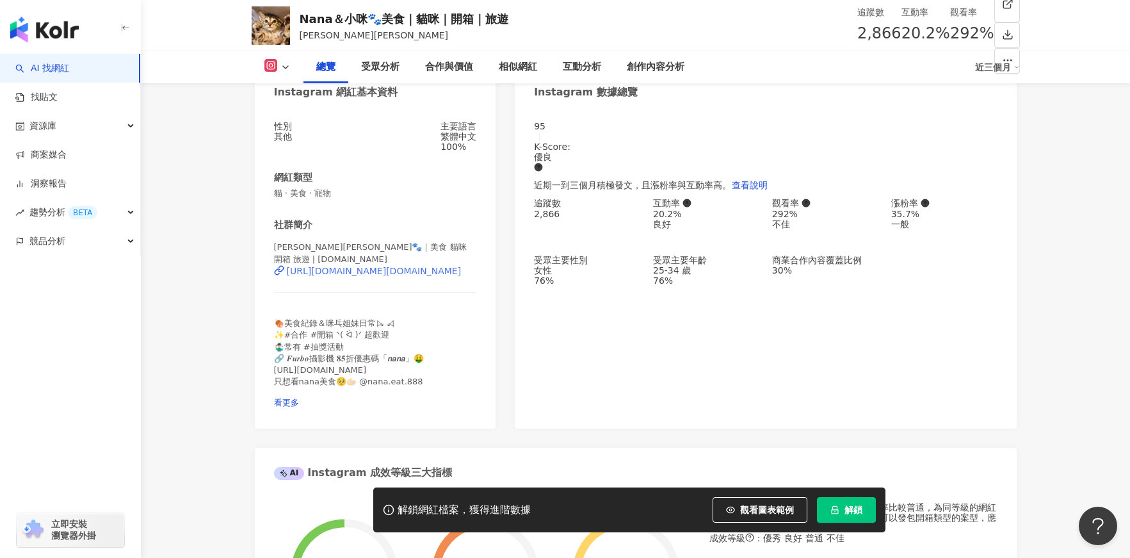
click at [396, 273] on div "https://www.instagram.com/nana.eat.eat/" at bounding box center [374, 271] width 175 height 10
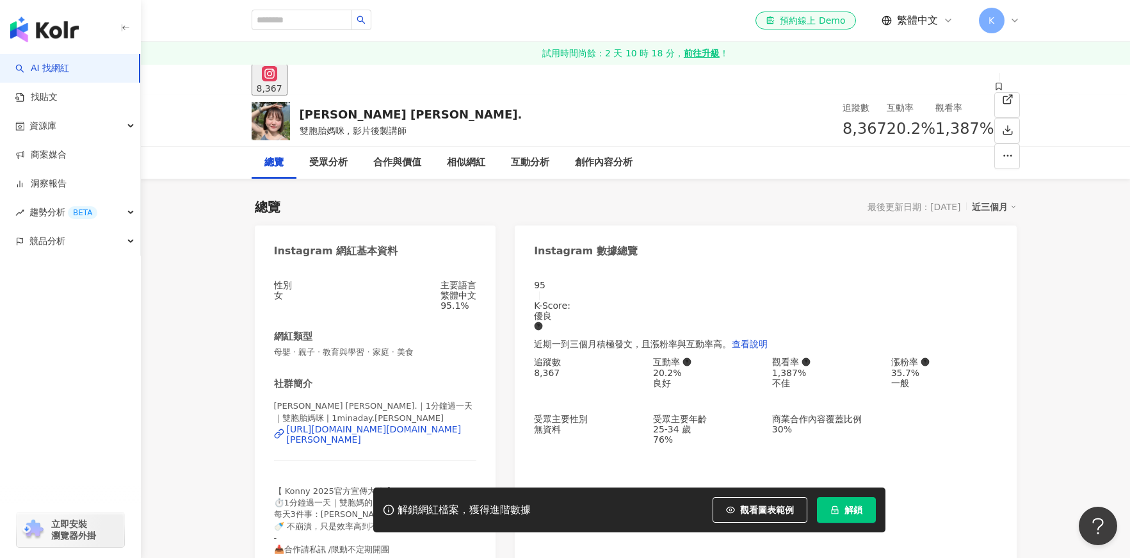
scroll to position [4, 0]
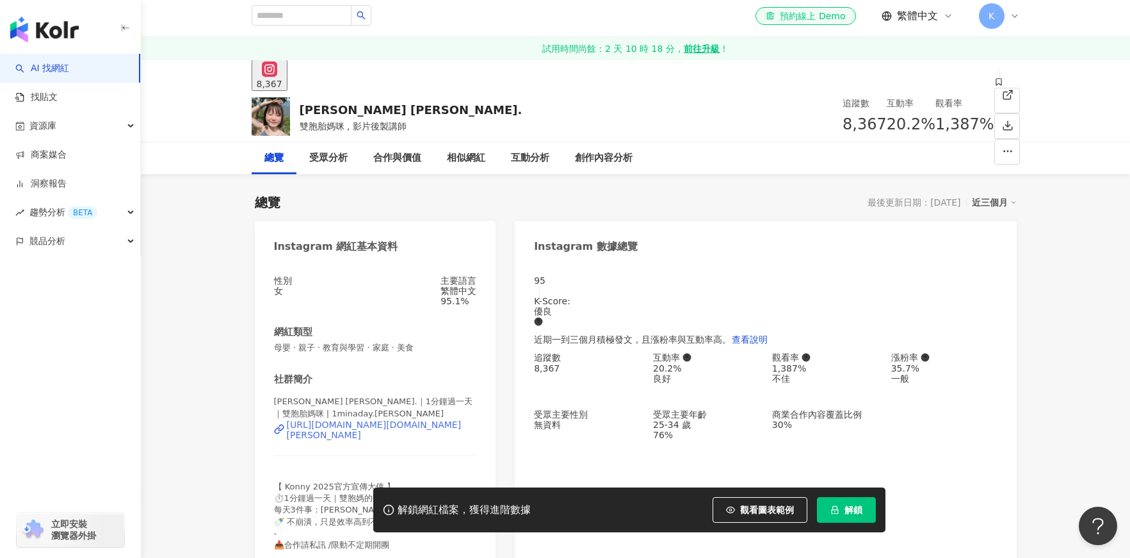
click at [376, 419] on div "[URL][DOMAIN_NAME][DOMAIN_NAME][PERSON_NAME]" at bounding box center [382, 429] width 190 height 20
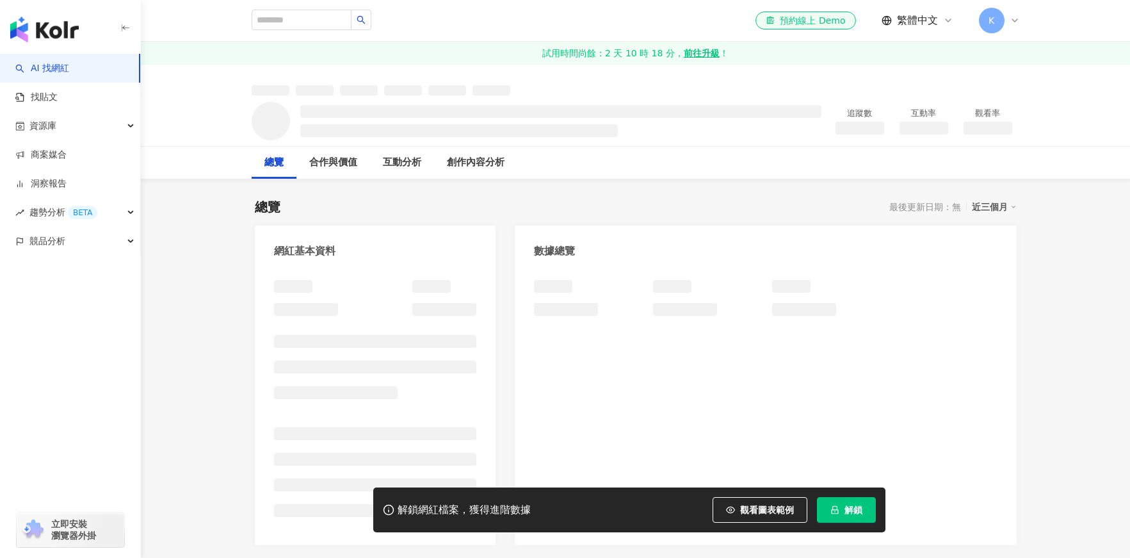
scroll to position [3, 0]
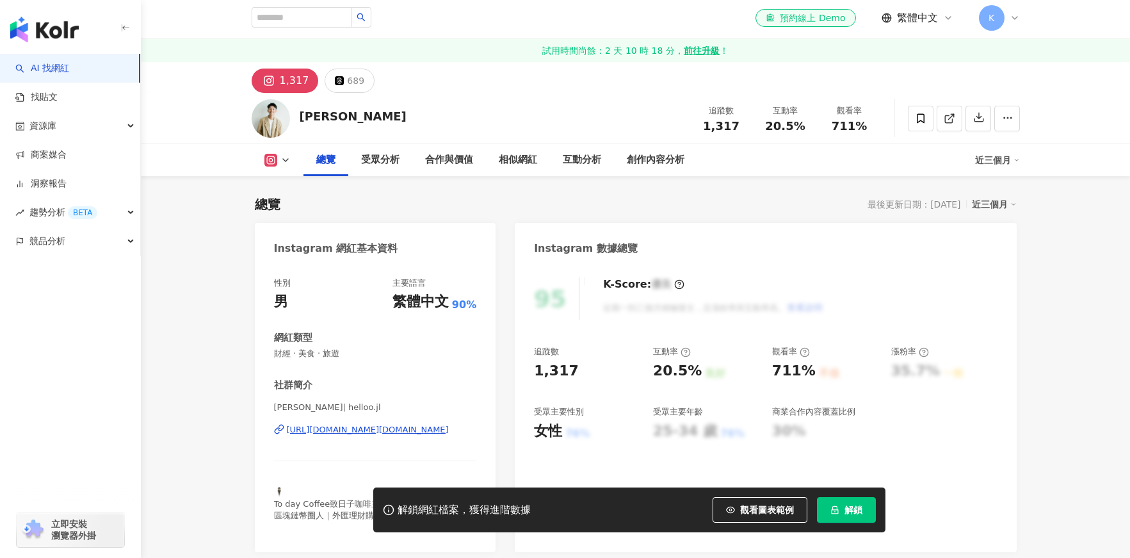
click at [385, 424] on div "https://www.instagram.com/helloo.jl/" at bounding box center [368, 430] width 162 height 12
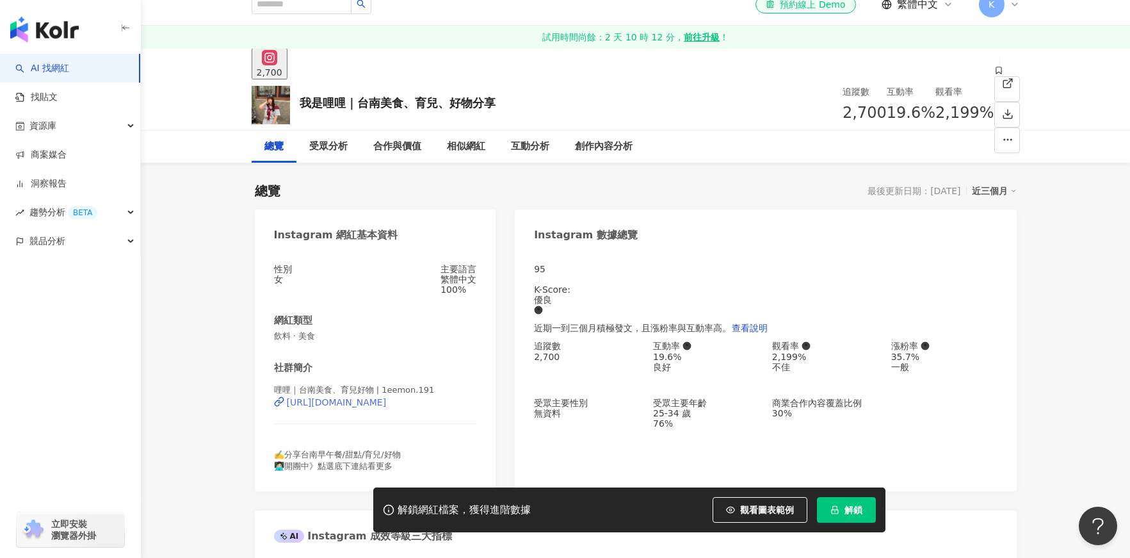
scroll to position [24, 0]
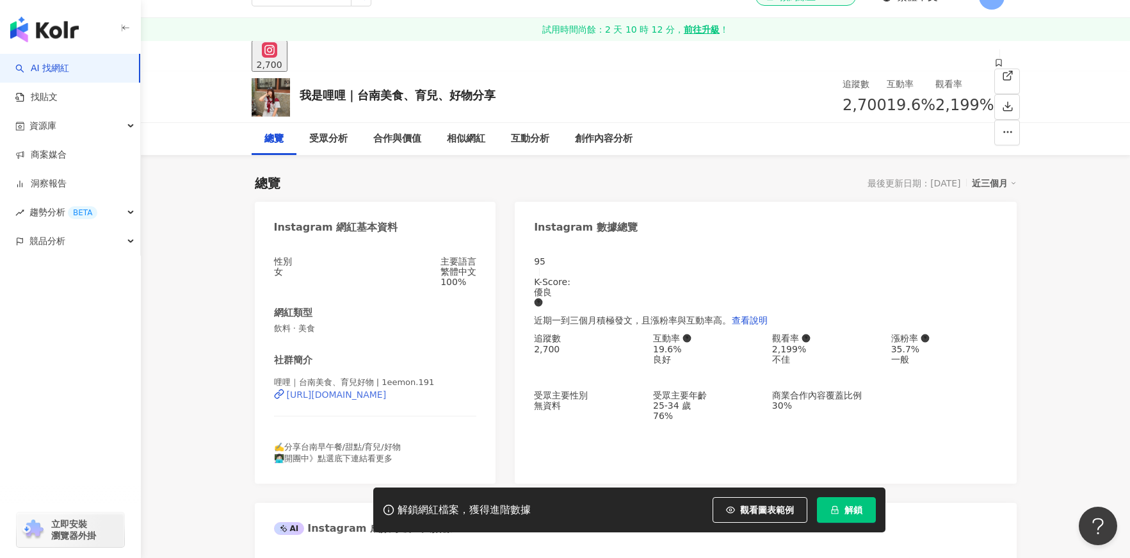
click at [375, 400] on div "[URL][DOMAIN_NAME]" at bounding box center [337, 394] width 100 height 10
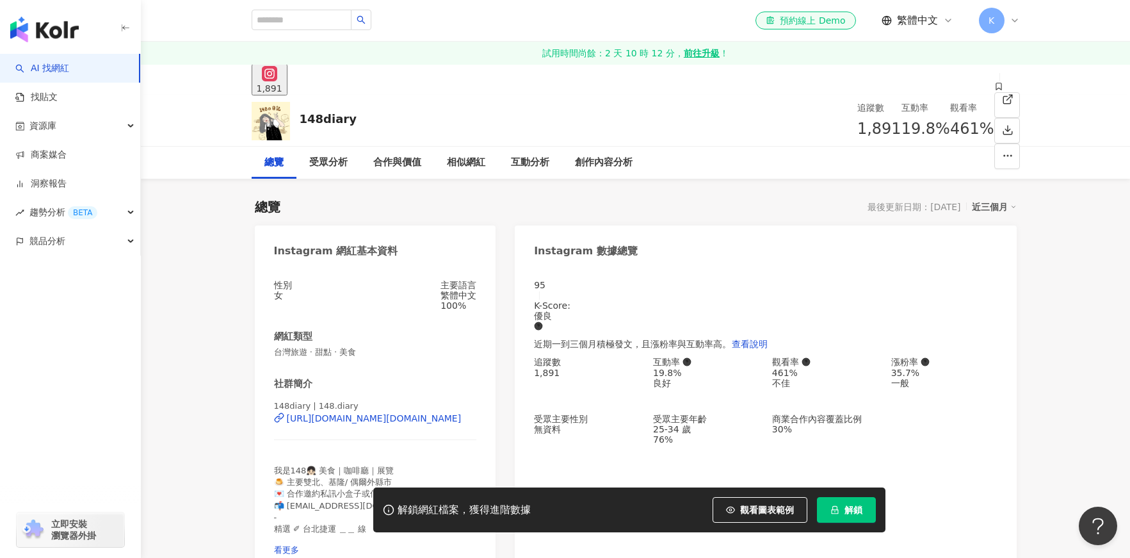
scroll to position [113, 0]
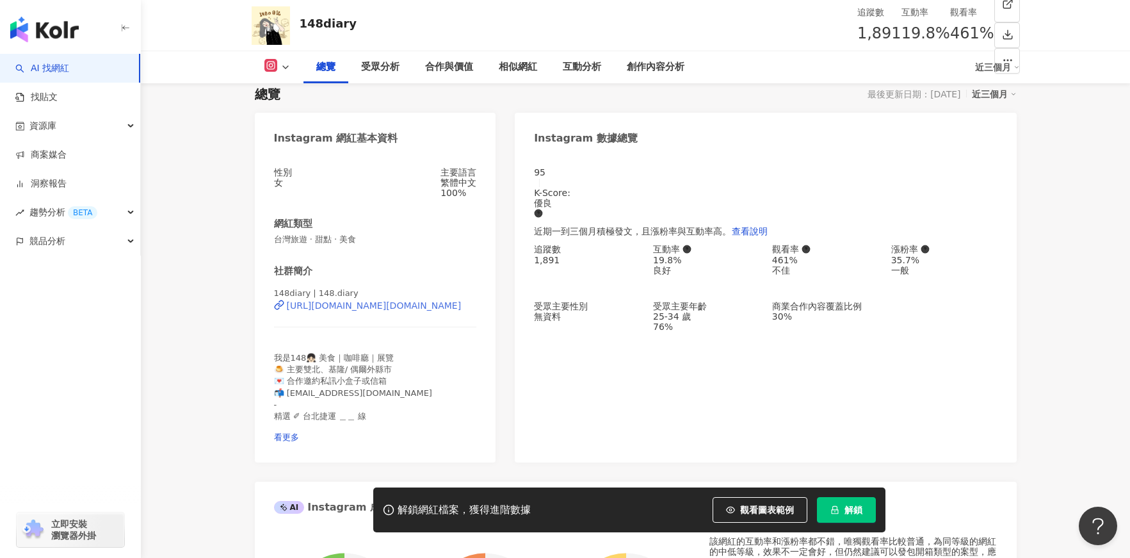
click at [379, 311] on div "https://www.instagram.com/148.diary/" at bounding box center [374, 305] width 175 height 10
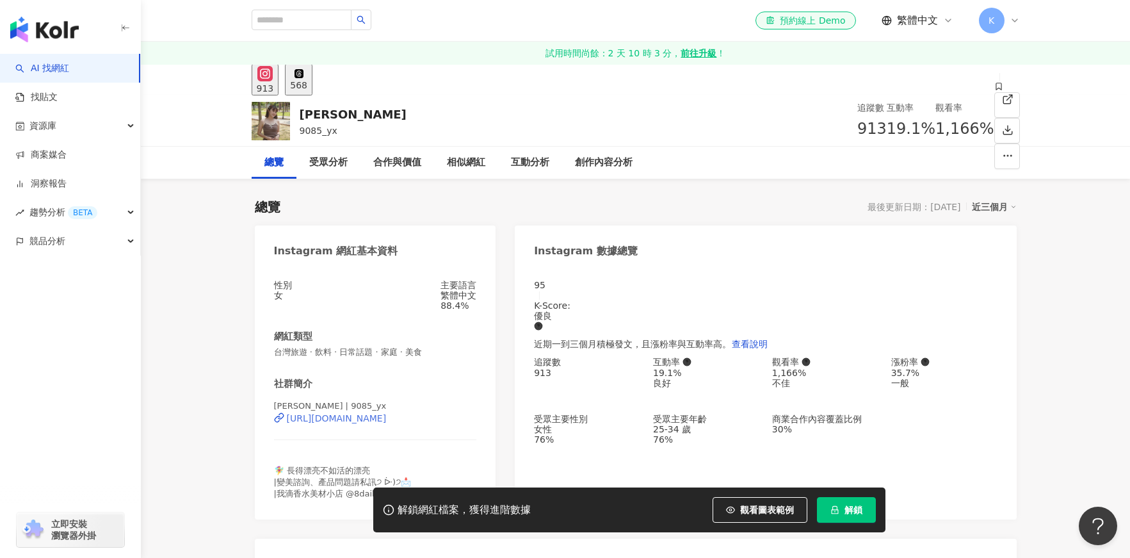
click at [387, 413] on div "https://www.instagram.com/9085_yx/" at bounding box center [337, 418] width 100 height 10
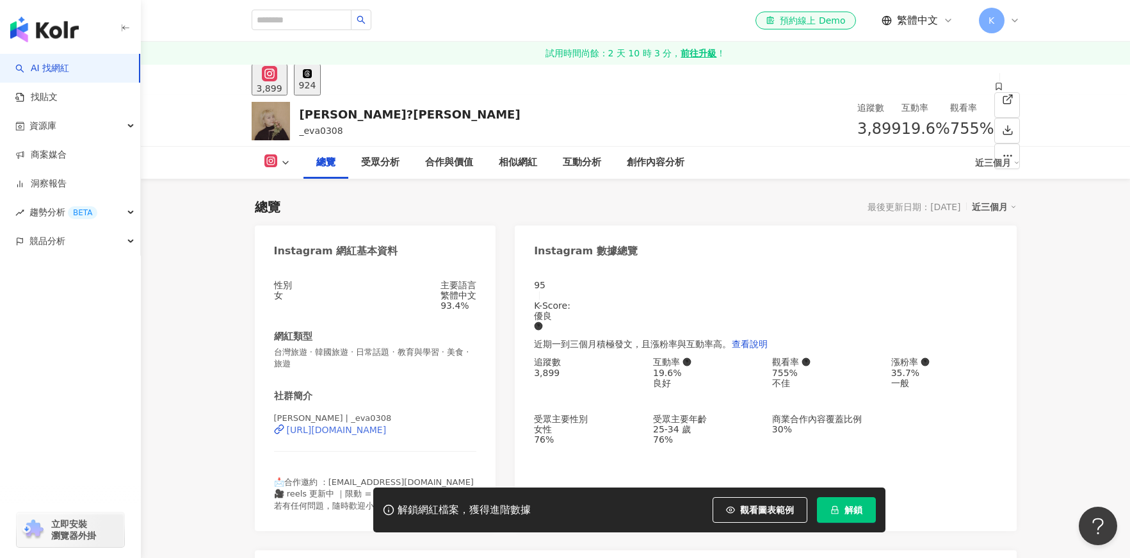
scroll to position [268, 0]
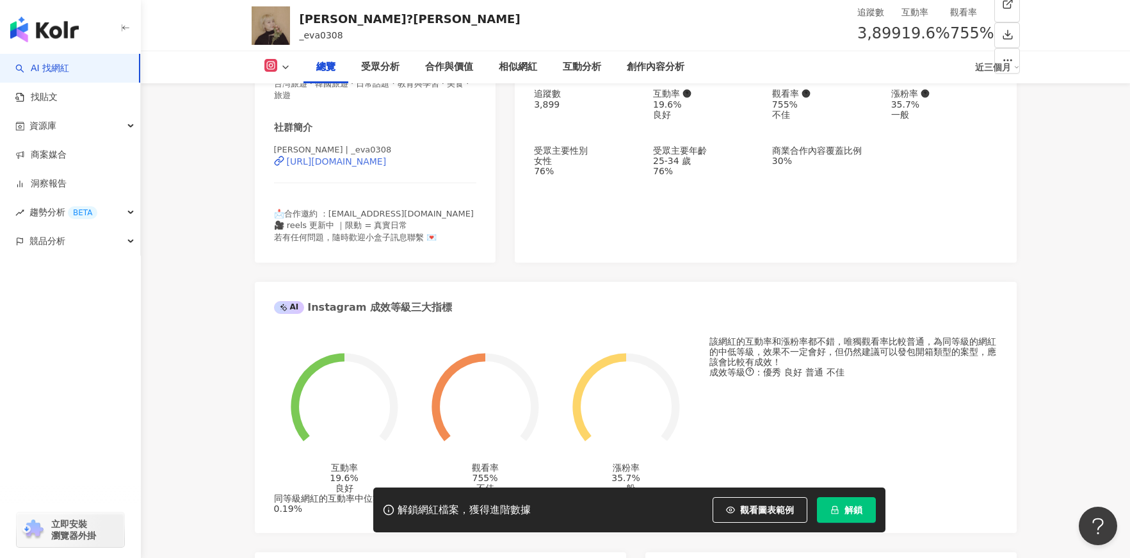
click at [387, 166] on div "https://www.instagram.com/_eva0308/" at bounding box center [337, 161] width 100 height 10
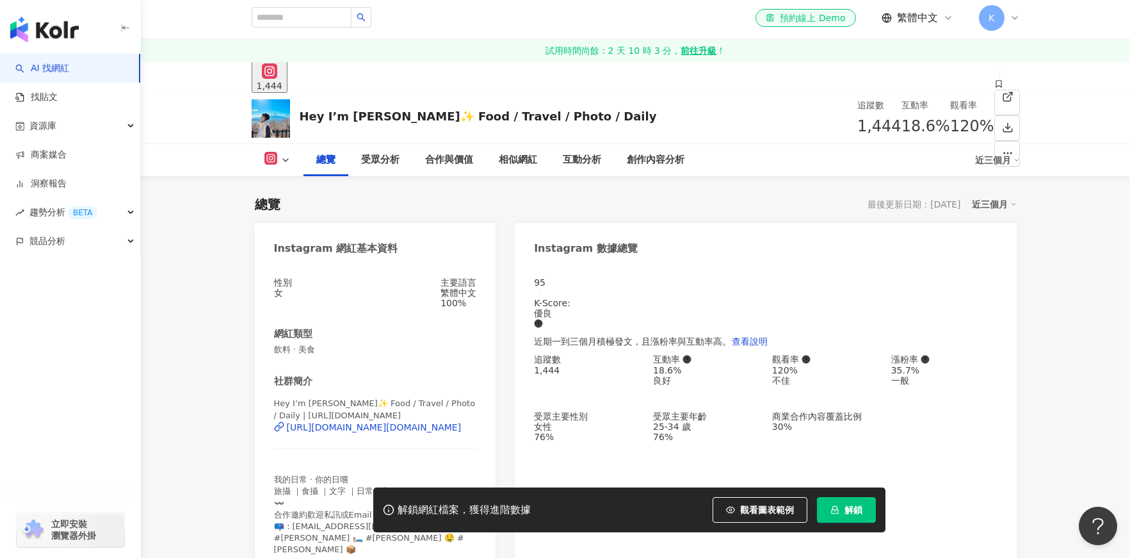
scroll to position [298, 0]
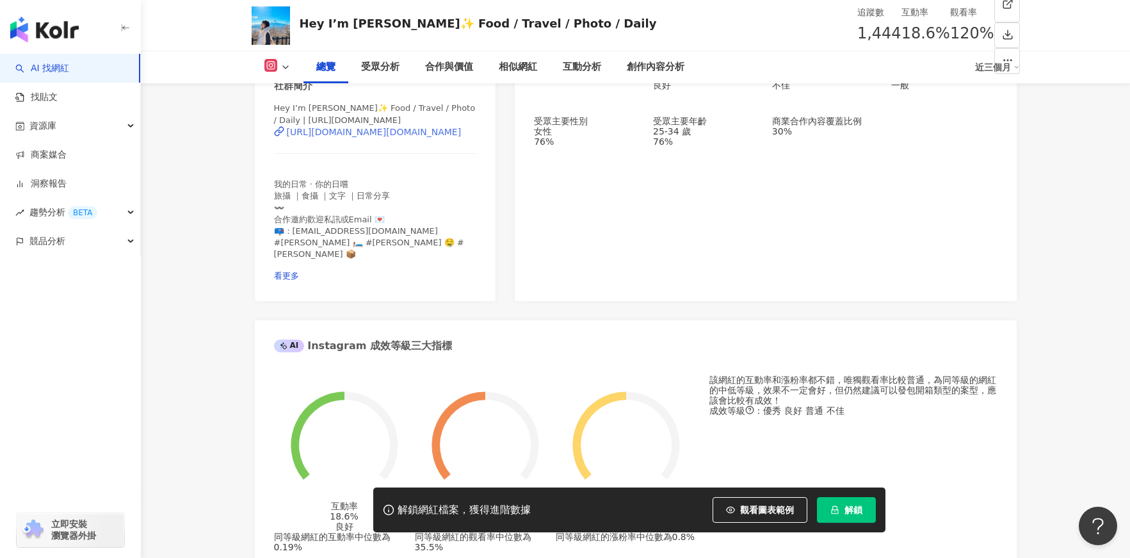
click at [379, 133] on div "[URL][DOMAIN_NAME][DOMAIN_NAME]" at bounding box center [374, 132] width 175 height 10
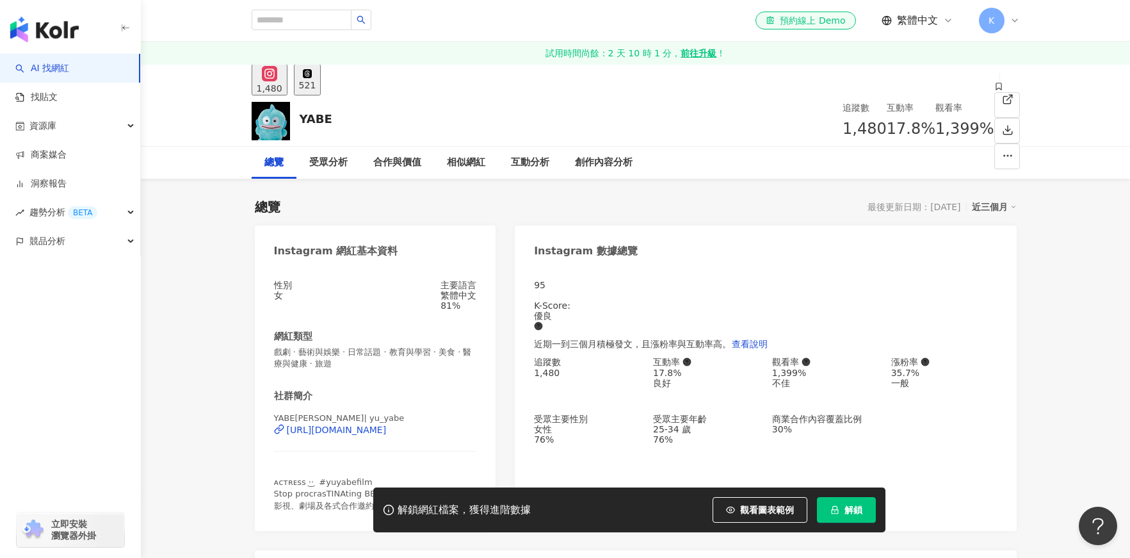
click at [387, 424] on div "https://www.instagram.com/yu_yabe/" at bounding box center [337, 429] width 100 height 10
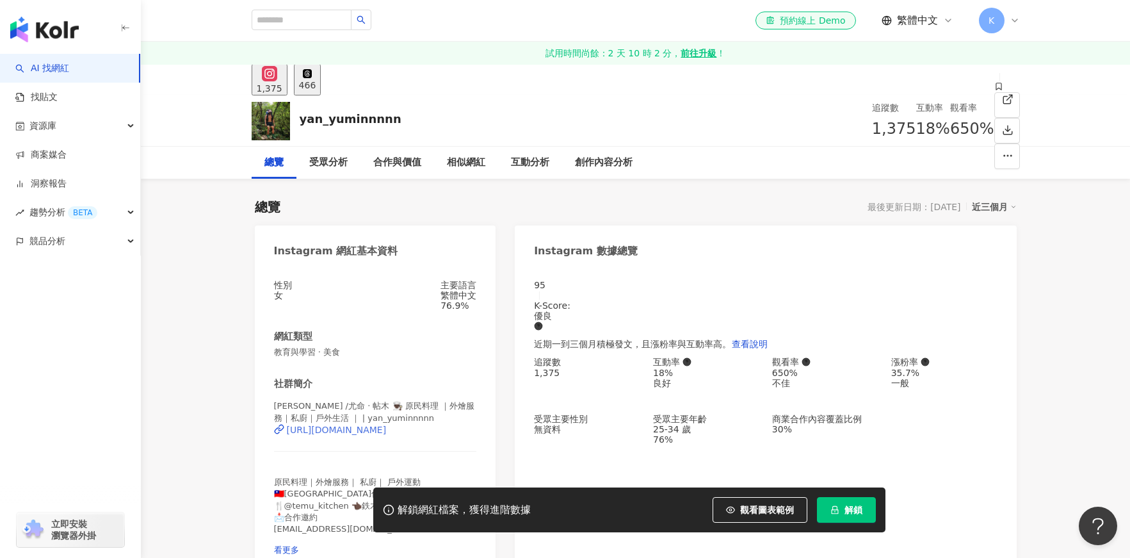
click at [384, 424] on div "[URL][DOMAIN_NAME]" at bounding box center [337, 429] width 100 height 10
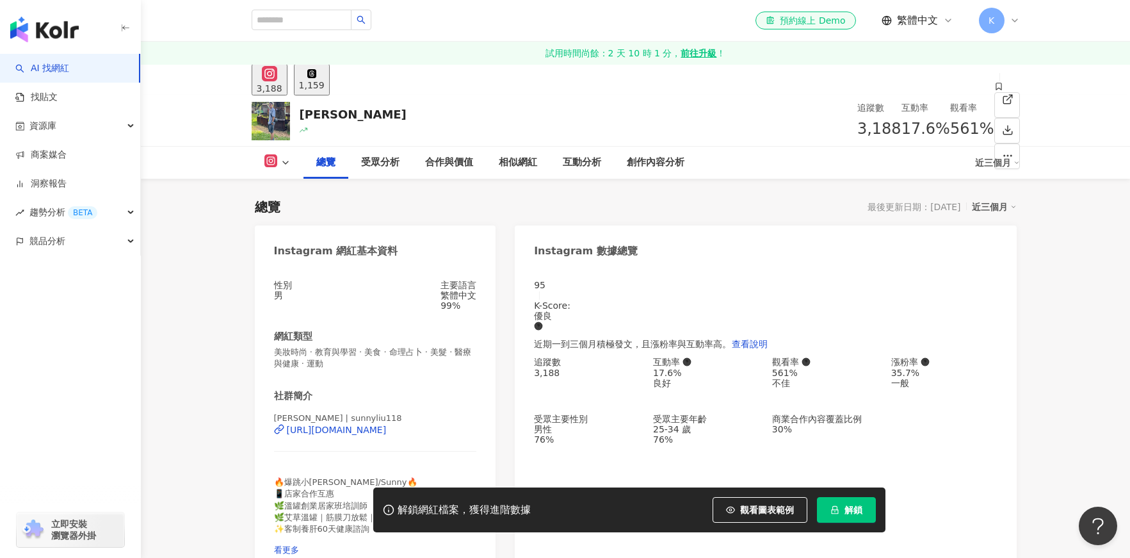
scroll to position [102, 0]
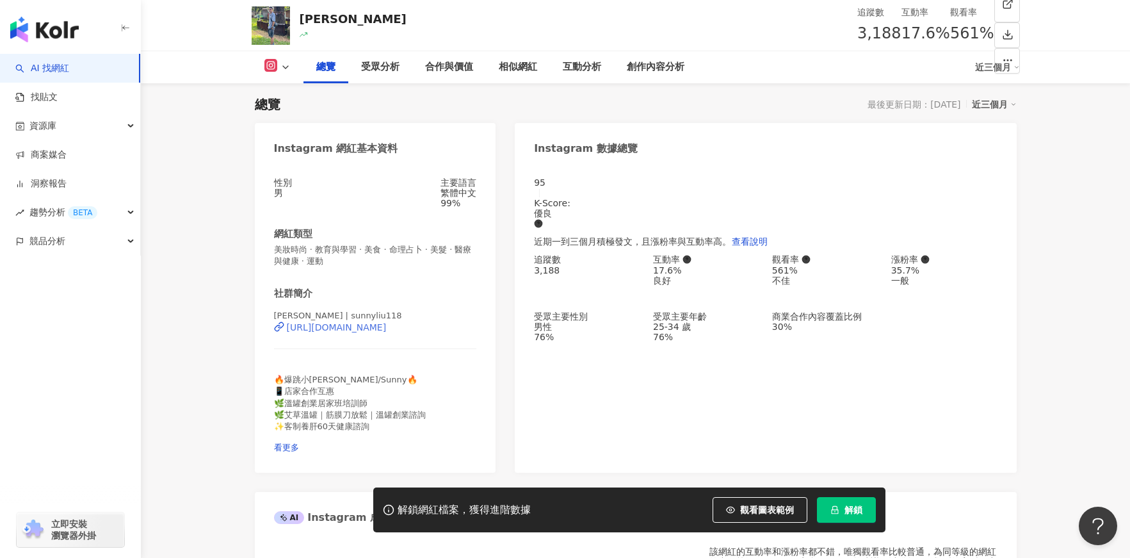
click at [380, 332] on div "https://www.instagram.com/sunnyliu118/" at bounding box center [337, 327] width 100 height 10
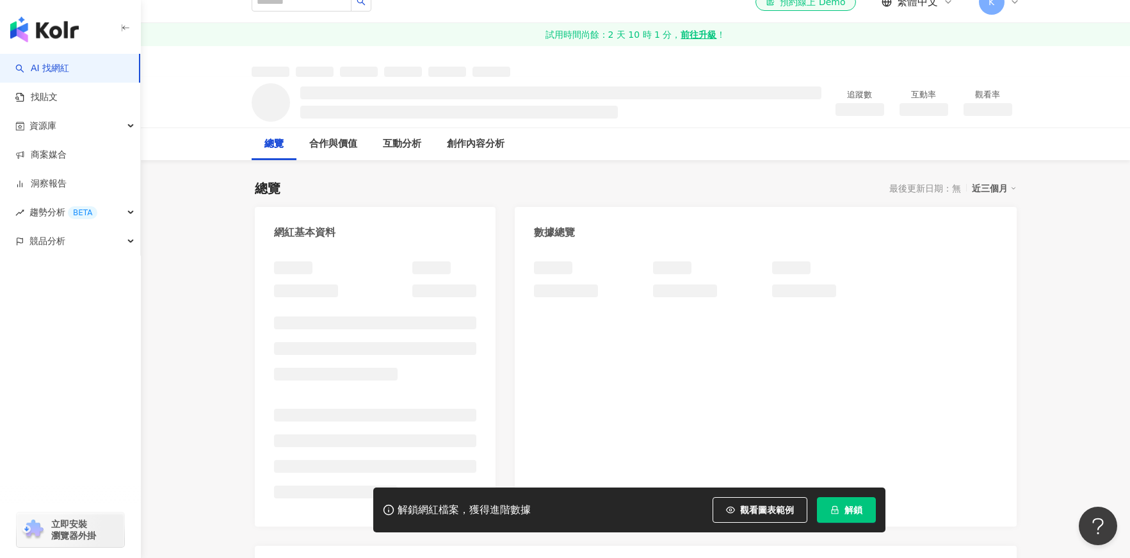
scroll to position [254, 0]
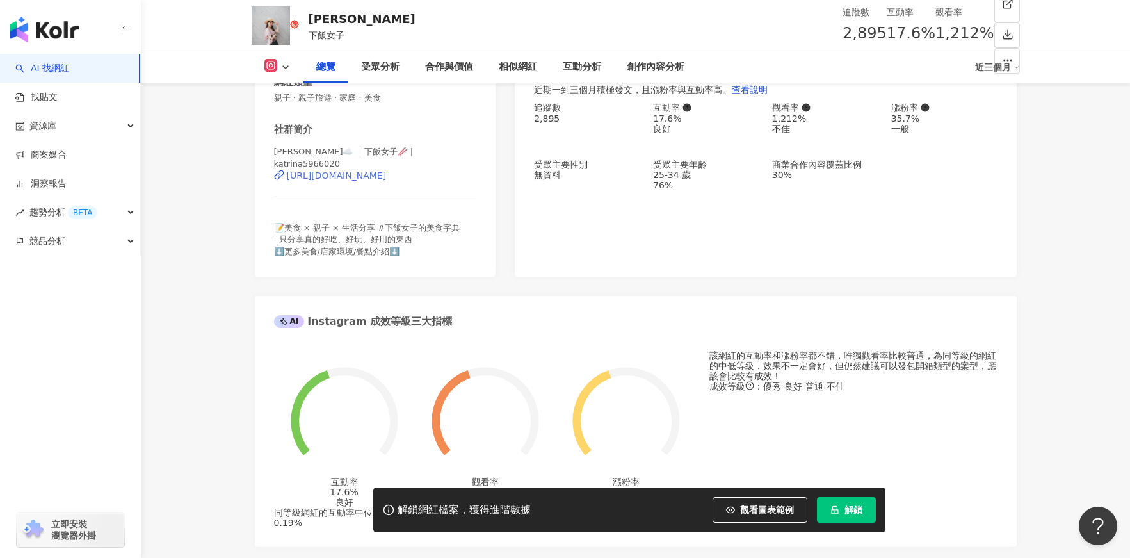
click at [353, 177] on div "https://www.instagram.com/katrina5966020/" at bounding box center [337, 175] width 100 height 10
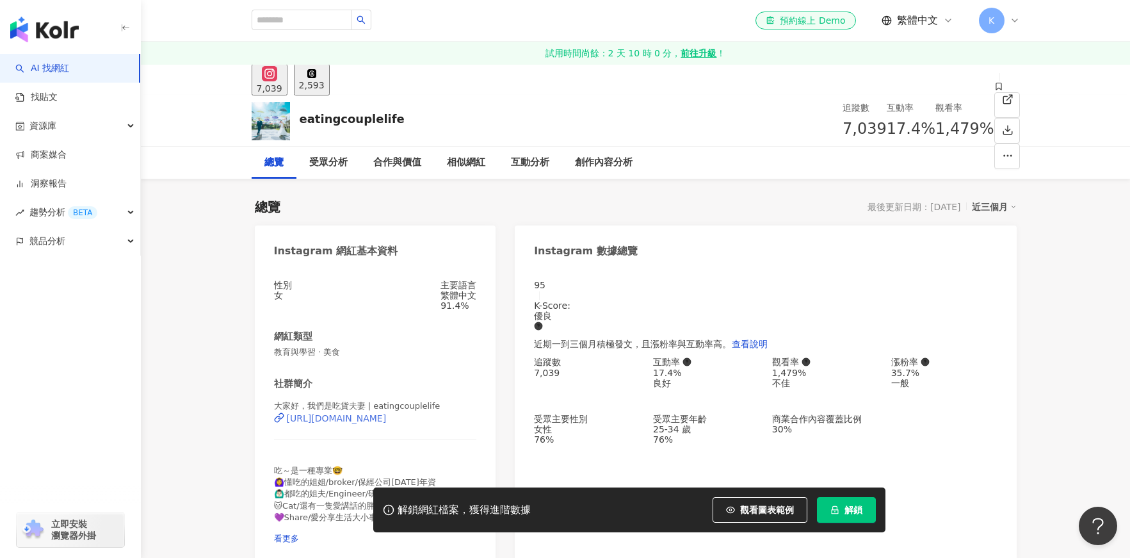
click at [371, 413] on div "https://www.instagram.com/eatingcouplelife/" at bounding box center [337, 418] width 100 height 10
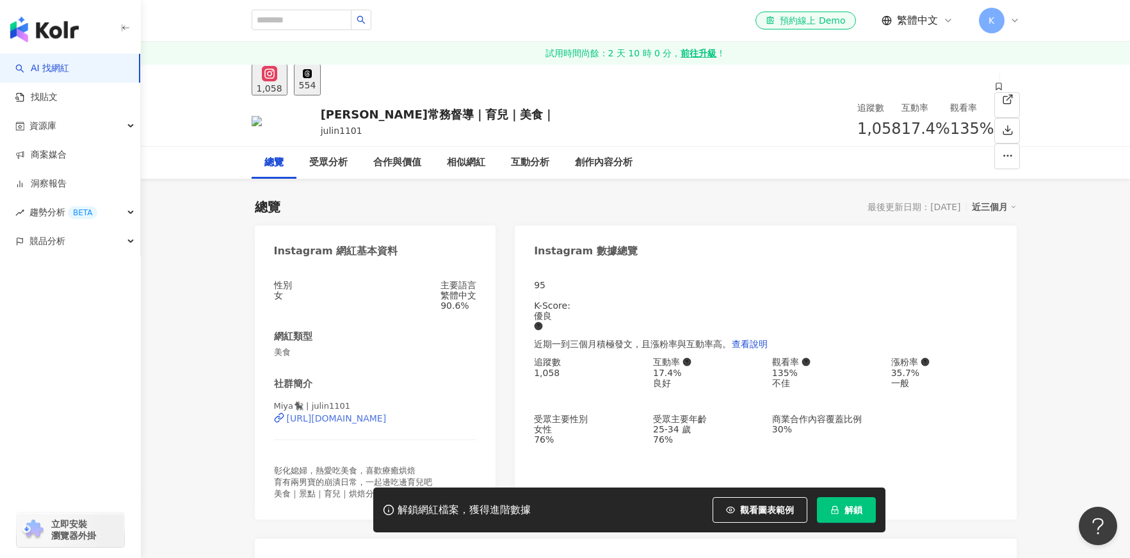
click at [387, 423] on div "https://www.instagram.com/lrene1530/" at bounding box center [337, 418] width 100 height 10
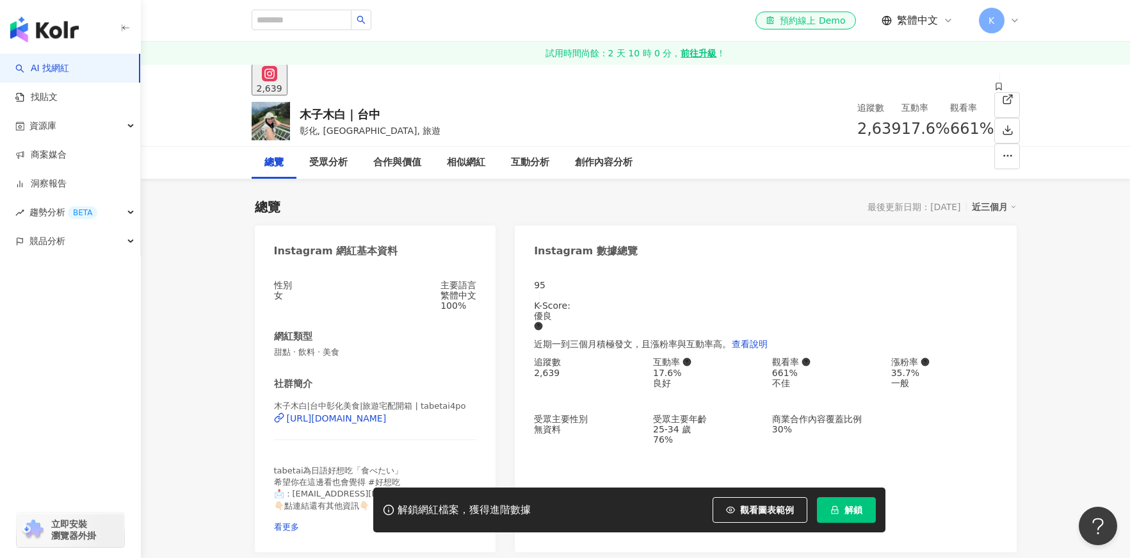
click at [401, 400] on div "木子木白|台中彰化美食|旅遊宅配開箱 | tabetai4po https://www.instagram.com/tabetai4po/" at bounding box center [375, 427] width 203 height 54
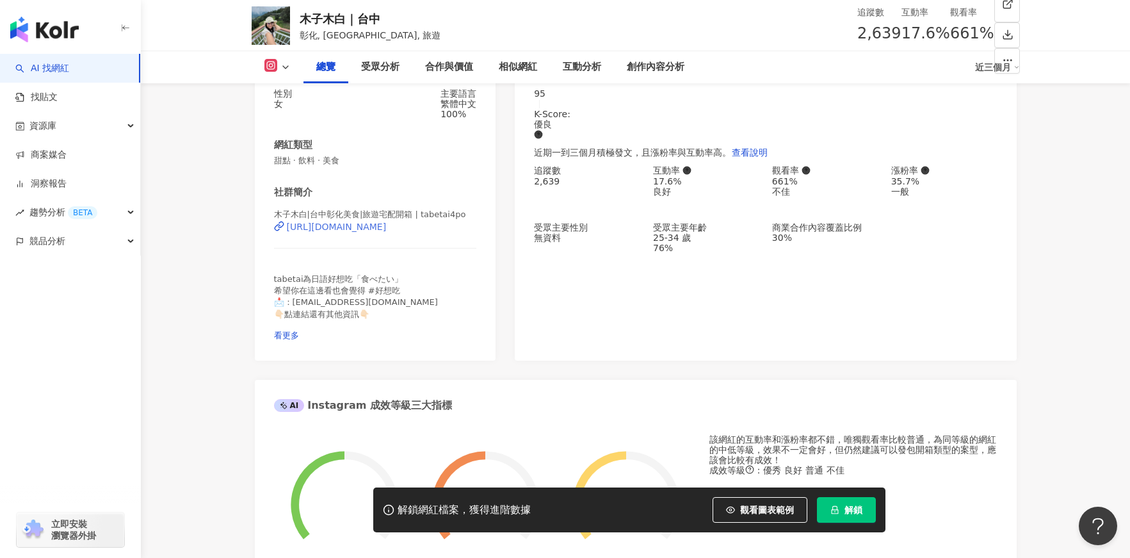
click at [387, 232] on div "https://www.instagram.com/tabetai4po/" at bounding box center [337, 227] width 100 height 10
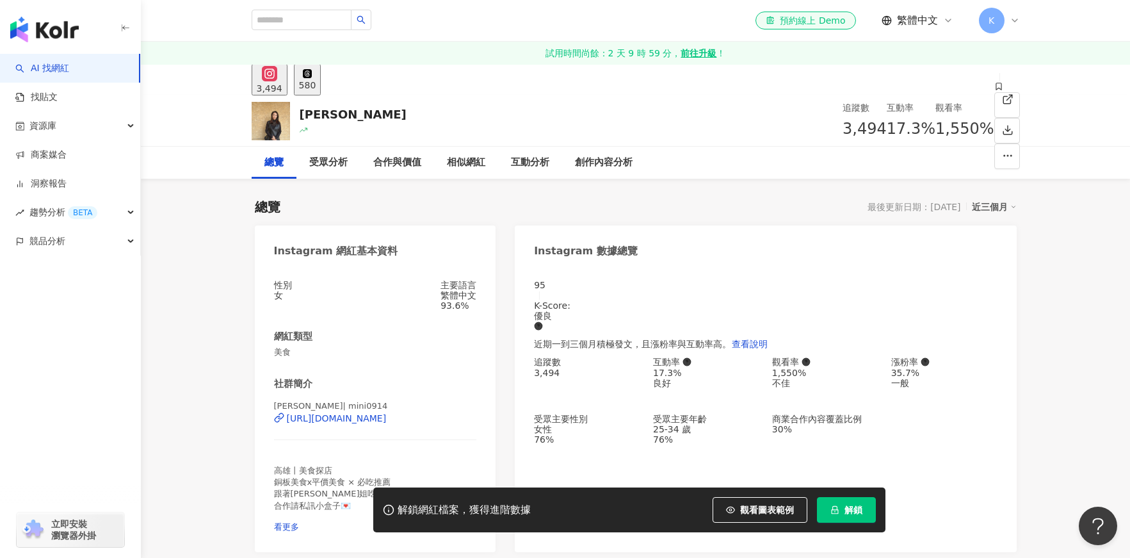
scroll to position [120, 0]
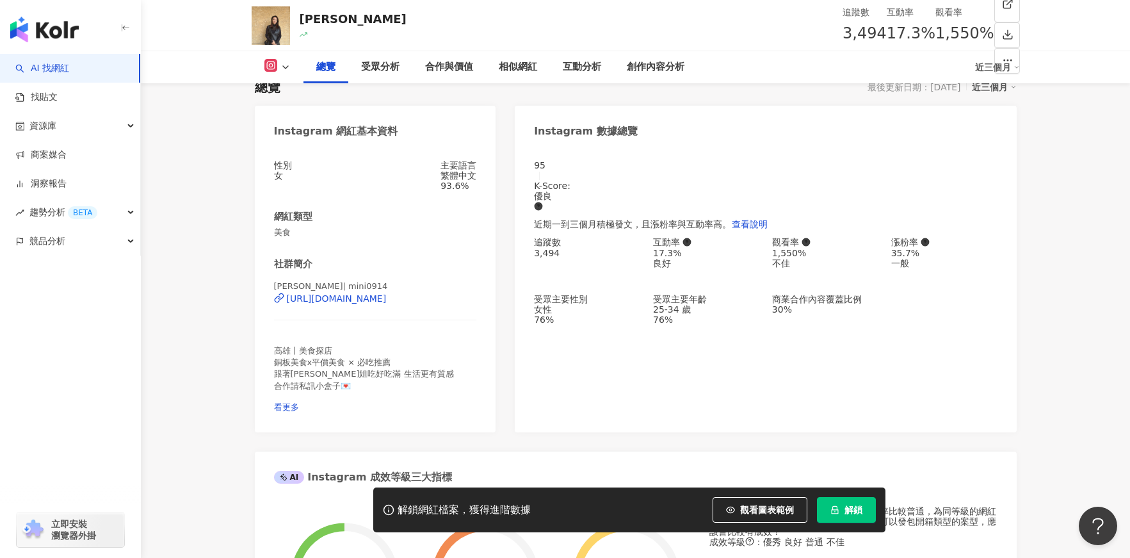
click at [387, 303] on div "[URL][DOMAIN_NAME]" at bounding box center [337, 298] width 100 height 10
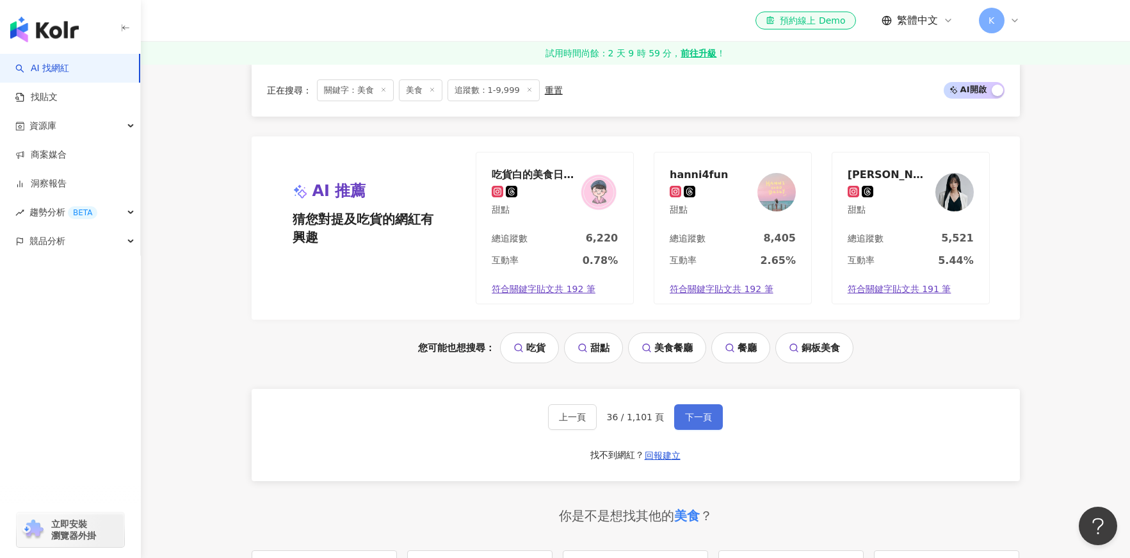
click at [688, 404] on button "下一頁" at bounding box center [698, 417] width 49 height 26
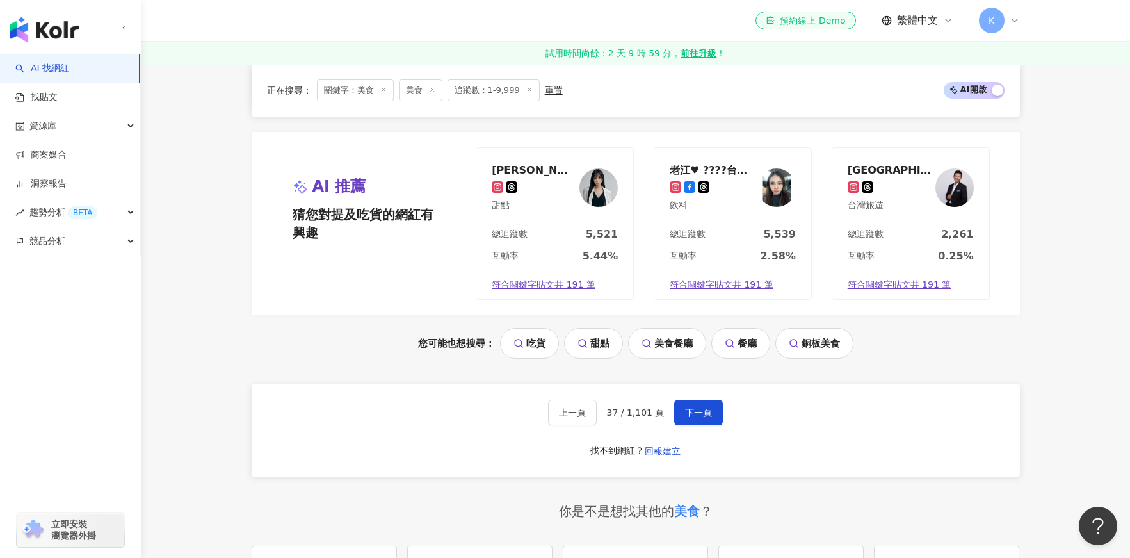
scroll to position [1808, 0]
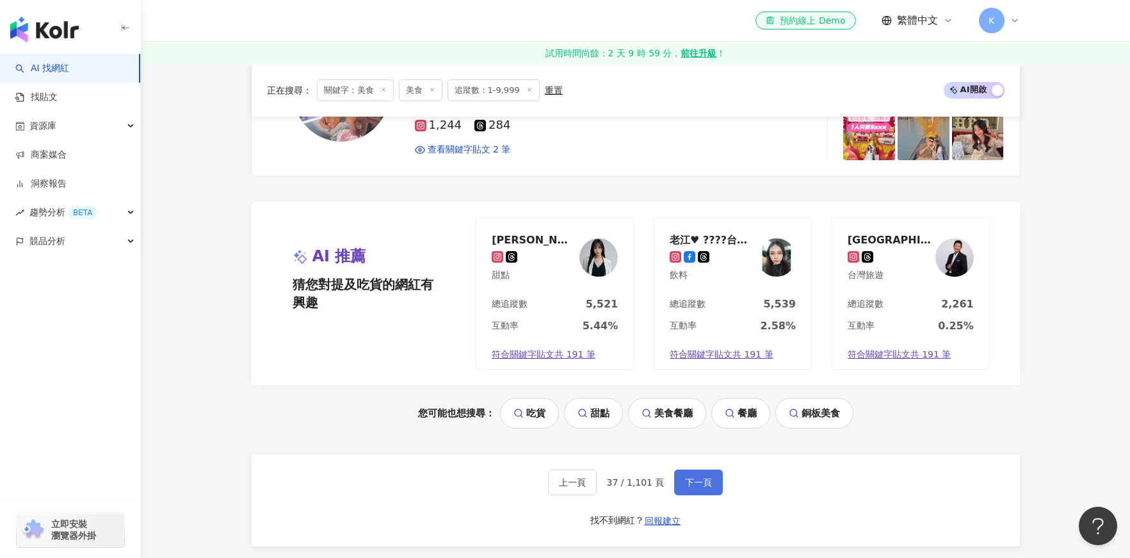
click at [698, 481] on span "下一頁" at bounding box center [698, 482] width 27 height 10
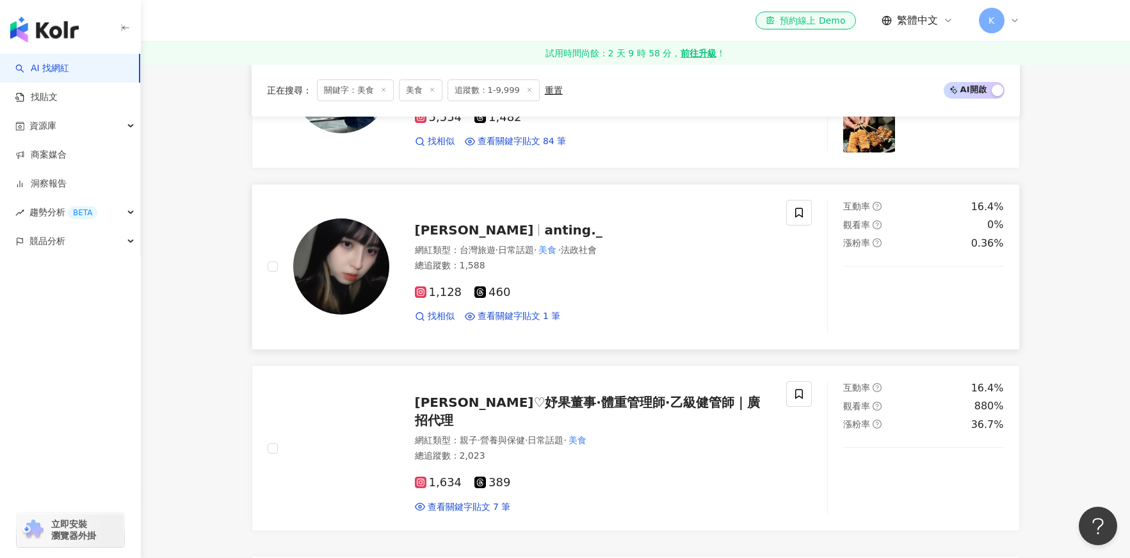
scroll to position [1859, 0]
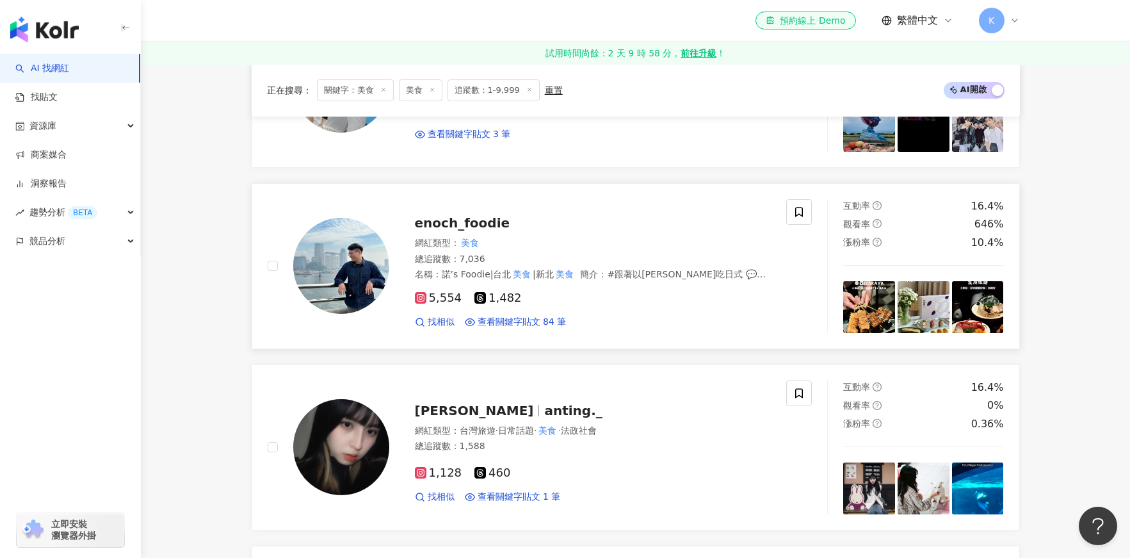
click at [445, 220] on span "enoch_foodie" at bounding box center [462, 222] width 95 height 15
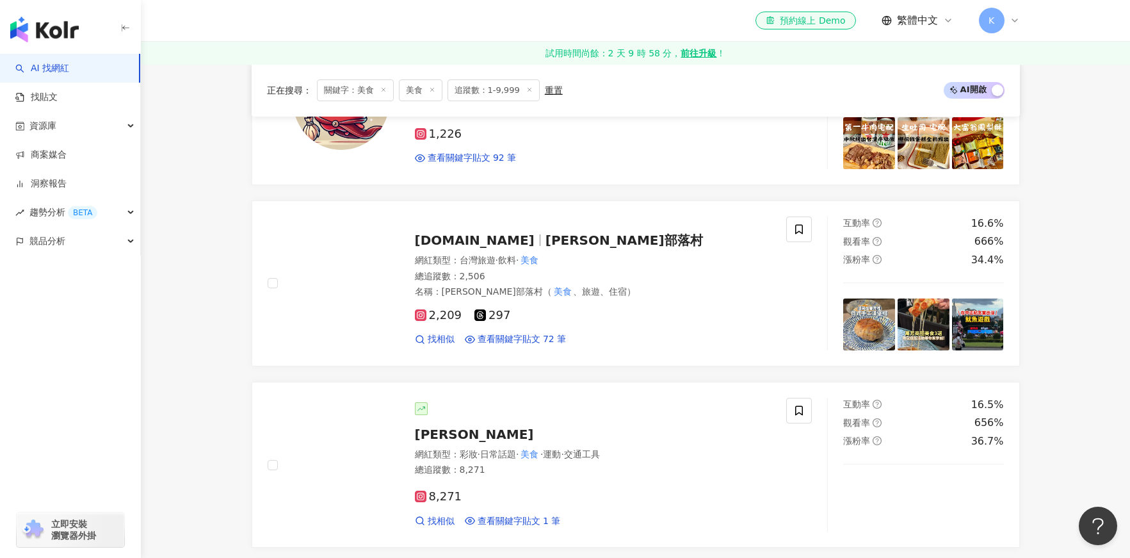
scroll to position [591, 0]
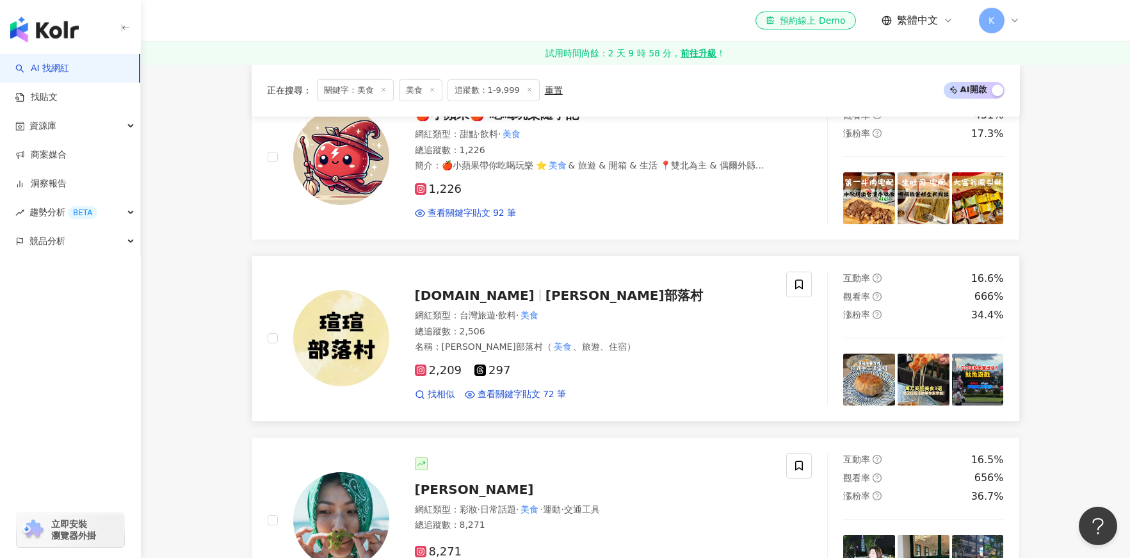
click at [476, 292] on span "[DOMAIN_NAME]" at bounding box center [475, 294] width 120 height 15
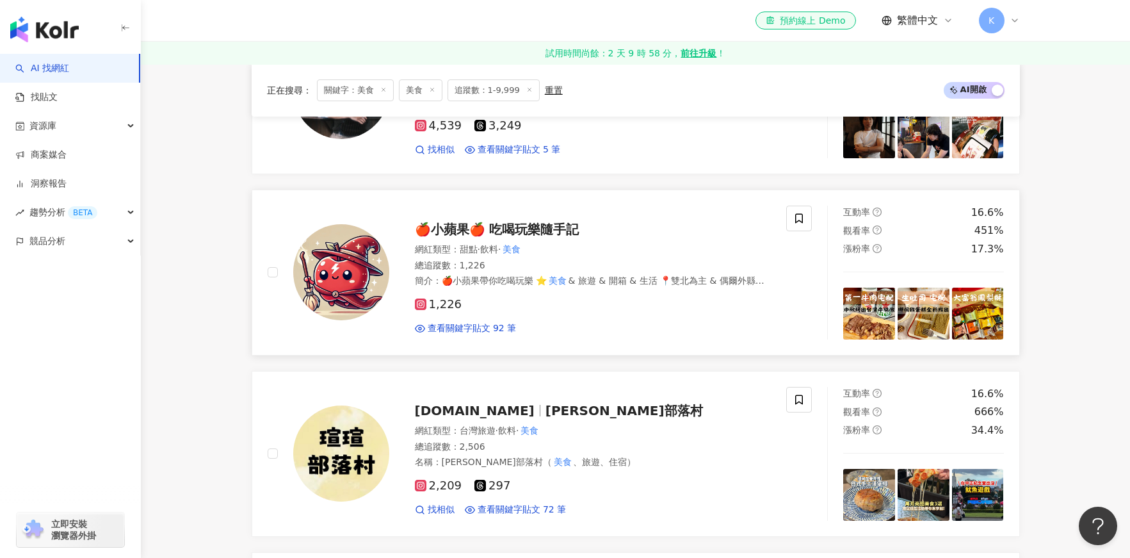
scroll to position [465, 0]
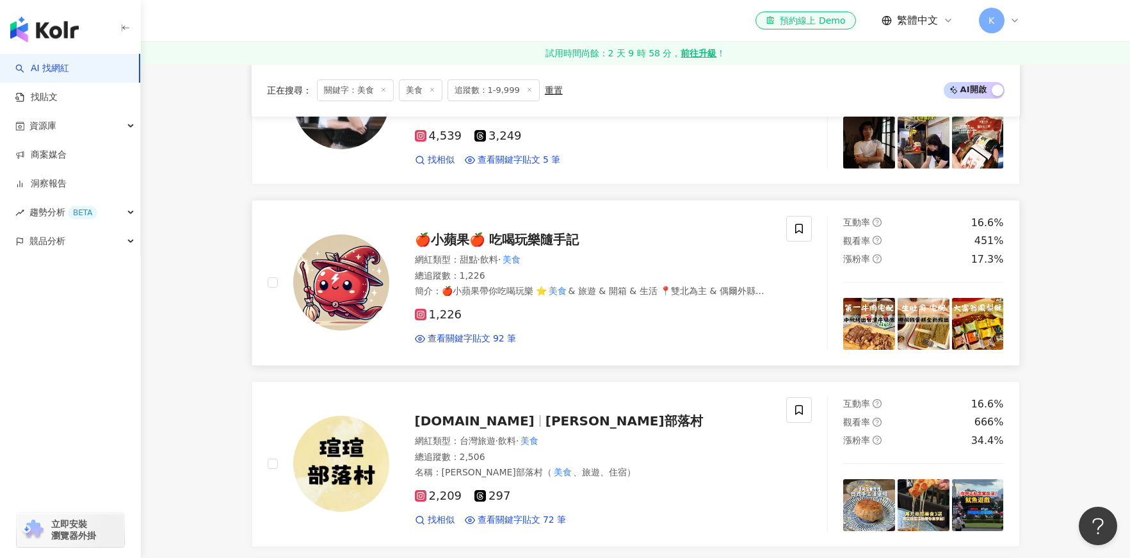
click at [478, 234] on span "🍎小蘋果🍎 吃喝玩樂隨手記" at bounding box center [497, 239] width 165 height 15
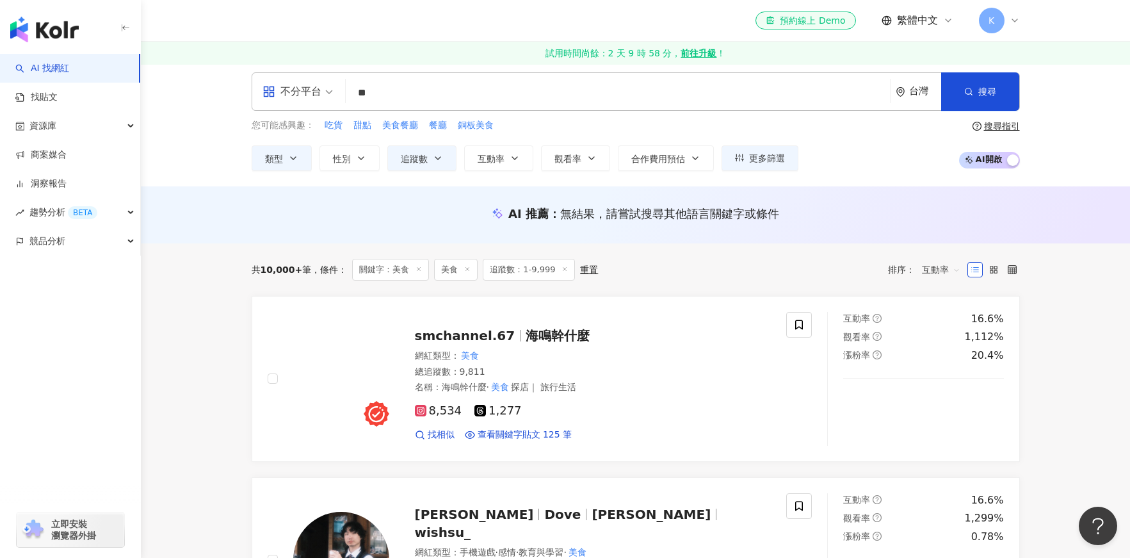
scroll to position [0, 0]
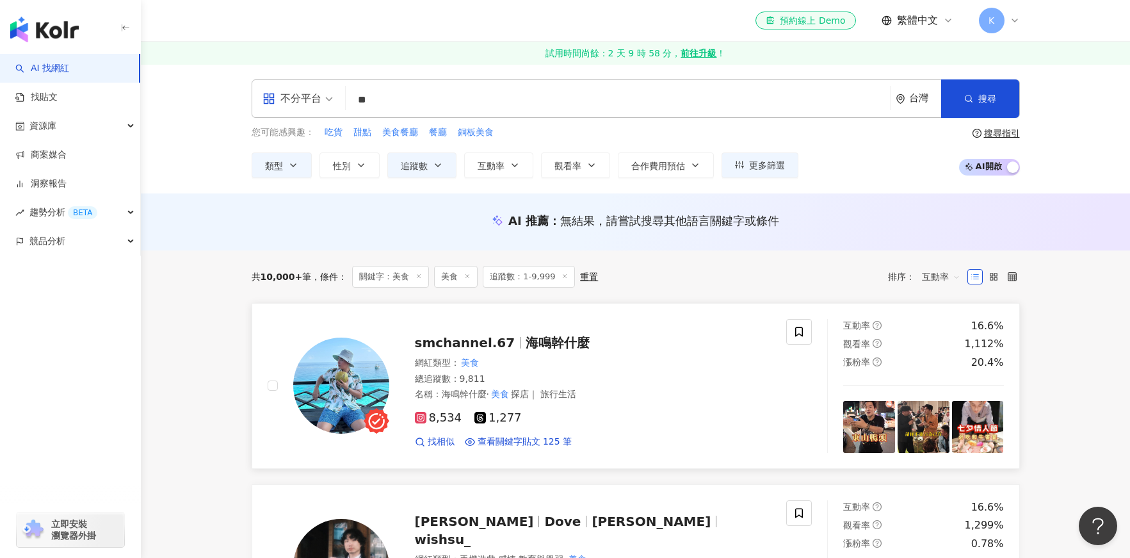
click at [529, 341] on span "海鳴幹什麼" at bounding box center [558, 342] width 64 height 15
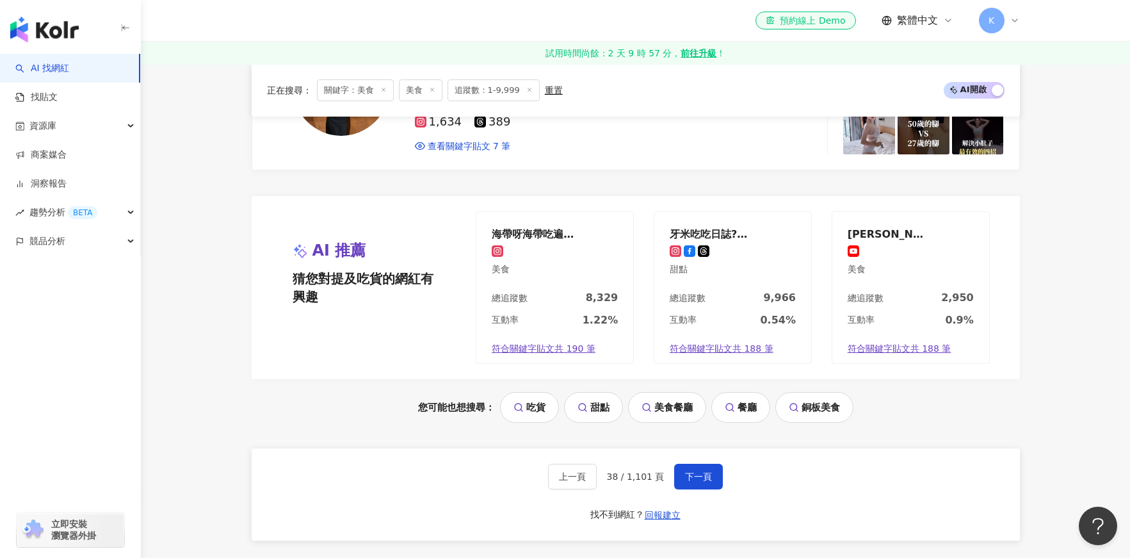
scroll to position [2398, 0]
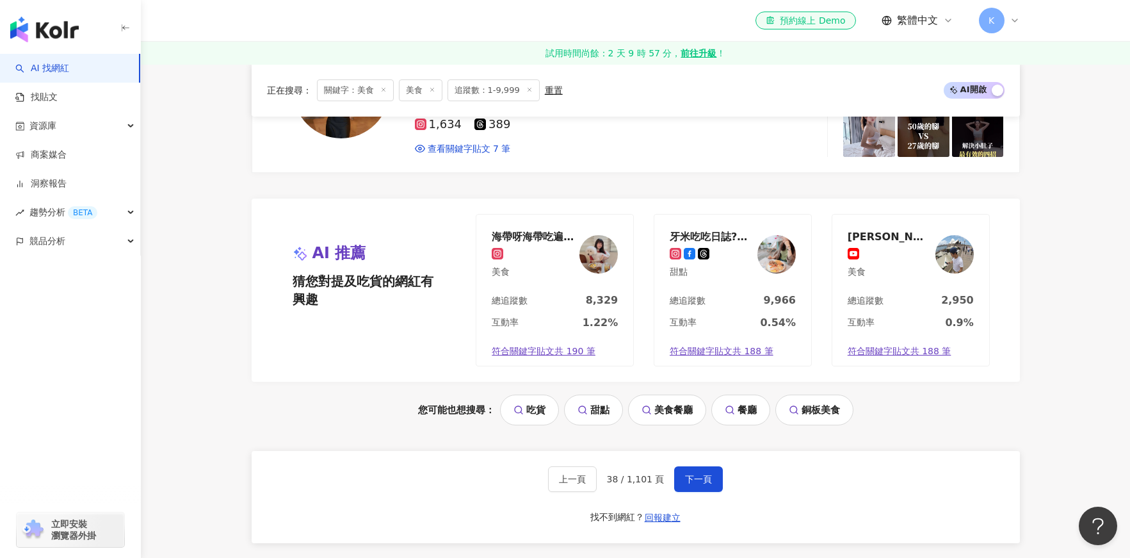
click at [706, 460] on div "上一頁 38 / 1,101 頁 下一頁 找不到網紅？ 回報建立" at bounding box center [636, 497] width 768 height 92
click at [706, 466] on button "下一頁" at bounding box center [698, 479] width 49 height 26
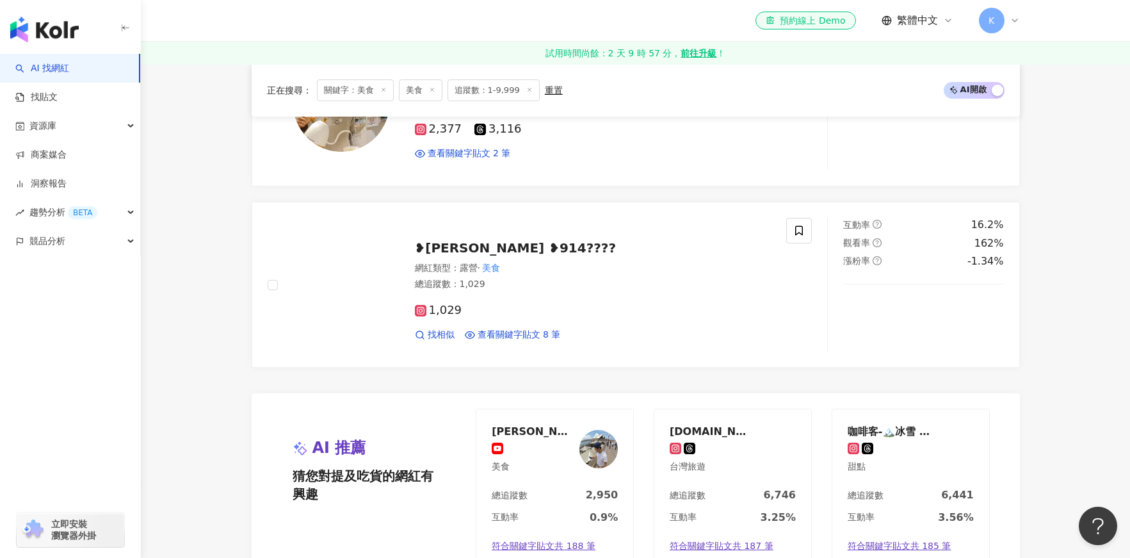
scroll to position [2016, 0]
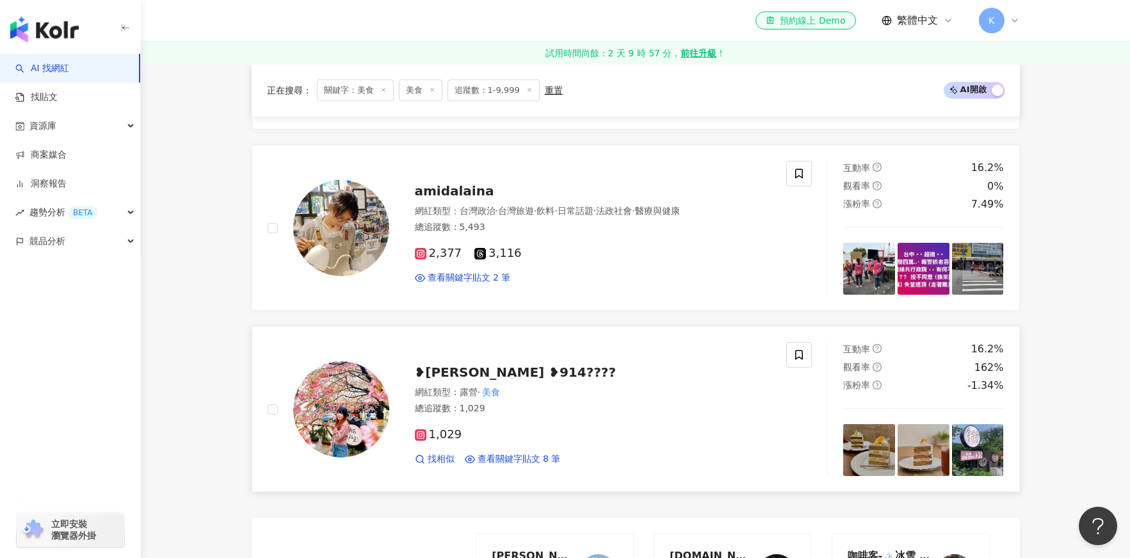
click at [493, 364] on span "❥Joyce ❥914????" at bounding box center [516, 371] width 202 height 15
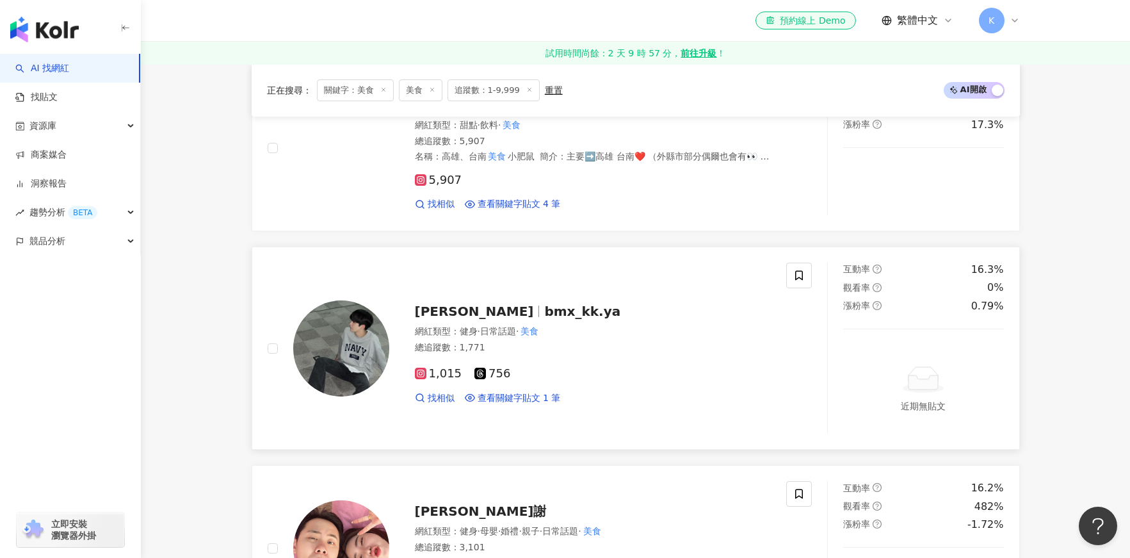
scroll to position [1402, 0]
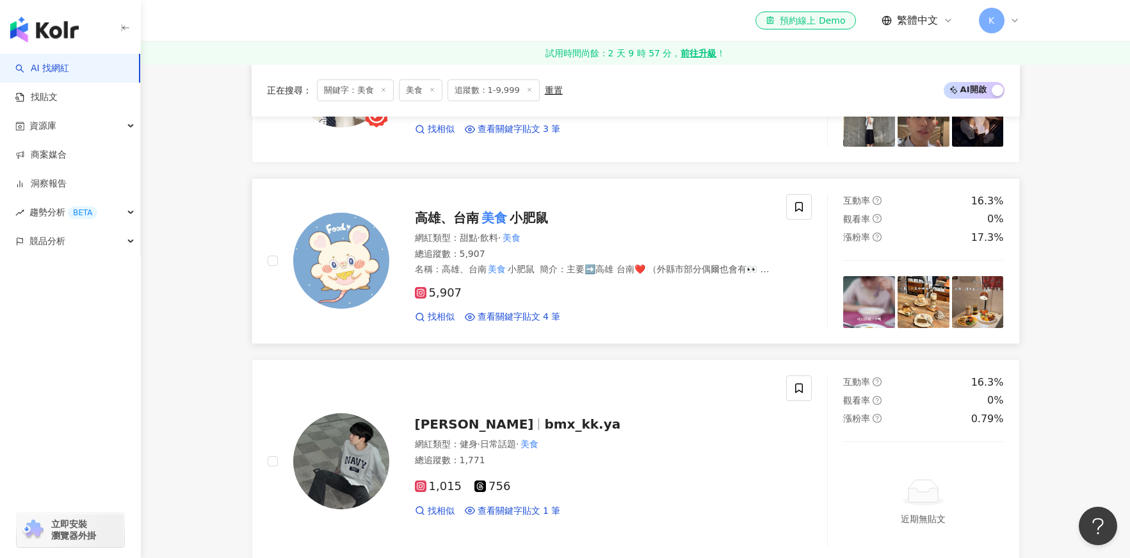
click at [481, 213] on mark "美食" at bounding box center [494, 217] width 31 height 20
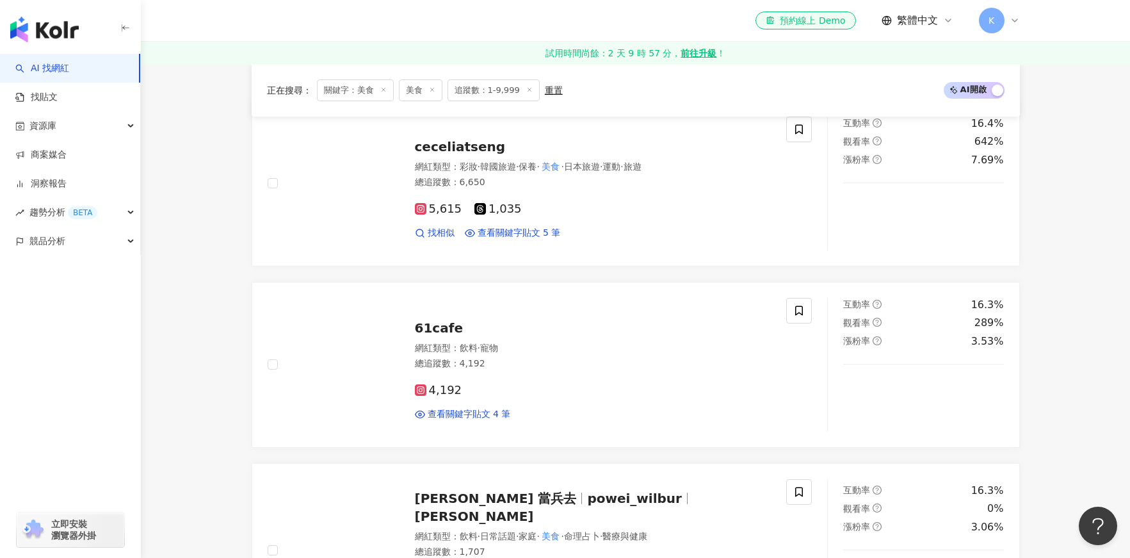
scroll to position [175, 0]
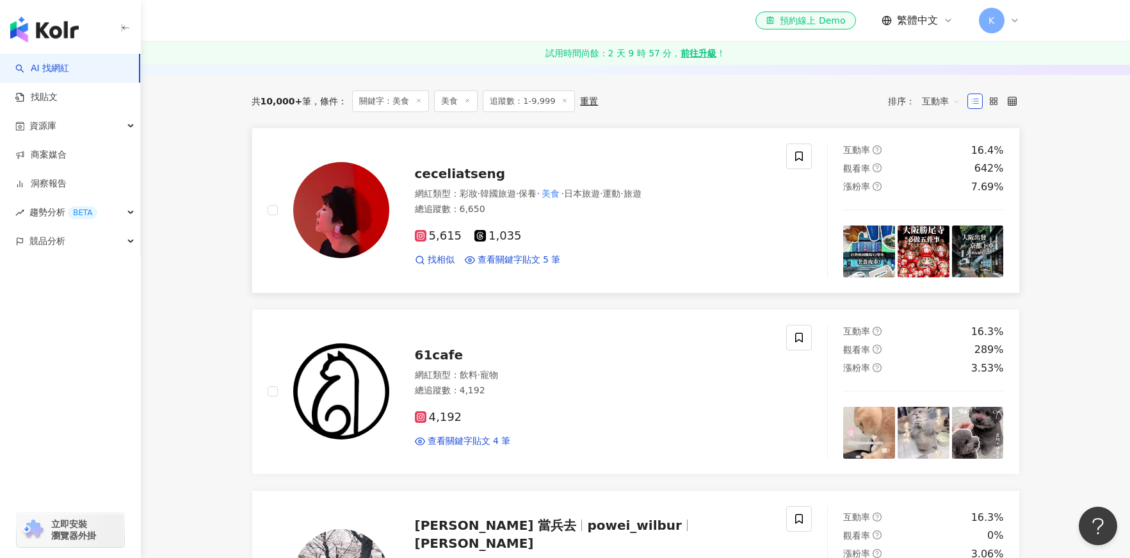
click at [465, 182] on div "ceceliatseng 網紅類型 ： 彩妝 · 韓國旅遊 · 保養 · 美食 · 日本旅遊 · 運動 · 旅遊 總追蹤數 ： 6,650 5,615 1,0…" at bounding box center [580, 210] width 382 height 112
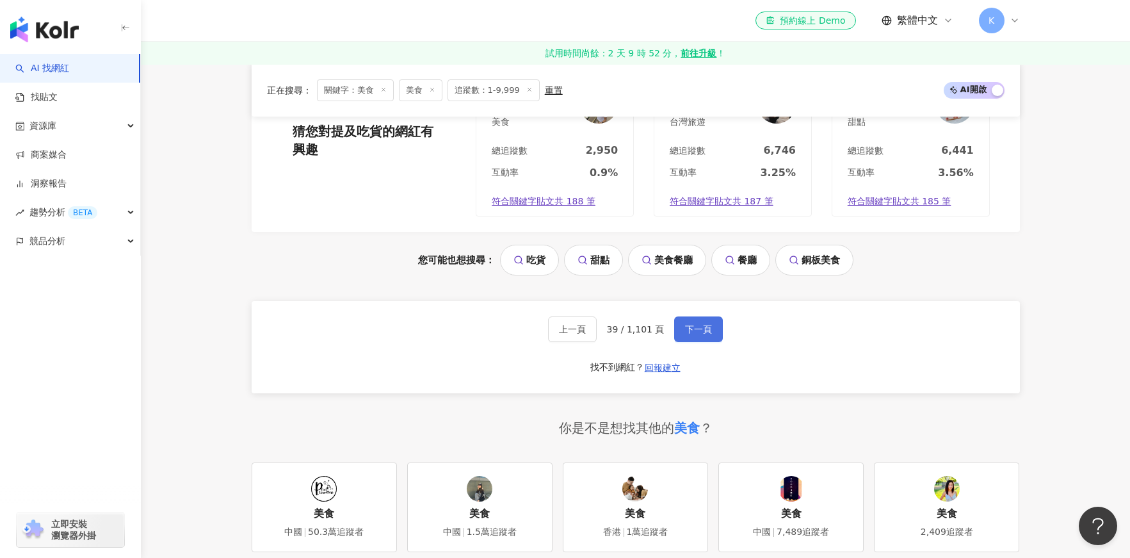
click at [704, 327] on button "下一頁" at bounding box center [698, 329] width 49 height 26
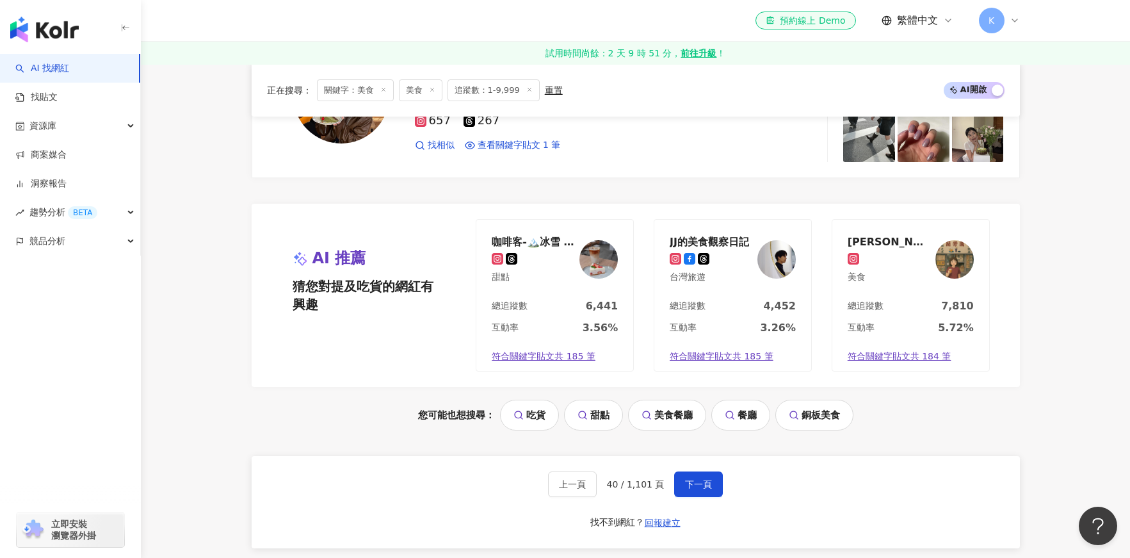
scroll to position [2410, 0]
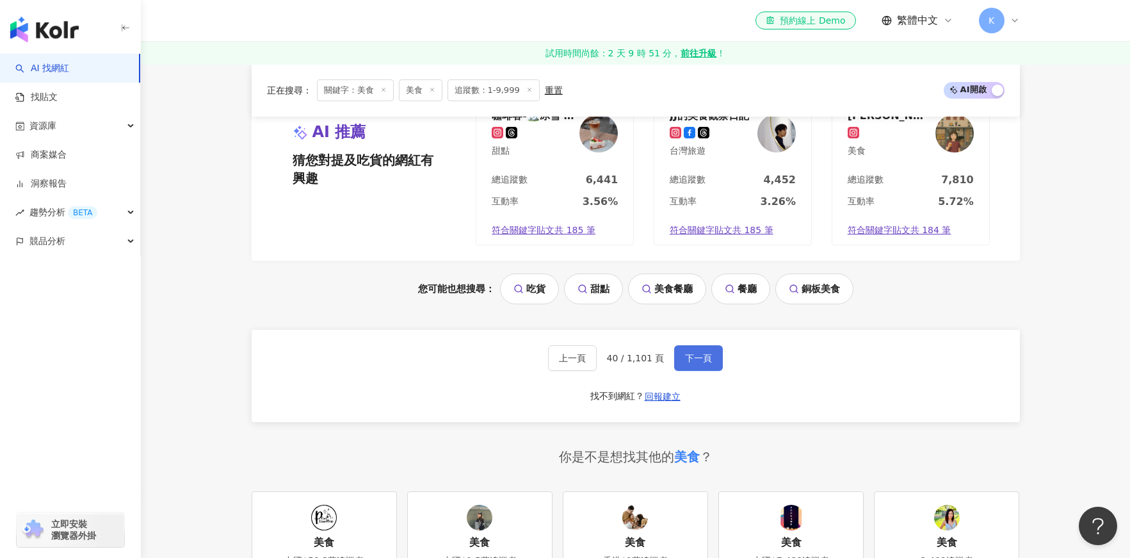
click at [674, 354] on button "下一頁" at bounding box center [698, 358] width 49 height 26
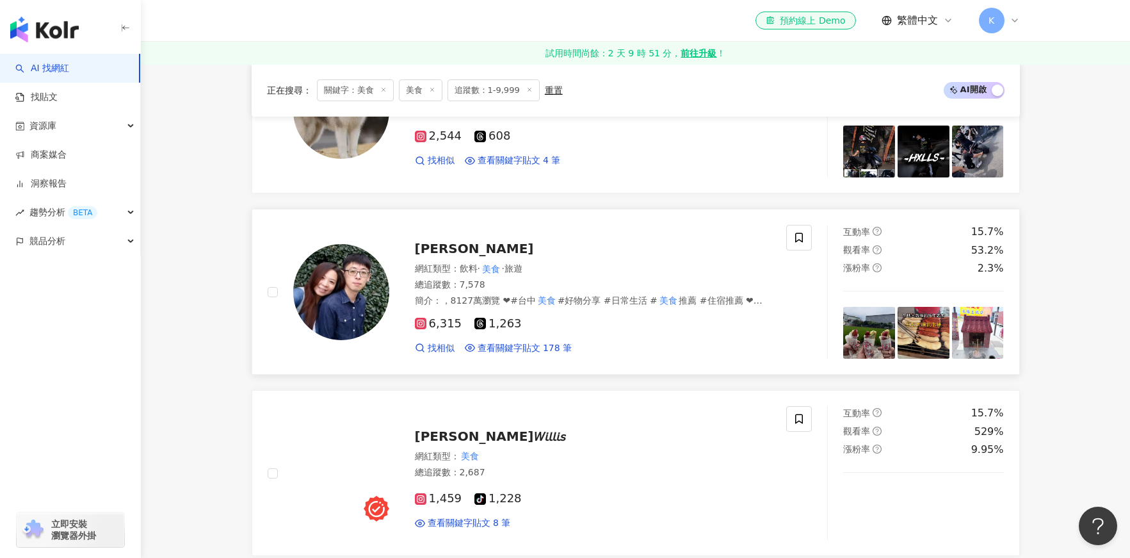
scroll to position [1722, 0]
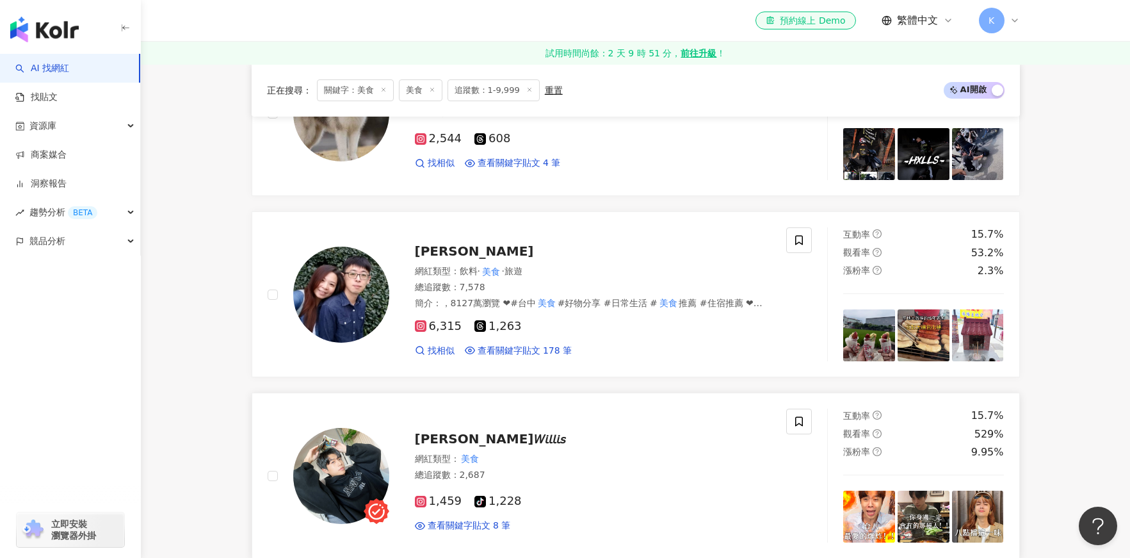
click at [471, 428] on div "韋里斯𝘞𝘪𝘭𝘭𝘪𝘴 網紅類型 ： 美食 總追蹤數 ： 2,687 1,459 tiktok-icon 1,228 查看關鍵字貼文 8 筆" at bounding box center [580, 475] width 382 height 112
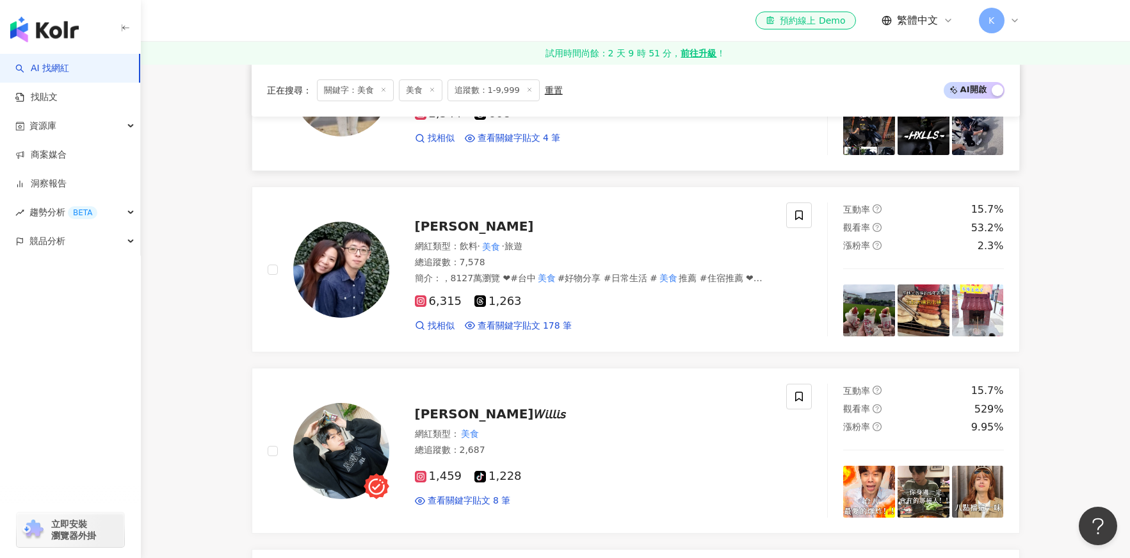
scroll to position [1754, 0]
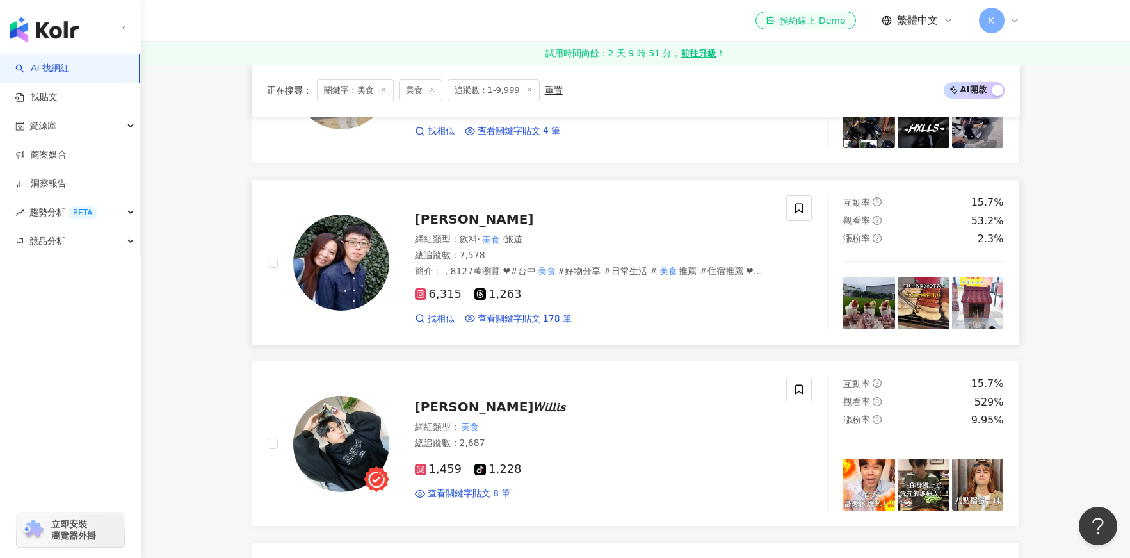
click at [450, 220] on span "蕭雅玲" at bounding box center [474, 218] width 119 height 15
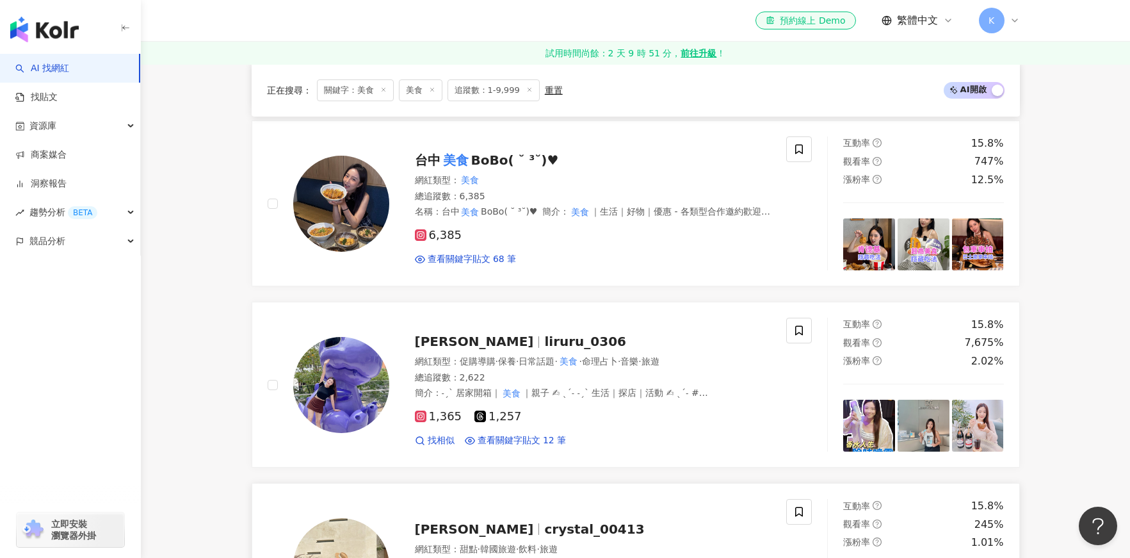
scroll to position [962, 0]
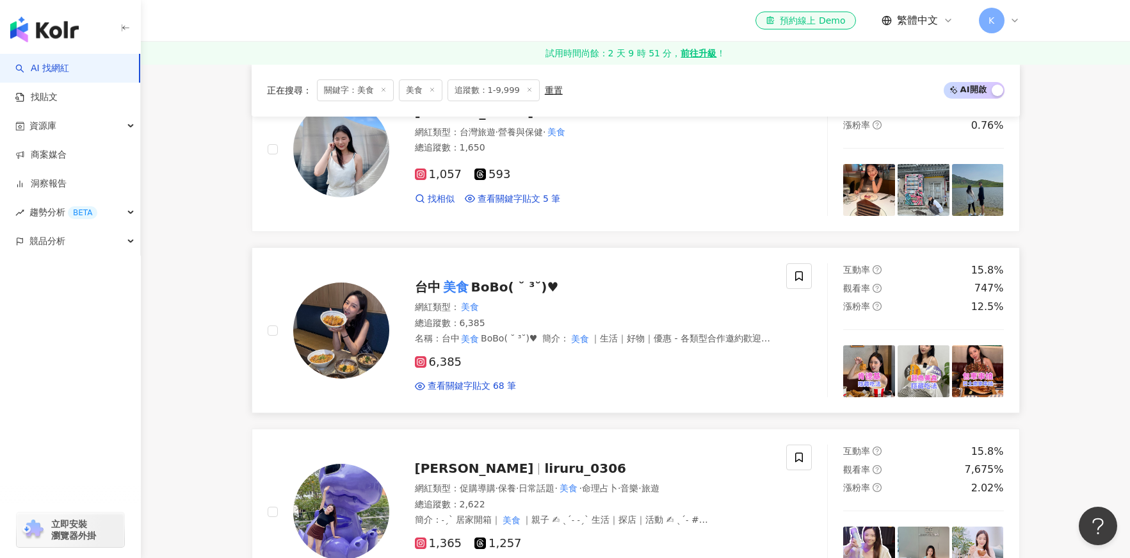
click at [478, 280] on span "BoBo( ˘ ³˘)♥︎" at bounding box center [515, 286] width 88 height 15
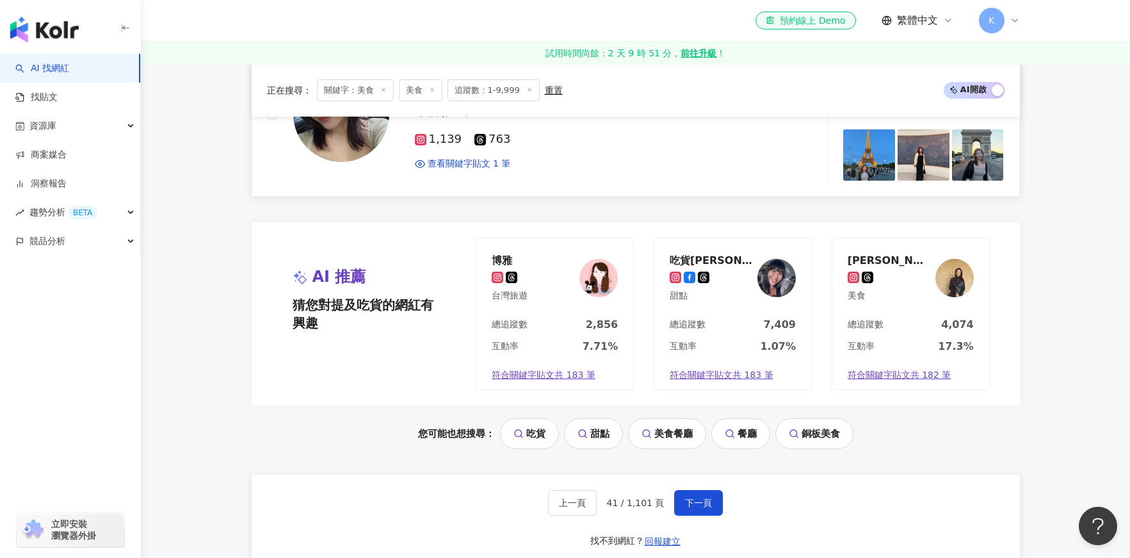
scroll to position [2321, 0]
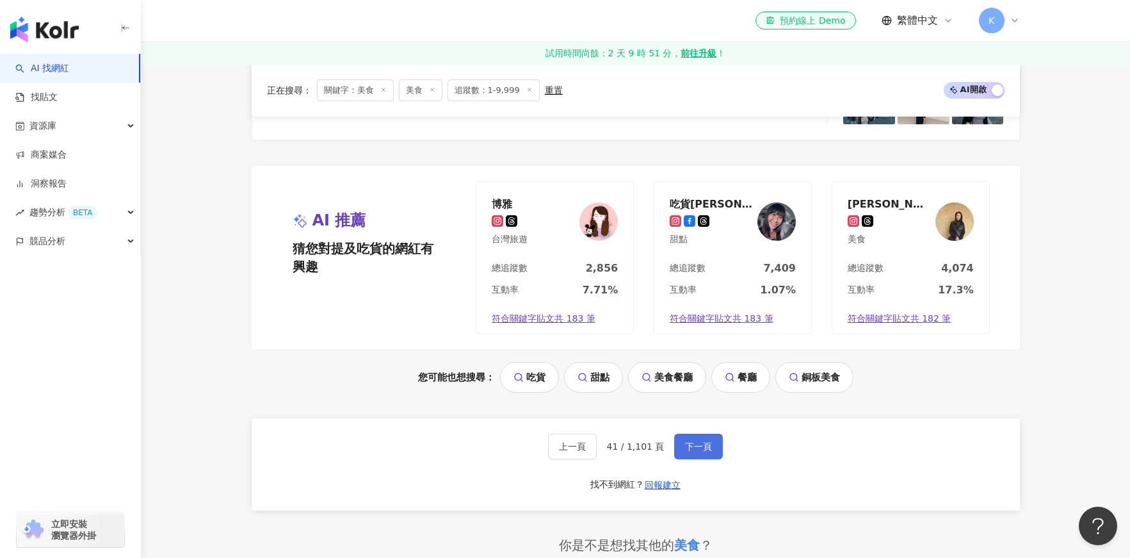
click at [688, 442] on span "下一頁" at bounding box center [698, 446] width 27 height 10
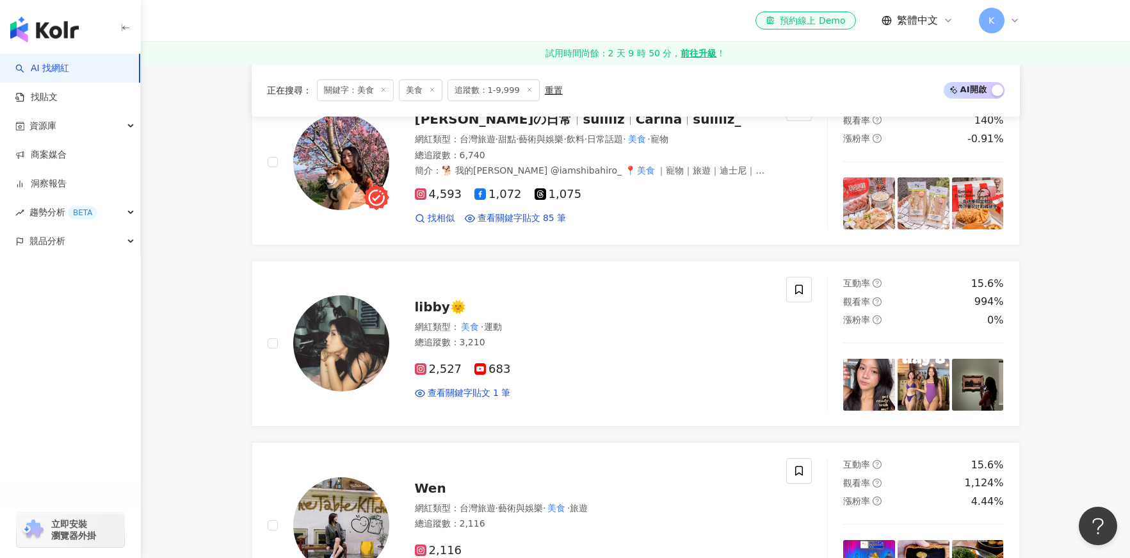
scroll to position [511, 0]
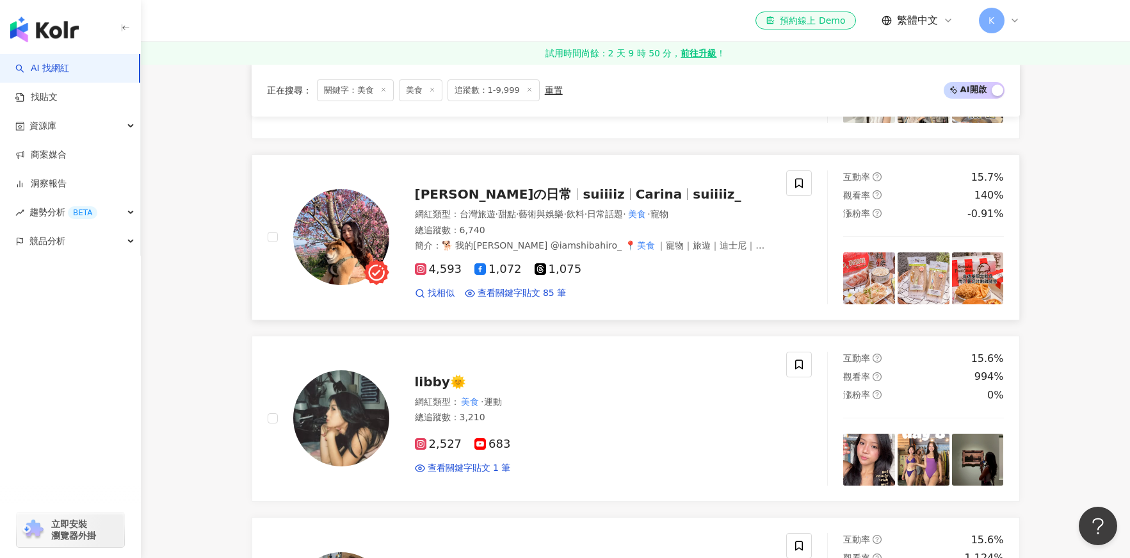
click at [517, 195] on span "Carina 穗の日常" at bounding box center [499, 193] width 168 height 15
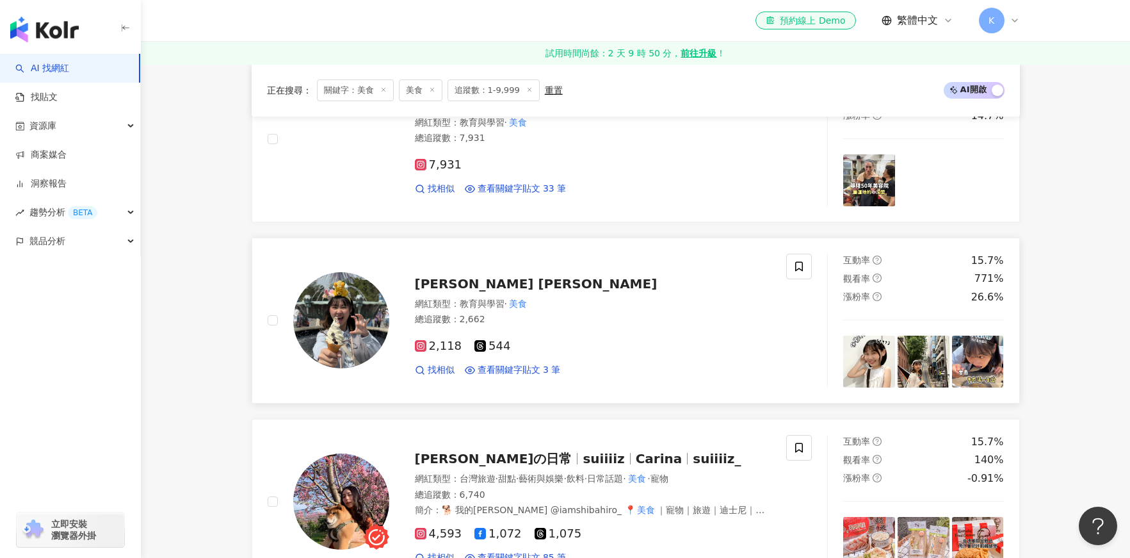
scroll to position [0, 0]
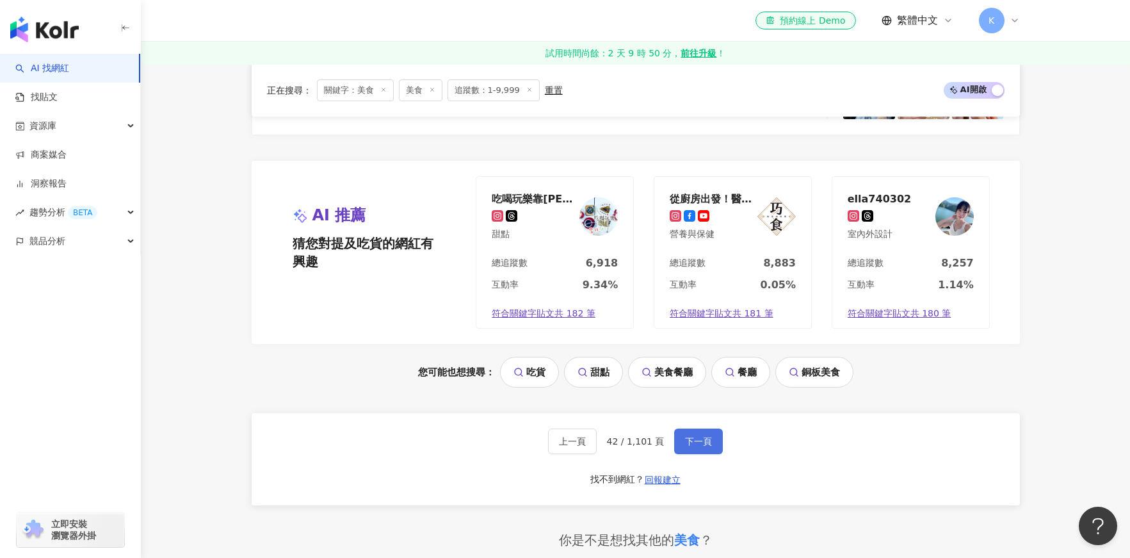
click at [683, 431] on button "下一頁" at bounding box center [698, 441] width 49 height 26
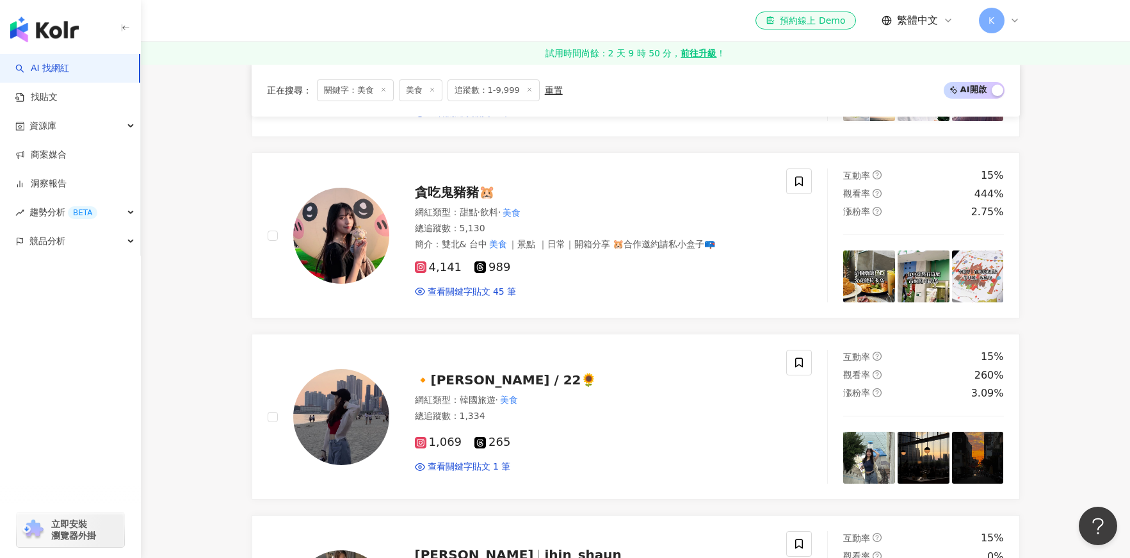
scroll to position [1725, 0]
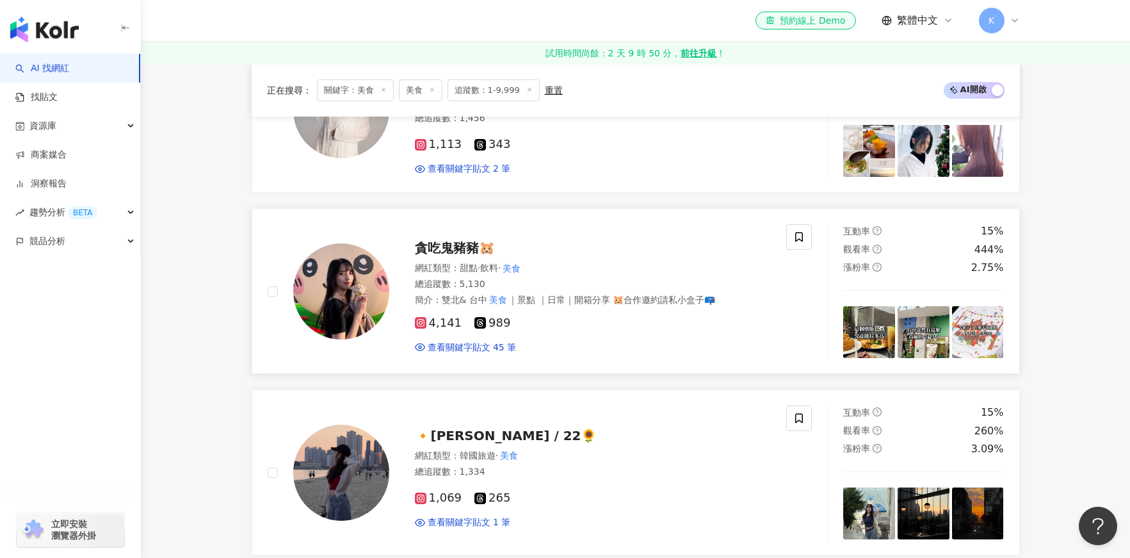
click at [449, 250] on span "貪吃鬼豬豬🐹" at bounding box center [455, 247] width 80 height 15
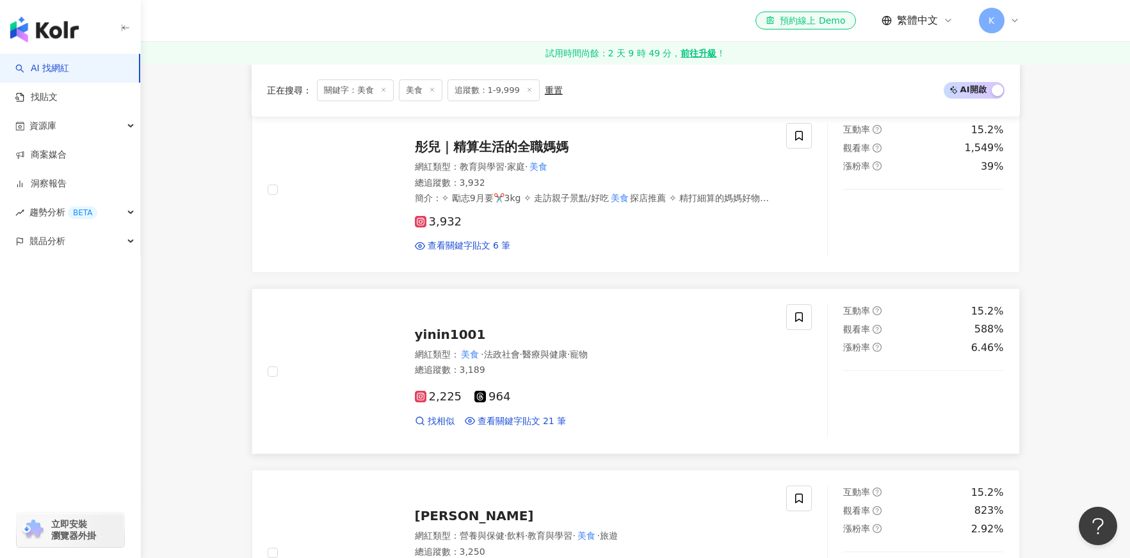
scroll to position [788, 0]
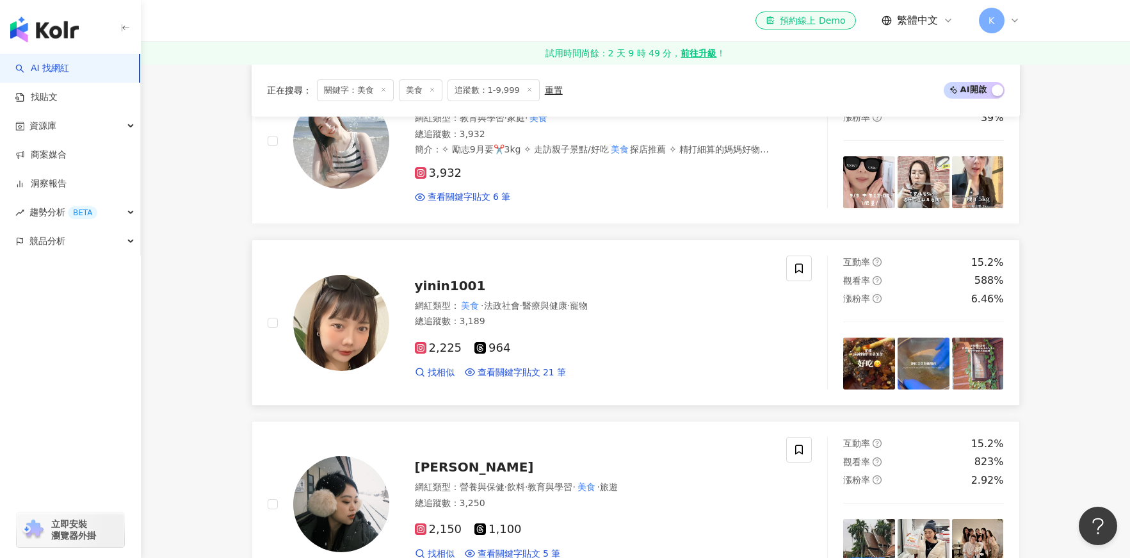
click at [456, 288] on span "yinin1001" at bounding box center [450, 285] width 71 height 15
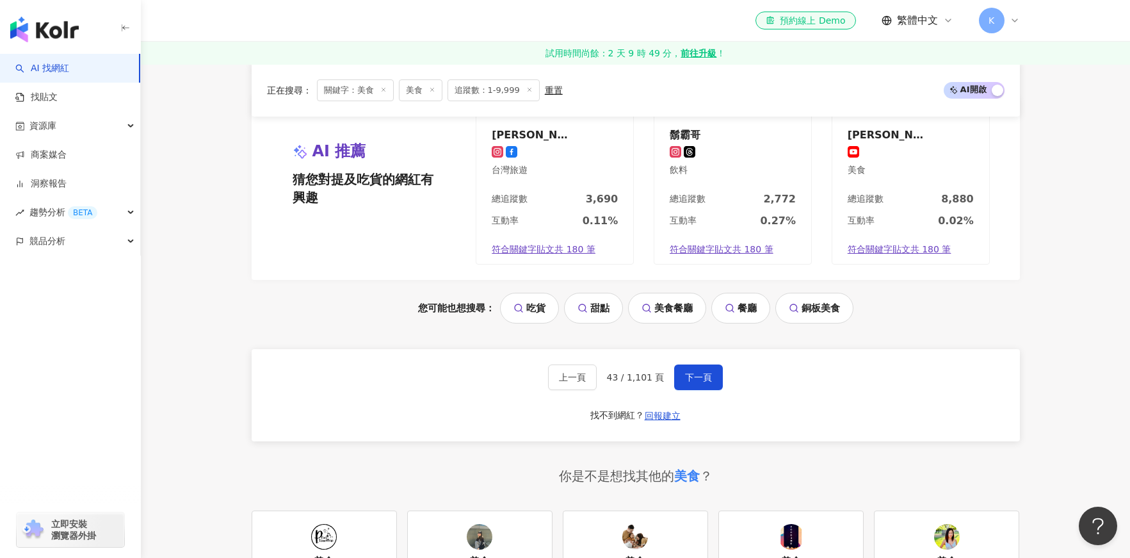
scroll to position [2457, 0]
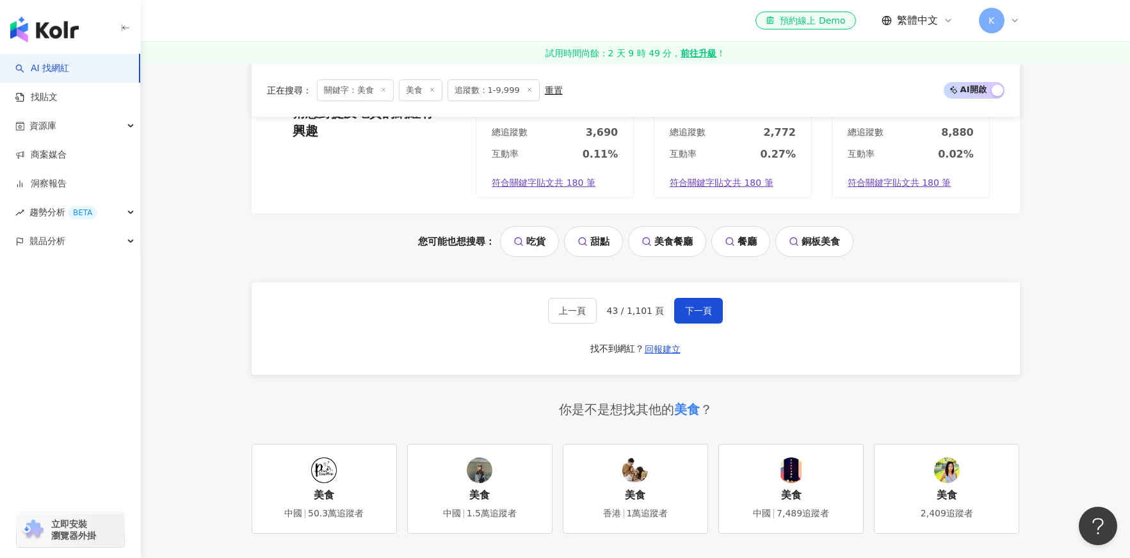
click at [696, 330] on div "上一頁 43 / 1,101 頁 下一頁 找不到網紅？ 回報建立" at bounding box center [636, 328] width 768 height 92
click at [696, 311] on span "下一頁" at bounding box center [698, 310] width 27 height 10
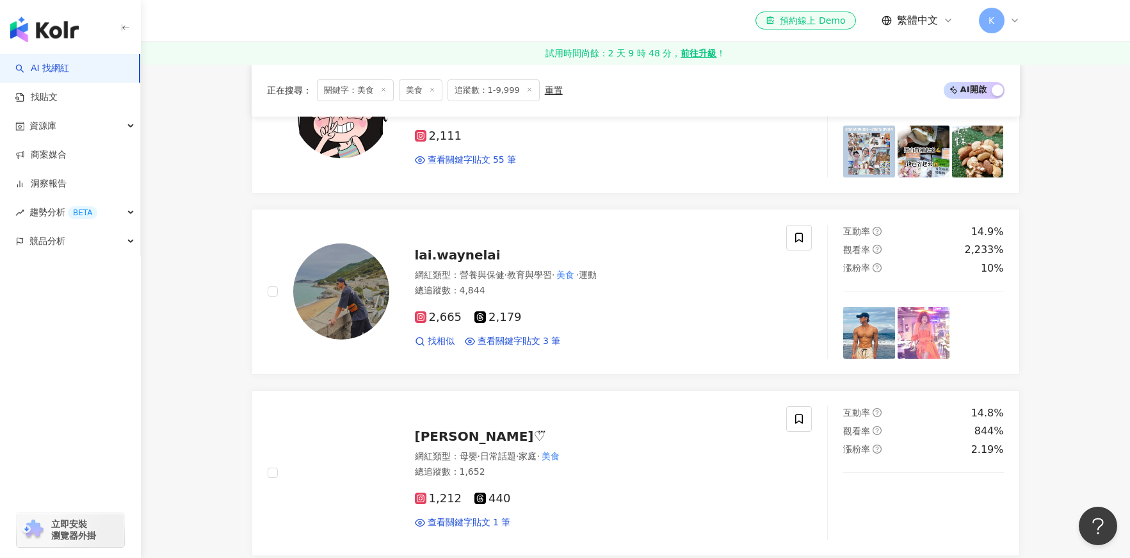
scroll to position [34, 0]
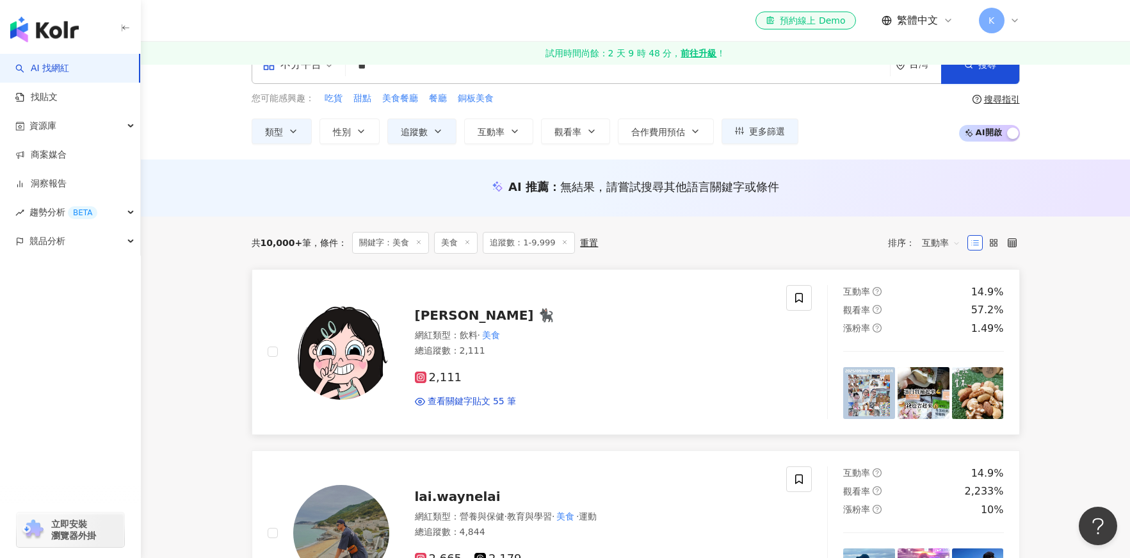
click at [444, 315] on span "𝙃𝘼𝙉 🐈‍⬛" at bounding box center [485, 314] width 140 height 15
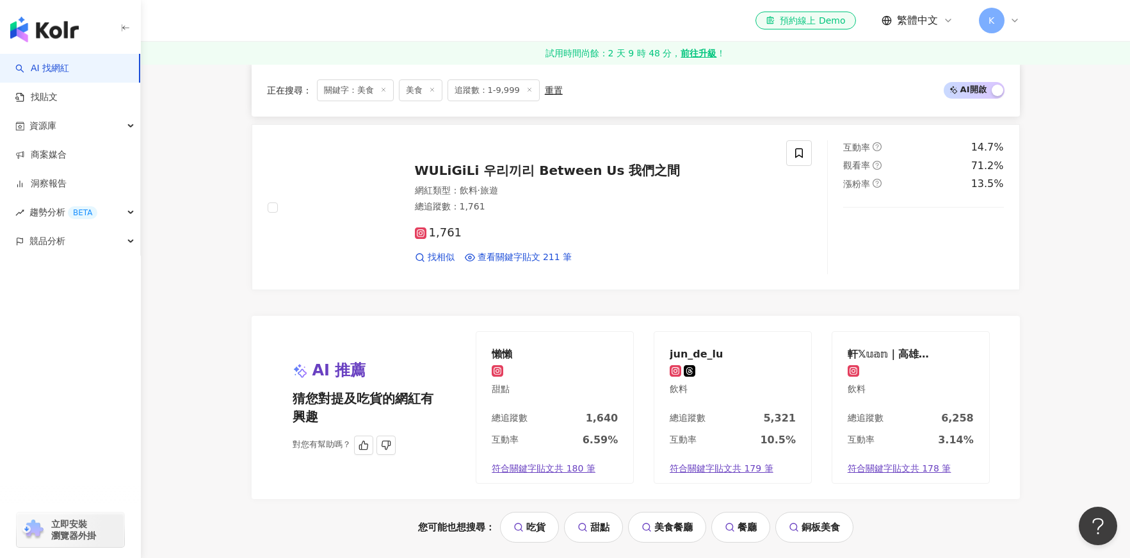
scroll to position [2368, 0]
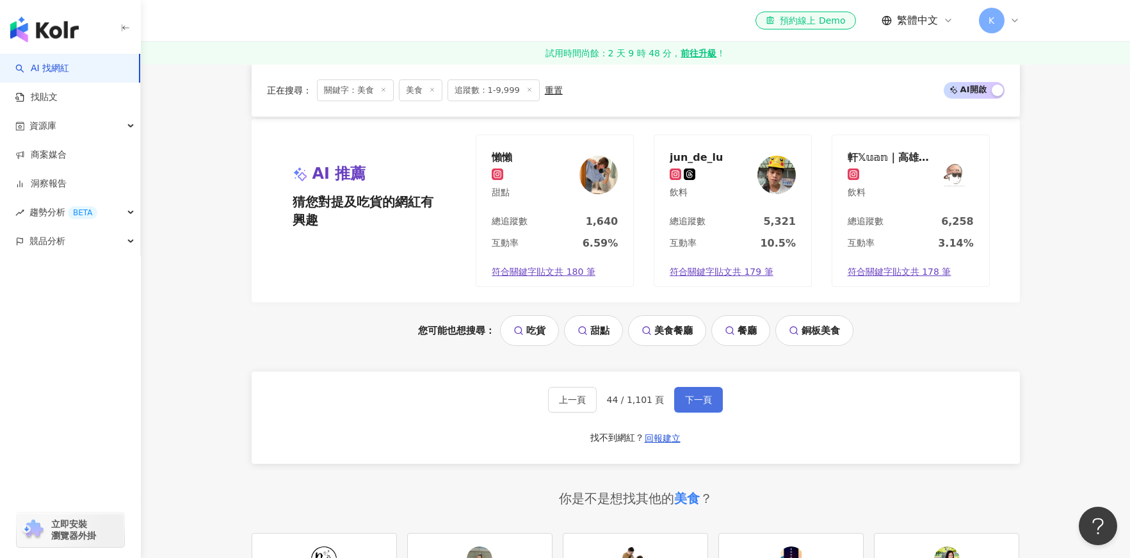
click at [685, 399] on span "下一頁" at bounding box center [698, 399] width 27 height 10
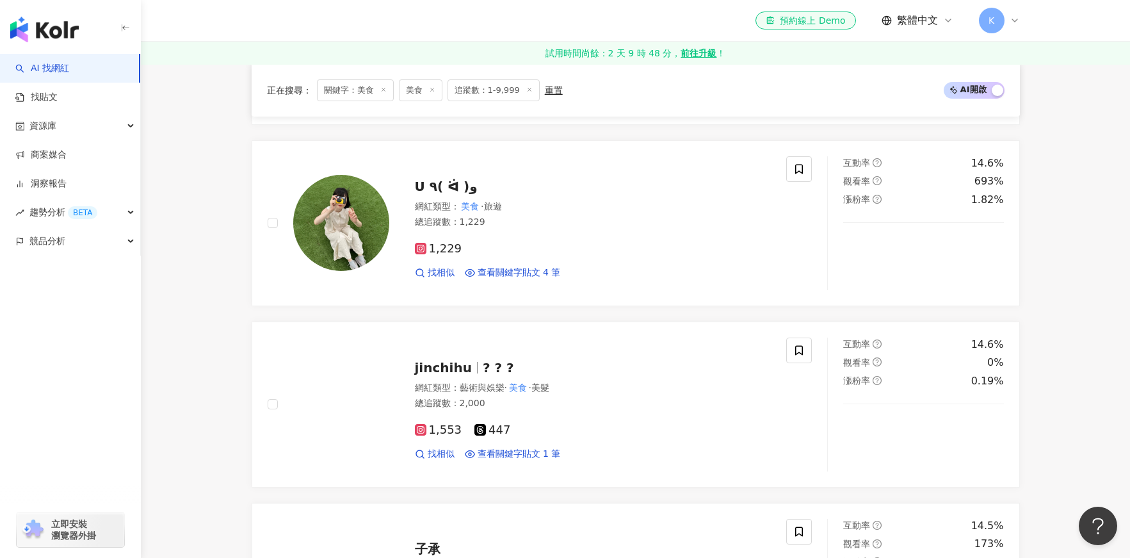
scroll to position [1561, 0]
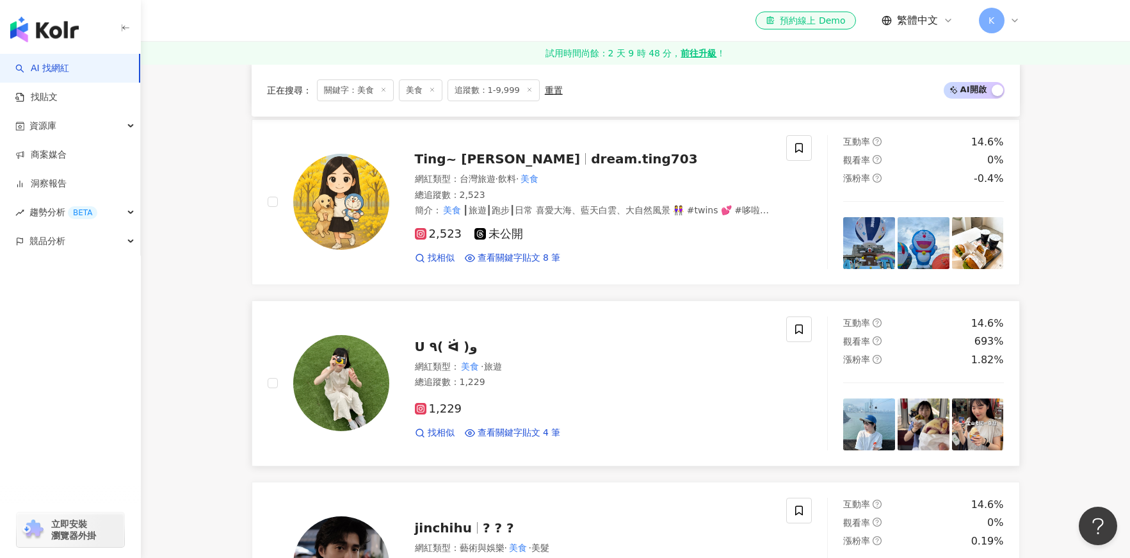
click at [440, 343] on span "U ٩( ᐛ )و" at bounding box center [446, 346] width 63 height 15
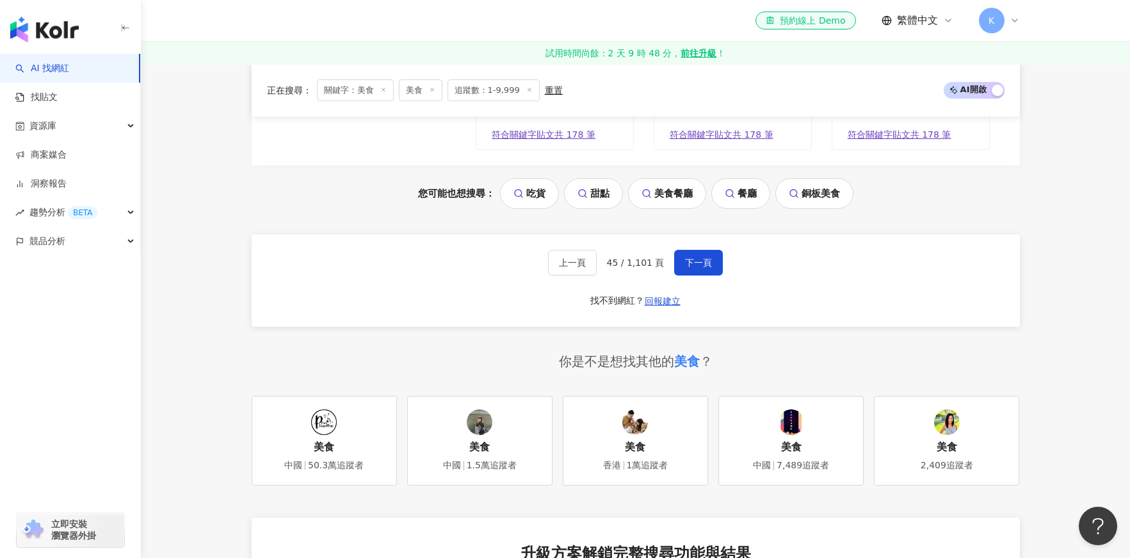
scroll to position [2489, 0]
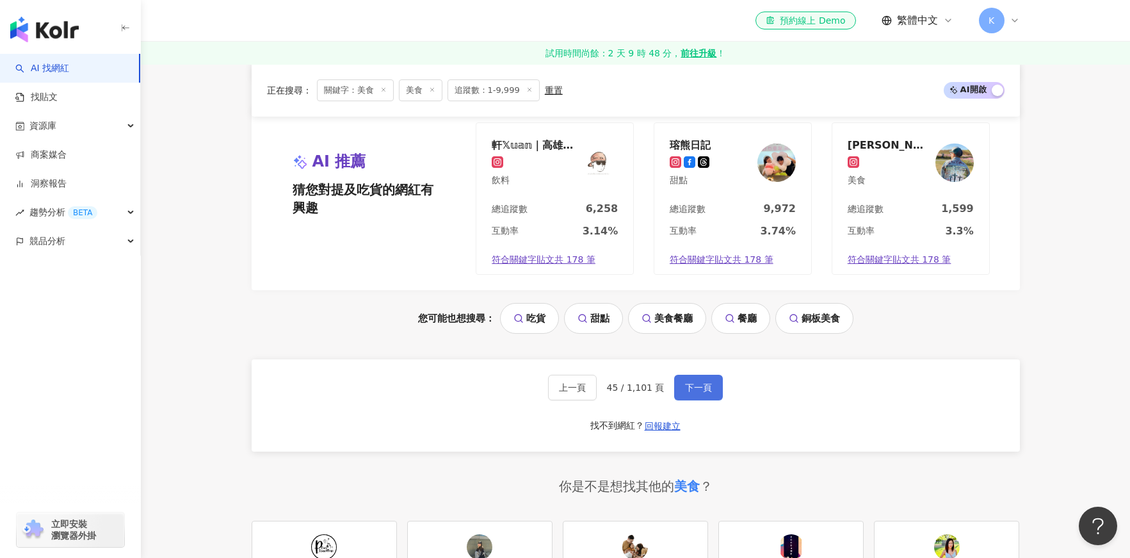
click at [691, 386] on span "下一頁" at bounding box center [698, 387] width 27 height 10
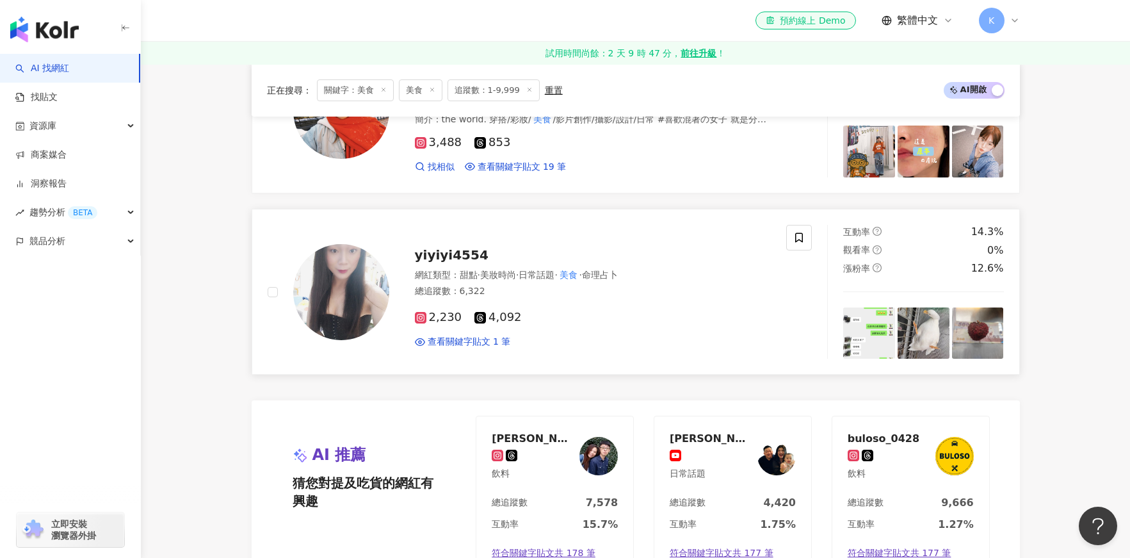
scroll to position [1901, 0]
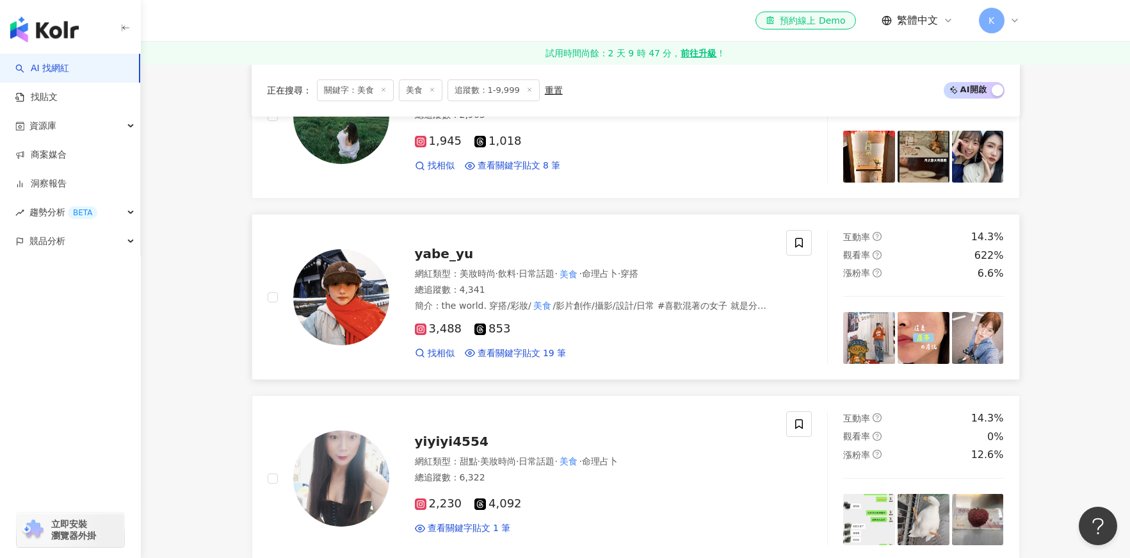
click at [432, 251] on span "yabe_yu" at bounding box center [444, 253] width 59 height 15
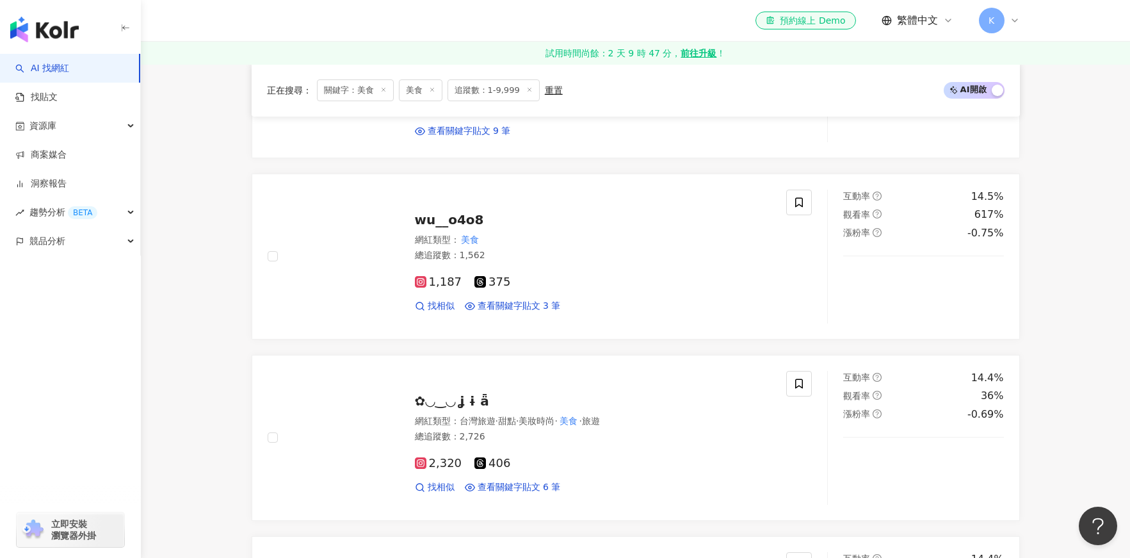
scroll to position [157, 0]
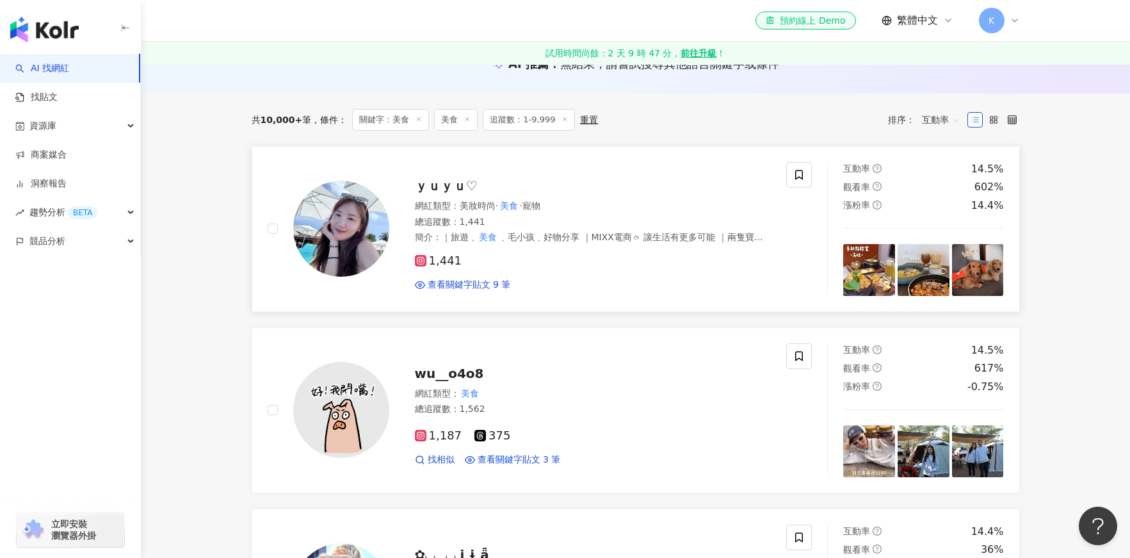
click at [436, 193] on span "ｙｕｙｕ♡" at bounding box center [446, 185] width 63 height 15
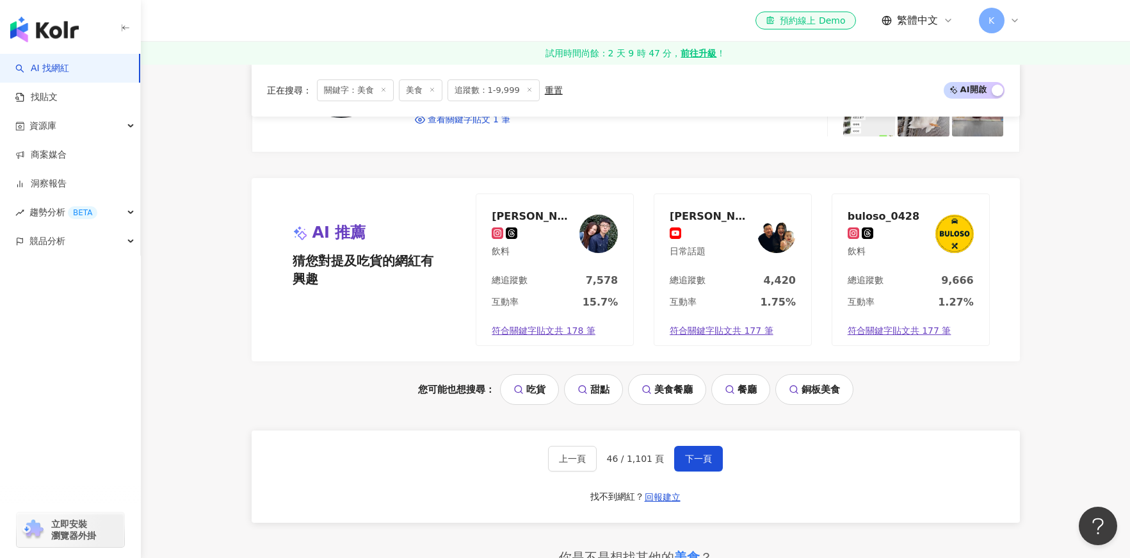
scroll to position [2498, 0]
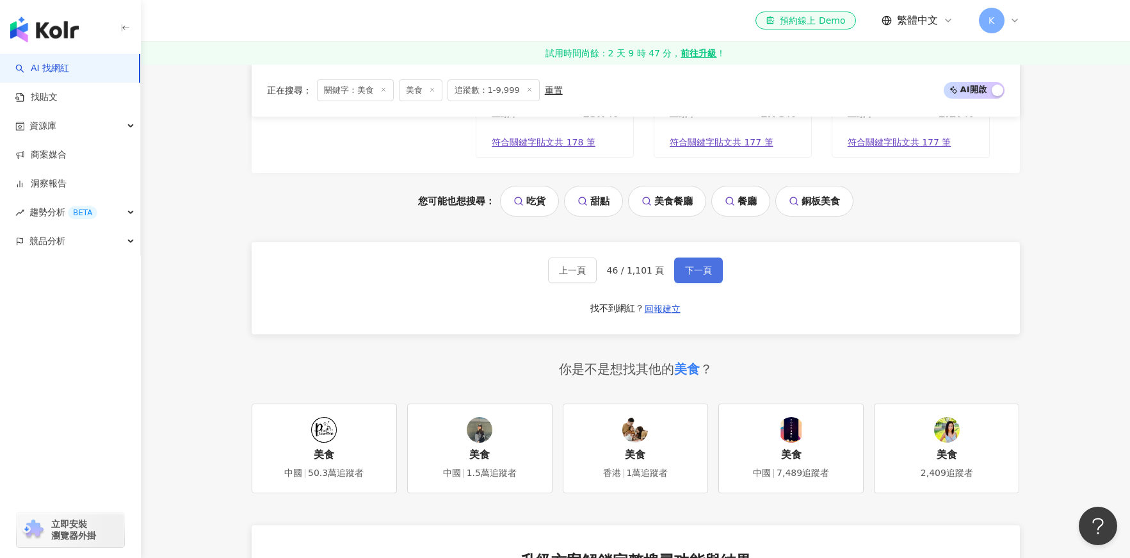
click at [690, 270] on span "下一頁" at bounding box center [698, 270] width 27 height 10
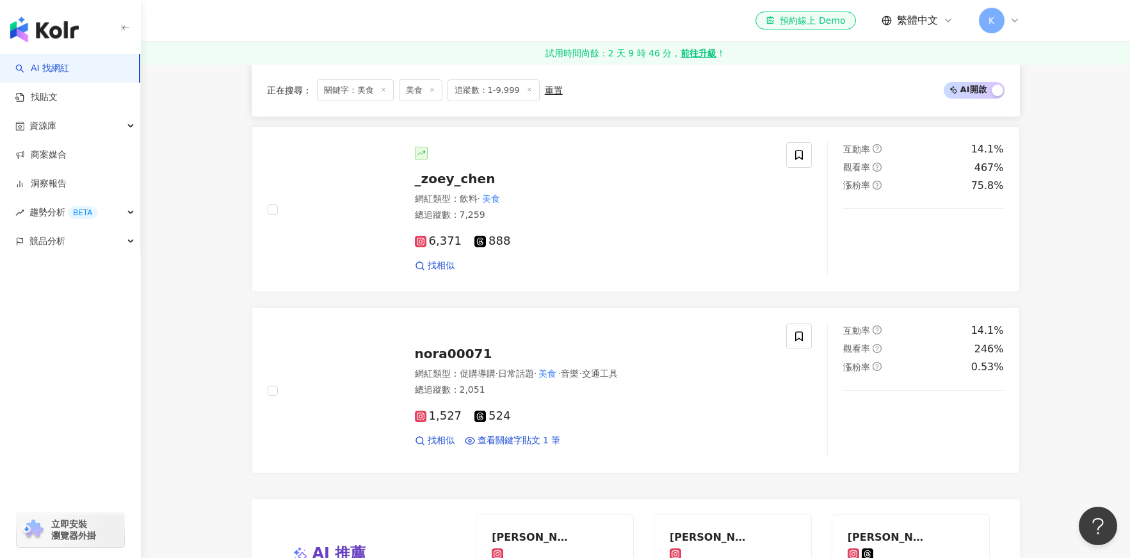
scroll to position [2414, 0]
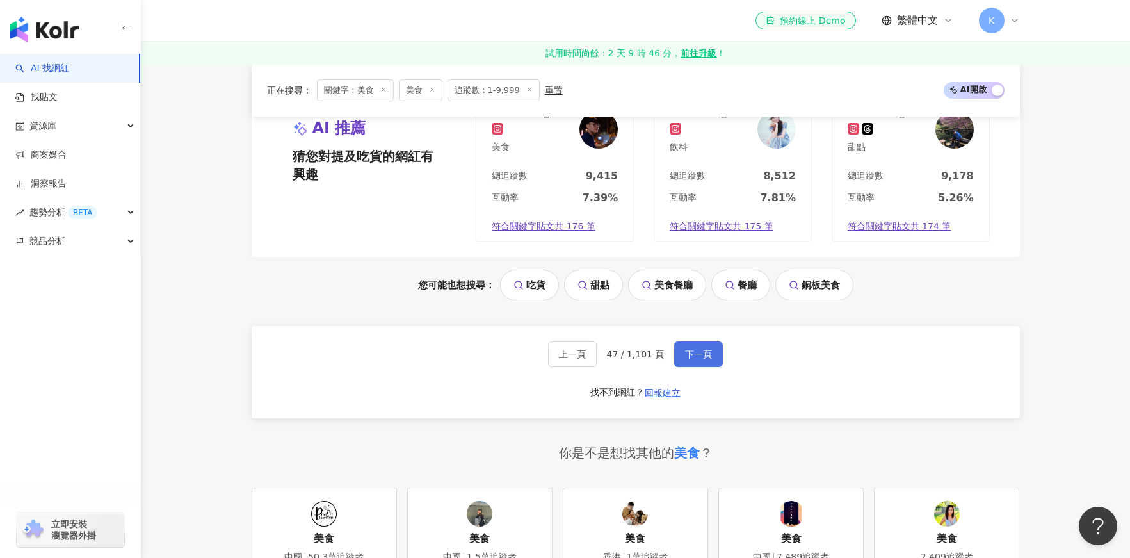
click at [688, 363] on button "下一頁" at bounding box center [698, 354] width 49 height 26
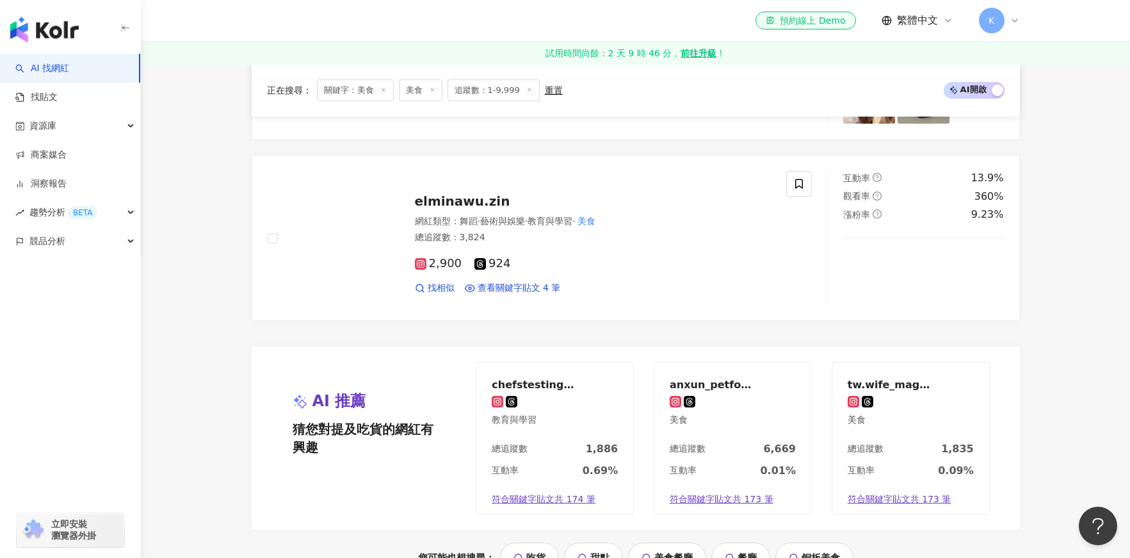
scroll to position [2351, 0]
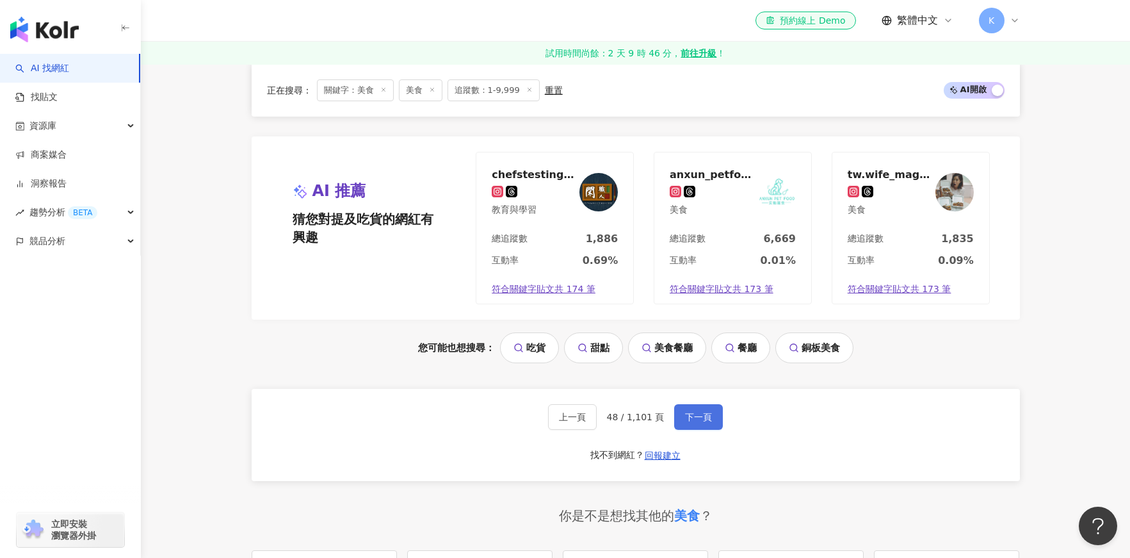
click at [685, 417] on span "下一頁" at bounding box center [698, 417] width 27 height 10
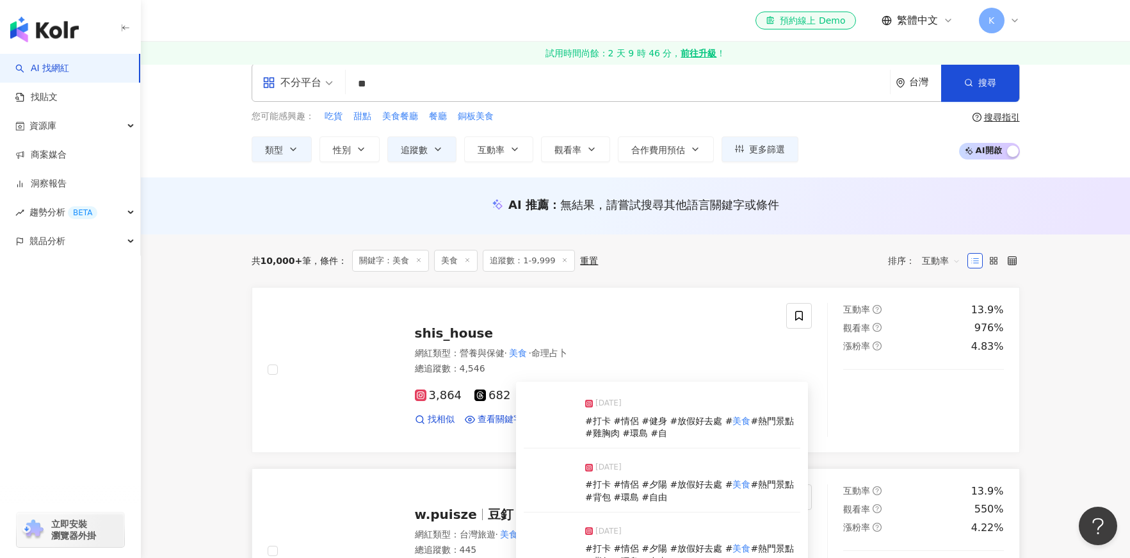
scroll to position [0, 0]
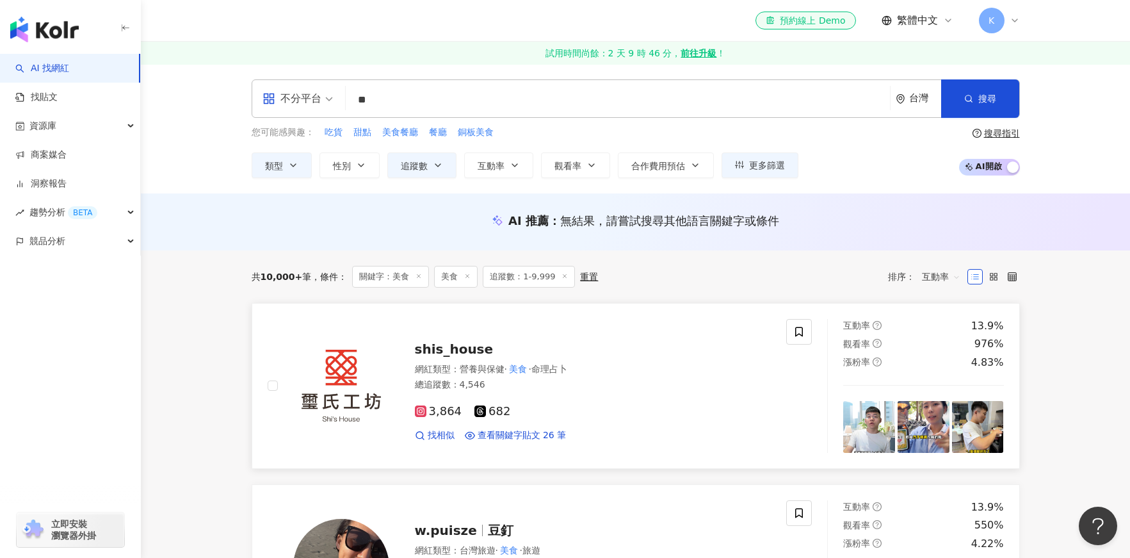
click at [445, 348] on span "shis_house" at bounding box center [454, 348] width 79 height 15
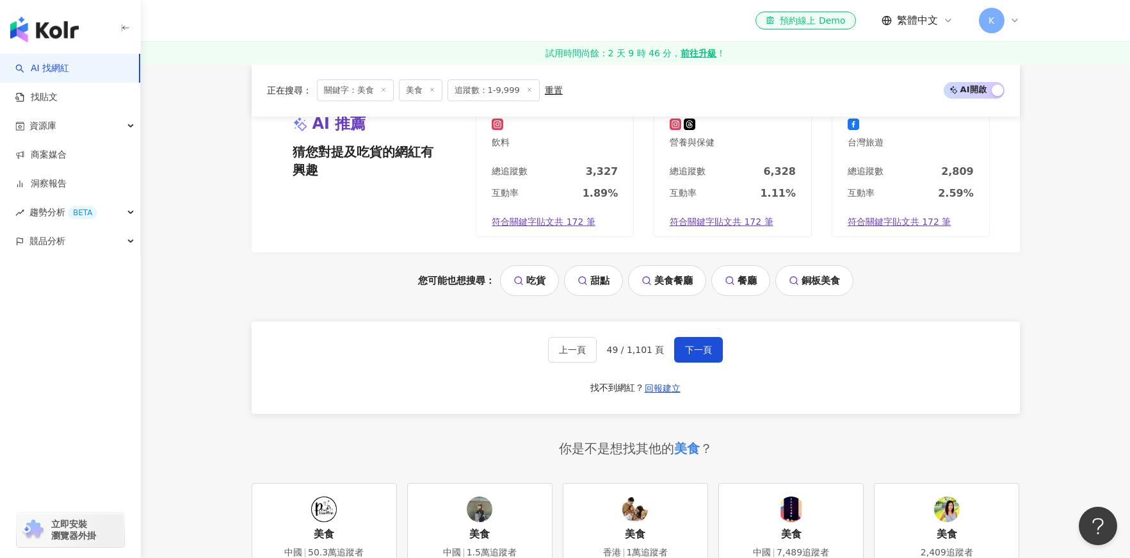
scroll to position [2309, 0]
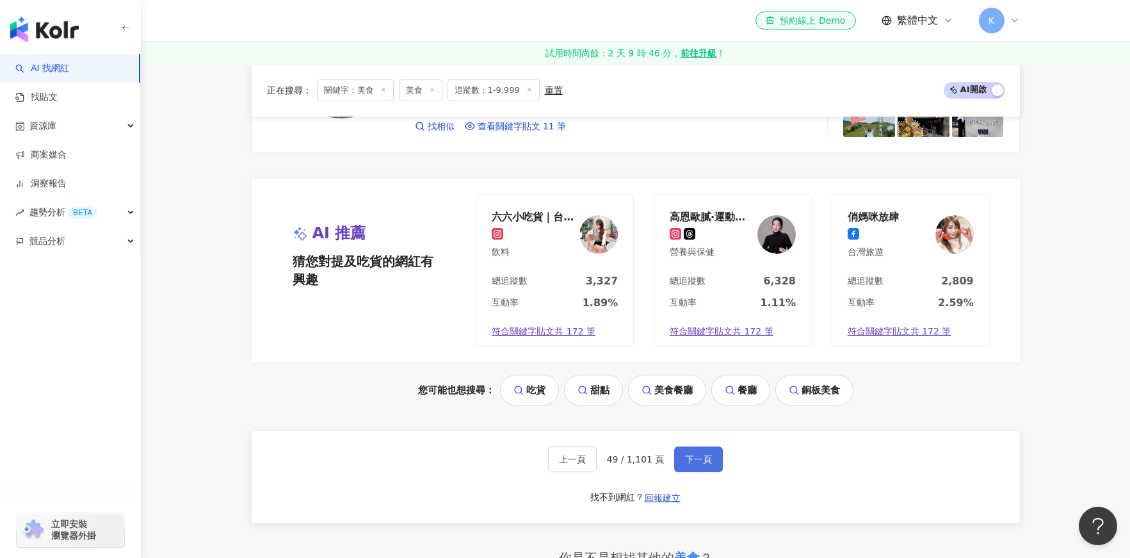
click at [698, 455] on span "下一頁" at bounding box center [698, 459] width 27 height 10
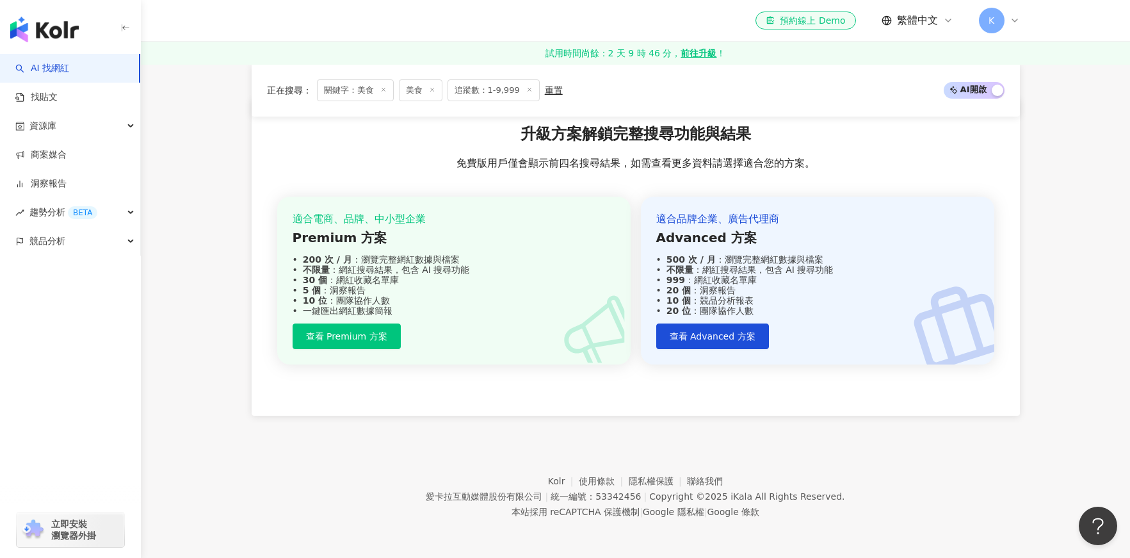
scroll to position [862, 0]
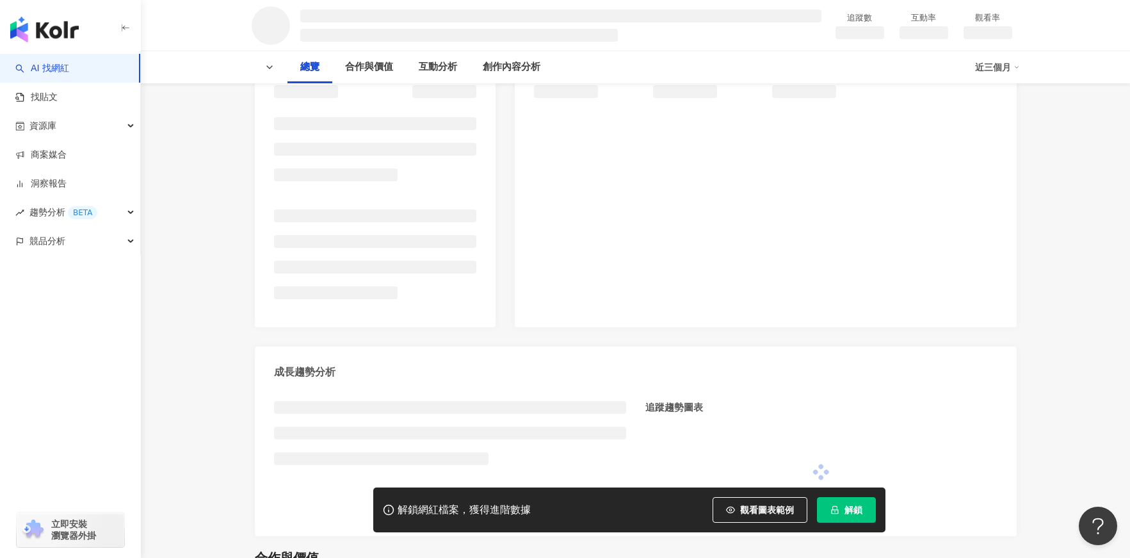
scroll to position [272, 0]
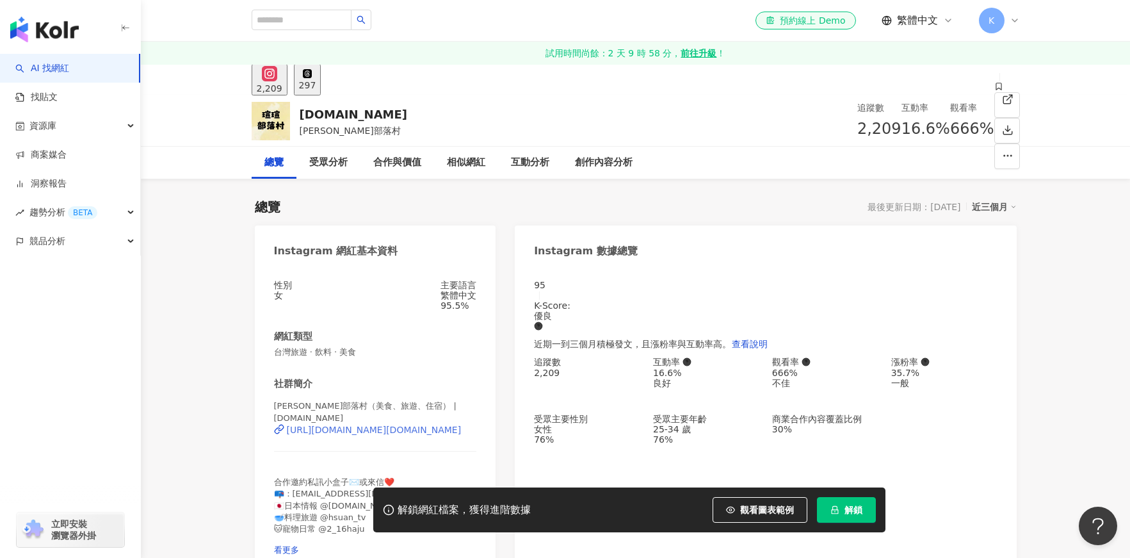
scroll to position [17, 0]
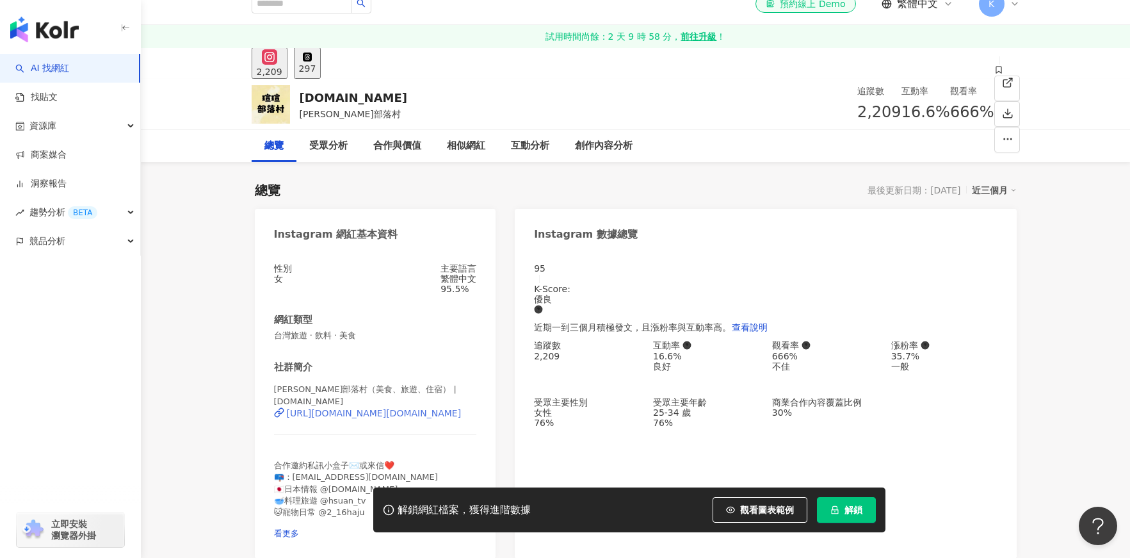
click at [404, 417] on div "https://www.instagram.com/hsuan.blog/" at bounding box center [374, 413] width 175 height 10
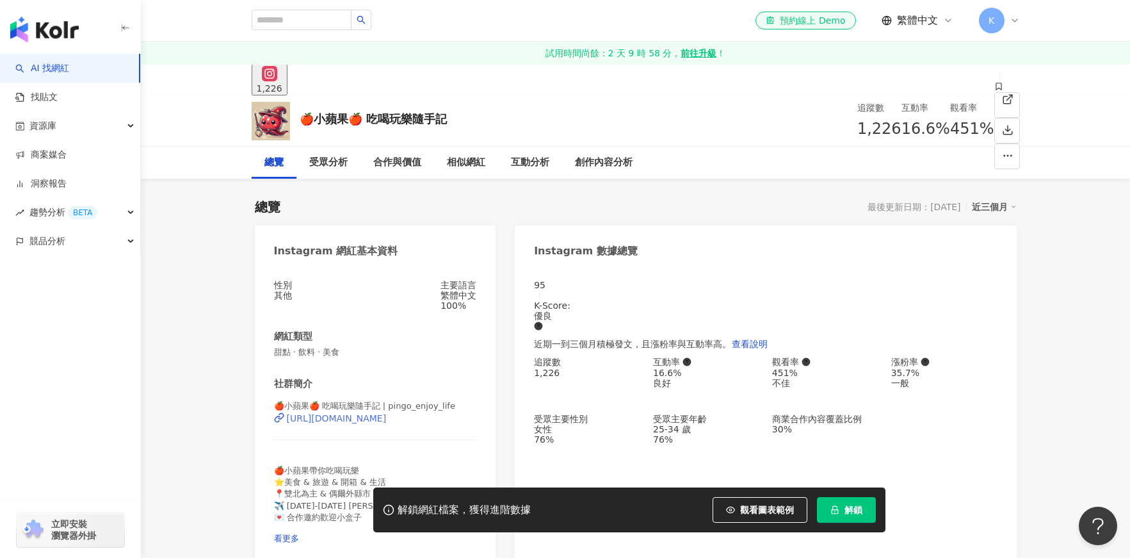
scroll to position [22, 0]
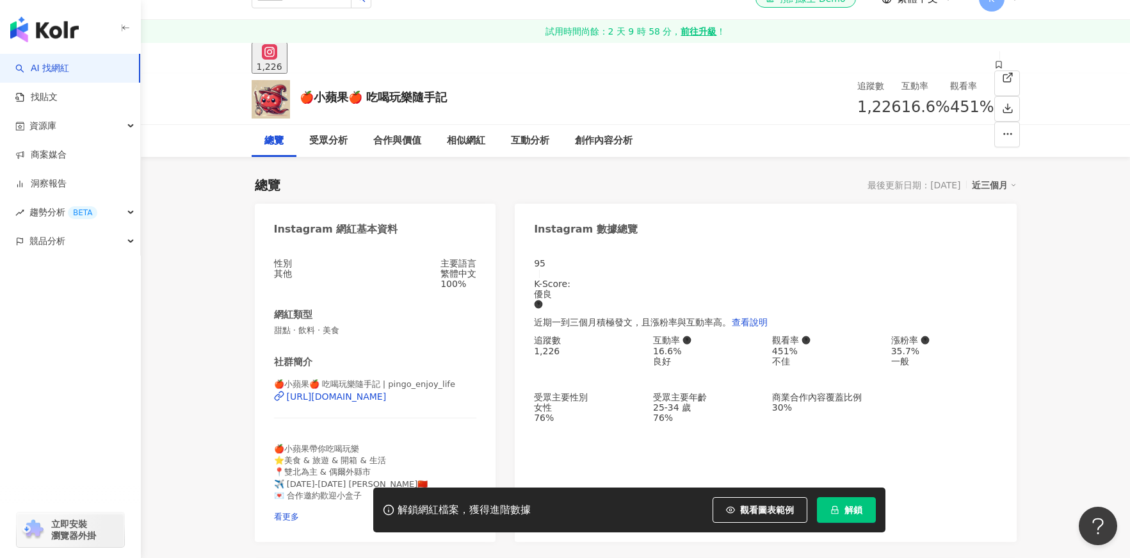
click at [387, 401] on div "https://www.instagram.com/pingo_enjoy_life/" at bounding box center [337, 396] width 100 height 10
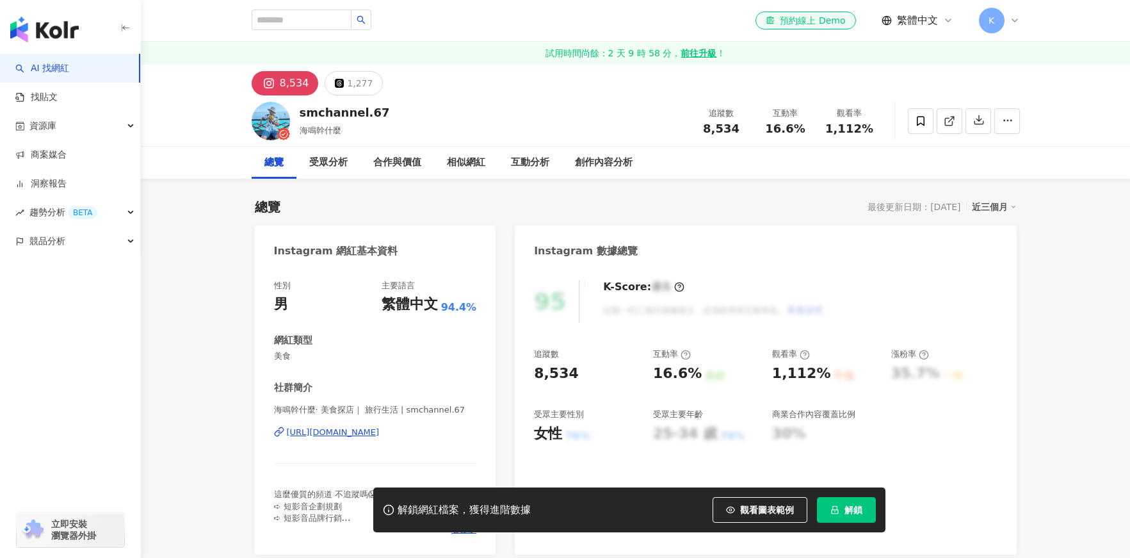
click at [430, 404] on div "海鳴幹什麼· 美食探店｜ 旅行生活 | smchannel.67 [URL][DOMAIN_NAME]" at bounding box center [375, 441] width 203 height 75
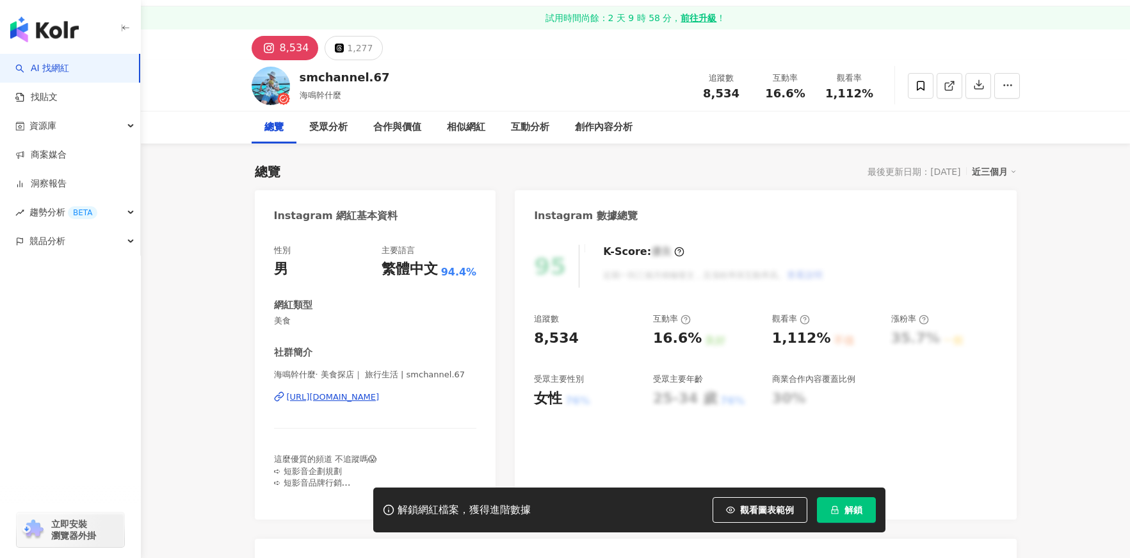
click at [379, 392] on div "[URL][DOMAIN_NAME]" at bounding box center [333, 397] width 93 height 12
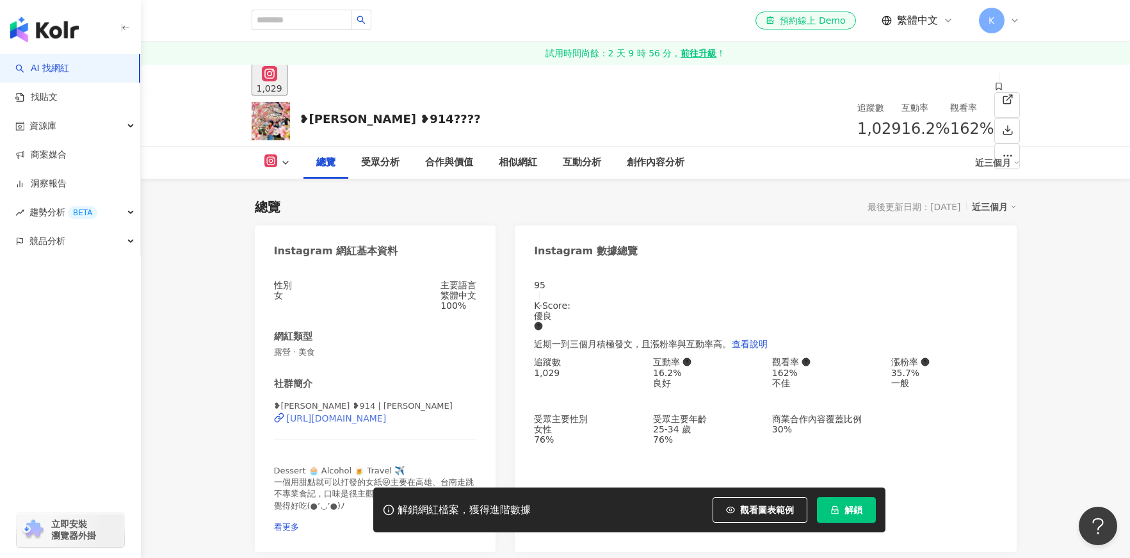
scroll to position [88, 0]
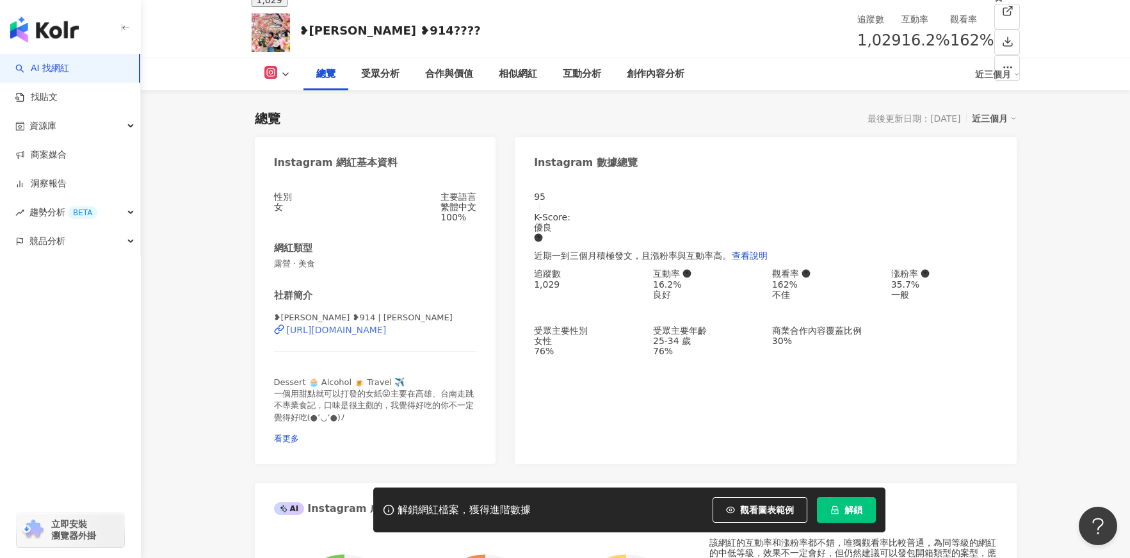
click at [387, 335] on div "https://www.instagram.com/joyce_eateat/" at bounding box center [337, 330] width 100 height 10
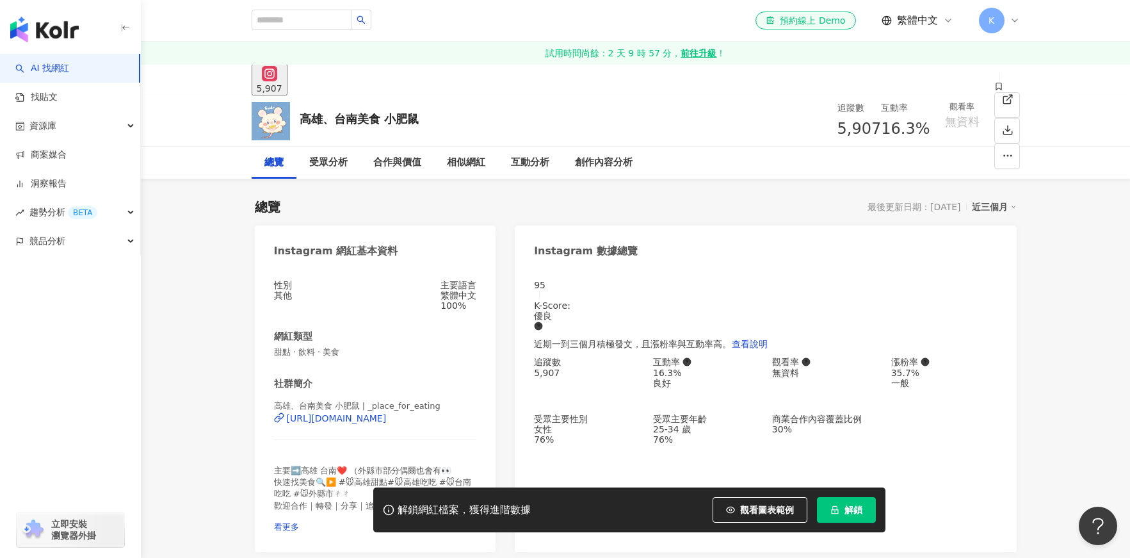
click at [462, 414] on div "高雄、台南美食 小肥鼠 | _place_for_eating https://www.instagram.com/_place_for_eating/" at bounding box center [375, 427] width 203 height 54
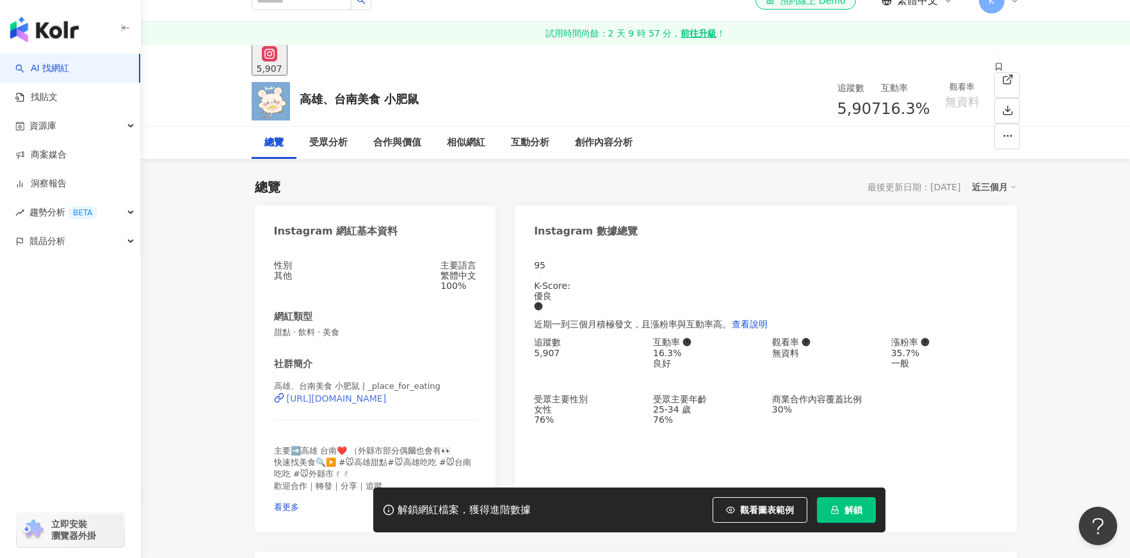
click at [387, 403] on div "https://www.instagram.com/_place_for_eating/" at bounding box center [337, 398] width 100 height 10
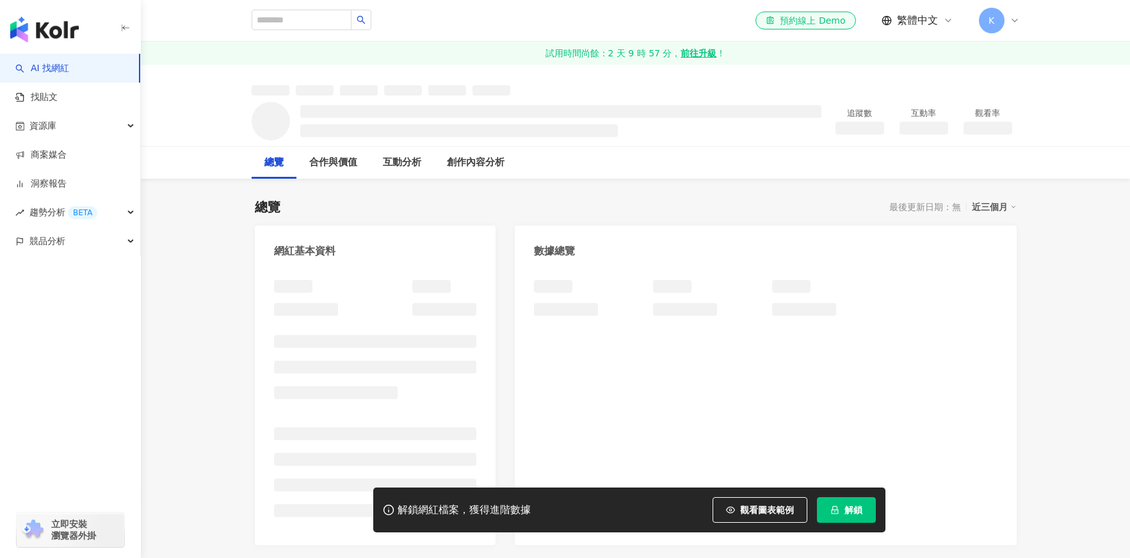
scroll to position [12, 0]
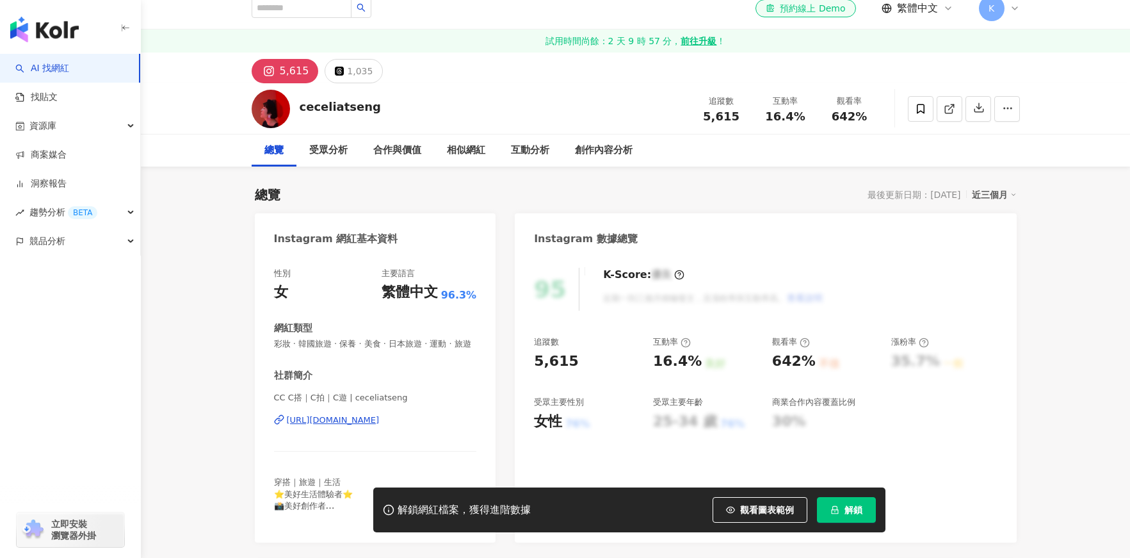
click at [357, 414] on div "[URL][DOMAIN_NAME]" at bounding box center [333, 420] width 93 height 12
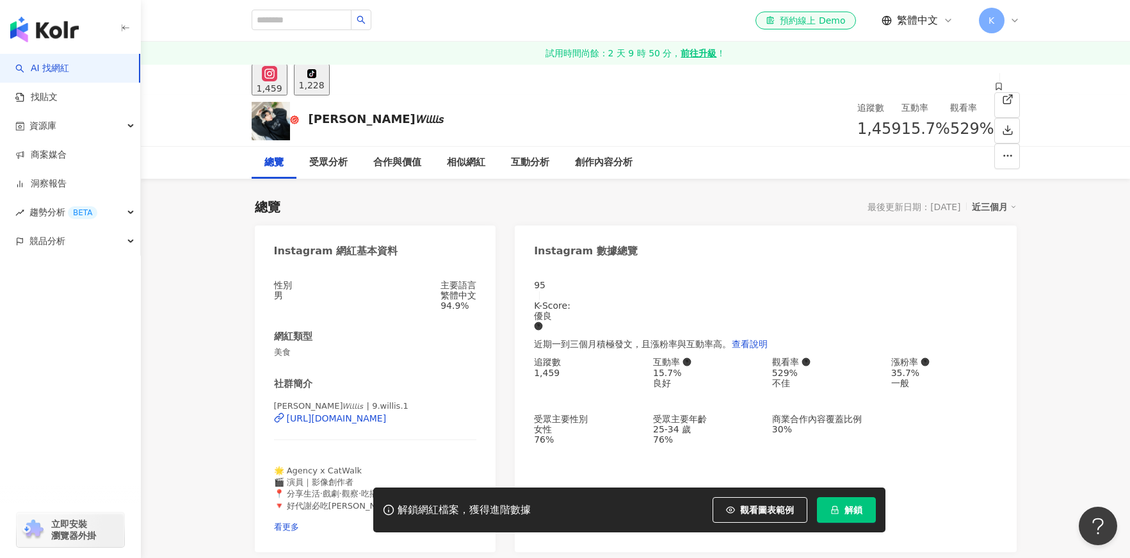
click at [417, 410] on div "韋里斯𝘞𝘪𝘭𝘭𝘪𝘴 | 9.willis.1 https://www.instagram.com/9.willis.1/" at bounding box center [375, 427] width 203 height 54
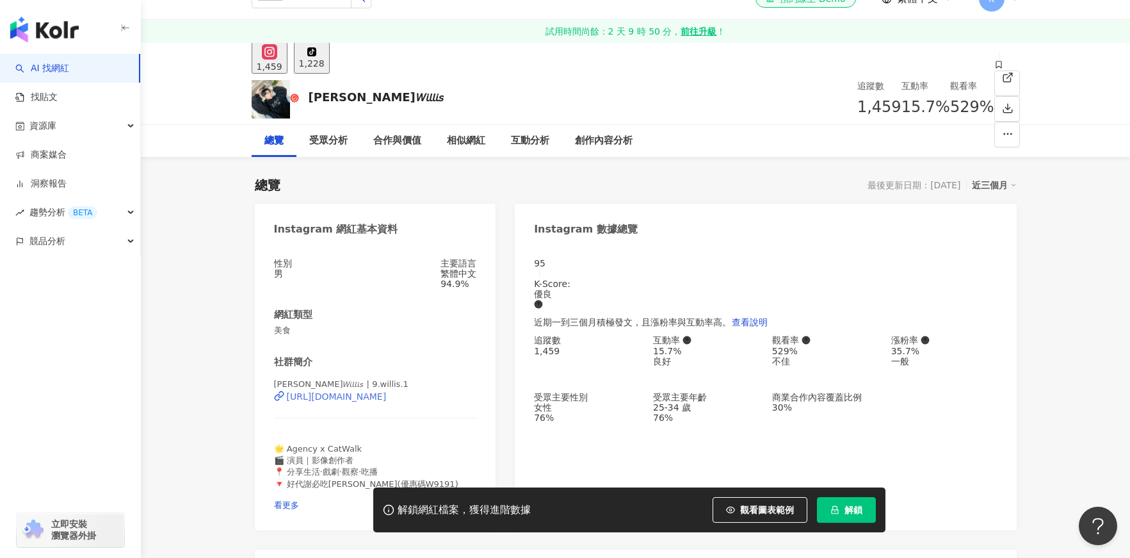
click at [387, 401] on div "https://www.instagram.com/9.willis.1/" at bounding box center [337, 396] width 100 height 10
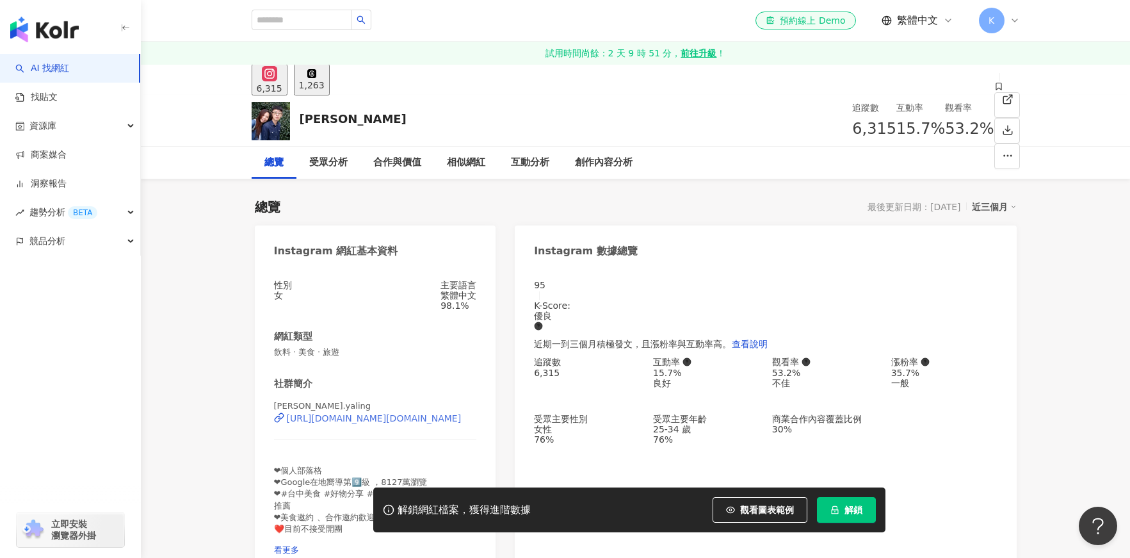
click at [362, 423] on div "[URL][DOMAIN_NAME][DOMAIN_NAME]" at bounding box center [374, 418] width 175 height 10
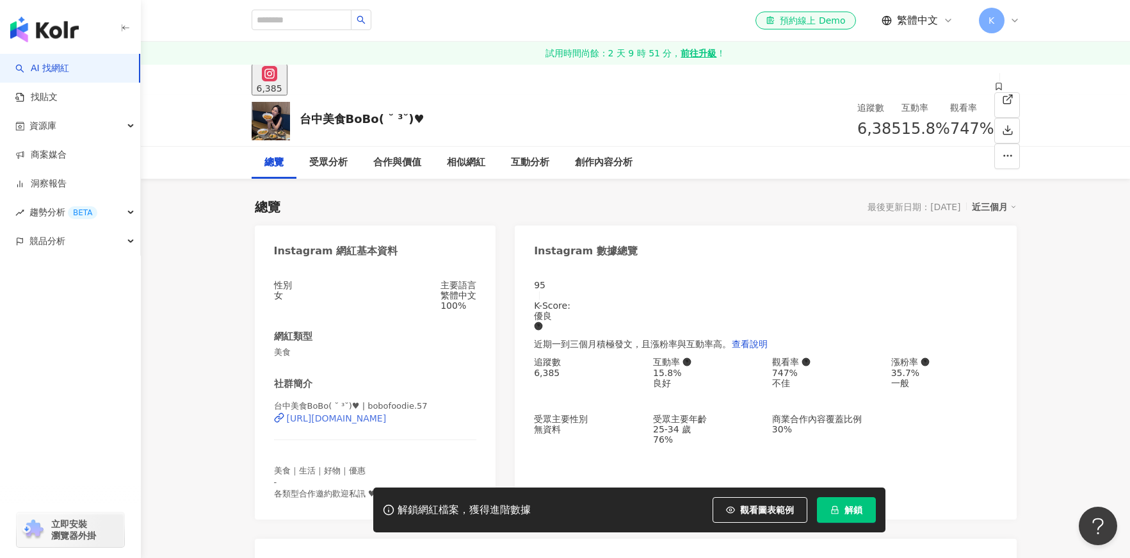
click at [387, 423] on div "https://www.instagram.com/bobofoodie.57/" at bounding box center [337, 418] width 100 height 10
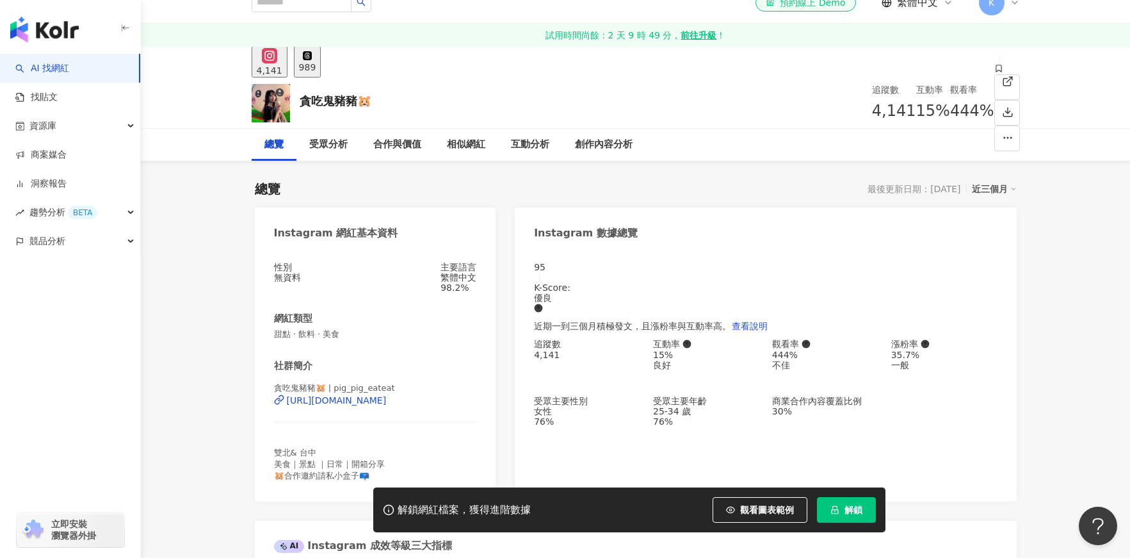
scroll to position [26, 0]
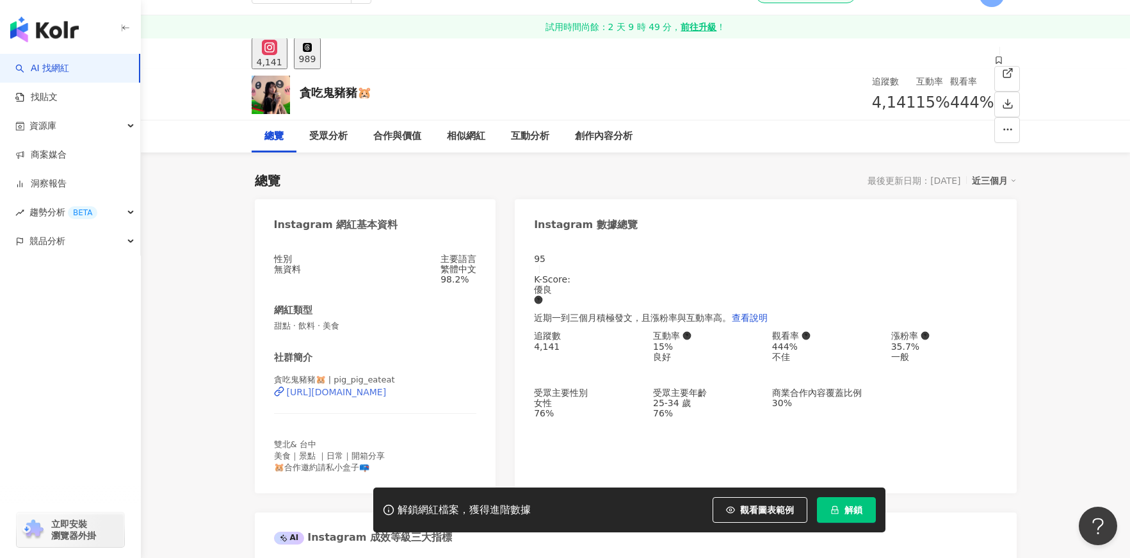
click at [379, 387] on div "https://www.instagram.com/pig_pig_eateat/" at bounding box center [337, 392] width 100 height 10
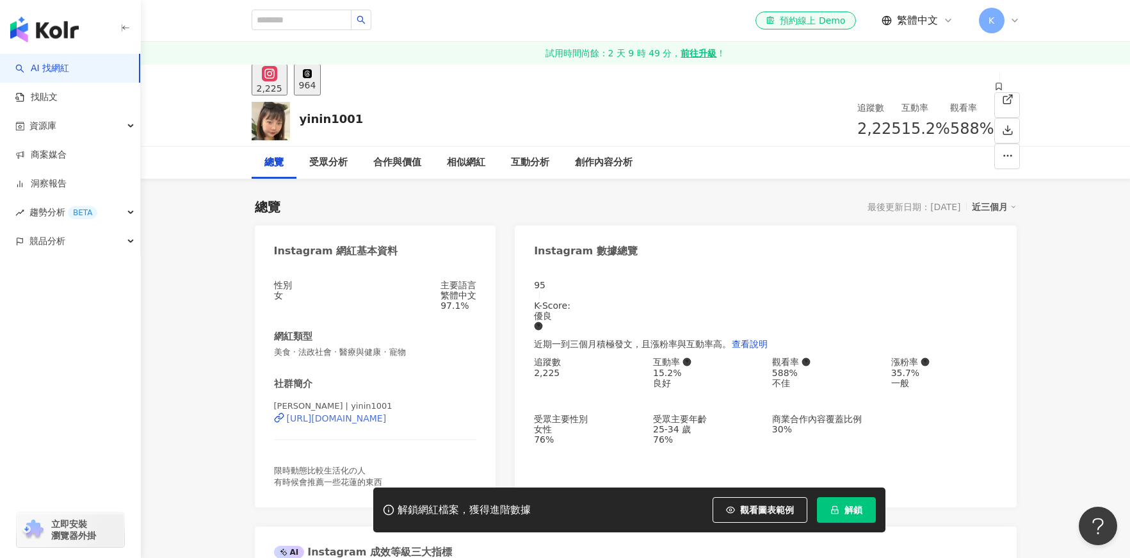
click at [387, 423] on div "[URL][DOMAIN_NAME]" at bounding box center [337, 418] width 100 height 10
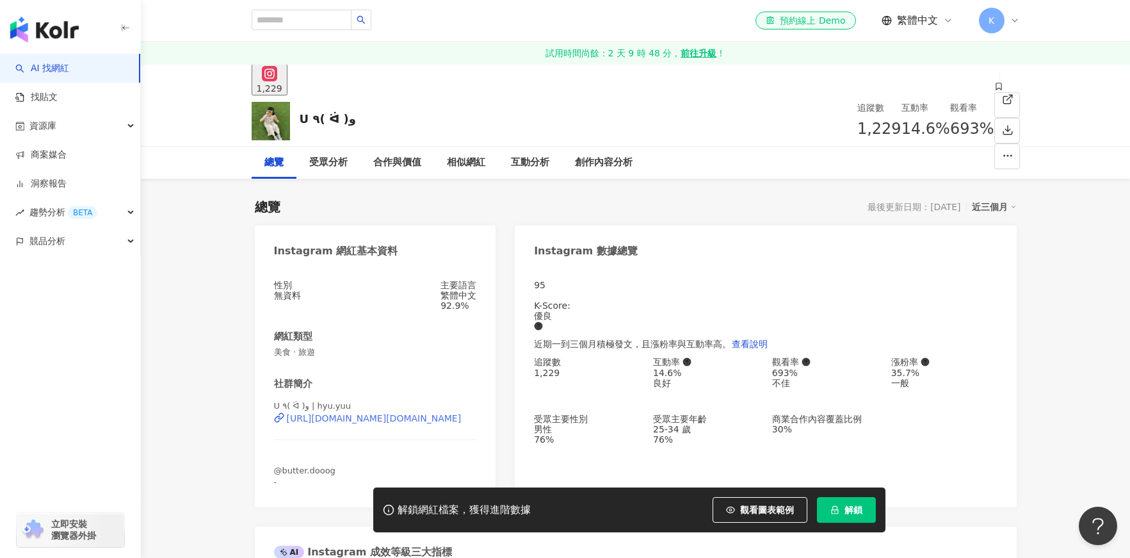
click at [411, 423] on div "https://www.instagram.com/hyu.yuu/" at bounding box center [374, 418] width 175 height 10
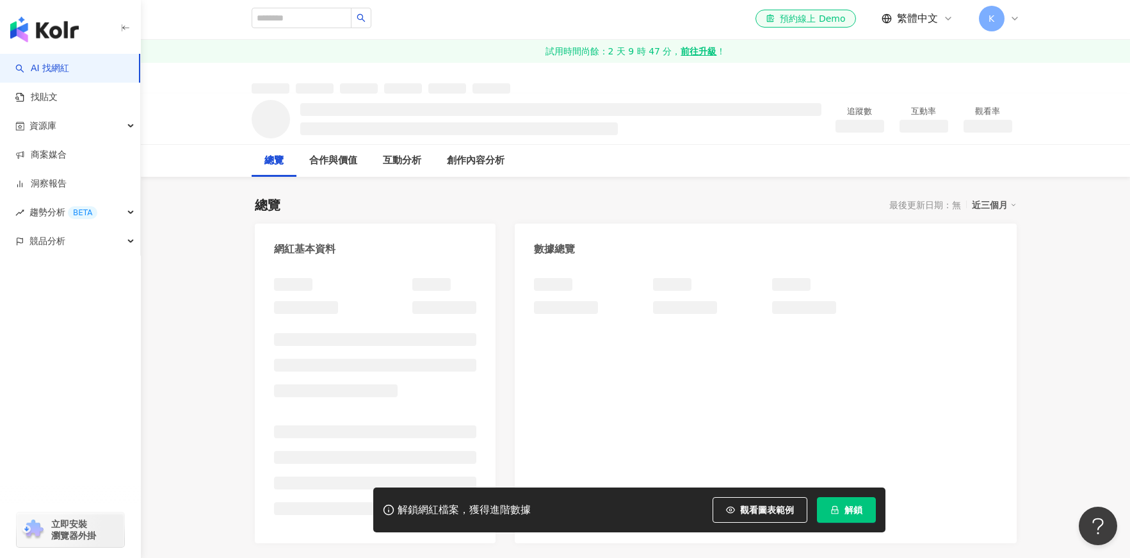
scroll to position [3, 0]
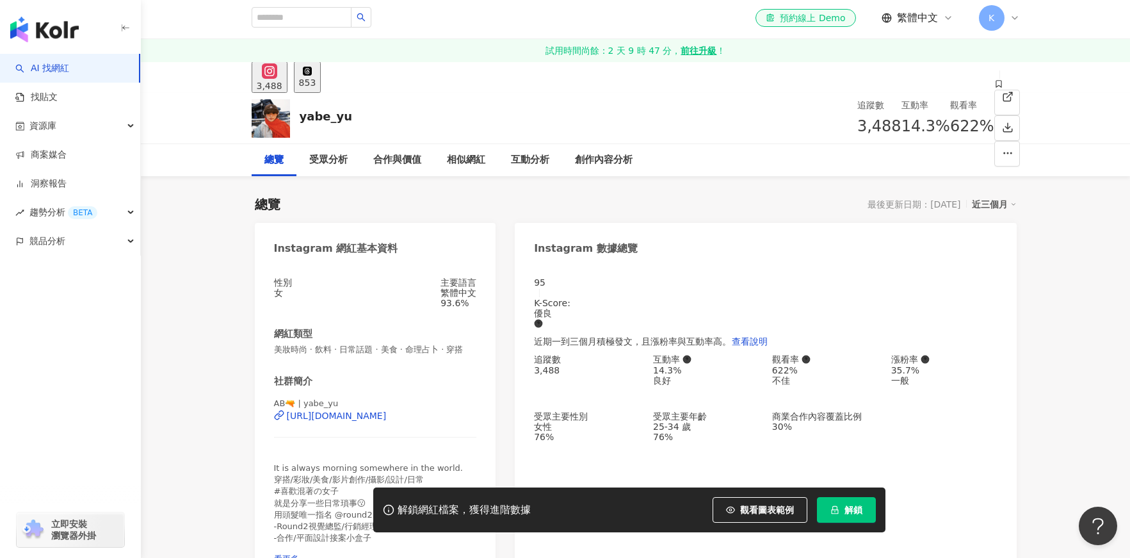
scroll to position [26, 0]
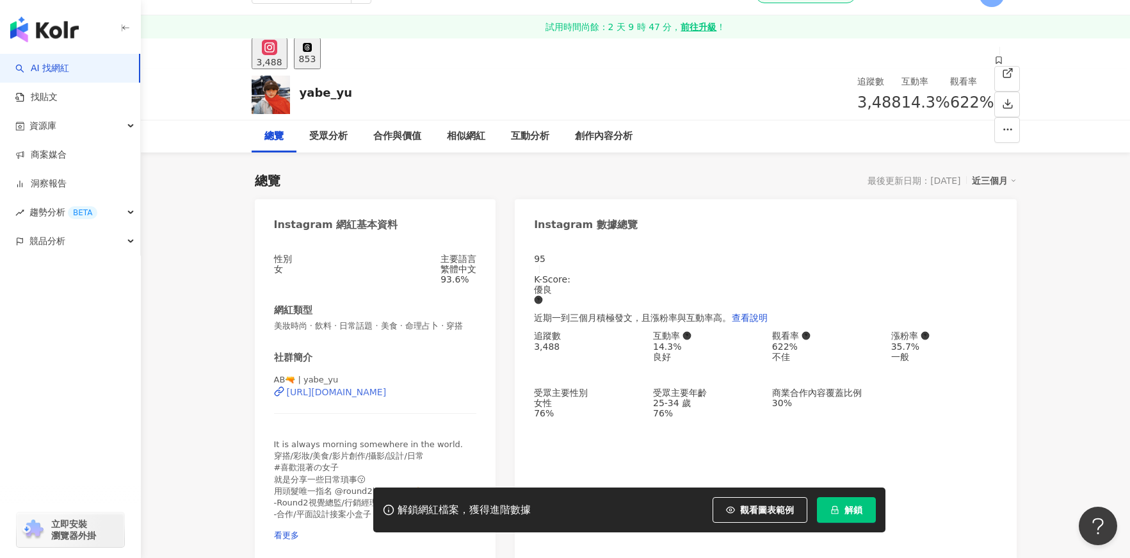
click at [387, 387] on div "[URL][DOMAIN_NAME]" at bounding box center [337, 392] width 100 height 10
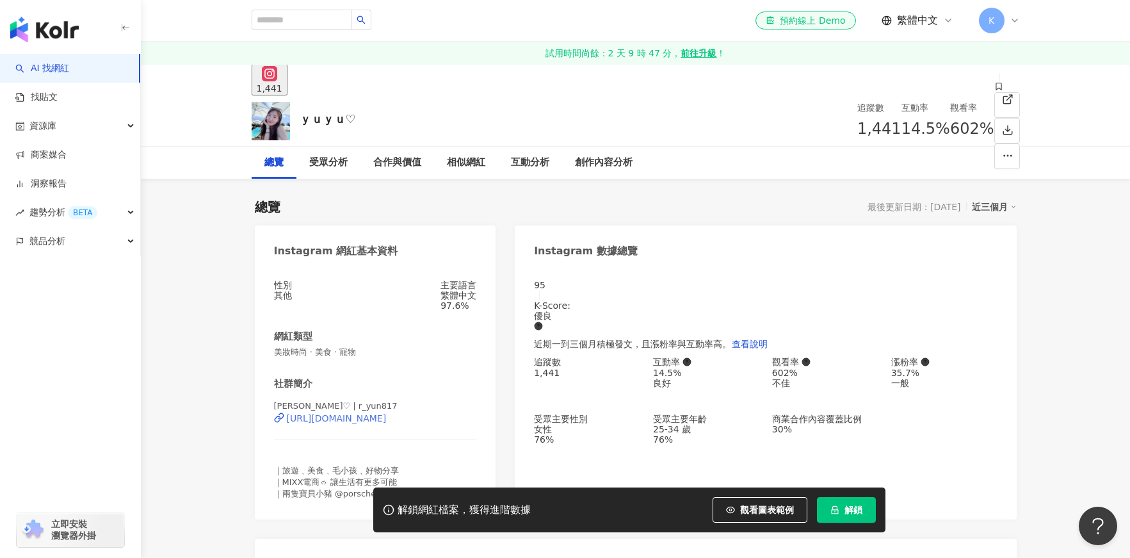
click at [387, 423] on div "https://www.instagram.com/r_yun817/" at bounding box center [337, 418] width 100 height 10
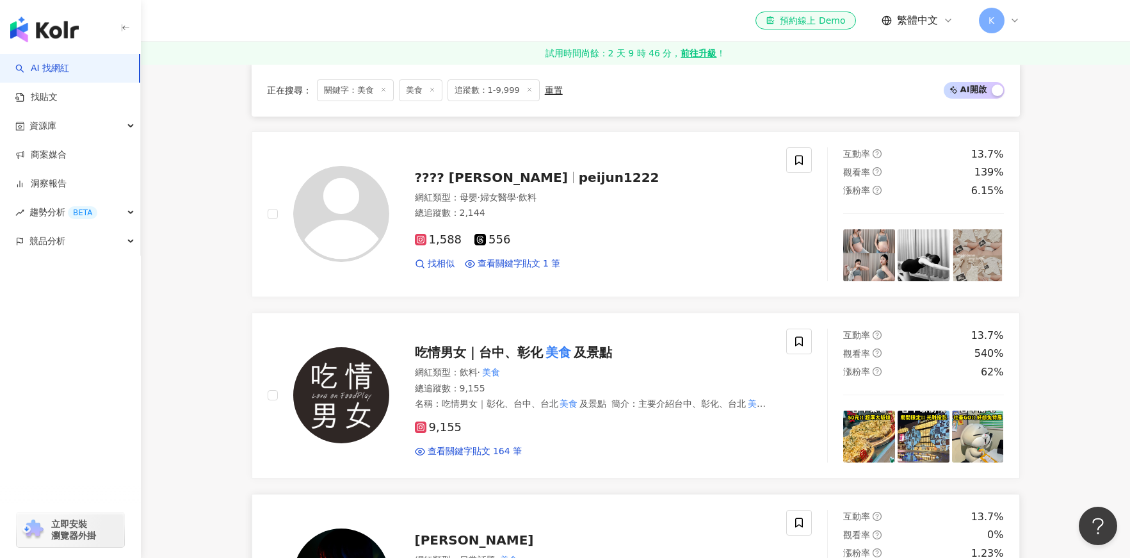
scroll to position [436, 0]
